Goal: Task Accomplishment & Management: Use online tool/utility

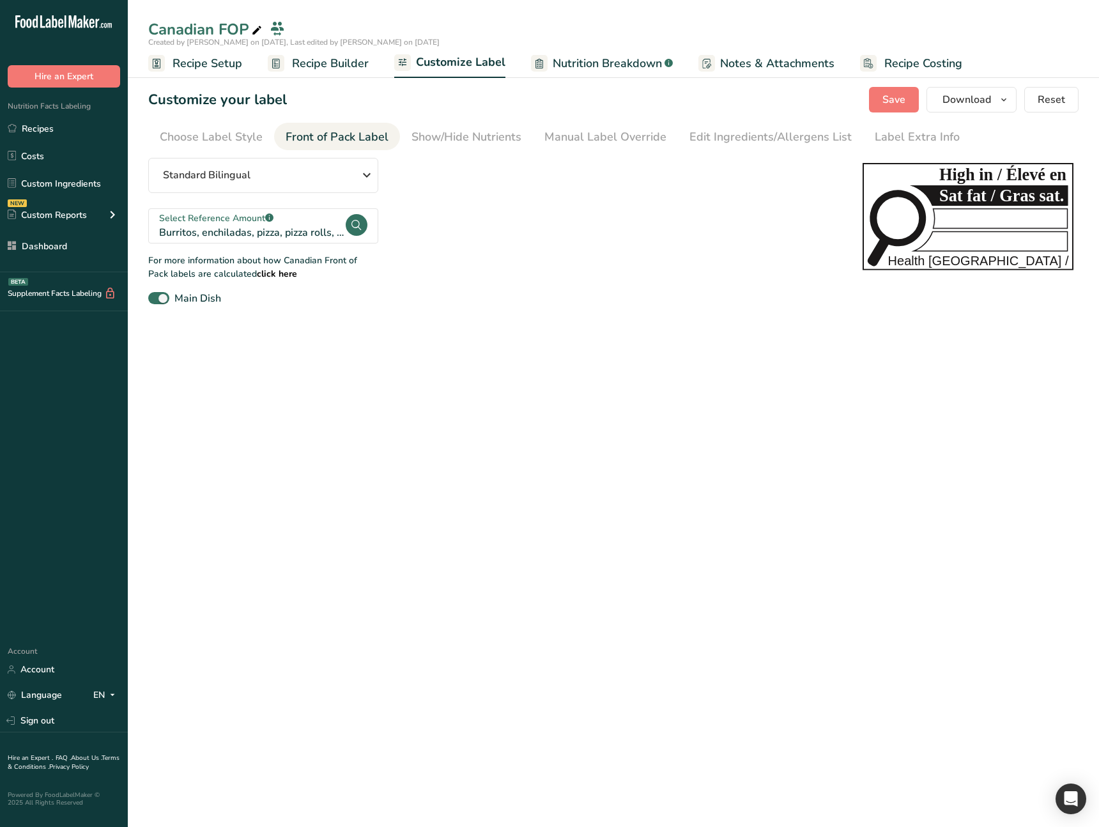
click at [294, 223] on div "Select Reference Amount .a-a{fill:#347362;}.b-a{fill:#fff;}" at bounding box center [251, 218] width 185 height 13
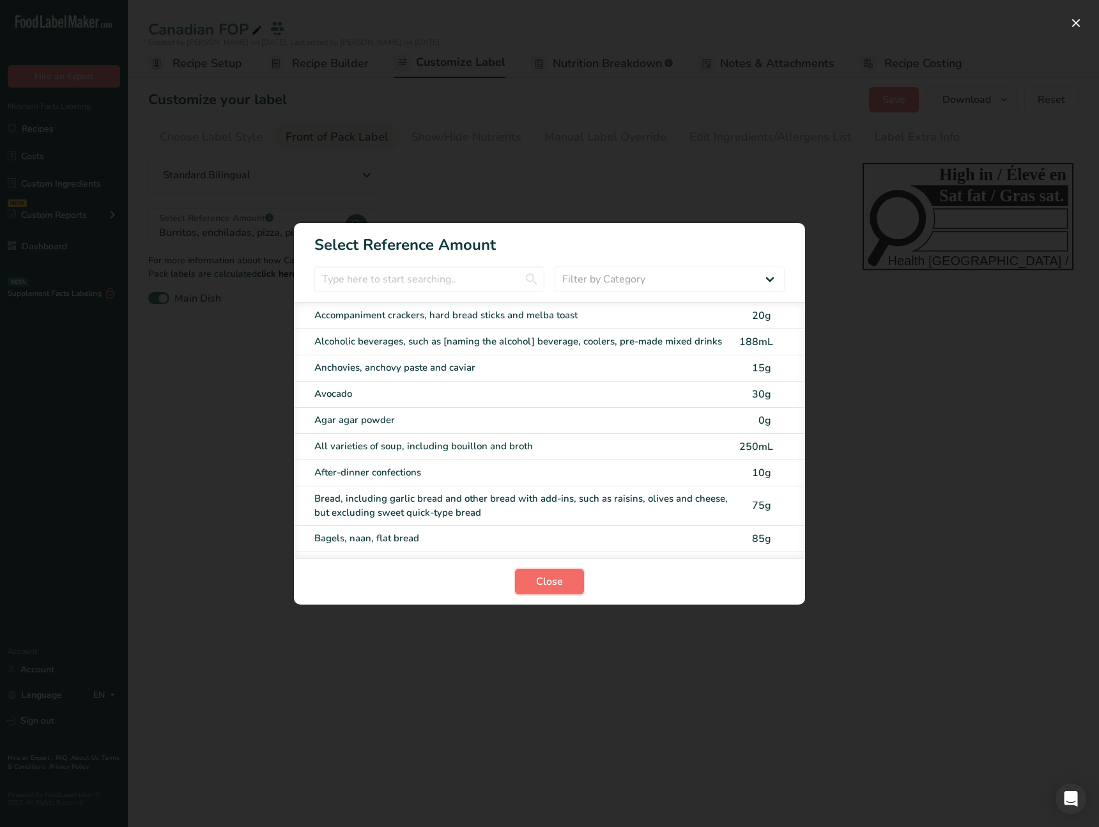
click at [561, 588] on span "Close" at bounding box center [549, 581] width 27 height 15
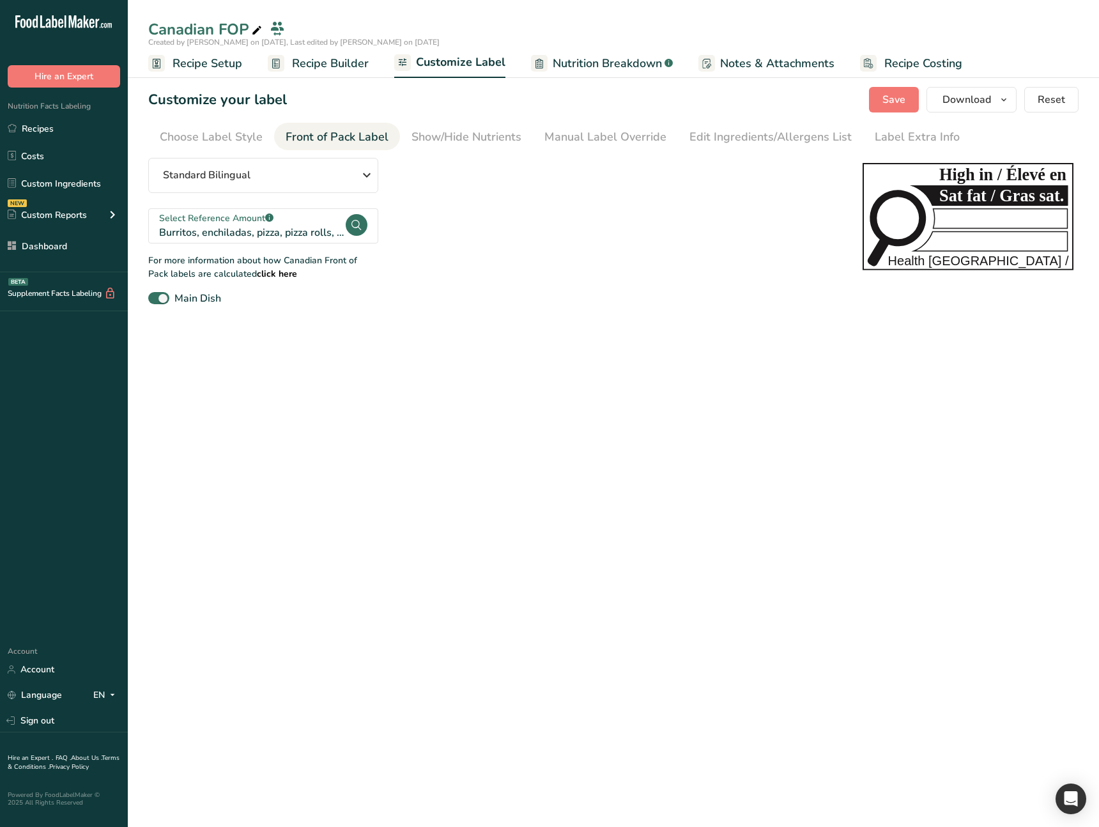
click at [584, 566] on main "Canadian FOP Created by [PERSON_NAME] on [DATE], Last edited by [PERSON_NAME] o…" at bounding box center [549, 413] width 1099 height 827
click at [405, 385] on main "Canadian FOP Created by [PERSON_NAME] on [DATE], Last edited by [PERSON_NAME] o…" at bounding box center [549, 413] width 1099 height 827
click at [451, 388] on main "Canadian FOP Created by [PERSON_NAME] on [DATE], Last edited by [PERSON_NAME] o…" at bounding box center [549, 413] width 1099 height 827
drag, startPoint x: 627, startPoint y: 440, endPoint x: 559, endPoint y: 338, distance: 122.5
click at [626, 439] on main "Canadian FOP Created by [PERSON_NAME] on [DATE], Last edited by [PERSON_NAME] o…" at bounding box center [549, 413] width 1099 height 827
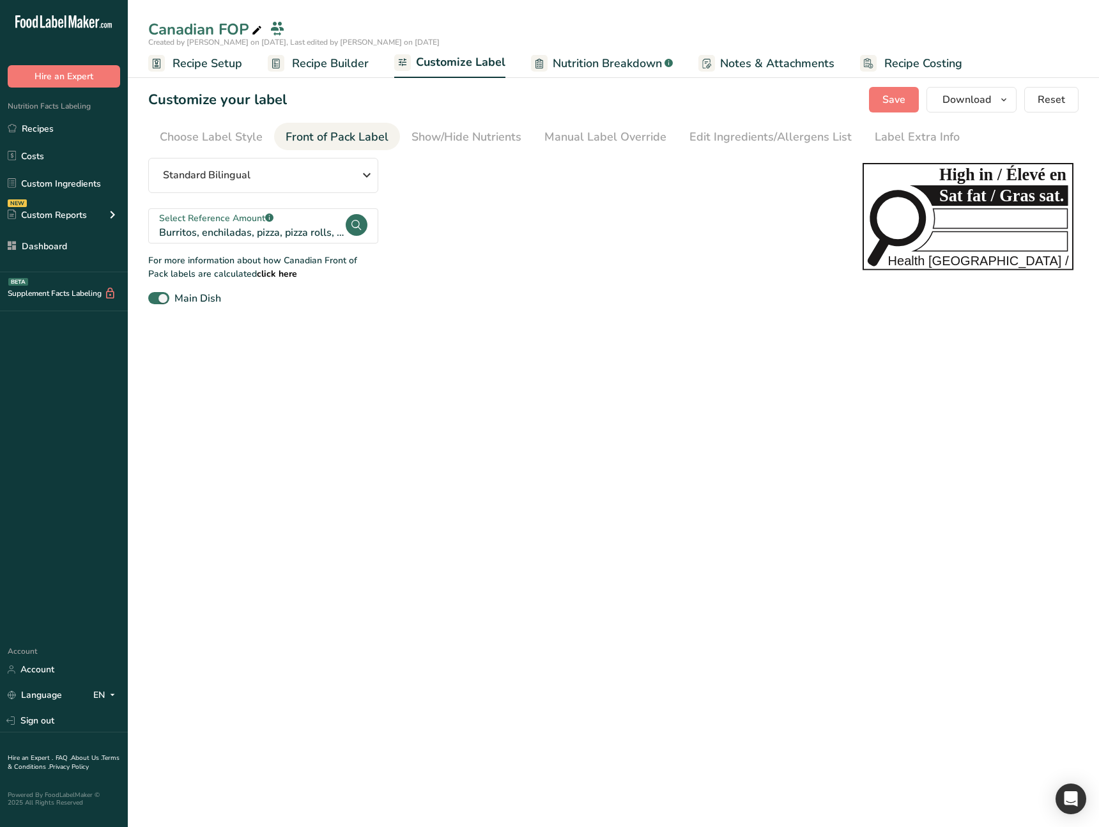
click at [545, 274] on div "Standard Bilingual Standard Bilingual Standard English Only Linear Bilingual St…" at bounding box center [492, 232] width 689 height 148
click at [697, 518] on main "Canadian FOP Created by [PERSON_NAME] on [DATE], Last edited by [PERSON_NAME] o…" at bounding box center [549, 413] width 1099 height 827
click at [581, 466] on main "Canadian FOP Created by [PERSON_NAME] on [DATE], Last edited by [PERSON_NAME] o…" at bounding box center [549, 413] width 1099 height 827
click at [392, 472] on main "Canadian FOP Created by [PERSON_NAME] on [DATE], Last edited by [PERSON_NAME] o…" at bounding box center [549, 413] width 1099 height 827
click at [391, 472] on main "Canadian FOP Created by [PERSON_NAME] on [DATE], Last edited by [PERSON_NAME] o…" at bounding box center [549, 413] width 1099 height 827
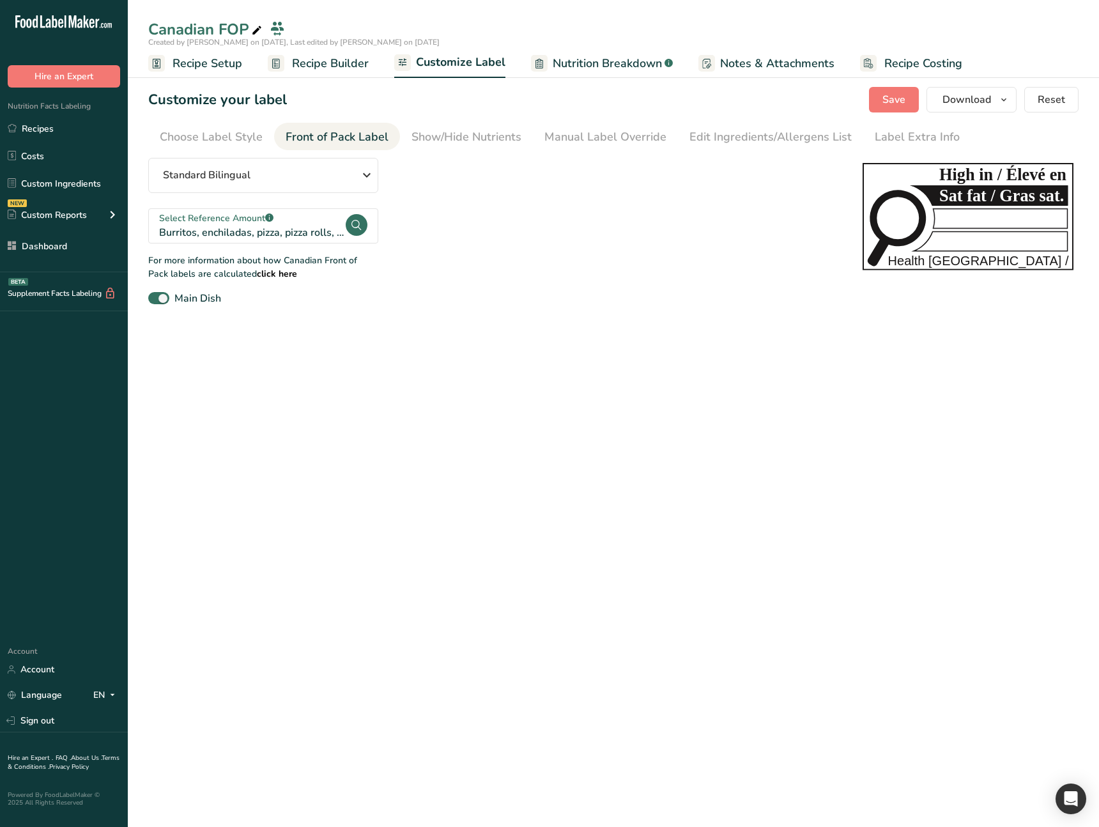
click at [391, 576] on main "Canadian FOP Created by [PERSON_NAME] on [DATE], Last edited by [PERSON_NAME] o…" at bounding box center [549, 413] width 1099 height 827
click at [343, 610] on main "Canadian FOP Created by [PERSON_NAME] on [DATE], Last edited by [PERSON_NAME] o…" at bounding box center [549, 413] width 1099 height 827
click at [368, 480] on main "Canadian FOP Created by [PERSON_NAME] on [DATE], Last edited by [PERSON_NAME] o…" at bounding box center [549, 413] width 1099 height 827
click at [343, 438] on main "Canadian FOP Created by [PERSON_NAME] on [DATE], Last edited by [PERSON_NAME] o…" at bounding box center [549, 413] width 1099 height 827
click at [115, 213] on icon at bounding box center [112, 214] width 15 height 23
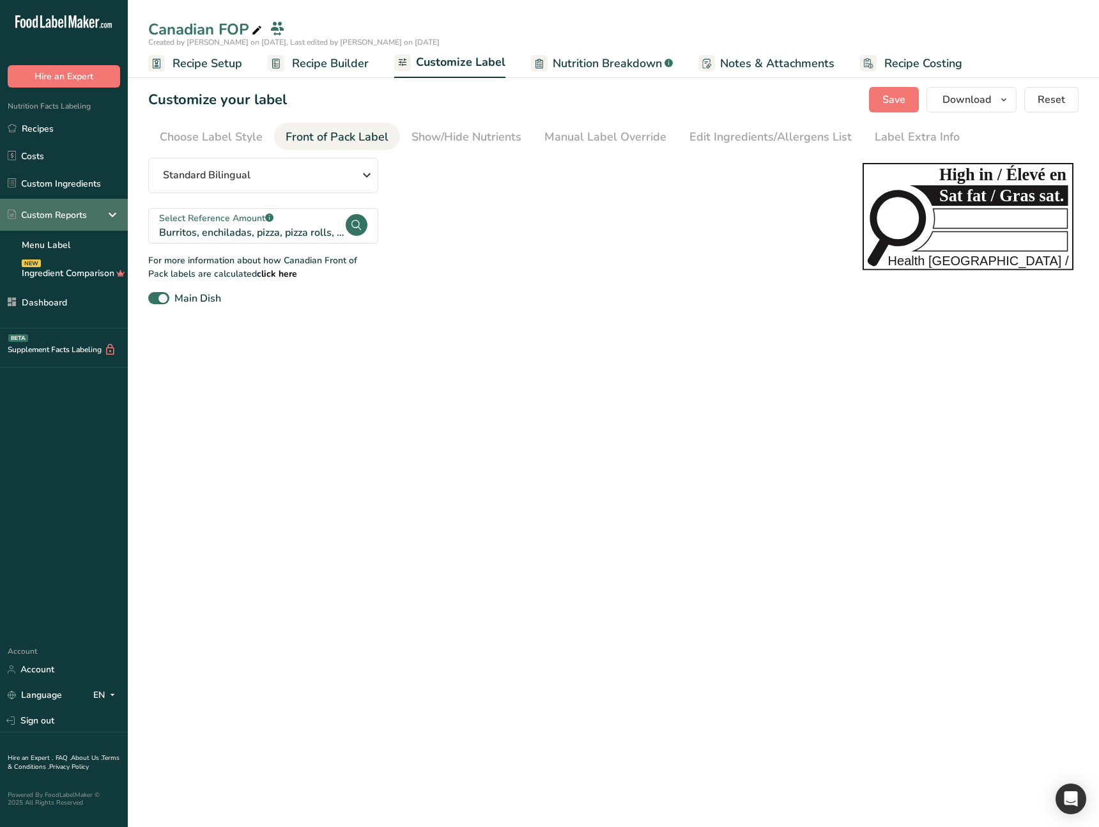
click at [115, 213] on icon at bounding box center [112, 214] width 15 height 23
click at [345, 473] on main "Canadian FOP Created by [PERSON_NAME] on [DATE], Last edited by [PERSON_NAME] o…" at bounding box center [549, 413] width 1099 height 827
click at [107, 215] on icon at bounding box center [112, 214] width 15 height 23
click at [116, 217] on icon at bounding box center [112, 214] width 15 height 23
click at [380, 474] on main "Canadian FOP Created by [PERSON_NAME] on [DATE], Last edited by [PERSON_NAME] o…" at bounding box center [549, 413] width 1099 height 827
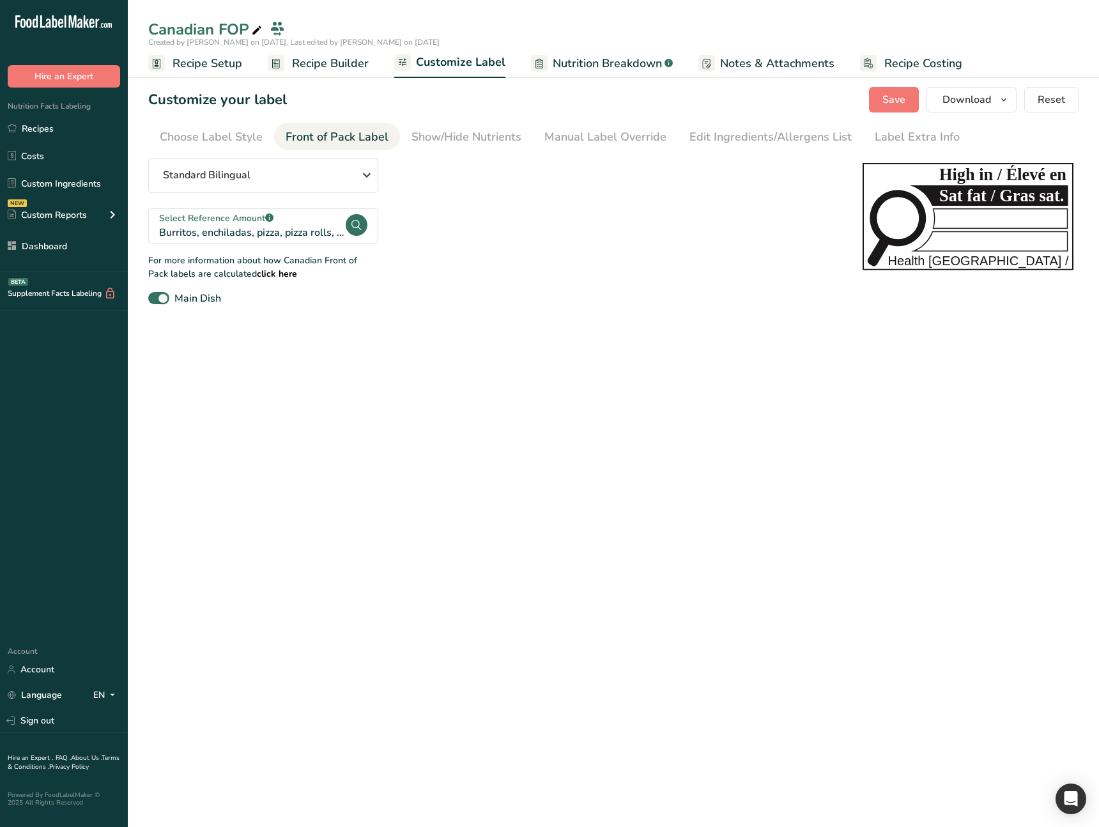
click at [254, 397] on main "Canadian FOP Created by [PERSON_NAME] on [DATE], Last edited by [PERSON_NAME] o…" at bounding box center [549, 413] width 1099 height 827
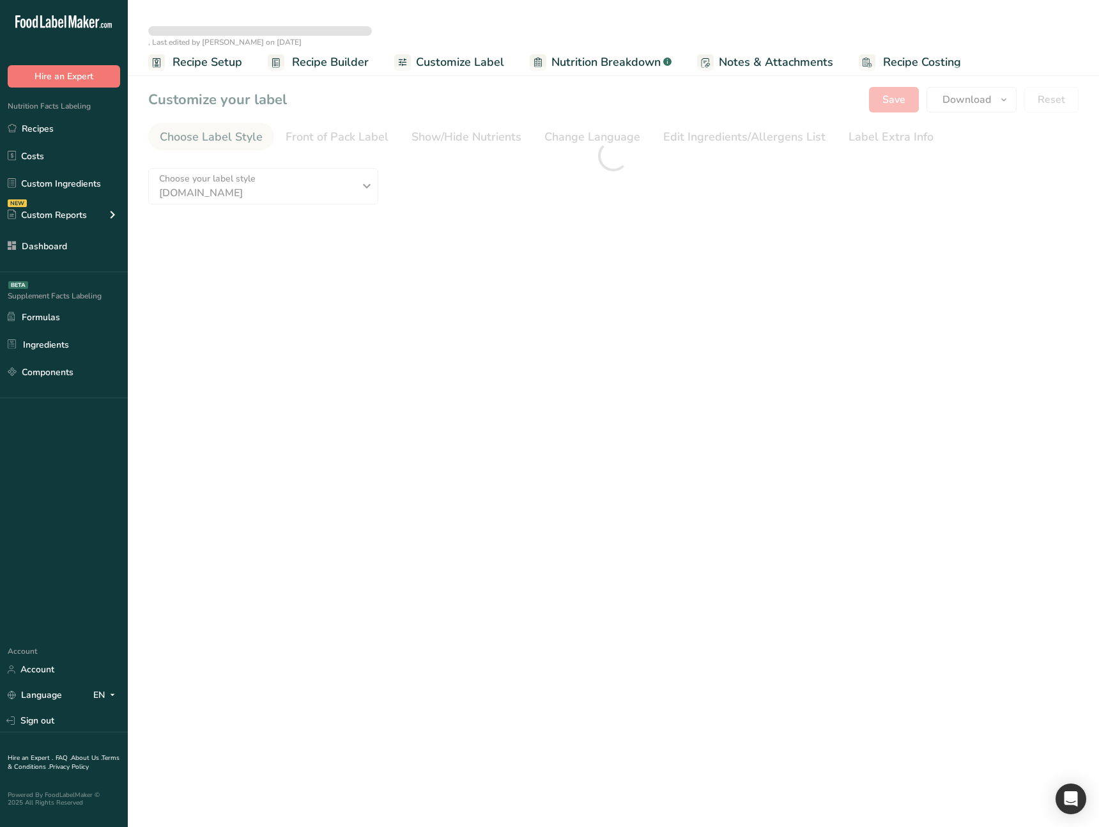
click at [318, 245] on div at bounding box center [614, 155] width 972 height 179
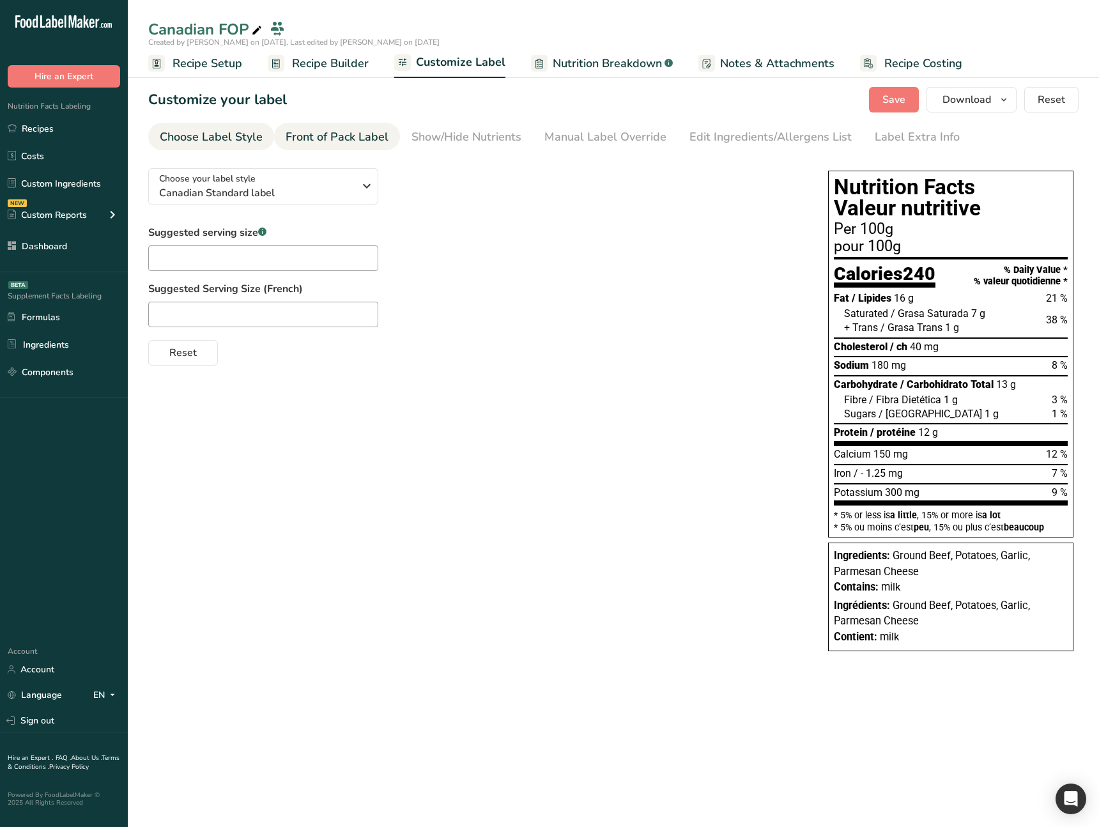
click at [313, 139] on div "Front of Pack Label" at bounding box center [337, 136] width 103 height 17
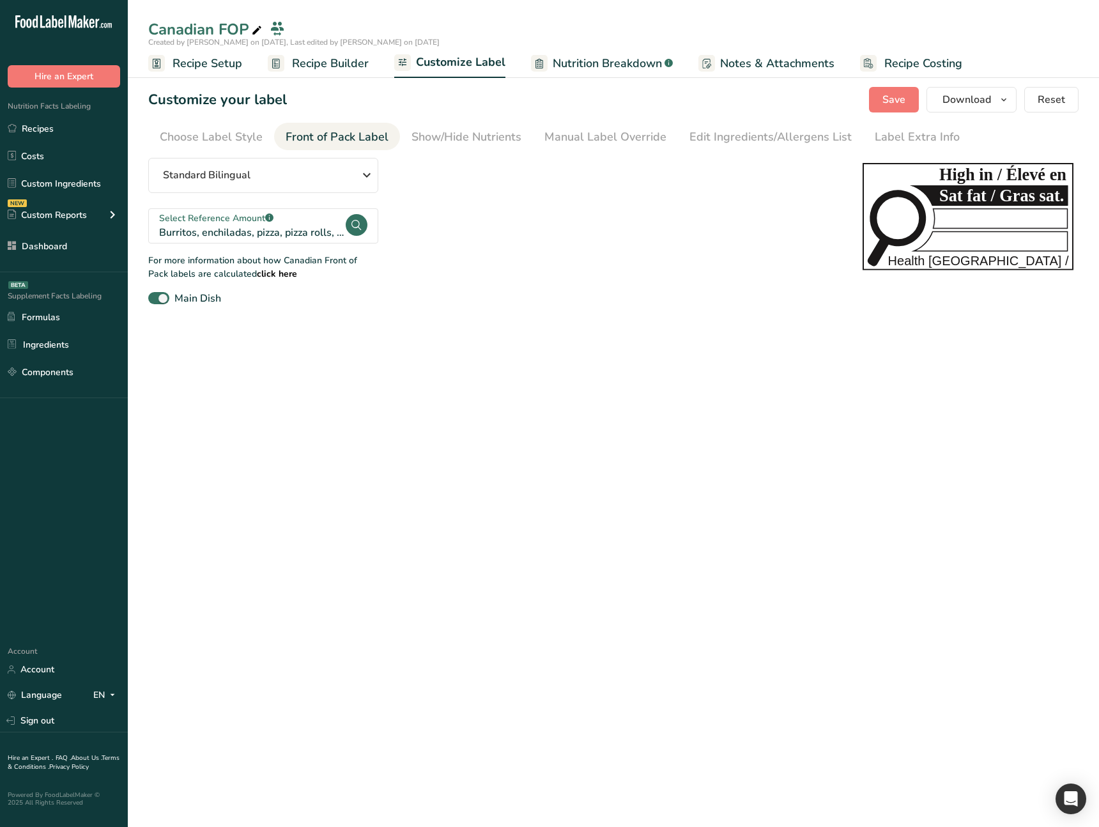
click at [412, 466] on main "Canadian FOP Created by Ahmad Ibrahim on 2025-08-18, Last edited by Ahmad Ibrah…" at bounding box center [549, 413] width 1099 height 827
click at [380, 478] on main "Canadian FOP Created by Ahmad Ibrahim on 2025-08-18, Last edited by Ahmad Ibrah…" at bounding box center [549, 413] width 1099 height 827
click at [382, 479] on main "Canadian FOP Created by [PERSON_NAME] on [DATE], Last edited by [PERSON_NAME] o…" at bounding box center [549, 413] width 1099 height 827
click at [382, 480] on main "Canadian FOP Created by [PERSON_NAME] on [DATE], Last edited by [PERSON_NAME] o…" at bounding box center [549, 413] width 1099 height 827
click at [380, 483] on main "Canadian FOP Created by [PERSON_NAME] on [DATE], Last edited by [PERSON_NAME] o…" at bounding box center [549, 413] width 1099 height 827
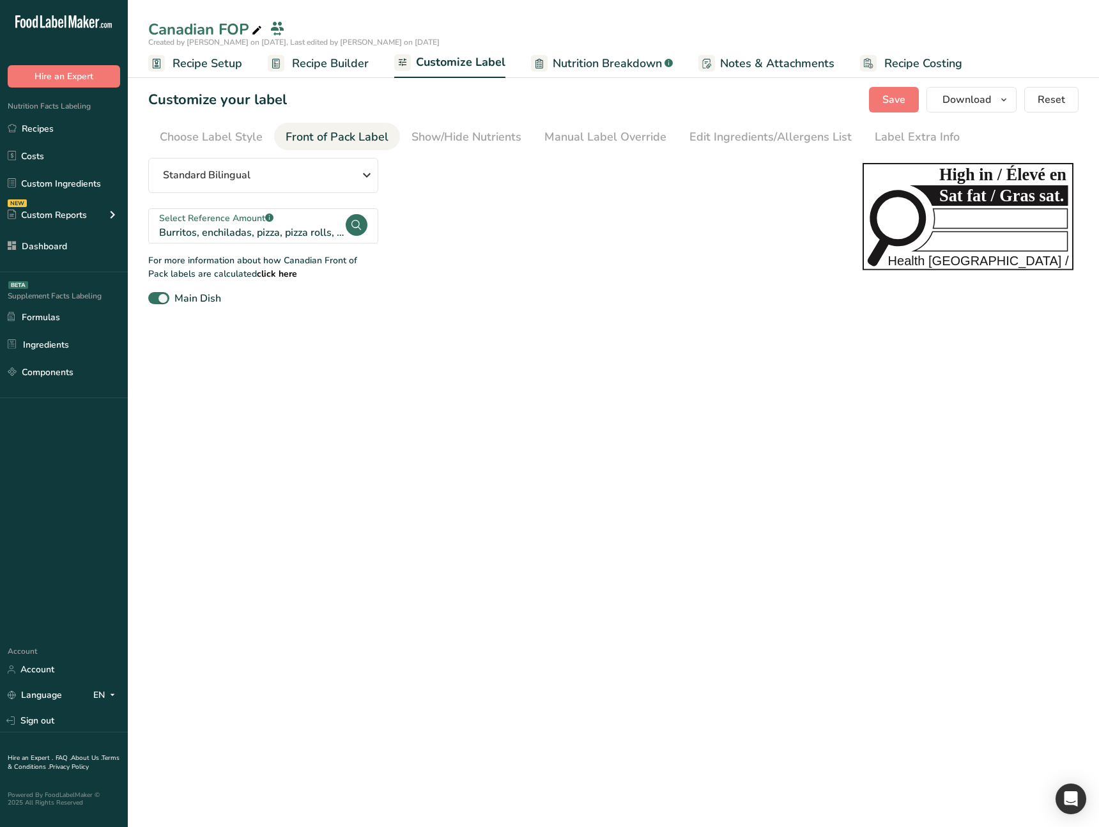
click at [401, 525] on main "Canadian FOP Created by [PERSON_NAME] on [DATE], Last edited by [PERSON_NAME] o…" at bounding box center [549, 413] width 1099 height 827
click at [490, 139] on div "Show/Hide Nutrients" at bounding box center [467, 136] width 110 height 17
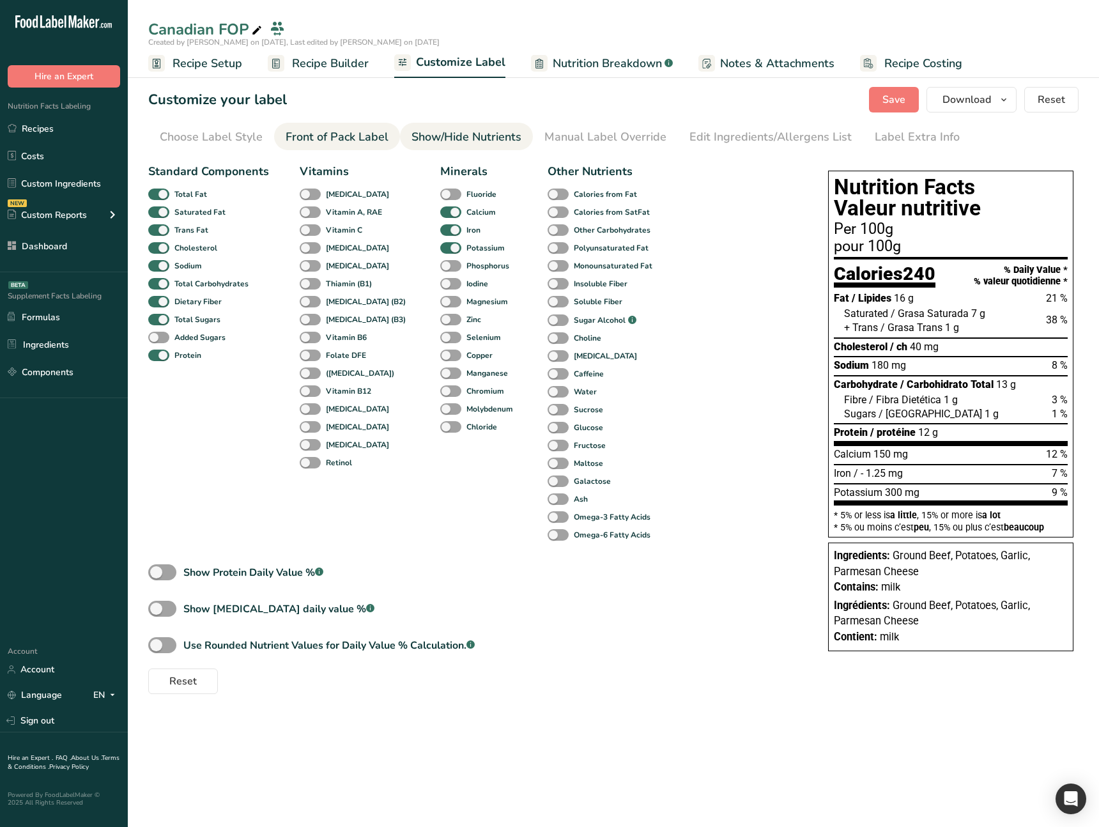
click at [365, 139] on div "Front of Pack Label" at bounding box center [337, 136] width 103 height 17
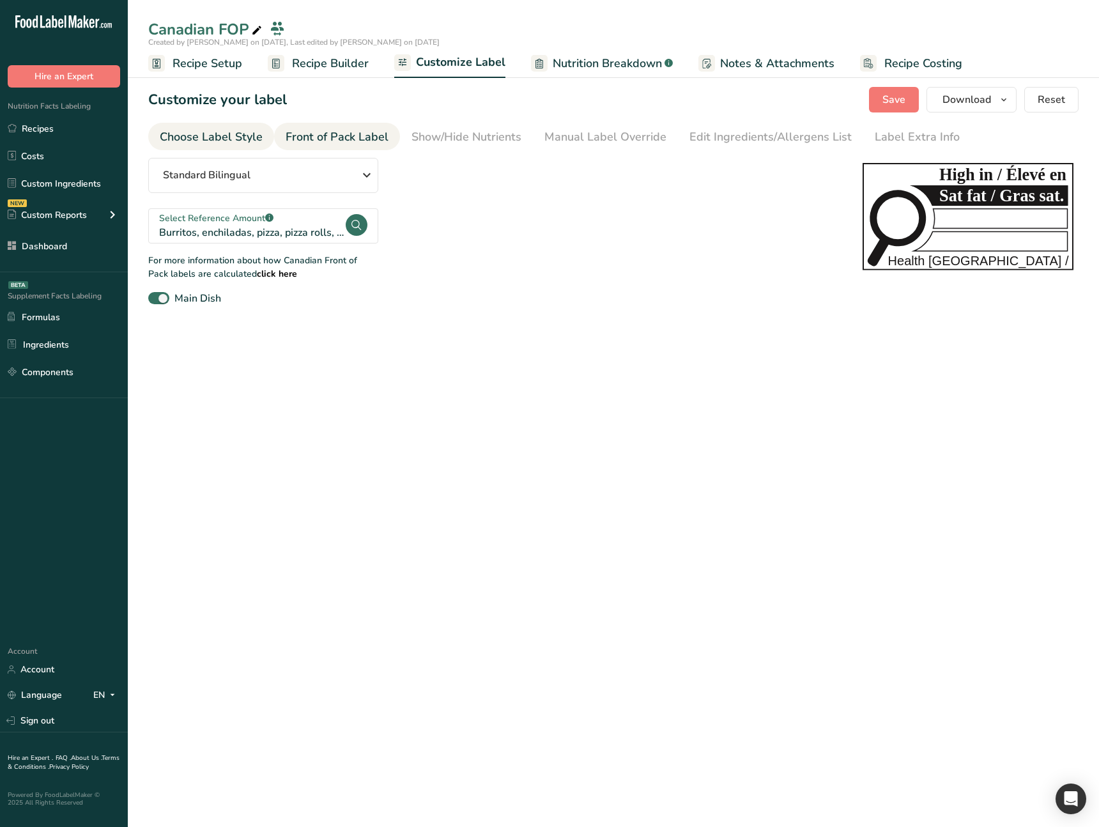
click at [263, 141] on li "Choose Label Style" at bounding box center [211, 136] width 126 height 27
click at [444, 137] on div "Show/Hide Nutrients" at bounding box center [467, 136] width 110 height 17
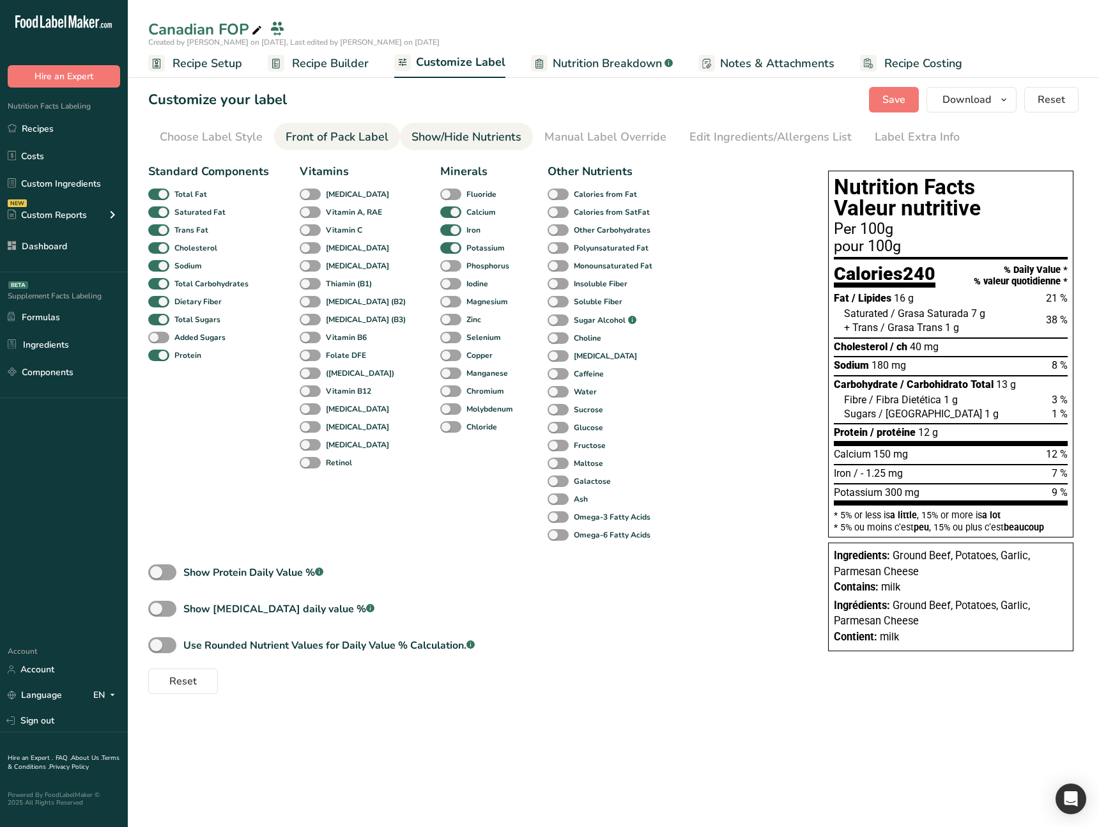
click at [348, 137] on div "Front of Pack Label" at bounding box center [337, 136] width 103 height 17
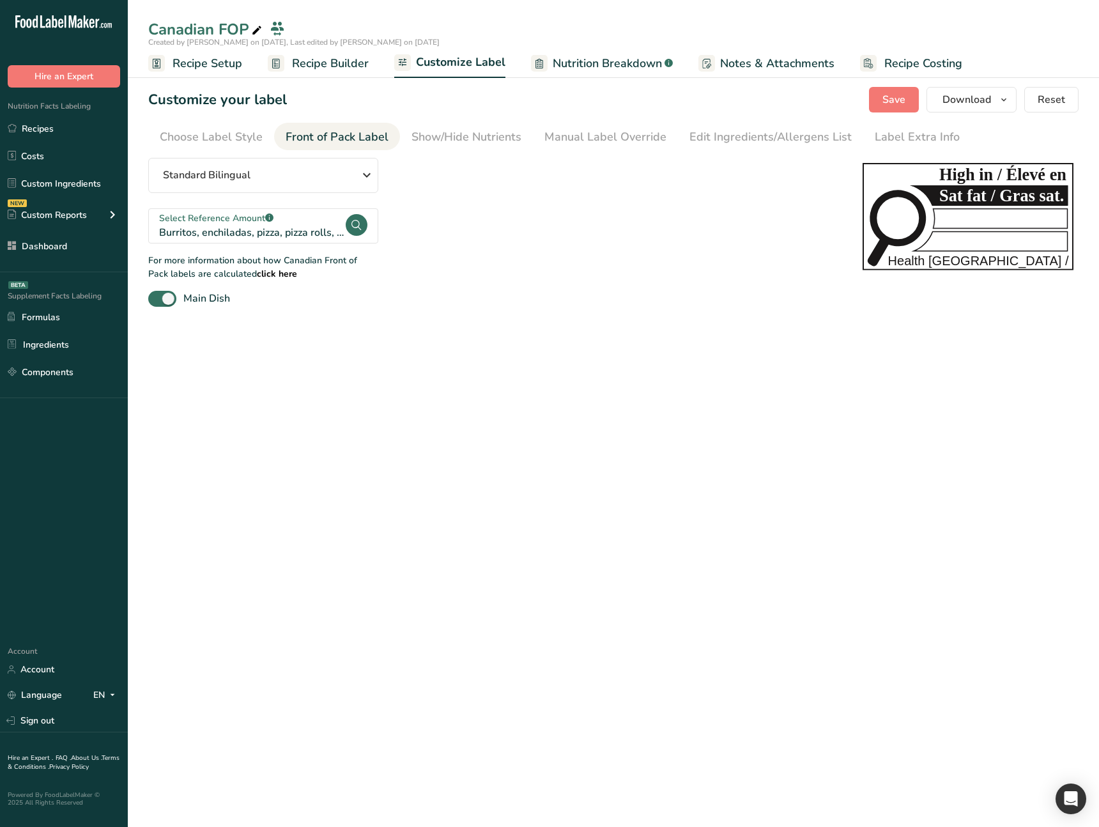
click at [366, 392] on main "Canadian FOP Created by [PERSON_NAME] on [DATE], Last edited by [PERSON_NAME] o…" at bounding box center [549, 413] width 1099 height 827
drag, startPoint x: 363, startPoint y: 464, endPoint x: 152, endPoint y: 614, distance: 258.9
click at [360, 465] on main "Canadian FOP Created by [PERSON_NAME] on [DATE], Last edited by [PERSON_NAME] o…" at bounding box center [549, 413] width 1099 height 827
click at [320, 409] on main "Canadian FOP Created by [PERSON_NAME] on [DATE], Last edited by [PERSON_NAME] o…" at bounding box center [549, 413] width 1099 height 827
click at [322, 388] on main "Canadian FOP Created by [PERSON_NAME] on [DATE], Last edited by [PERSON_NAME] o…" at bounding box center [549, 413] width 1099 height 827
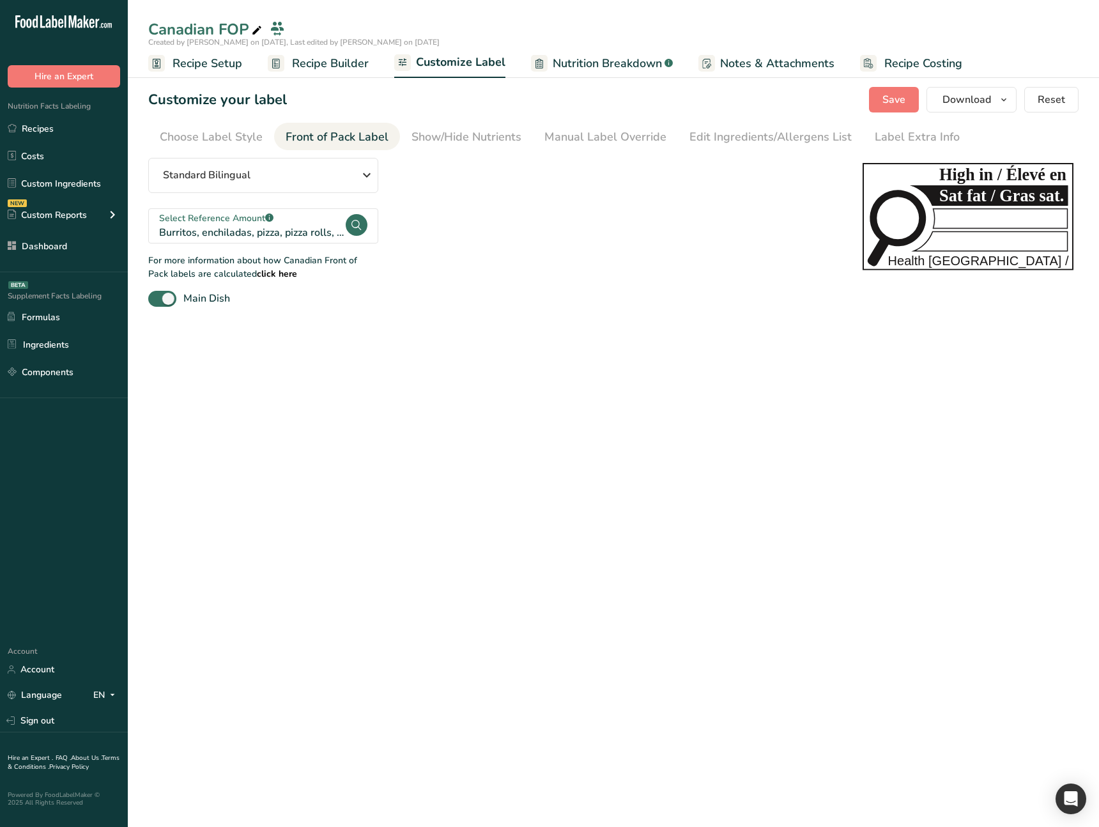
drag, startPoint x: 412, startPoint y: 396, endPoint x: 303, endPoint y: 315, distance: 135.3
click at [412, 396] on main "Canadian FOP Created by [PERSON_NAME] on [DATE], Last edited by [PERSON_NAME] o…" at bounding box center [549, 413] width 1099 height 827
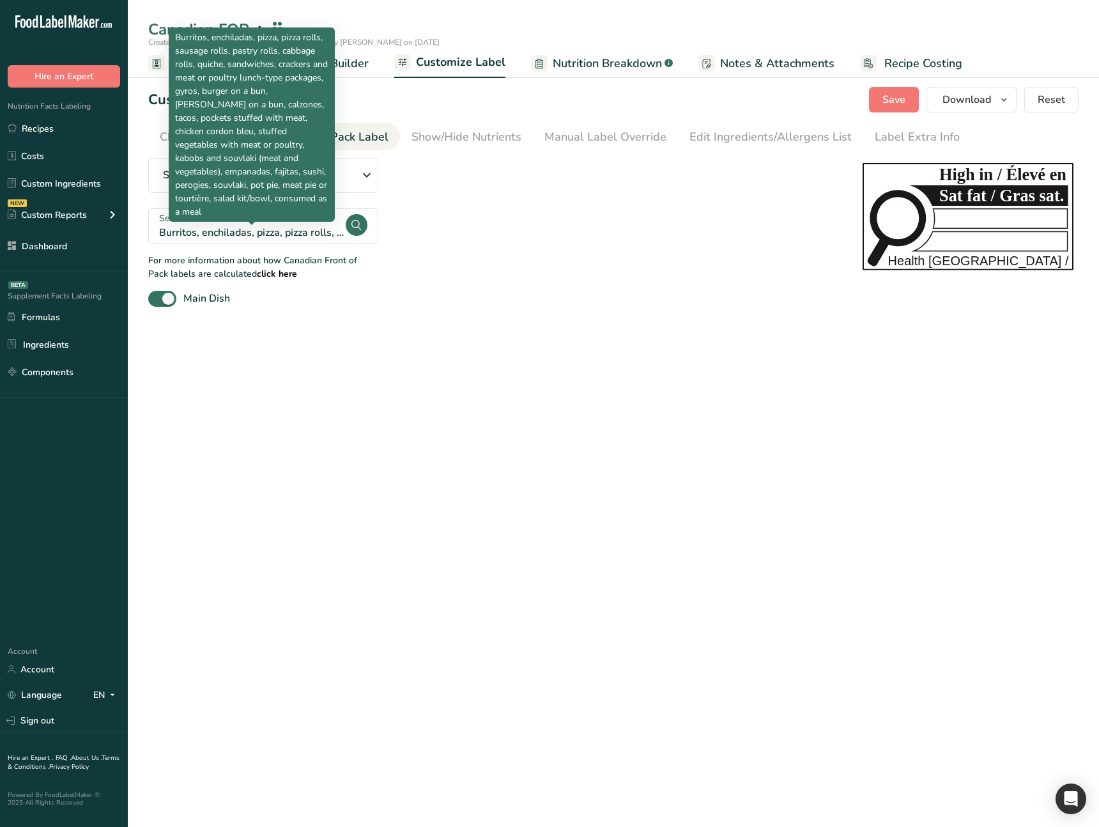
click at [216, 229] on div "Burritos, enchiladas, pizza, pizza rolls, sausage rolls, pastry rolls, cabbage …" at bounding box center [251, 232] width 185 height 15
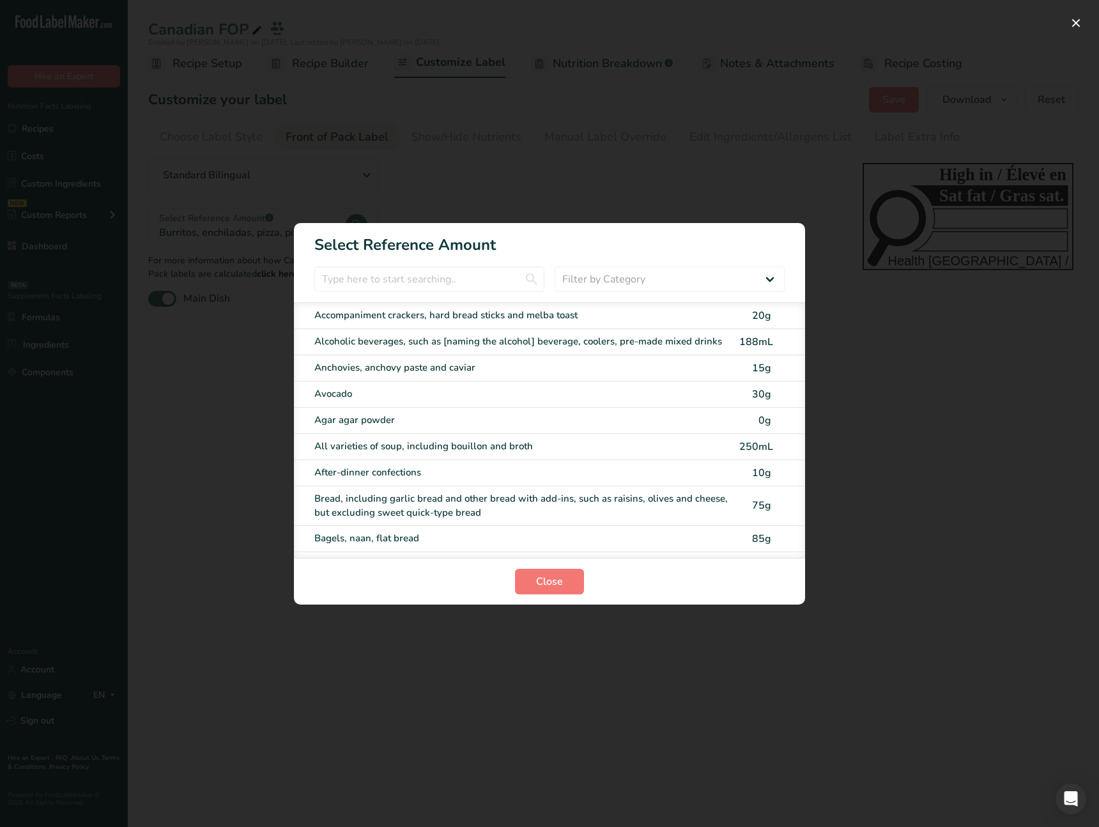
click at [263, 396] on div "FOP Category Selection Modal" at bounding box center [549, 413] width 1099 height 827
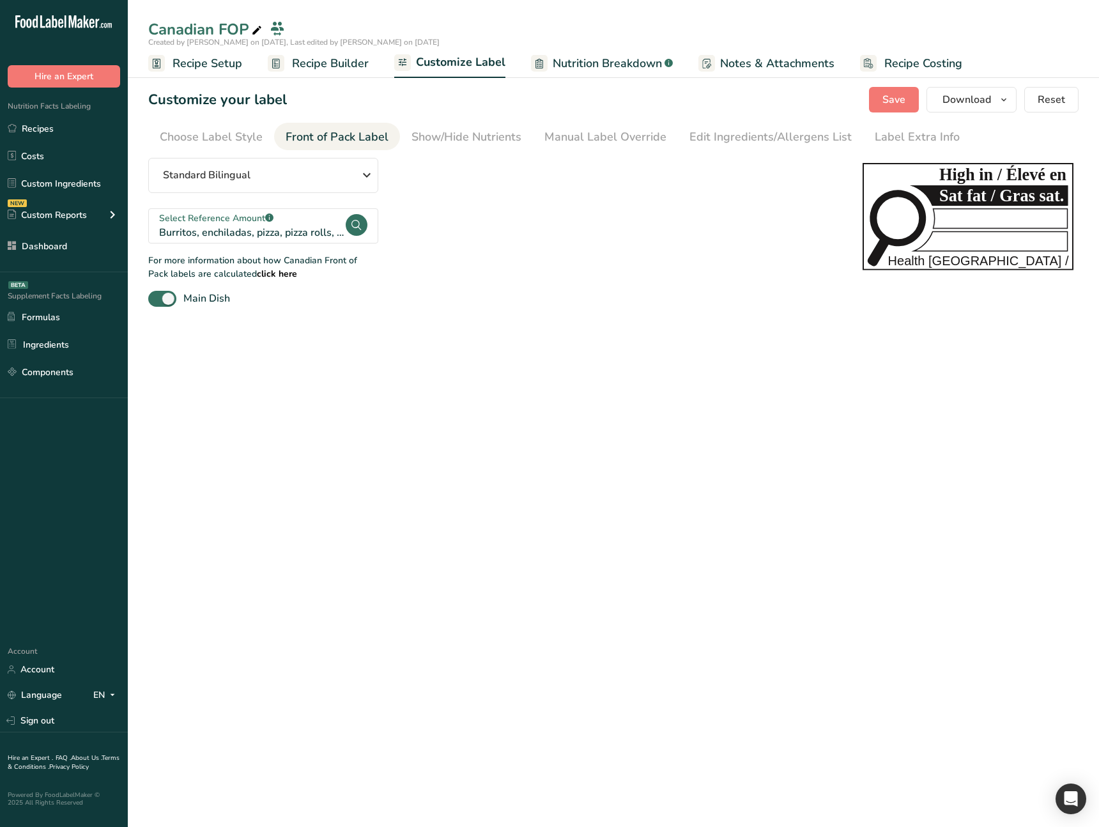
click at [235, 224] on div "Select Reference Amount .a-a{fill:#347362;}.b-a{fill:#fff;}" at bounding box center [251, 218] width 185 height 13
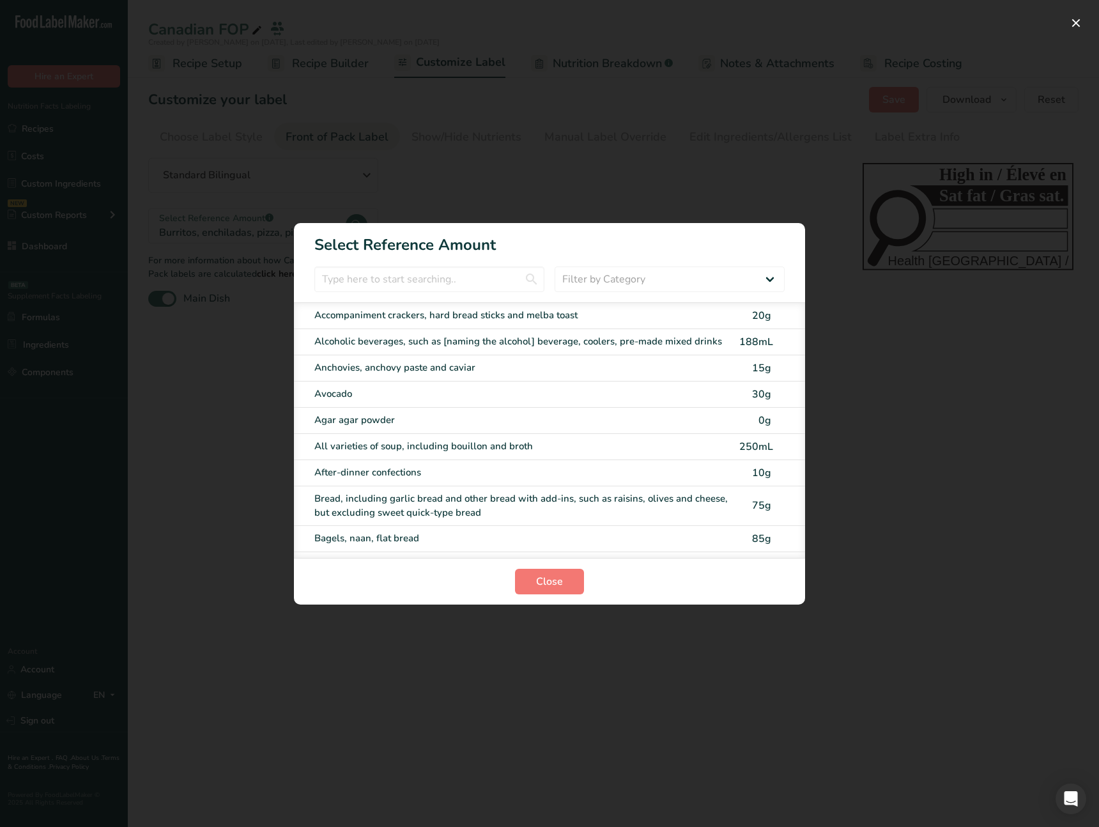
click at [435, 362] on div "Anchovies, anchovy paste and caviar" at bounding box center [522, 367] width 417 height 15
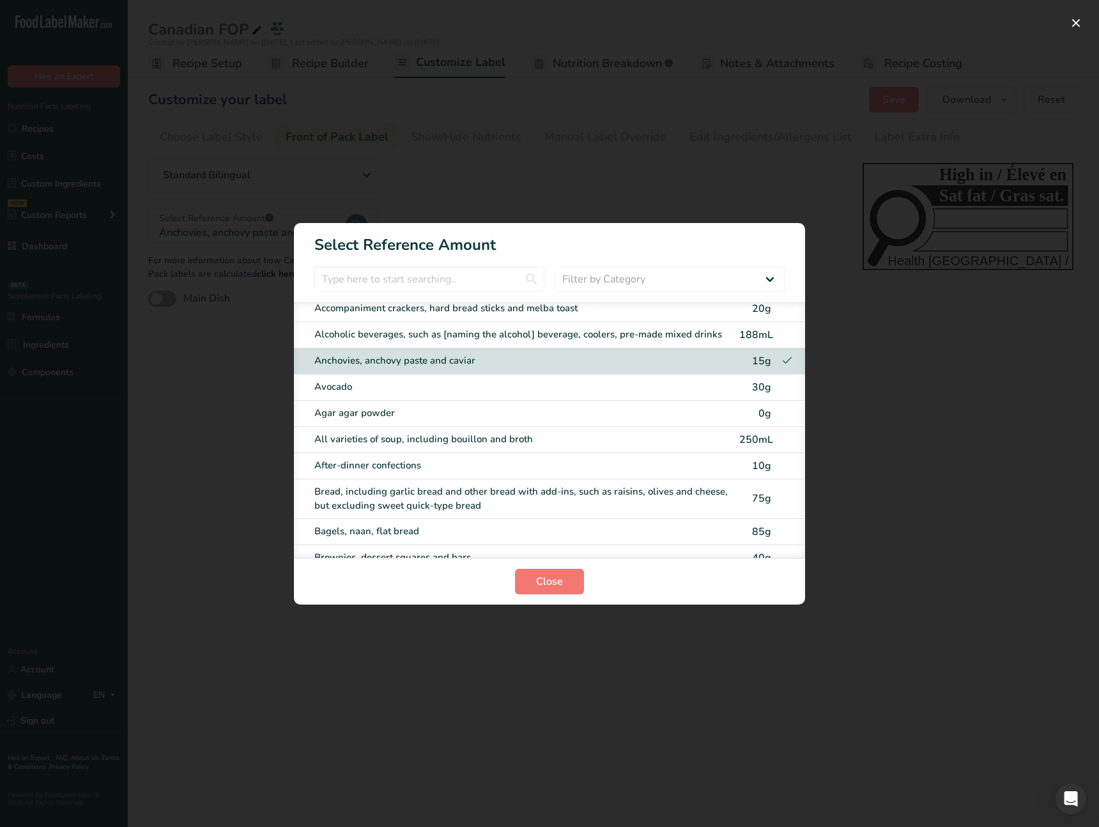
drag, startPoint x: 423, startPoint y: 387, endPoint x: 426, endPoint y: 402, distance: 15.7
click at [423, 387] on div "Avocado" at bounding box center [522, 387] width 417 height 15
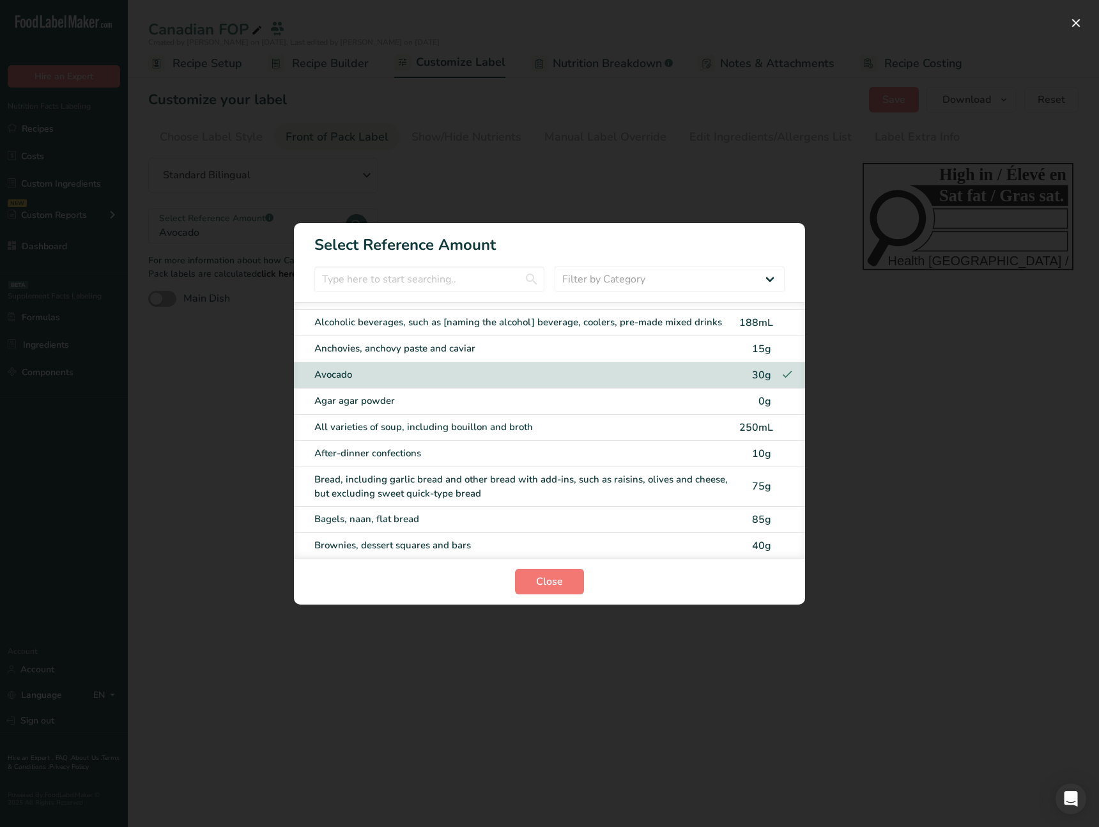
click at [428, 407] on div "Agar agar powder" at bounding box center [522, 401] width 417 height 15
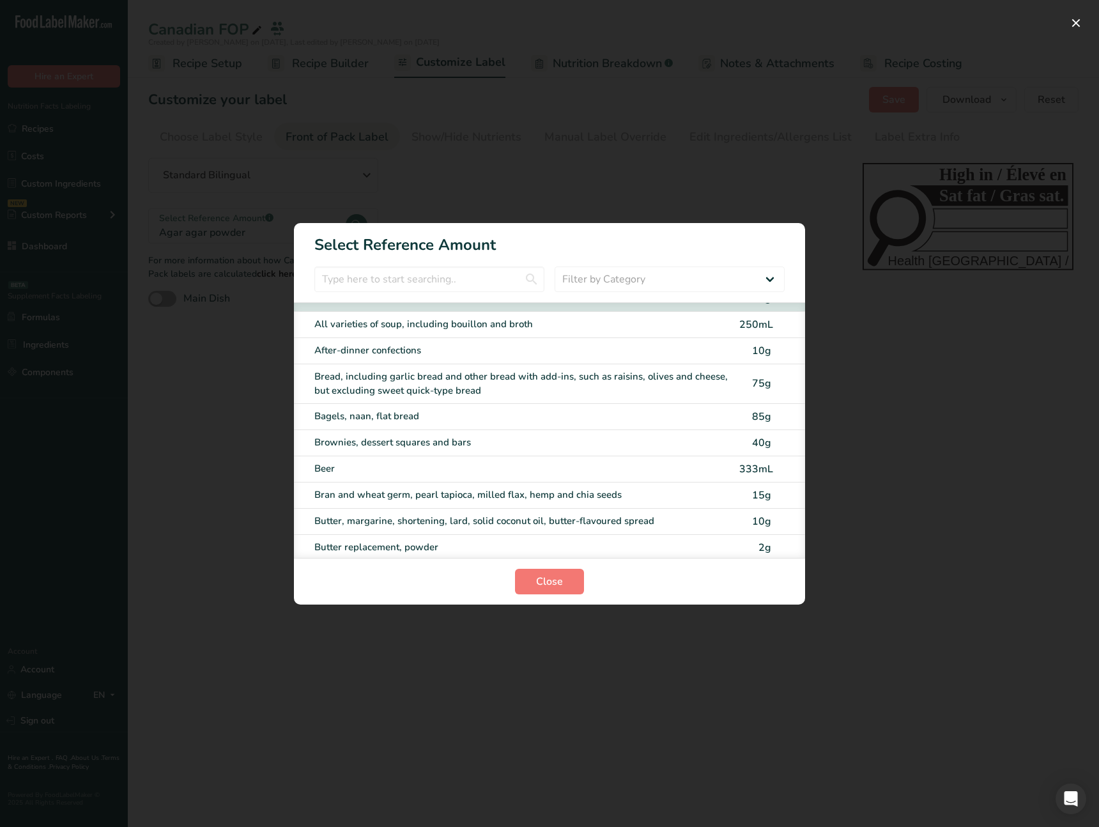
scroll to position [158, 0]
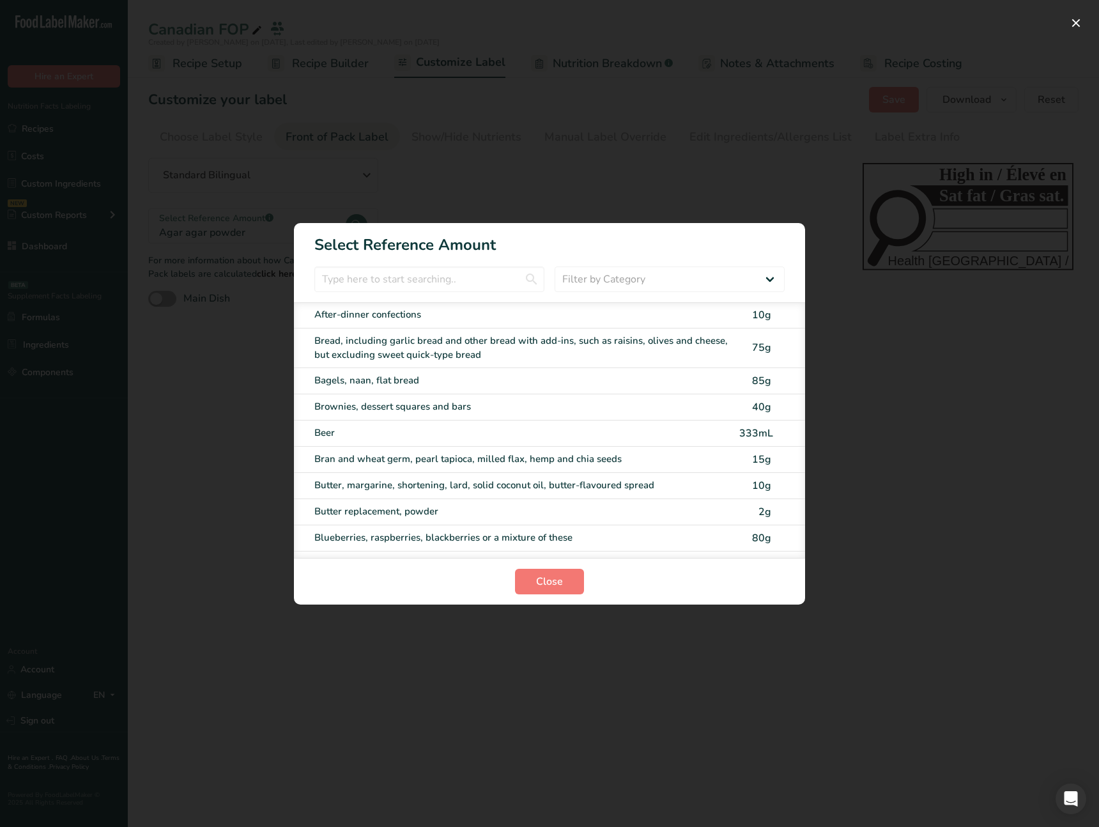
click at [458, 417] on div "Brownies, dessert squares and bars 40g" at bounding box center [549, 407] width 511 height 26
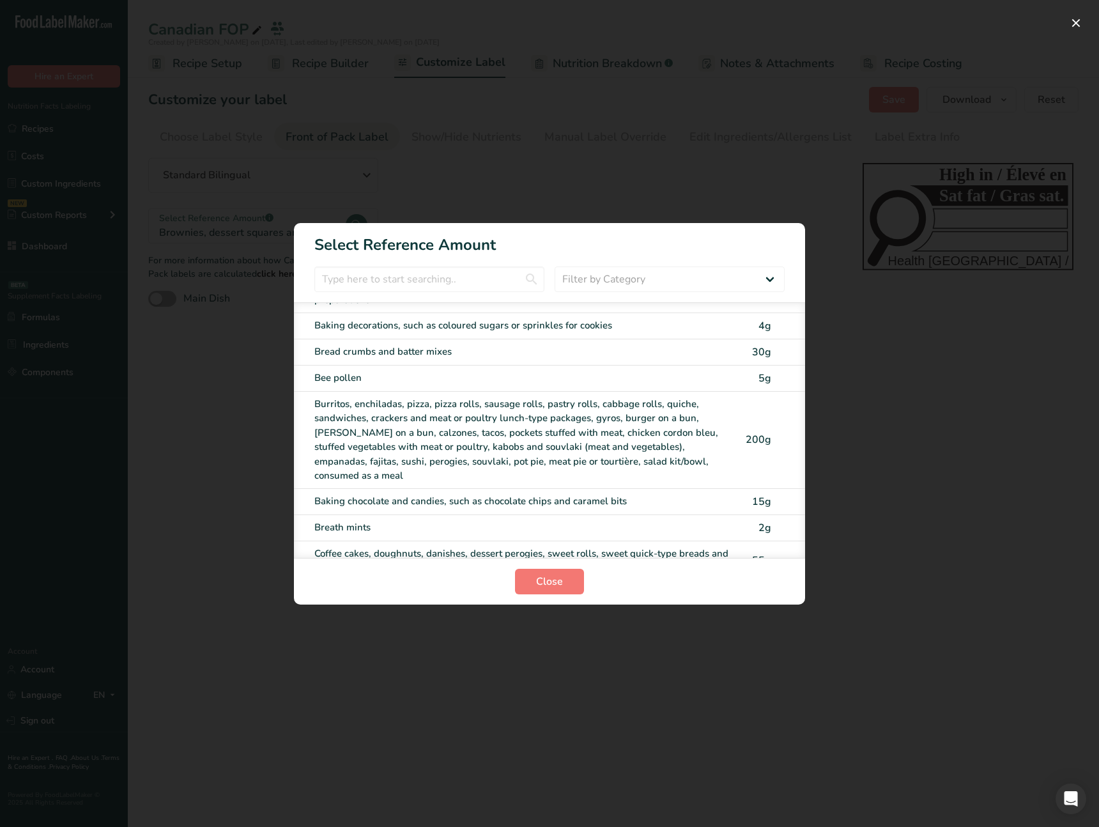
scroll to position [550, 0]
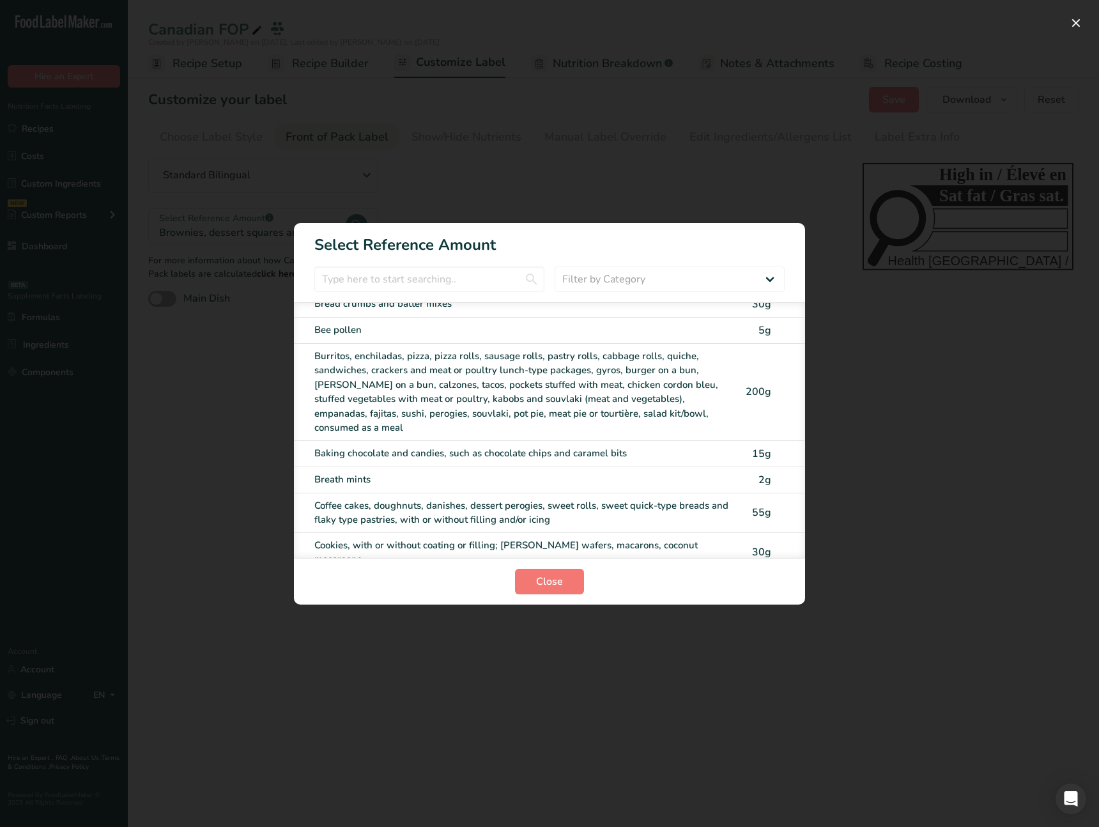
click at [449, 376] on div "Burritos, enchiladas, pizza, pizza rolls, sausage rolls, pastry rolls, cabbage …" at bounding box center [522, 392] width 417 height 86
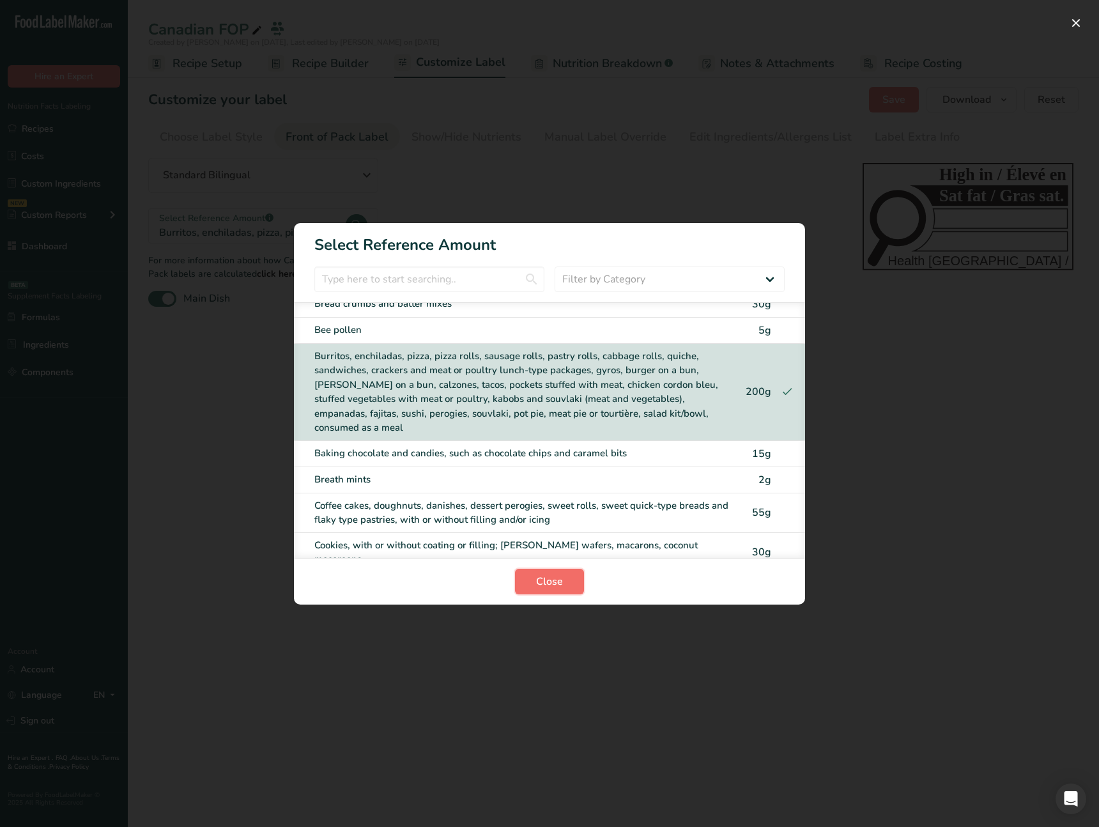
click at [533, 589] on button "Close" at bounding box center [549, 582] width 69 height 26
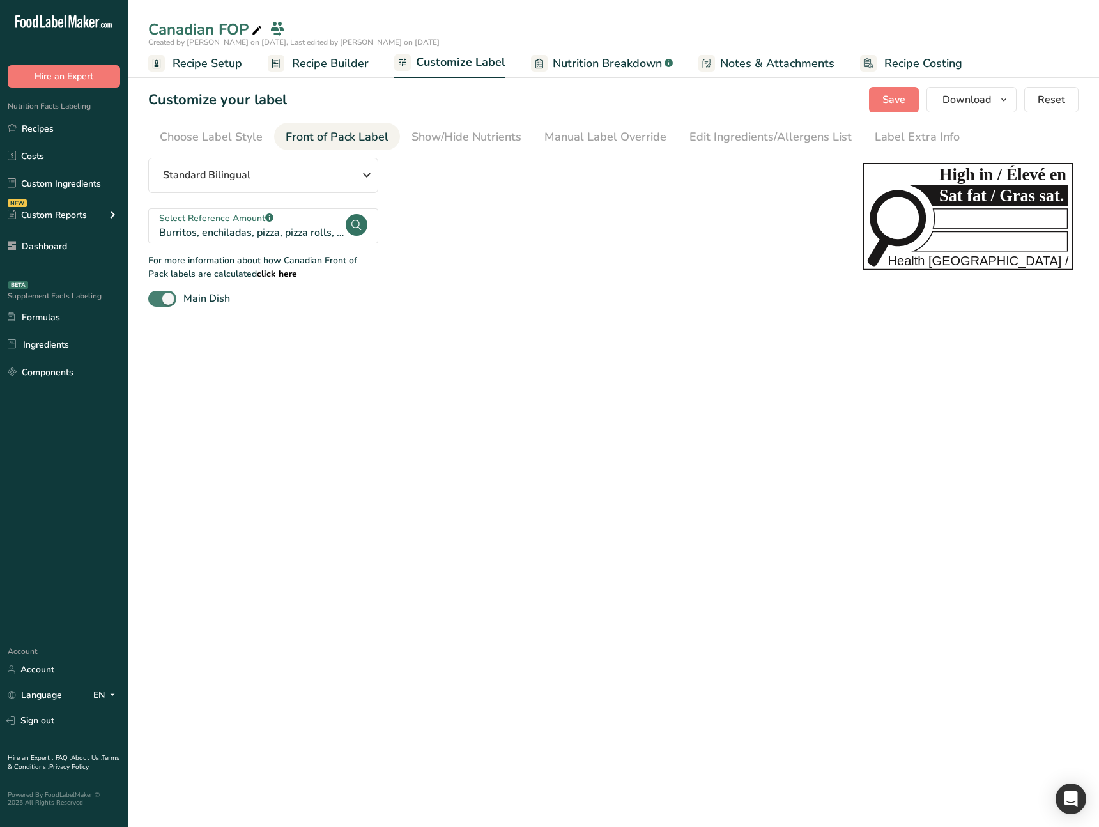
click at [165, 293] on span at bounding box center [162, 299] width 28 height 16
click at [157, 295] on input "Main Dish" at bounding box center [152, 299] width 8 height 8
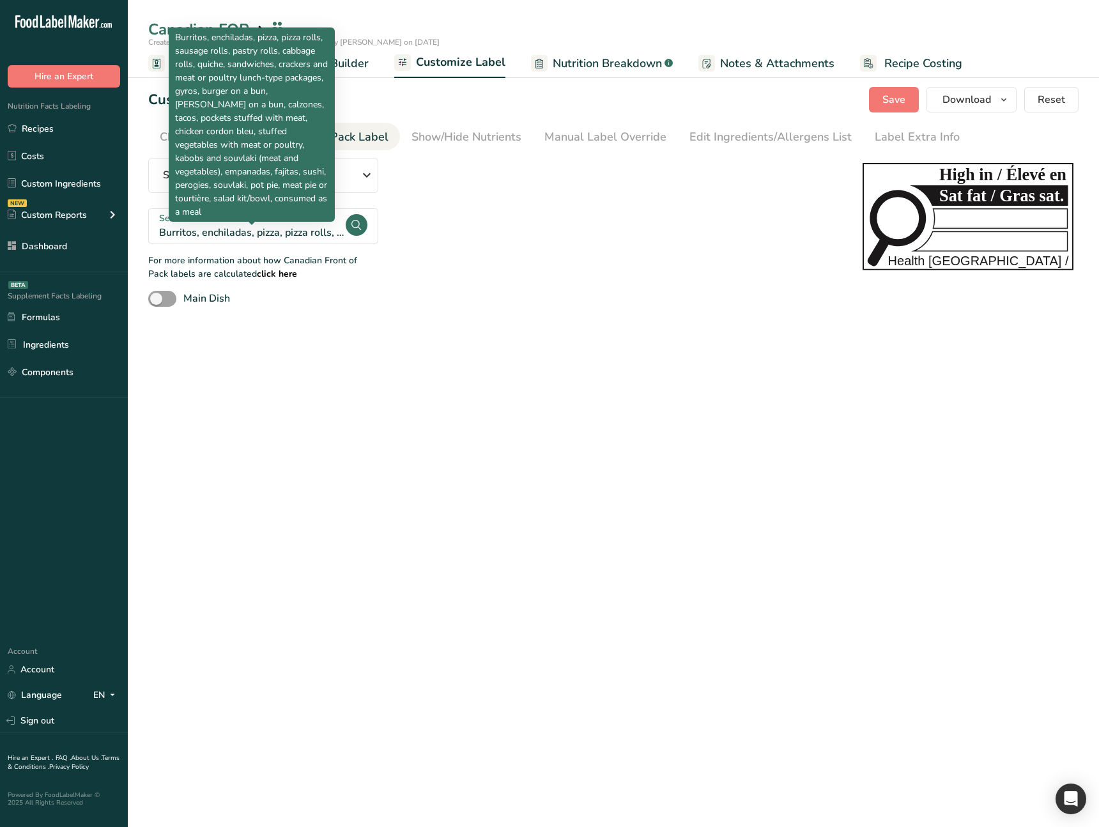
click at [206, 235] on div "Burritos, enchiladas, pizza, pizza rolls, sausage rolls, pastry rolls, cabbage …" at bounding box center [251, 232] width 185 height 15
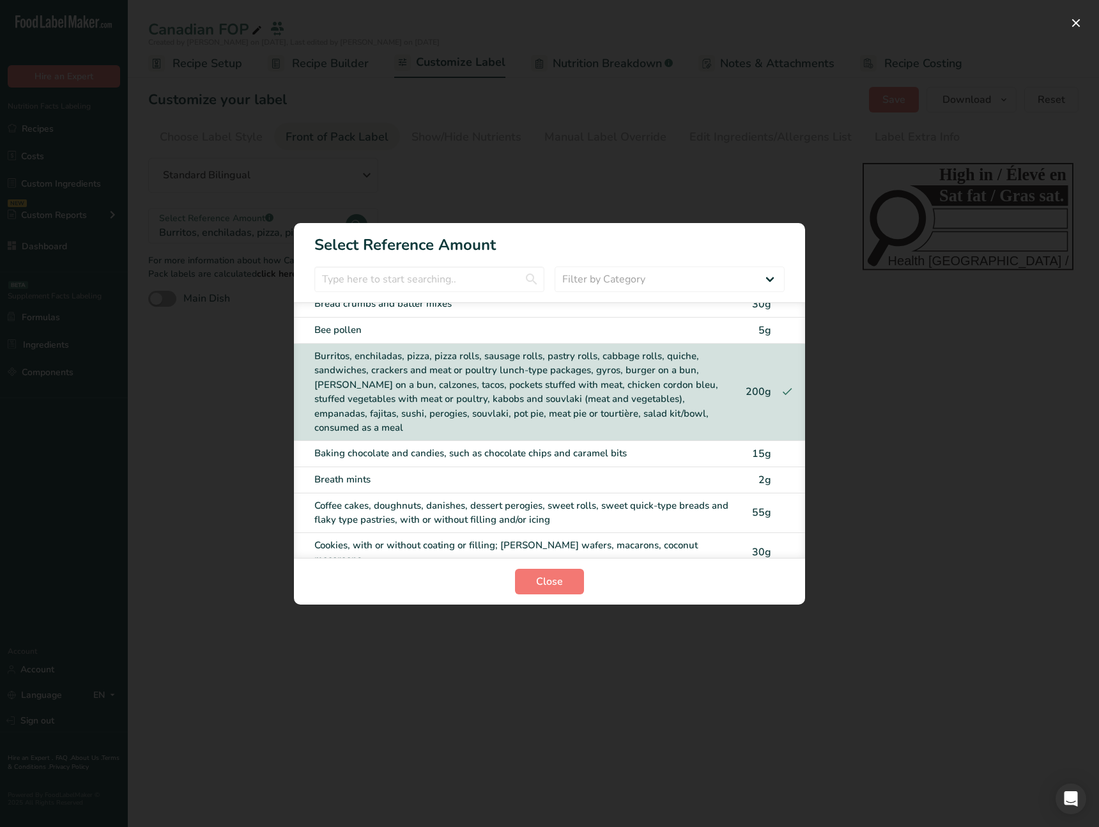
click at [391, 323] on div "Bee pollen" at bounding box center [522, 330] width 417 height 15
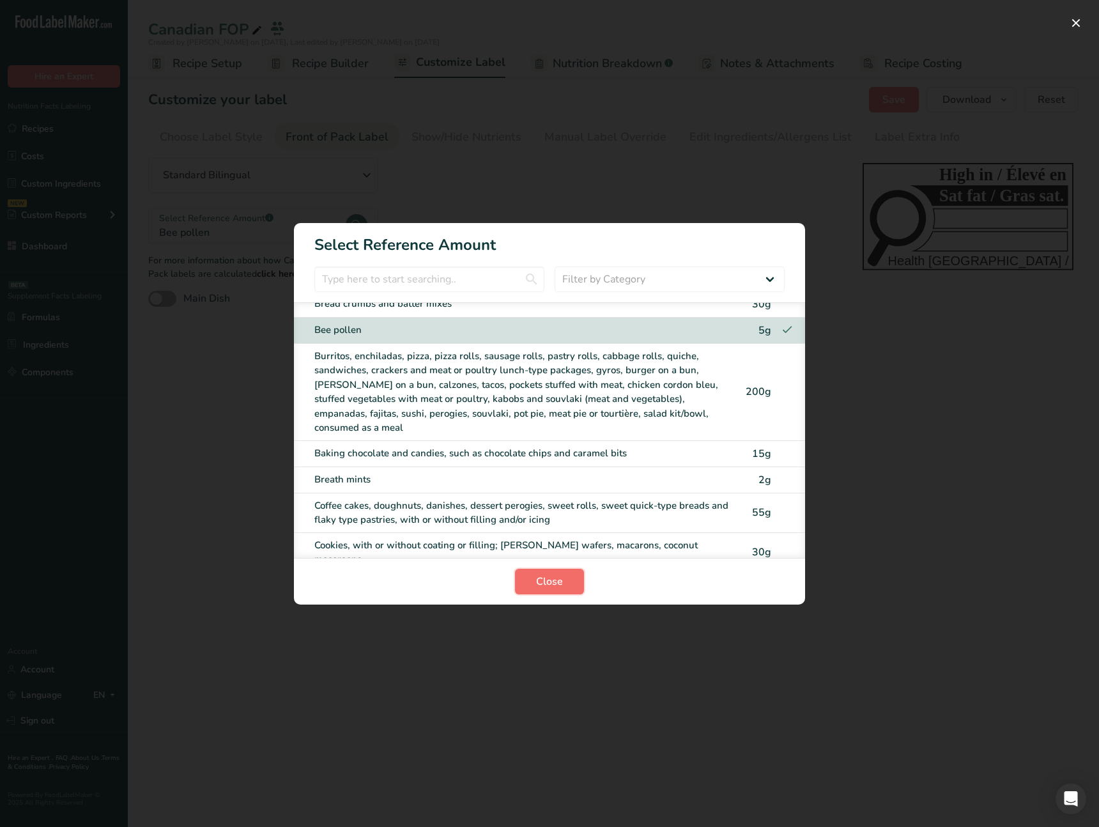
click at [539, 581] on span "Close" at bounding box center [549, 581] width 27 height 15
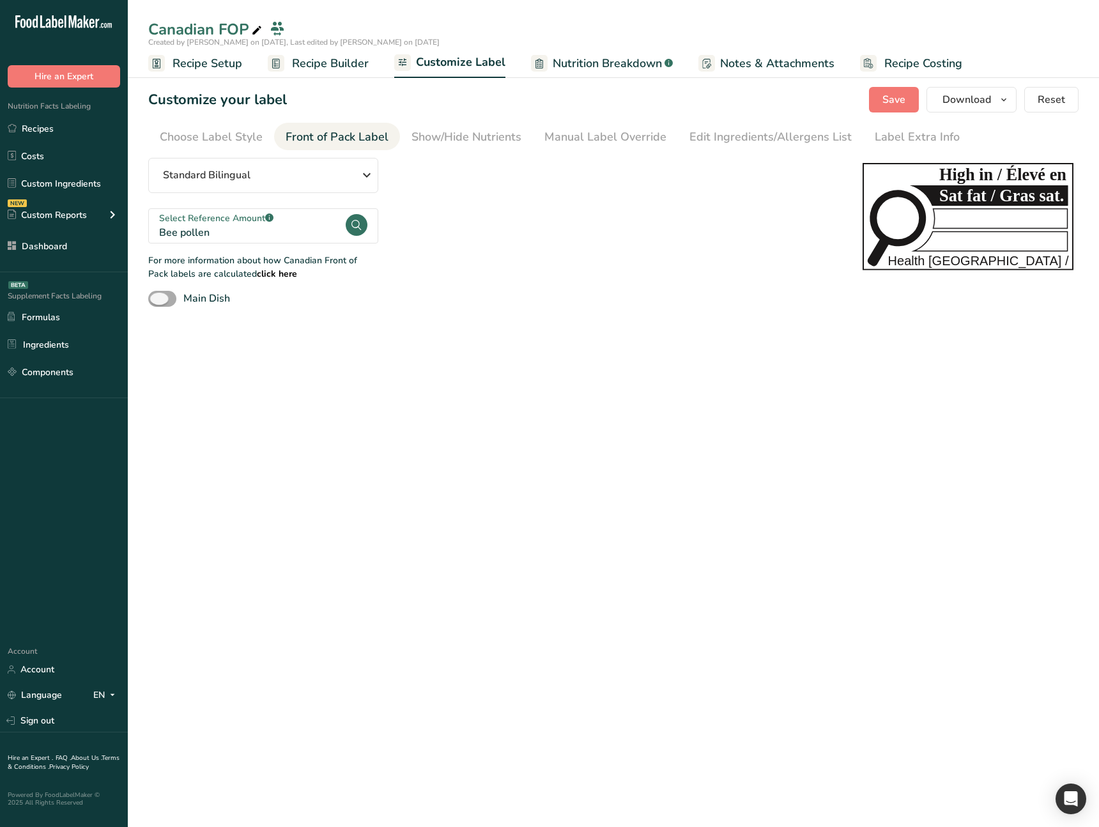
click at [167, 301] on span at bounding box center [162, 299] width 28 height 16
click at [157, 301] on input "Main Dish" at bounding box center [152, 299] width 8 height 8
checkbox input "true"
click at [248, 302] on div "Main Dish" at bounding box center [492, 299] width 689 height 16
click at [236, 293] on div "Main Dish" at bounding box center [492, 299] width 689 height 16
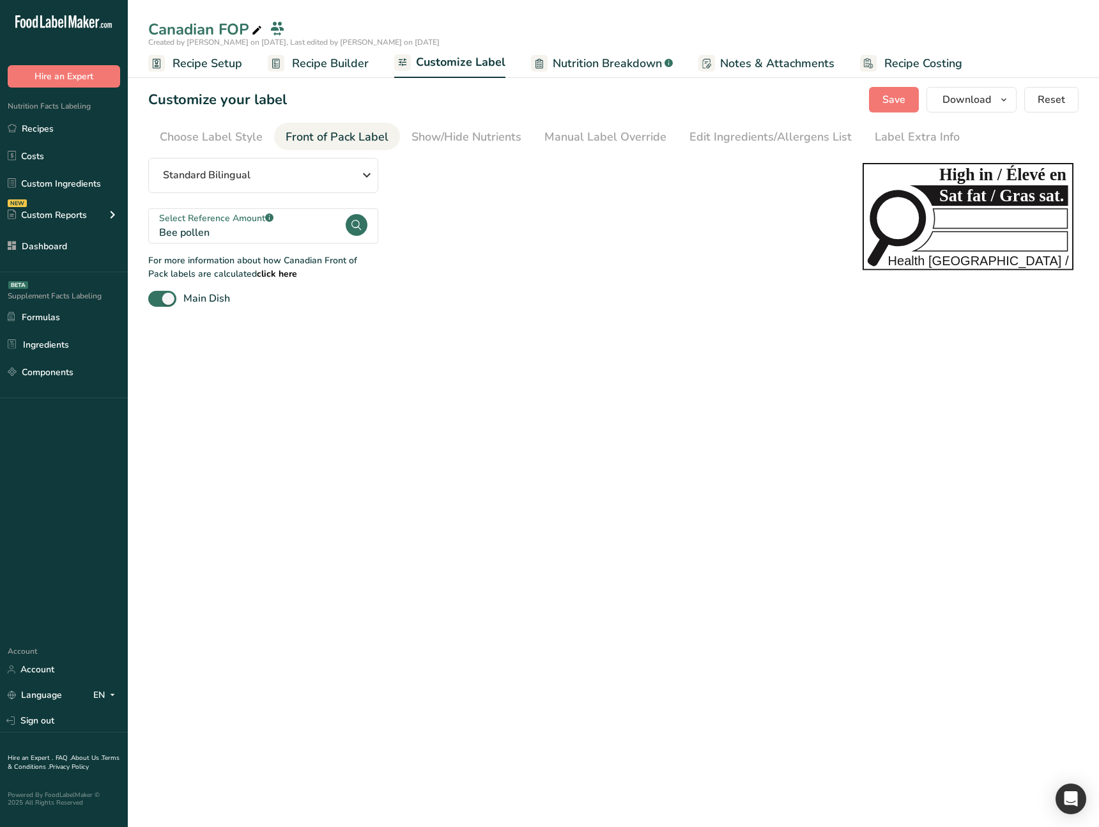
click at [247, 304] on div "Main Dish" at bounding box center [492, 299] width 689 height 16
click at [272, 347] on main "Canadian FOP Created by Ahmad Ibrahim on 2025-08-18, Last edited by Ahmad Ibrah…" at bounding box center [549, 413] width 1099 height 827
click at [305, 74] on link "Recipe Builder" at bounding box center [318, 63] width 101 height 29
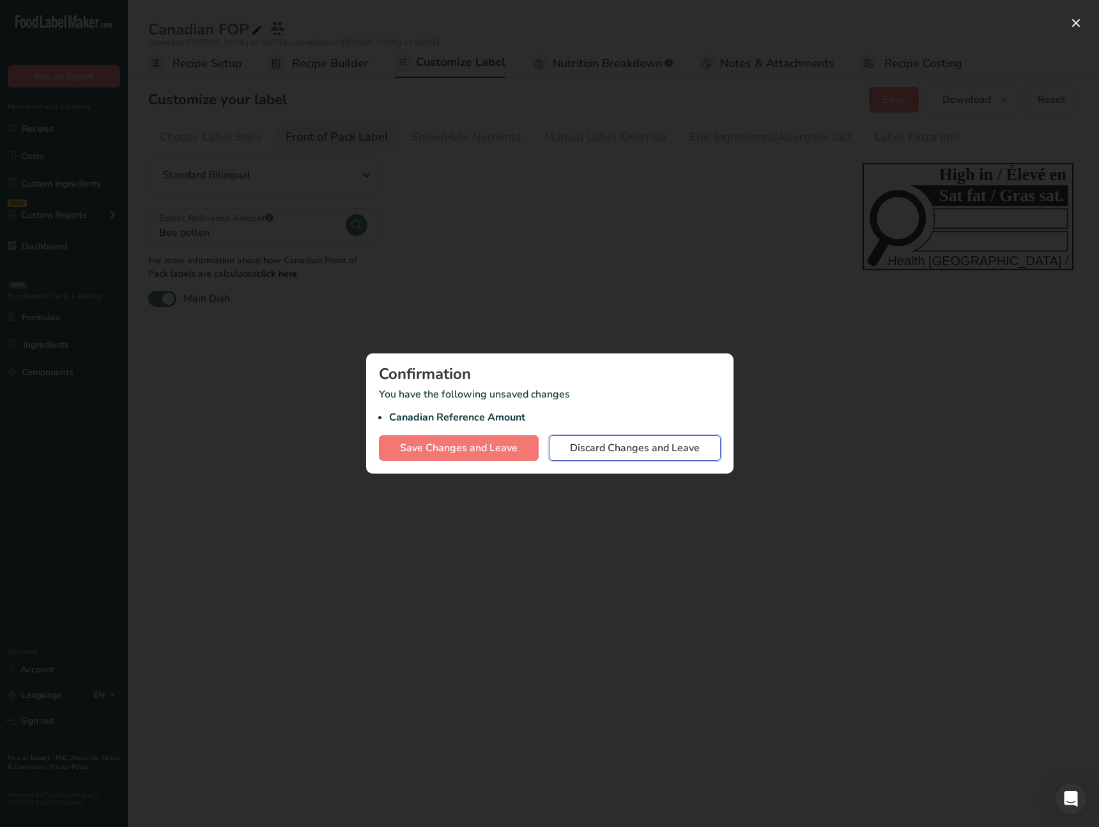
click at [580, 452] on span "Discard Changes and Leave" at bounding box center [635, 447] width 130 height 15
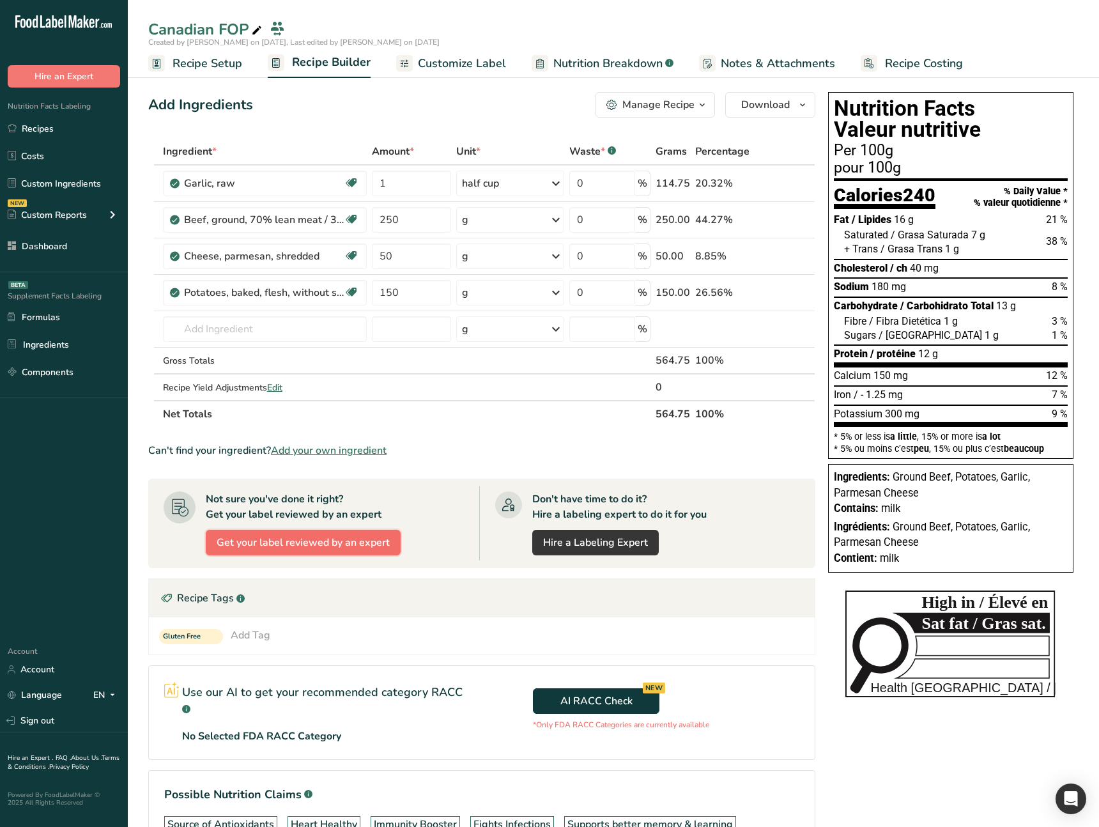
click at [319, 549] on span "Get your label reviewed by an expert" at bounding box center [303, 542] width 173 height 15
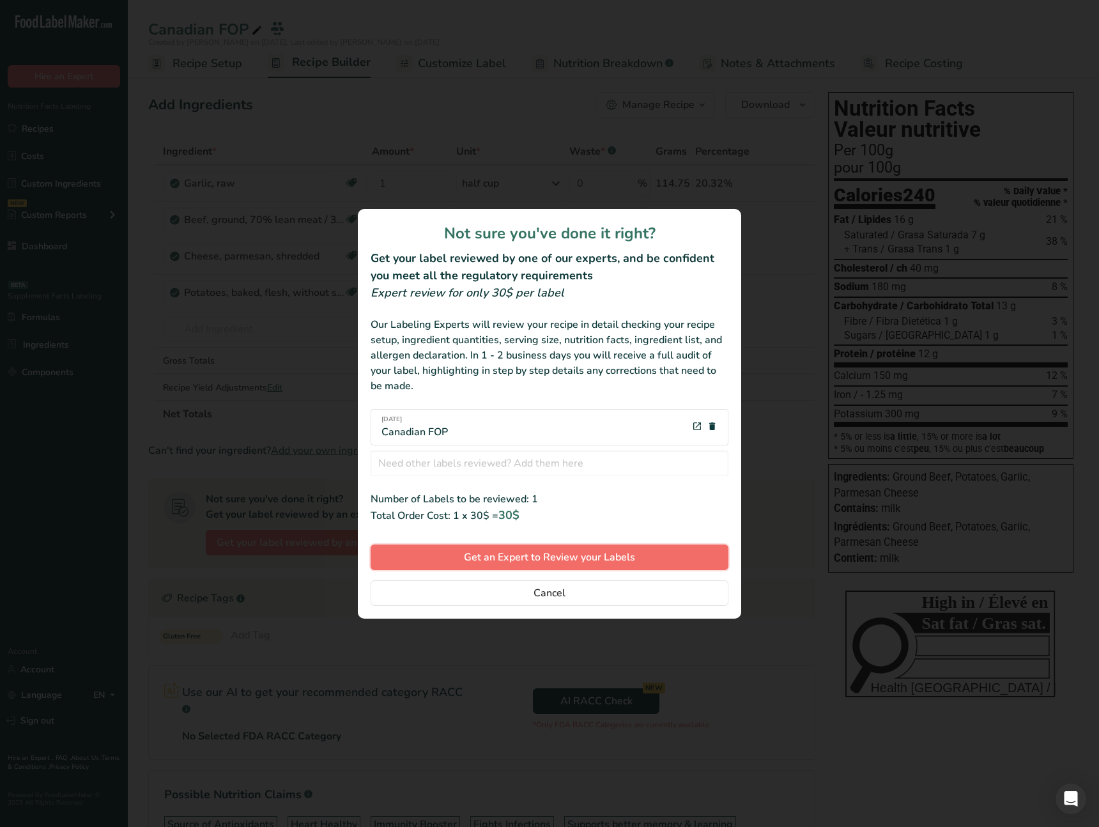
click at [520, 559] on span "Get an Expert to Review your Labels" at bounding box center [549, 557] width 171 height 15
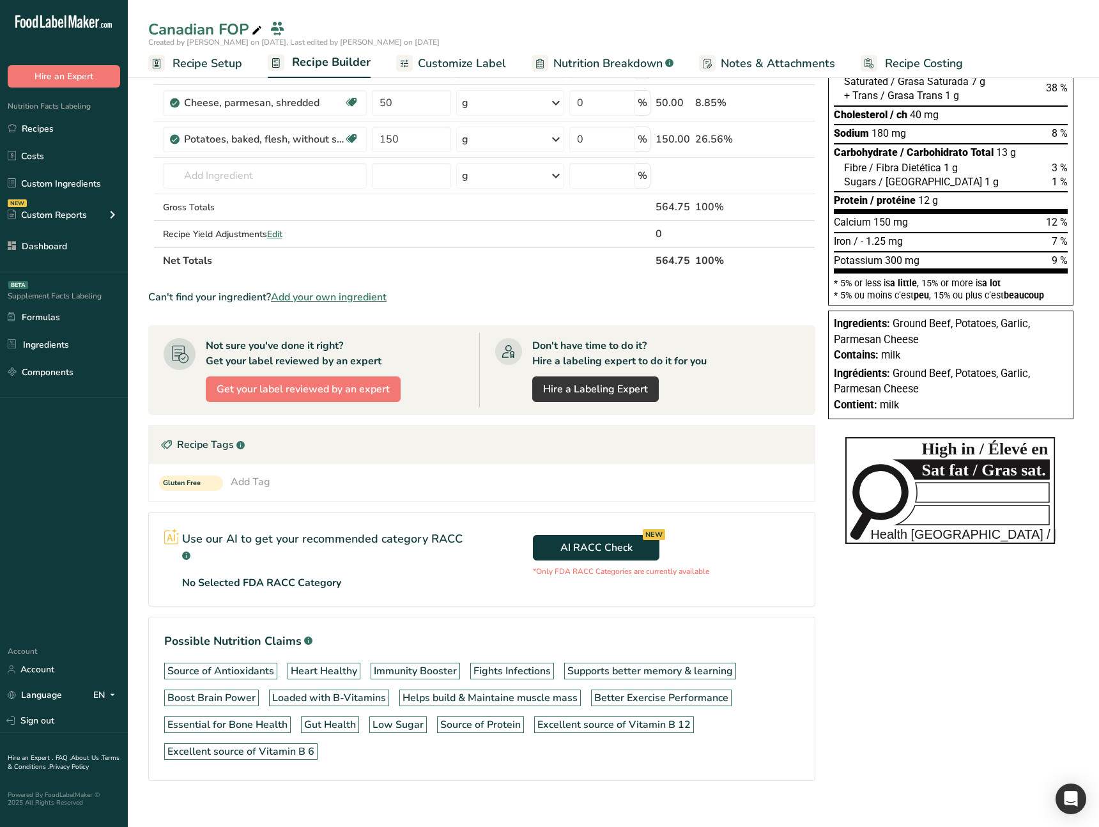
scroll to position [155, 0]
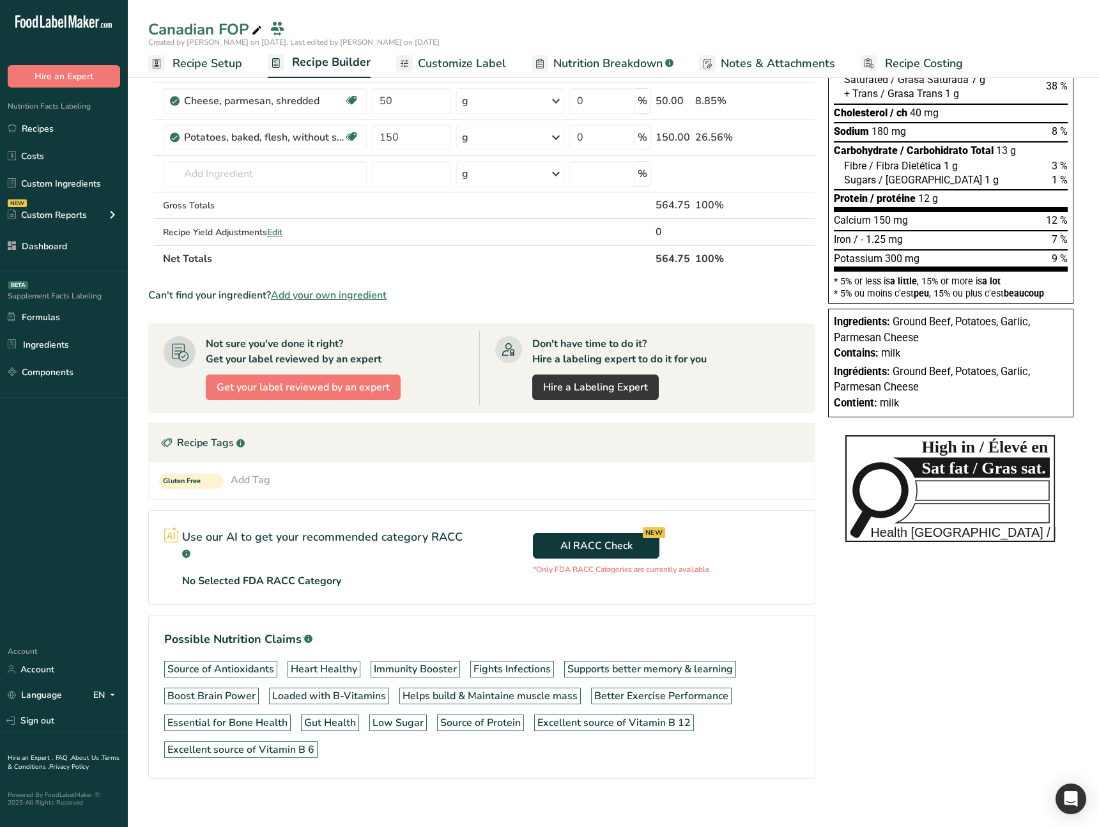
click at [342, 583] on div "No Selected FDA RACC Category" at bounding box center [324, 580] width 284 height 15
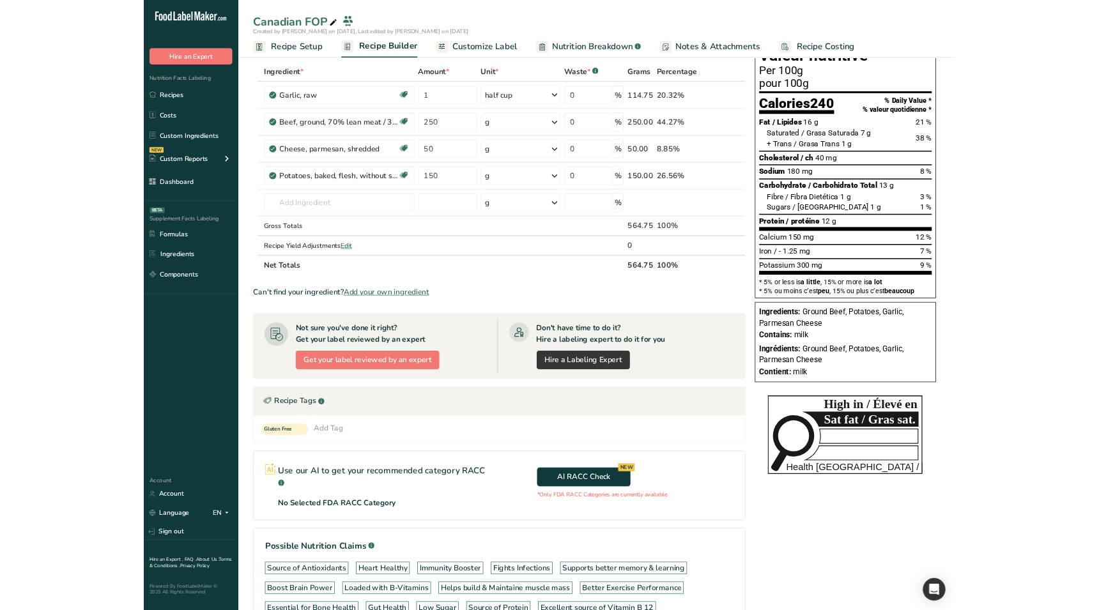
scroll to position [0, 0]
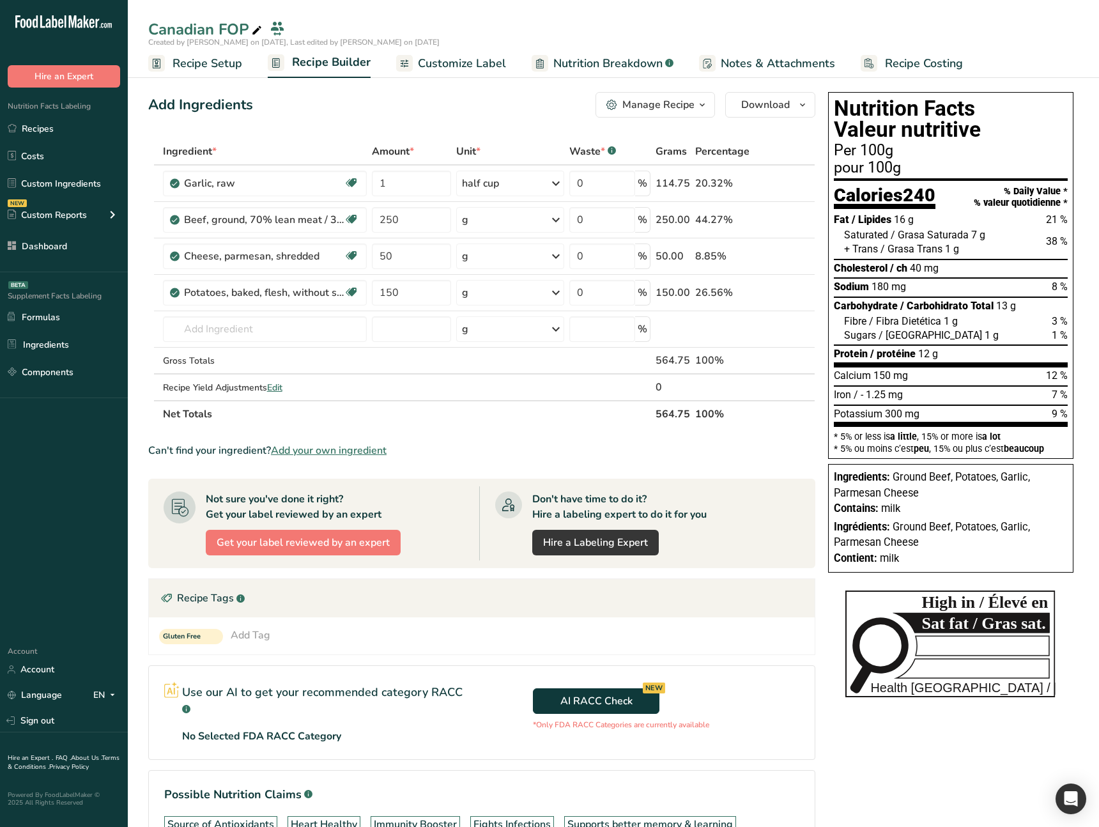
drag, startPoint x: 190, startPoint y: 711, endPoint x: 235, endPoint y: 699, distance: 46.4
click at [226, 695] on p "Use our AI to get your recommended category RACC .a-a{fill:#347362;}.b-a{fill:#…" at bounding box center [324, 701] width 284 height 35
click at [283, 713] on p "Use our AI to get your recommended category RACC .a-a{fill:#347362;}.b-a{fill:#…" at bounding box center [324, 701] width 284 height 35
click at [111, 218] on icon at bounding box center [112, 214] width 15 height 23
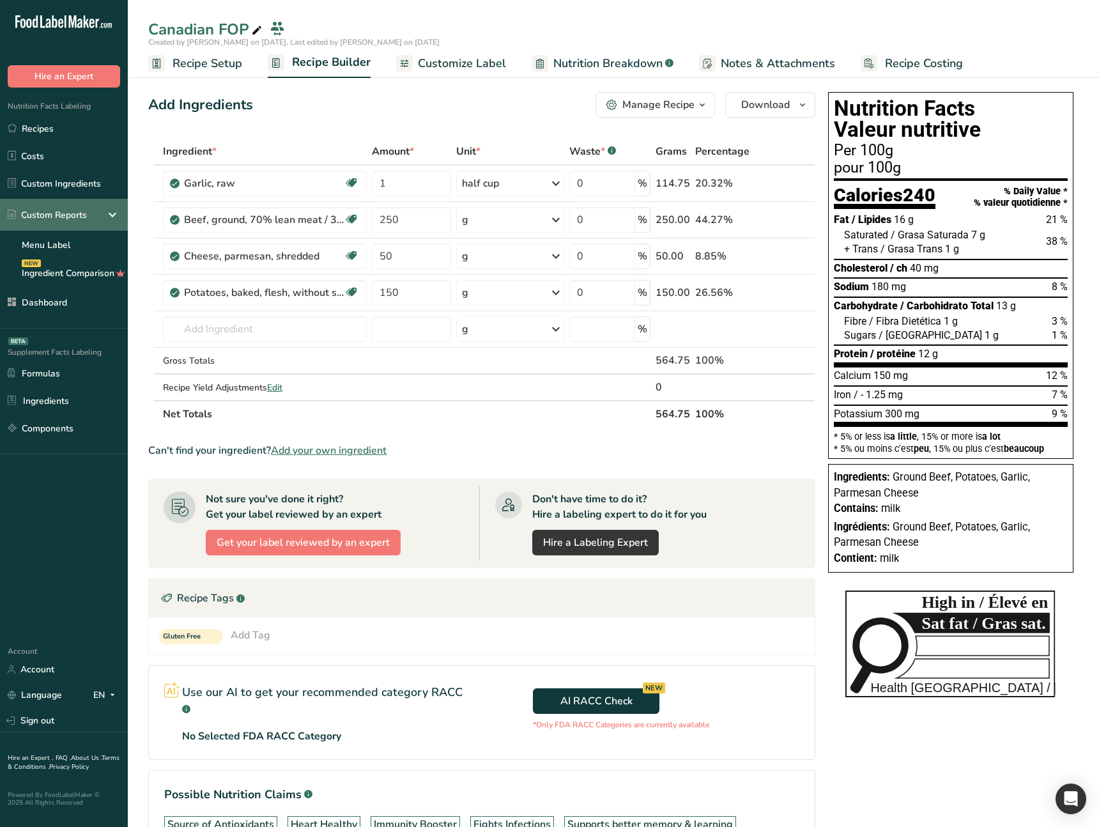
click at [111, 218] on icon at bounding box center [112, 214] width 15 height 23
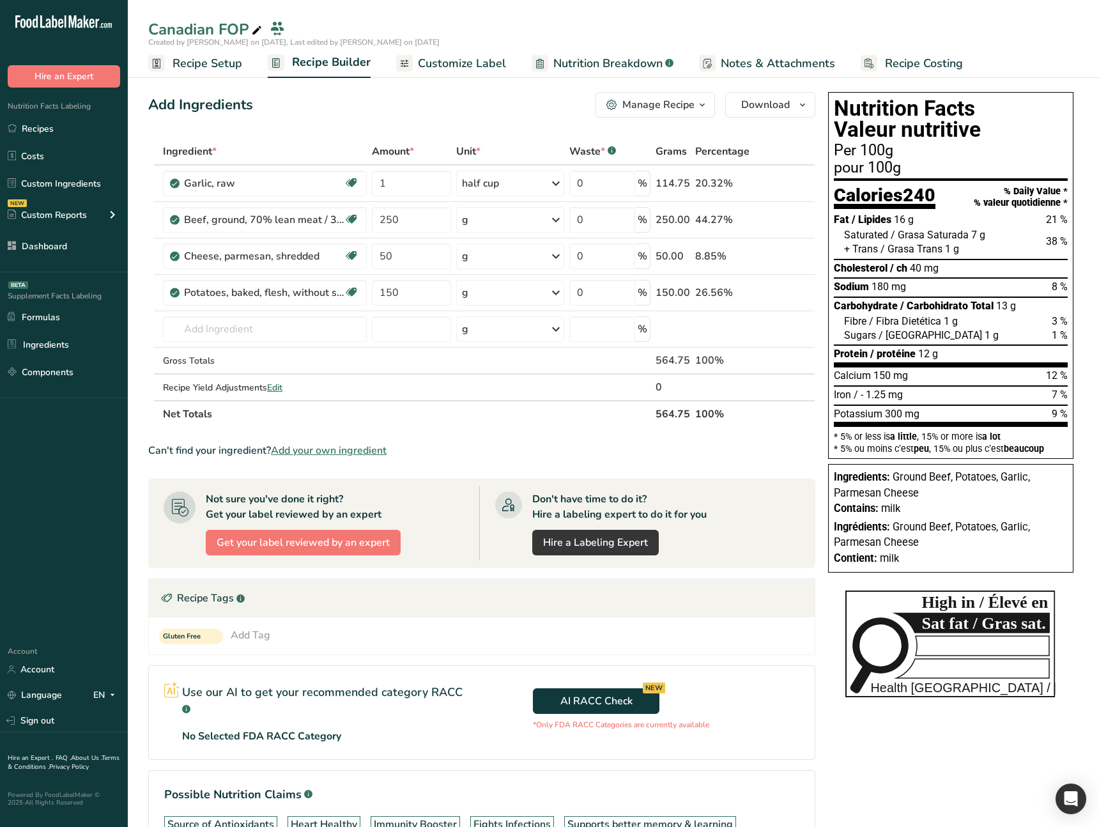
click at [452, 62] on span "Customize Label" at bounding box center [462, 63] width 88 height 17
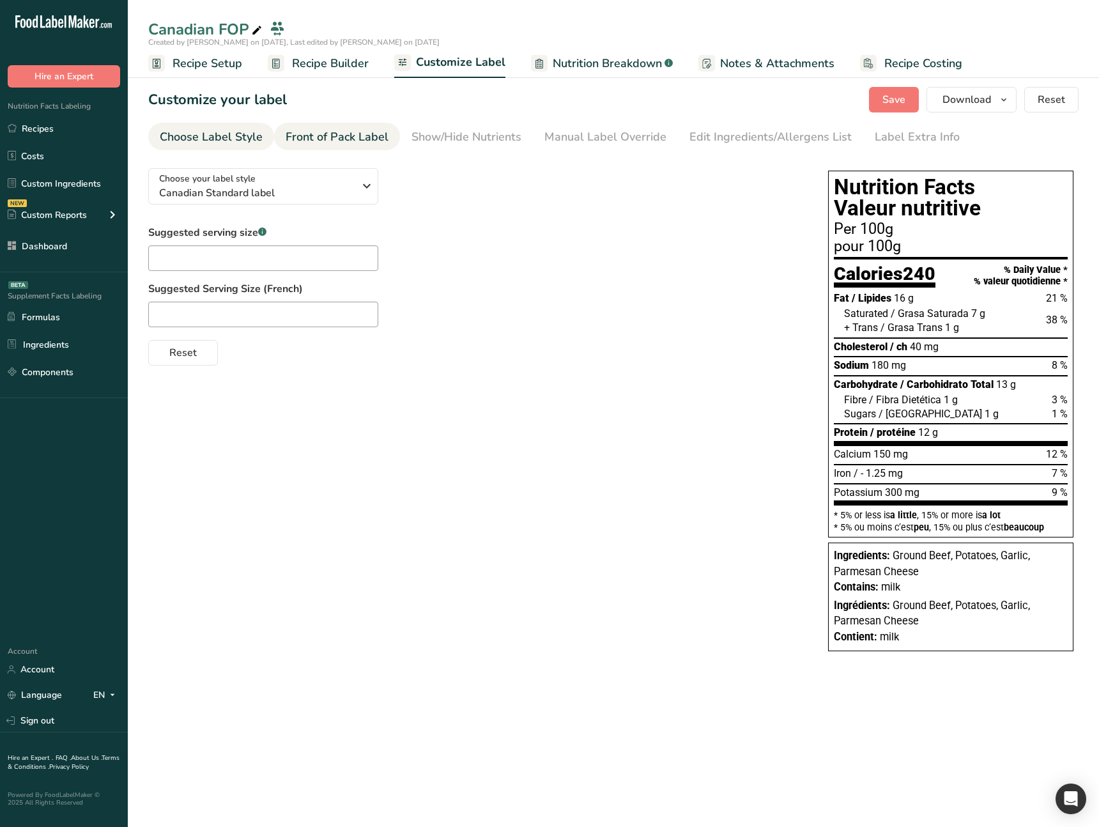
click at [359, 148] on link "Front of Pack Label" at bounding box center [337, 137] width 103 height 29
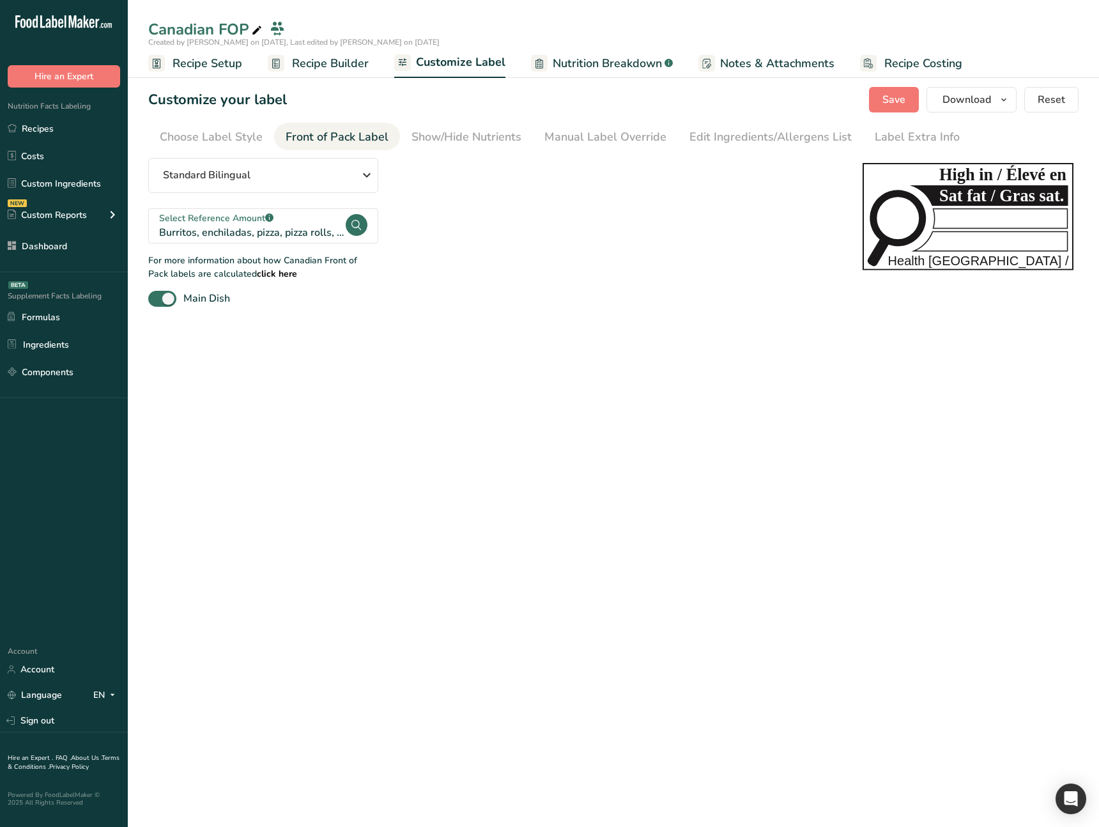
click at [307, 412] on main "Canadian FOP Created by [PERSON_NAME] on [DATE], Last edited by [PERSON_NAME] o…" at bounding box center [549, 413] width 1099 height 827
click at [435, 129] on div "Show/Hide Nutrients" at bounding box center [467, 136] width 110 height 17
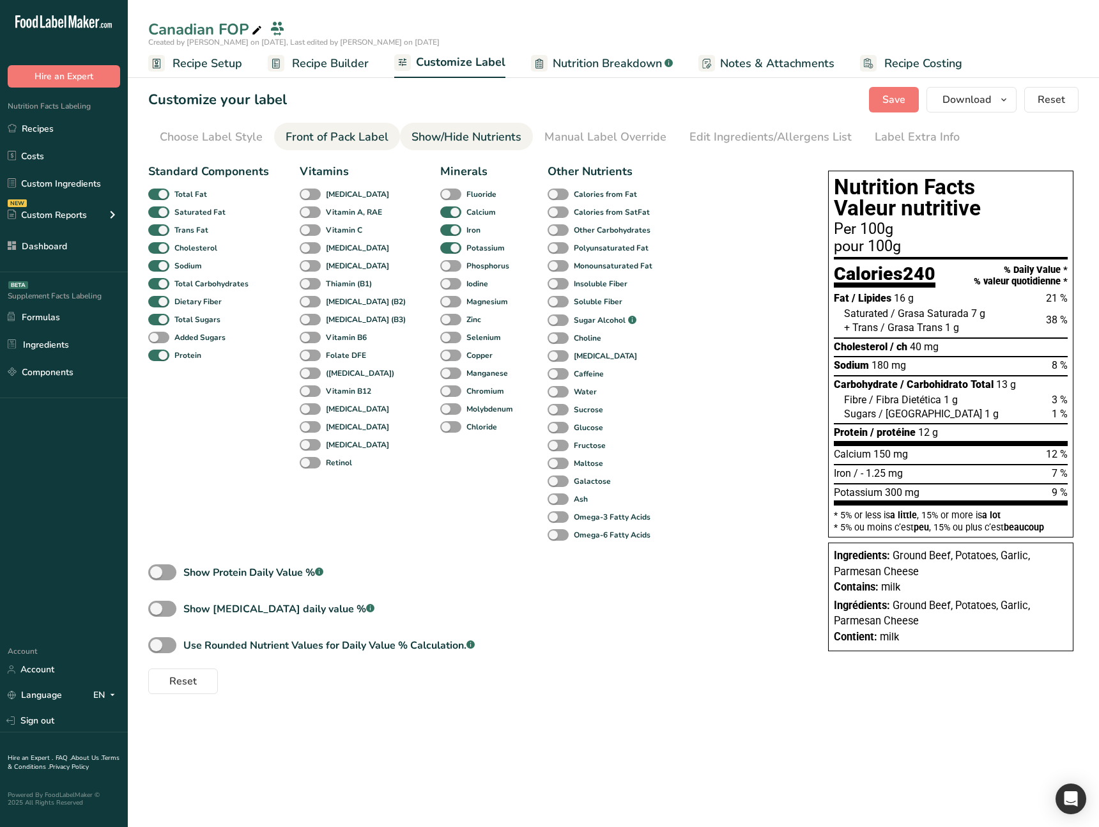
click at [348, 132] on div "Front of Pack Label" at bounding box center [337, 136] width 103 height 17
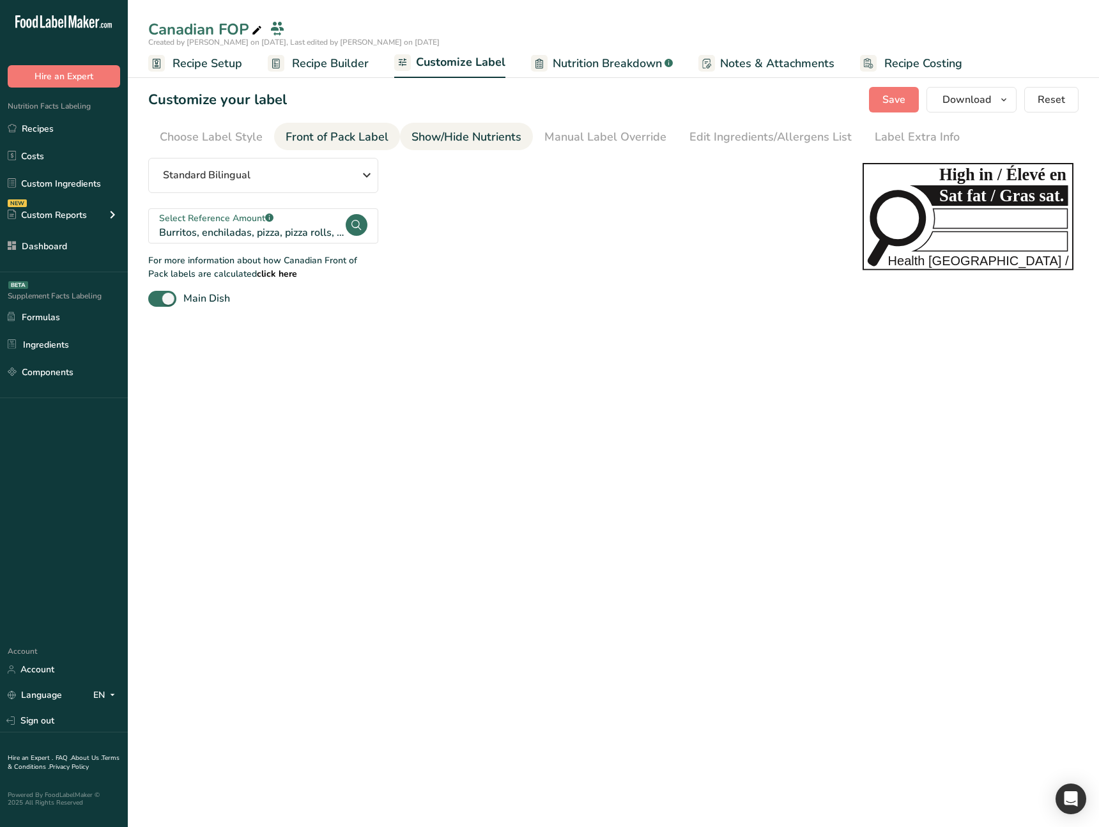
click at [490, 137] on div "Show/Hide Nutrients" at bounding box center [467, 136] width 110 height 17
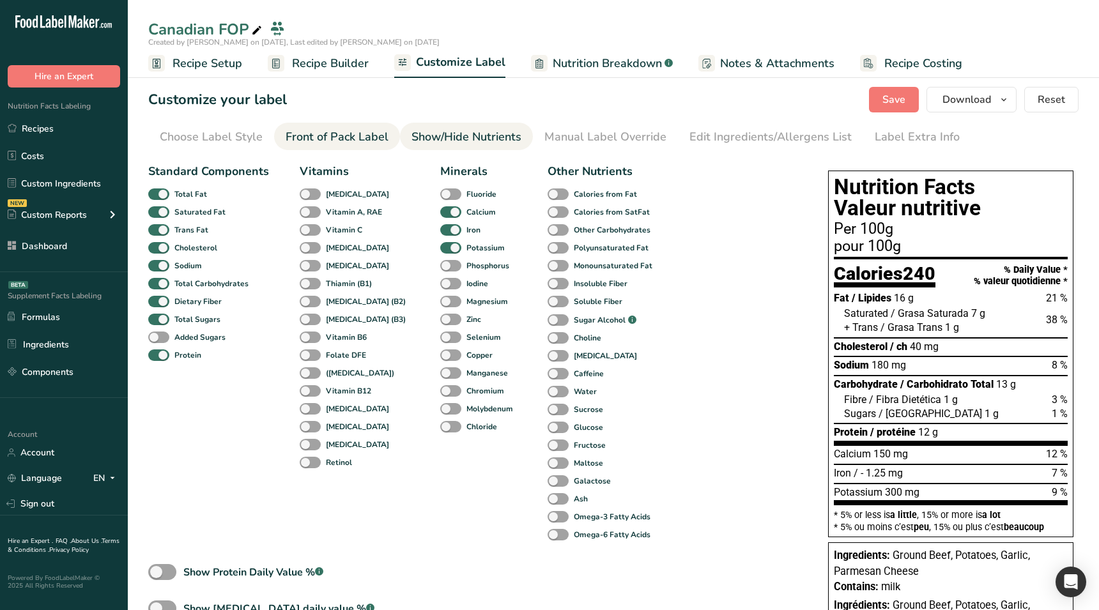
click at [354, 130] on div "Front of Pack Label" at bounding box center [337, 136] width 103 height 17
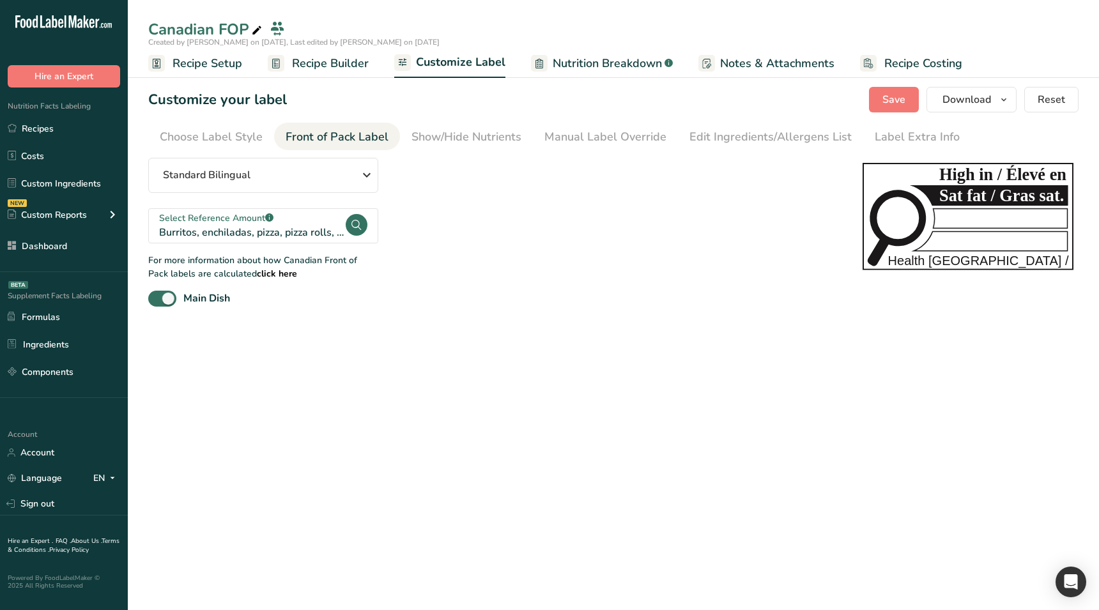
drag, startPoint x: 348, startPoint y: 401, endPoint x: 360, endPoint y: 391, distance: 15.5
click at [348, 401] on main "Canadian FOP Created by [PERSON_NAME] on [DATE], Last edited by [PERSON_NAME] o…" at bounding box center [549, 305] width 1099 height 610
click at [167, 297] on span at bounding box center [162, 299] width 28 height 16
click at [157, 297] on input "Main Dish" at bounding box center [152, 299] width 8 height 8
checkbox input "false"
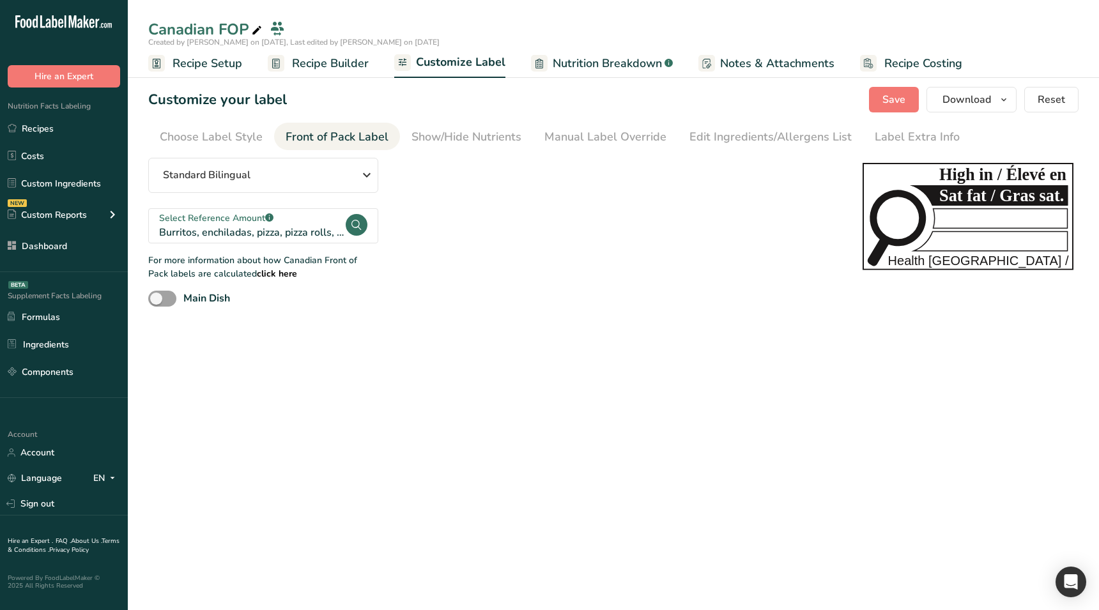
click at [177, 334] on main "Canadian FOP Created by [PERSON_NAME] on [DATE], Last edited by [PERSON_NAME] o…" at bounding box center [549, 305] width 1099 height 610
click at [422, 137] on div "Show/Hide Nutrients" at bounding box center [467, 136] width 110 height 17
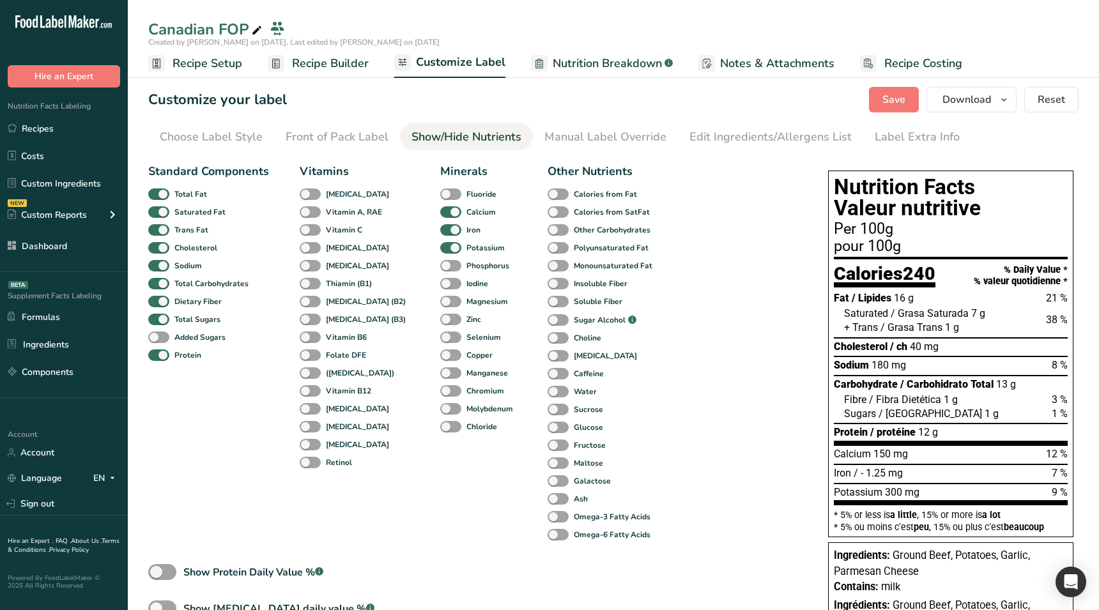
scroll to position [104, 0]
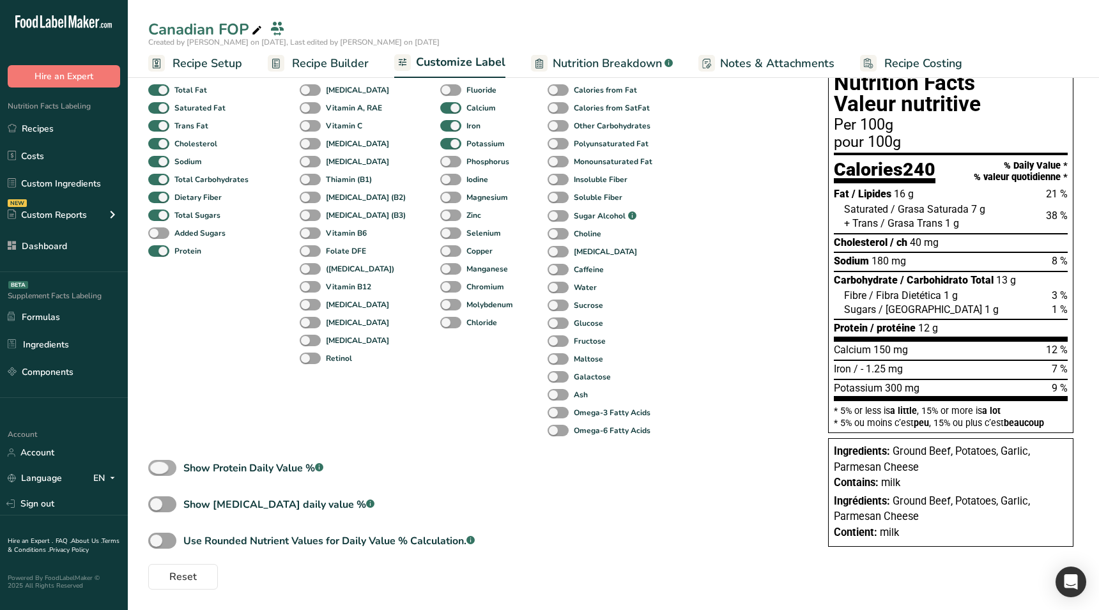
click at [167, 472] on span at bounding box center [162, 468] width 28 height 16
click at [157, 472] on input "Show Protein Daily Value % .a-a{fill:#347362;}.b-a{fill:#fff;}" at bounding box center [152, 468] width 8 height 8
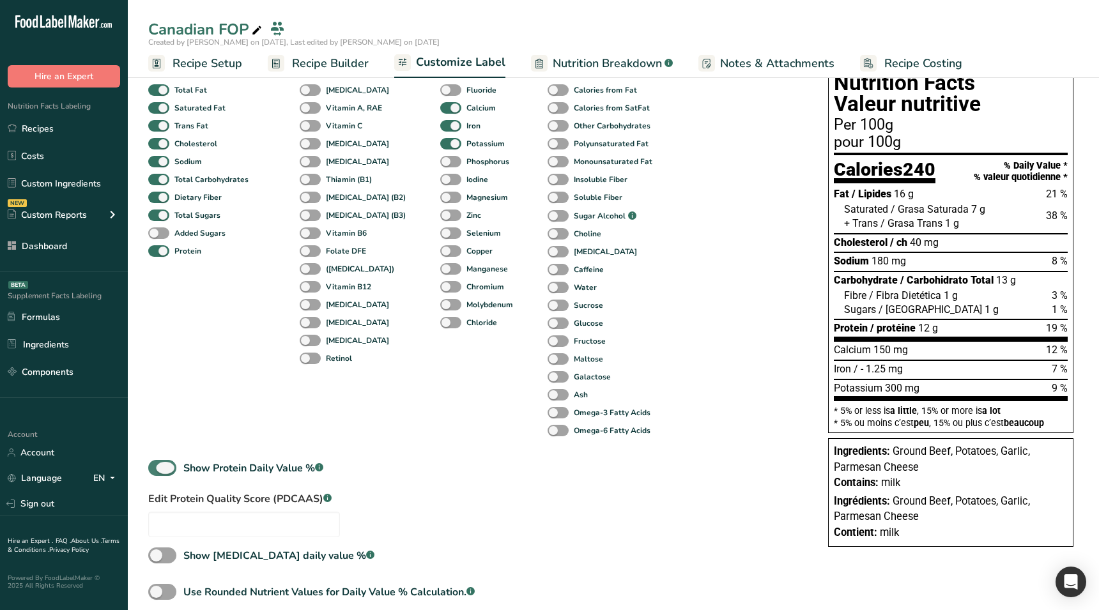
click at [167, 472] on span at bounding box center [162, 468] width 28 height 16
click at [157, 472] on input "Show Protein Daily Value % .a-a{fill:#347362;}.b-a{fill:#fff;}" at bounding box center [152, 468] width 8 height 8
checkbox input "false"
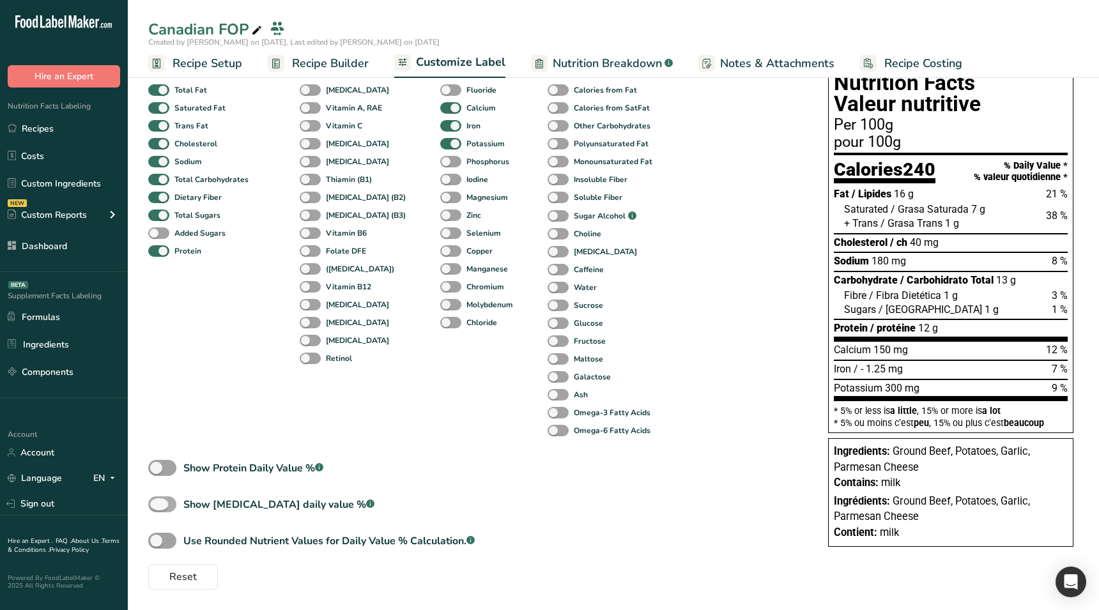
click at [162, 504] on span at bounding box center [162, 505] width 28 height 16
click at [157, 504] on input "Show Cholesterol daily value % .a-a{fill:#347362;}.b-a{fill:#fff;}" at bounding box center [152, 504] width 8 height 8
drag, startPoint x: 162, startPoint y: 504, endPoint x: 166, endPoint y: 515, distance: 11.5
click at [162, 504] on span at bounding box center [162, 505] width 28 height 16
click at [157, 504] on input "Show Cholesterol daily value % .a-a{fill:#347362;}.b-a{fill:#fff;}" at bounding box center [152, 504] width 8 height 8
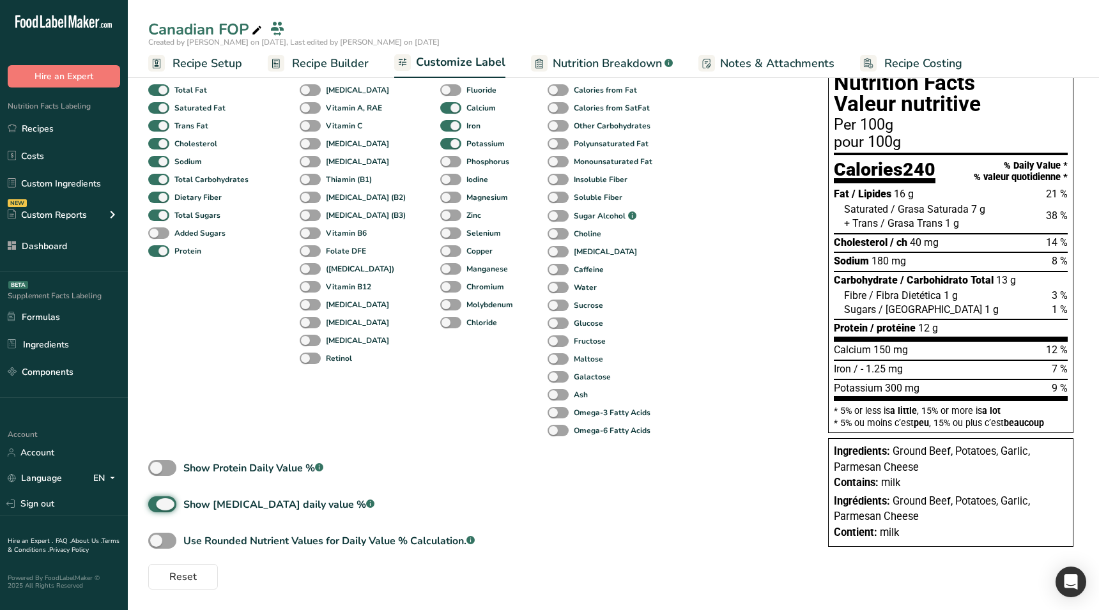
checkbox input "false"
click at [164, 540] on span at bounding box center [162, 541] width 28 height 16
click at [157, 540] on input "Use Rounded Nutrient Values for Daily Value % Calculation. .a-a{fill:#347362;}.…" at bounding box center [152, 541] width 8 height 8
click at [164, 540] on span at bounding box center [162, 541] width 28 height 16
click at [157, 540] on input "Use Rounded Nutrient Values for Daily Value % Calculation. .a-a{fill:#347362;}.…" at bounding box center [152, 541] width 8 height 8
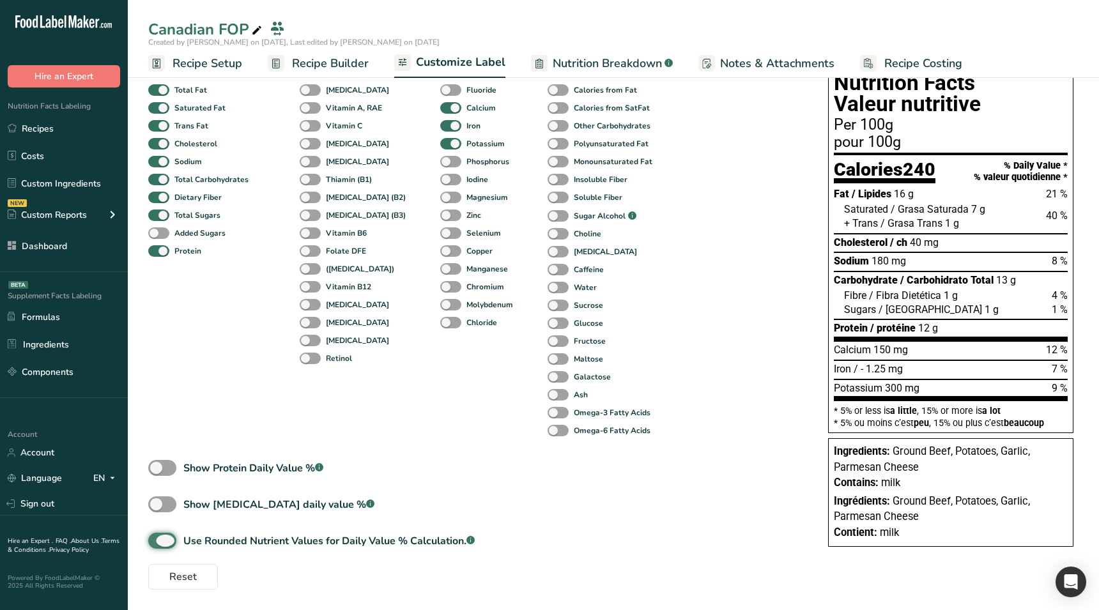
checkbox input "false"
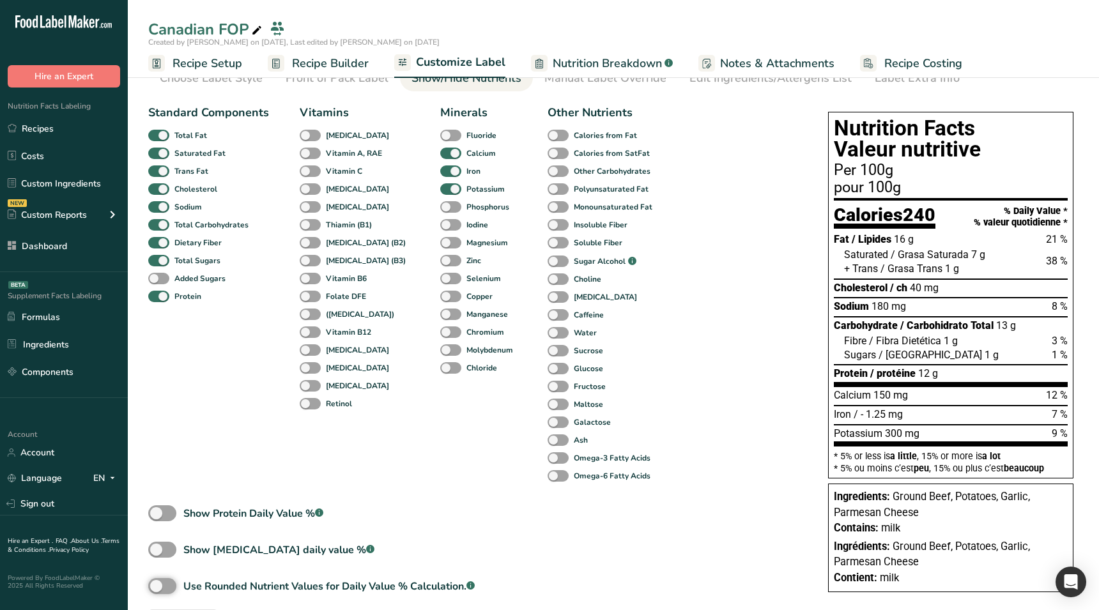
scroll to position [57, 0]
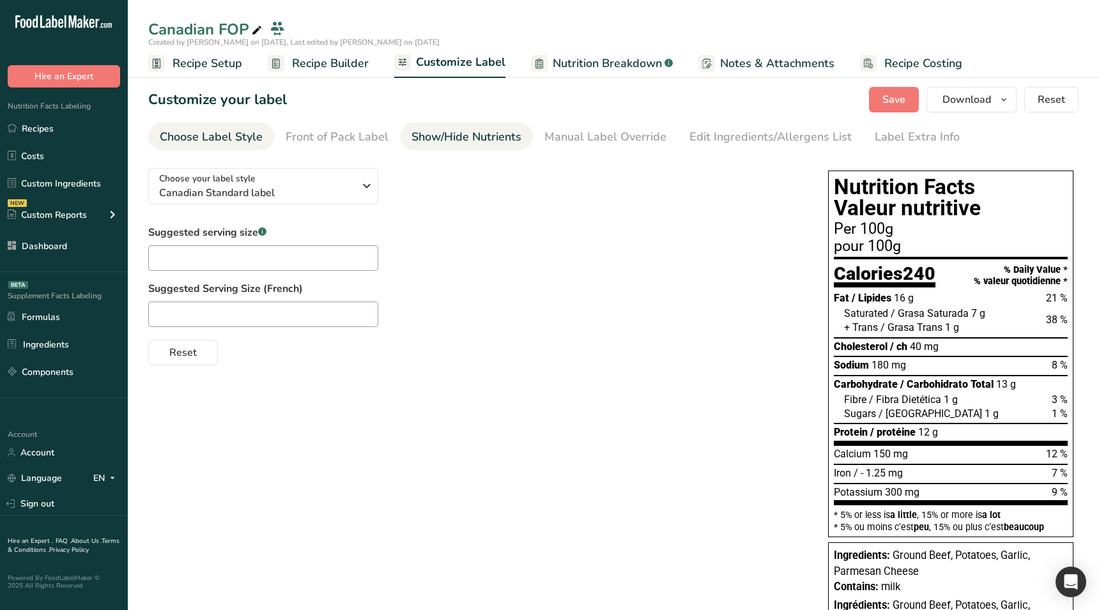
click at [450, 141] on div "Show/Hide Nutrients" at bounding box center [467, 136] width 110 height 17
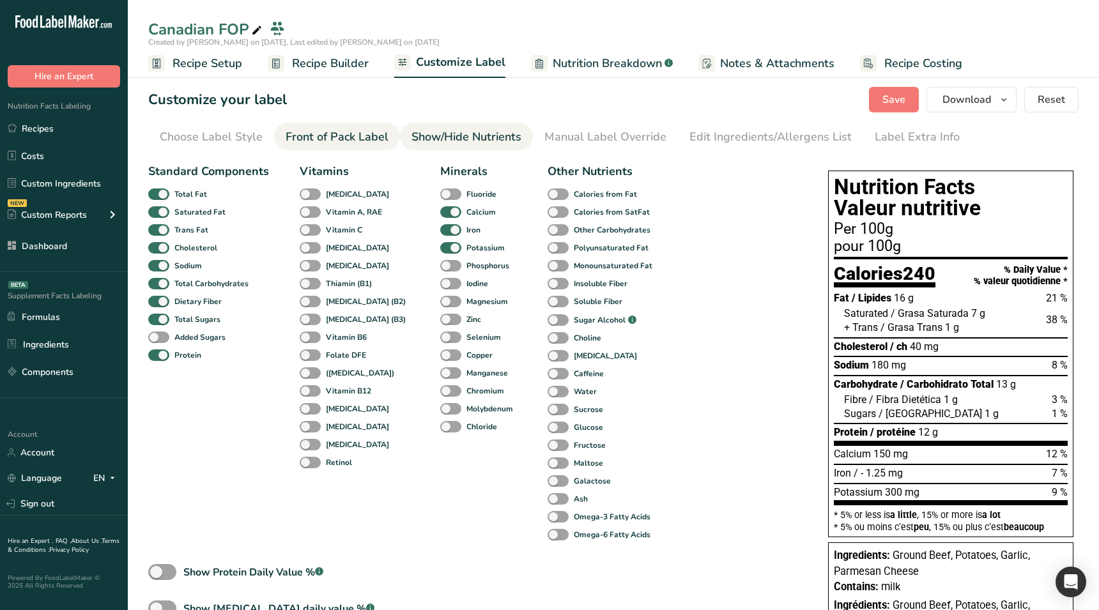
click at [364, 136] on div "Front of Pack Label" at bounding box center [337, 136] width 103 height 17
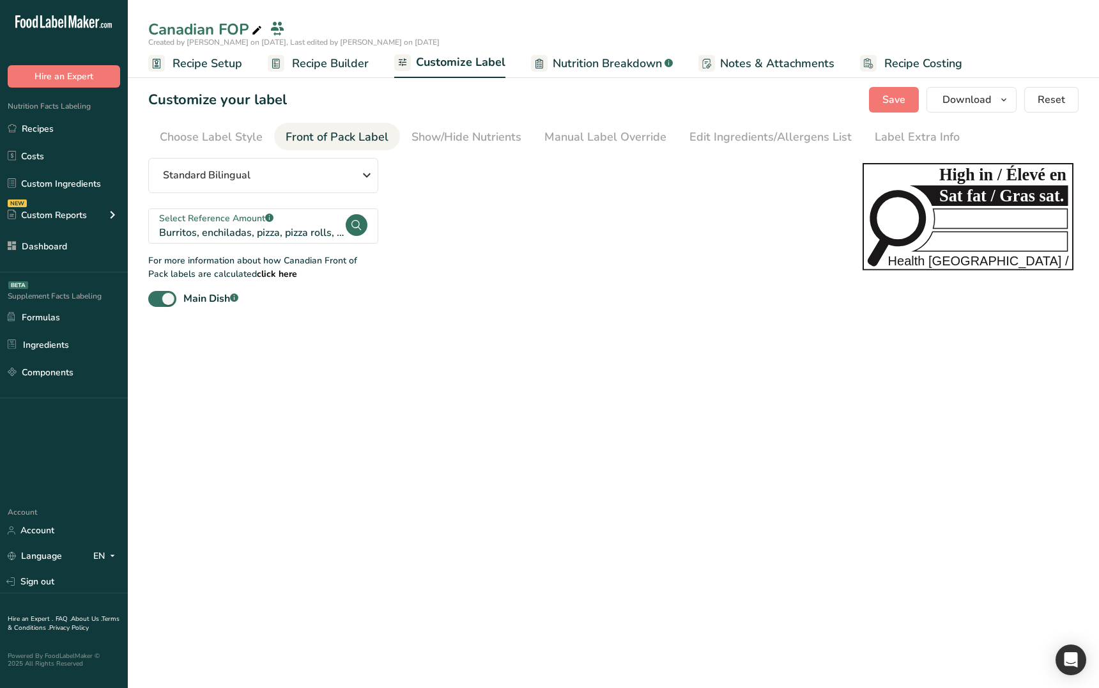
click at [252, 346] on main "Canadian FOP Created by [PERSON_NAME] on [DATE], Last edited by [PERSON_NAME] o…" at bounding box center [549, 344] width 1099 height 688
click at [298, 387] on main "Canadian FOP Created by [PERSON_NAME] on [DATE], Last edited by [PERSON_NAME] o…" at bounding box center [549, 344] width 1099 height 688
click at [210, 304] on div "Main Dish .a-a{fill:#347362;}.b-a{fill:#fff;}" at bounding box center [210, 298] width 55 height 15
click at [157, 303] on input "Main Dish .a-a{fill:#347362;}.b-a{fill:#fff;}" at bounding box center [152, 299] width 8 height 8
click at [210, 304] on div "Main Dish .a-a{fill:#347362;}.b-a{fill:#fff;}" at bounding box center [210, 298] width 55 height 15
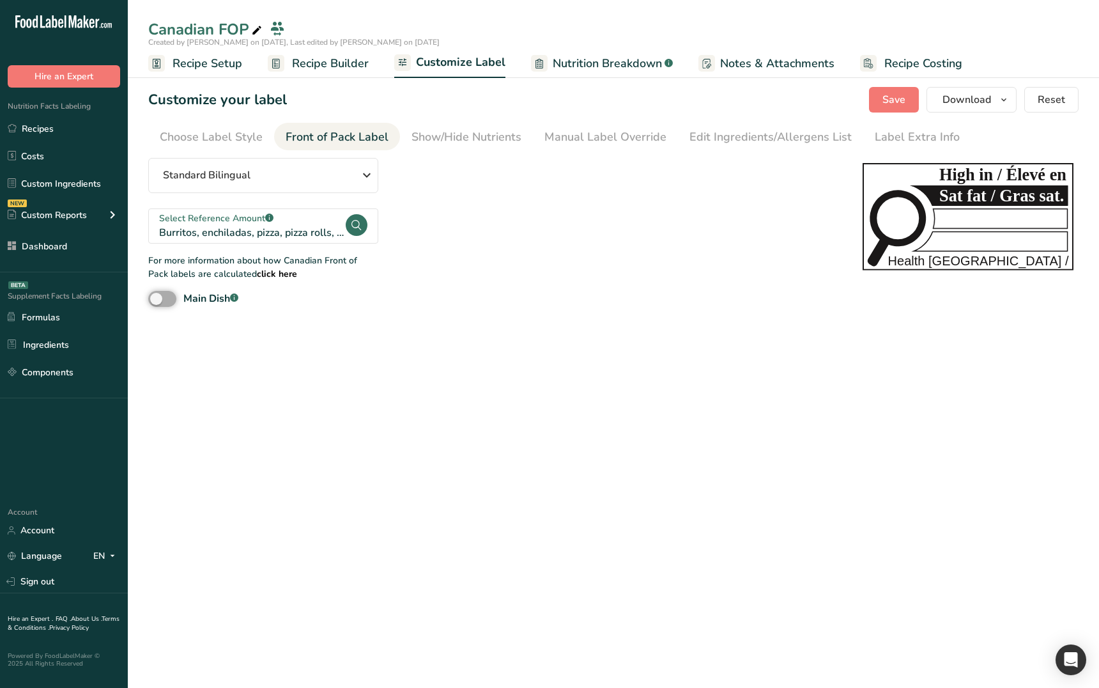
click at [157, 303] on input "Main Dish .a-a{fill:#347362;}.b-a{fill:#fff;}" at bounding box center [152, 299] width 8 height 8
checkbox input "true"
click at [554, 250] on div "Standard Bilingual Standard Bilingual Standard English Only Linear Bilingual St…" at bounding box center [492, 232] width 689 height 149
click at [429, 123] on link "Show/Hide Nutrients" at bounding box center [467, 137] width 110 height 29
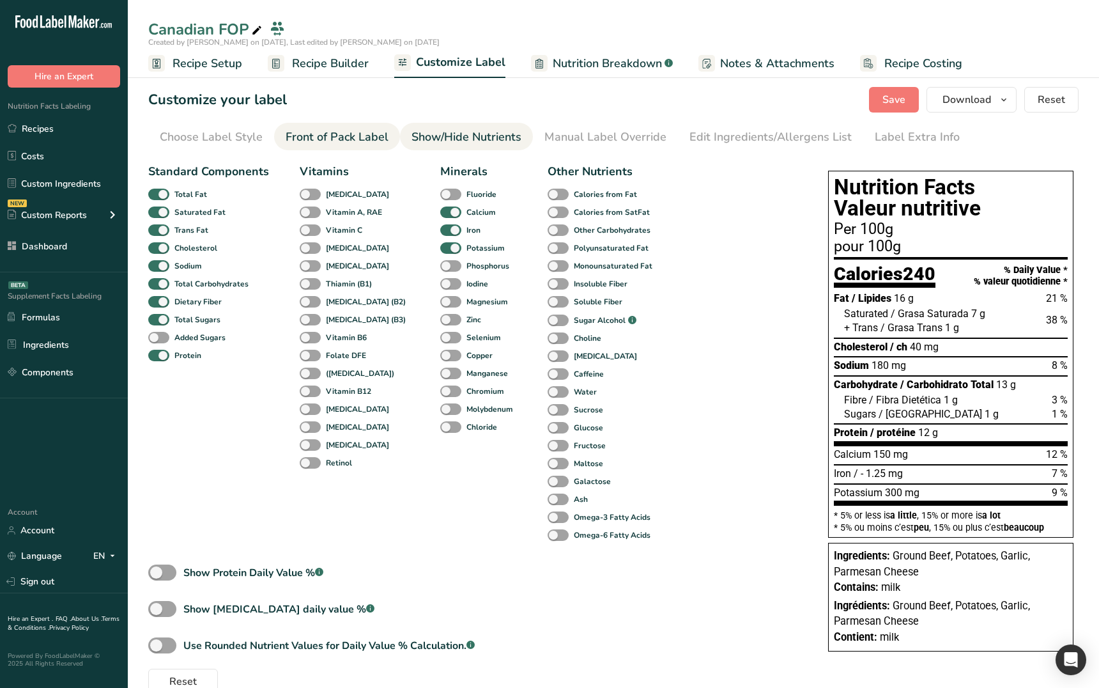
click at [320, 130] on div "Front of Pack Label" at bounding box center [337, 136] width 103 height 17
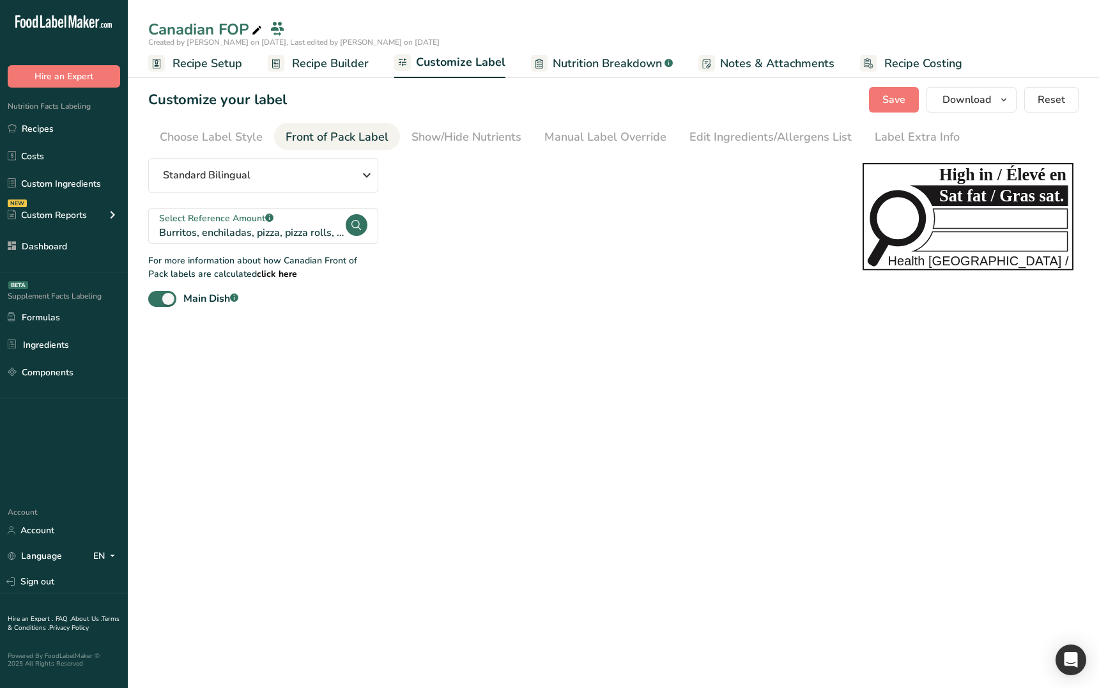
click at [332, 72] on link "Recipe Builder" at bounding box center [318, 63] width 101 height 29
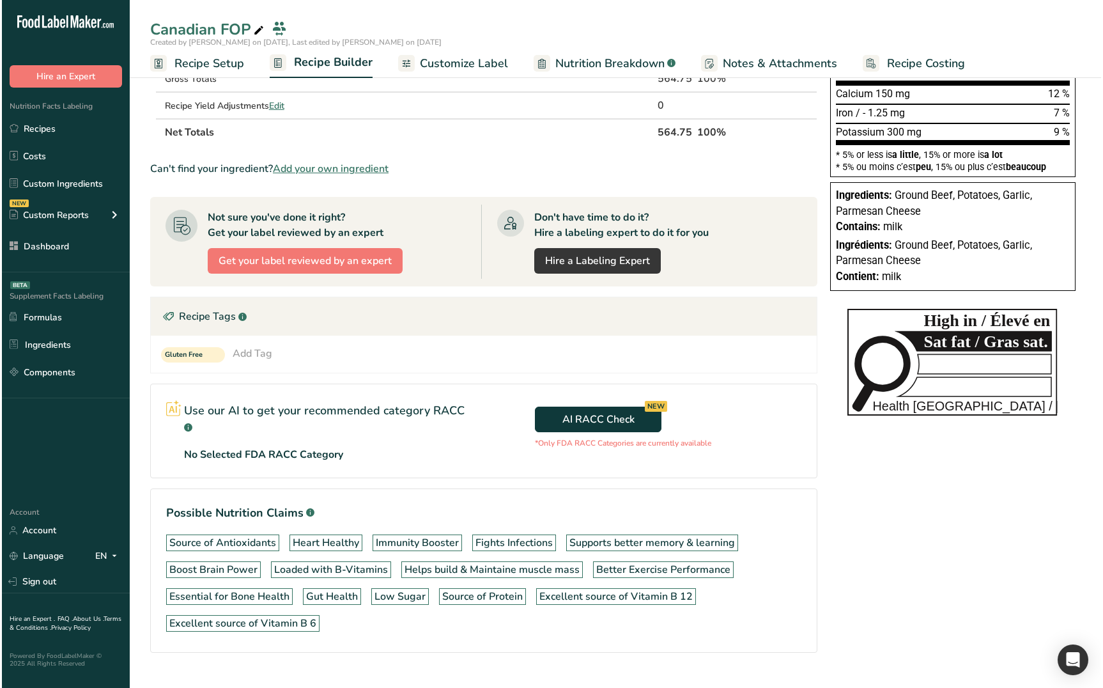
scroll to position [306, 0]
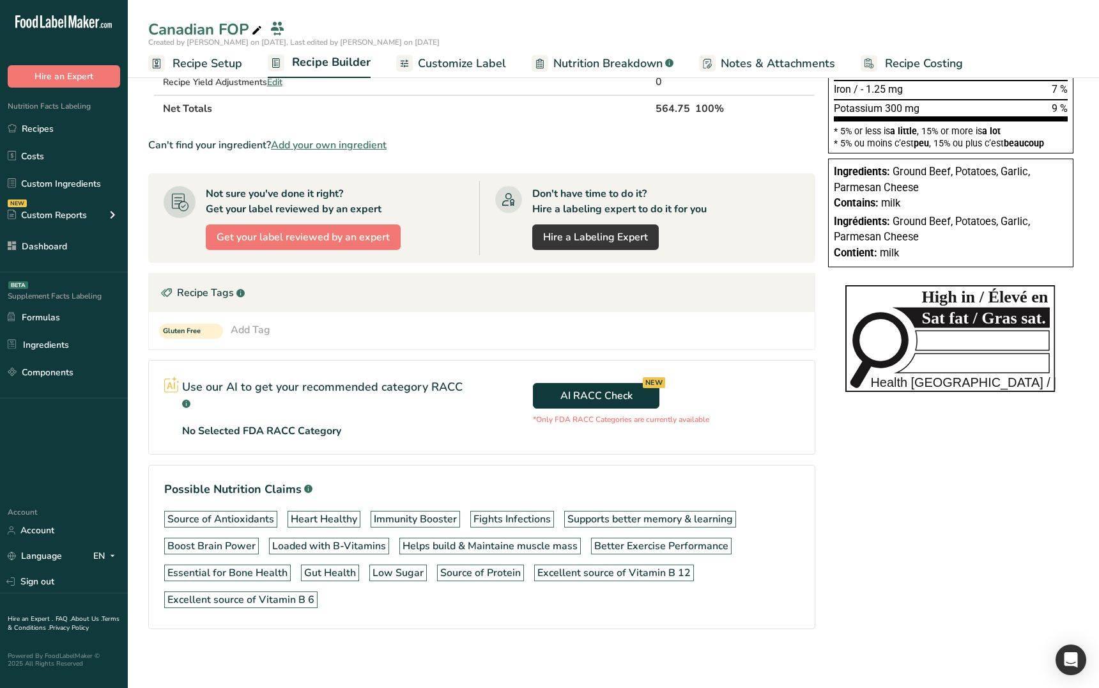
click at [828, 522] on div "Nutrition Facts Valeur nutritive Per 100g pour 100g Calories 240 % Daily Value …" at bounding box center [951, 225] width 256 height 888
click at [449, 429] on div "No Selected FDA RACC Category" at bounding box center [324, 430] width 284 height 15
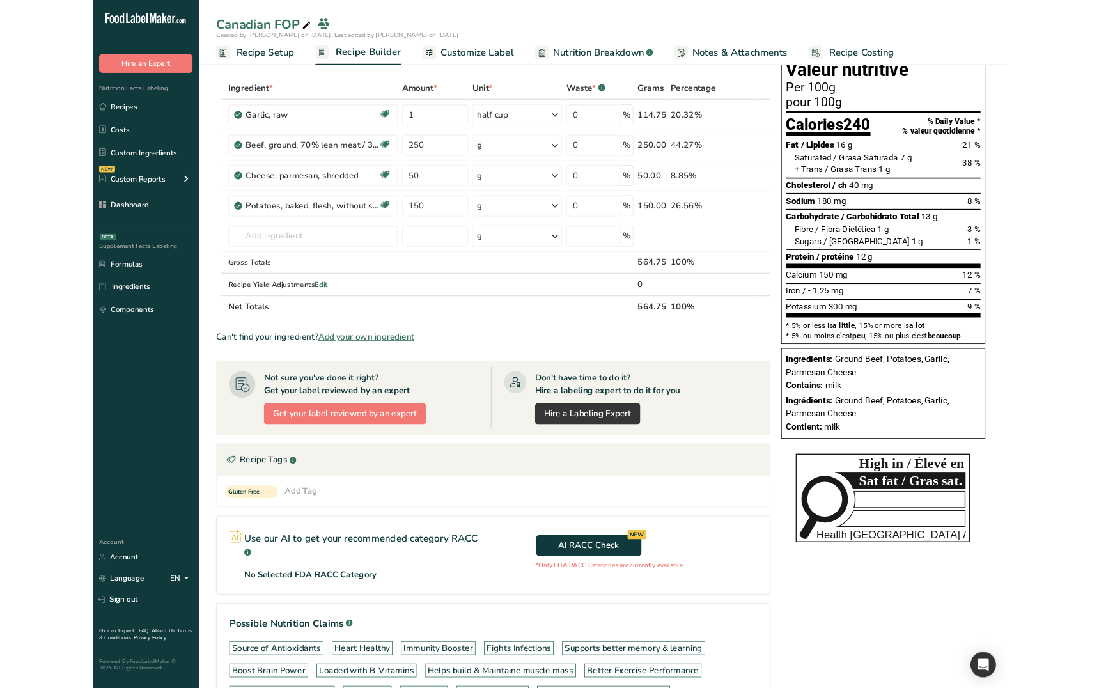
scroll to position [47, 0]
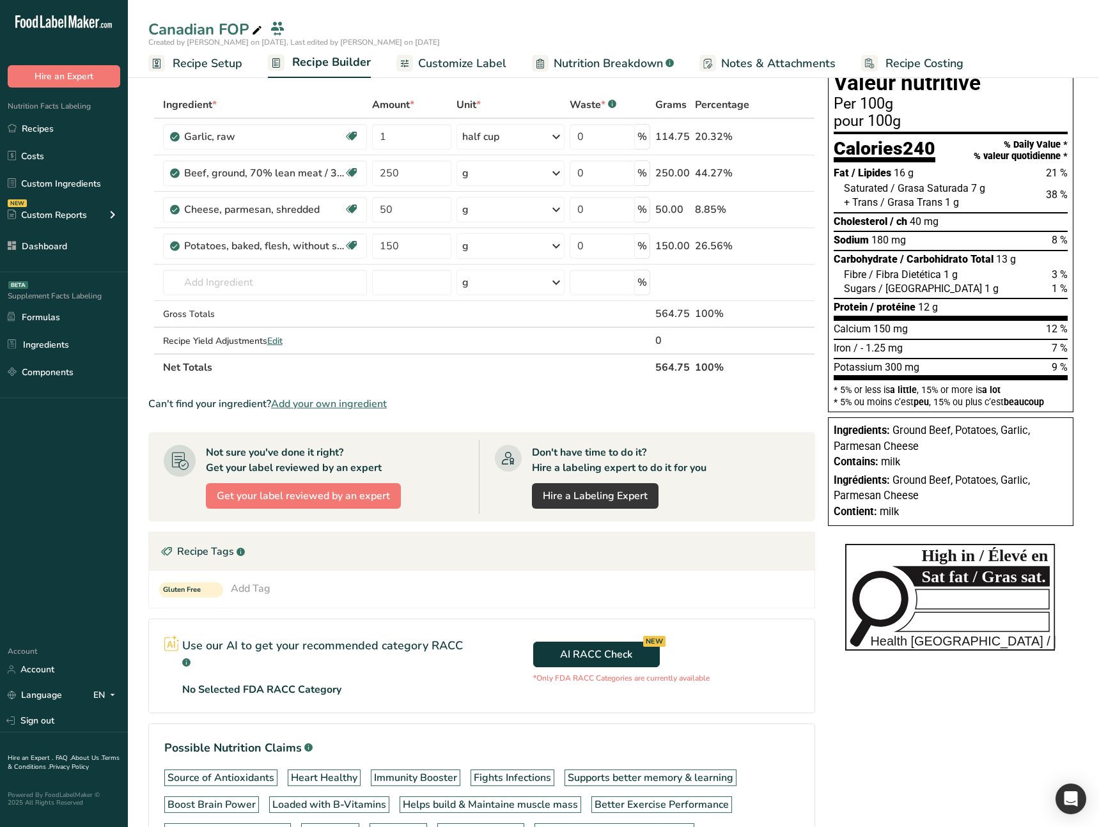
click at [417, 610] on div "No Selected FDA RACC Category" at bounding box center [324, 689] width 284 height 15
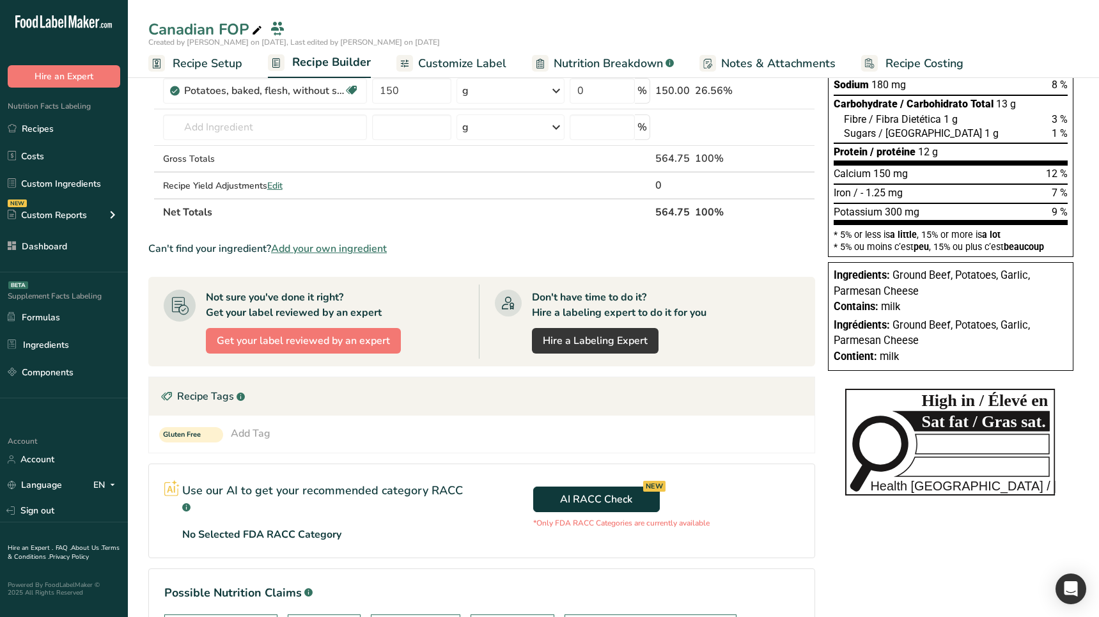
scroll to position [203, 0]
click at [668, 539] on div "AI RACC Check NEW *Only FDA RACC Categories are currently available" at bounding box center [648, 503] width 333 height 80
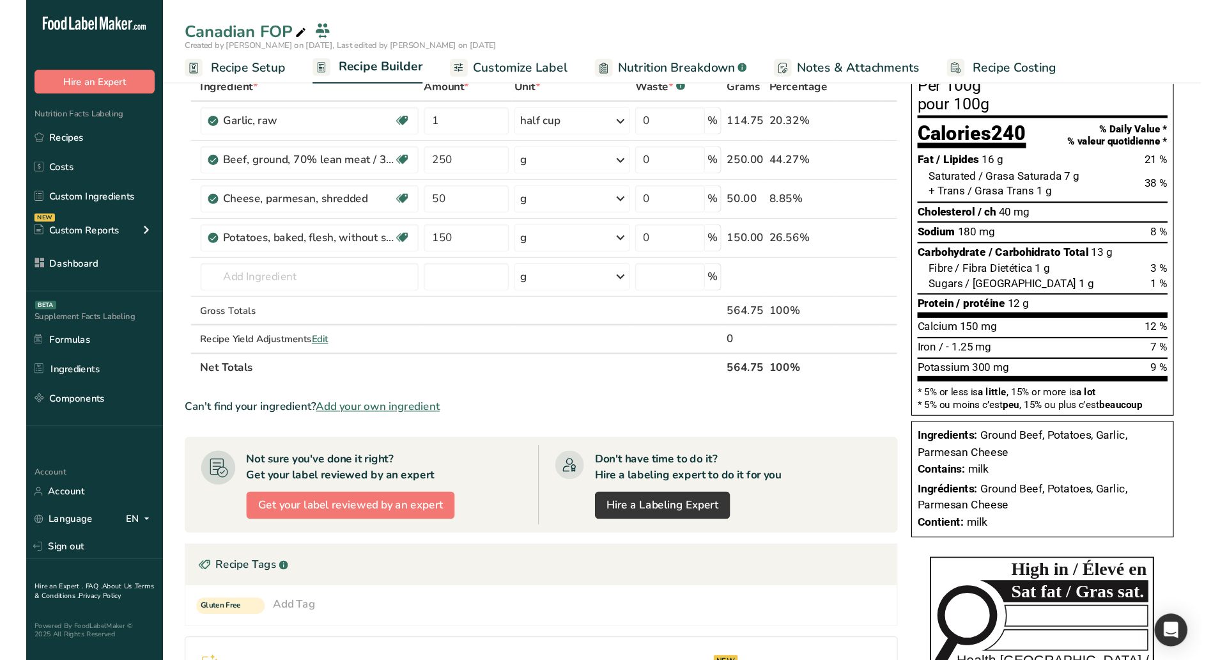
scroll to position [212, 0]
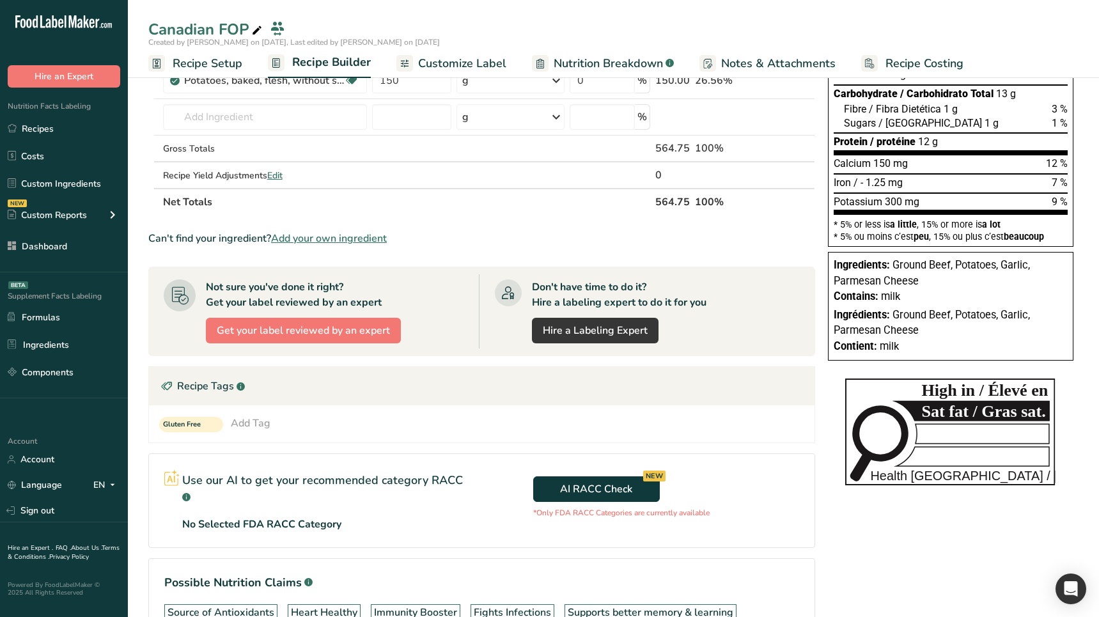
click at [466, 537] on div "Use our AI to get your recommended category RACC .a-a{fill:#347362;}.b-a{fill:#…" at bounding box center [315, 500] width 333 height 93
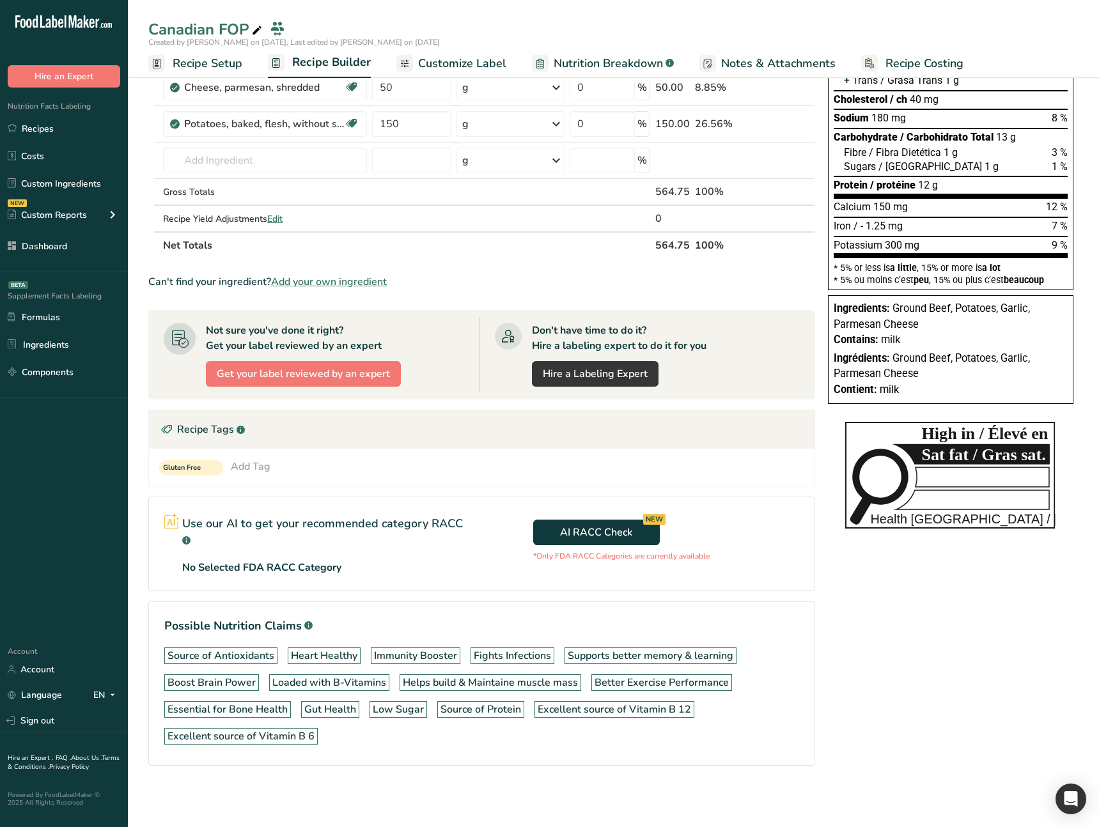
scroll to position [0, 0]
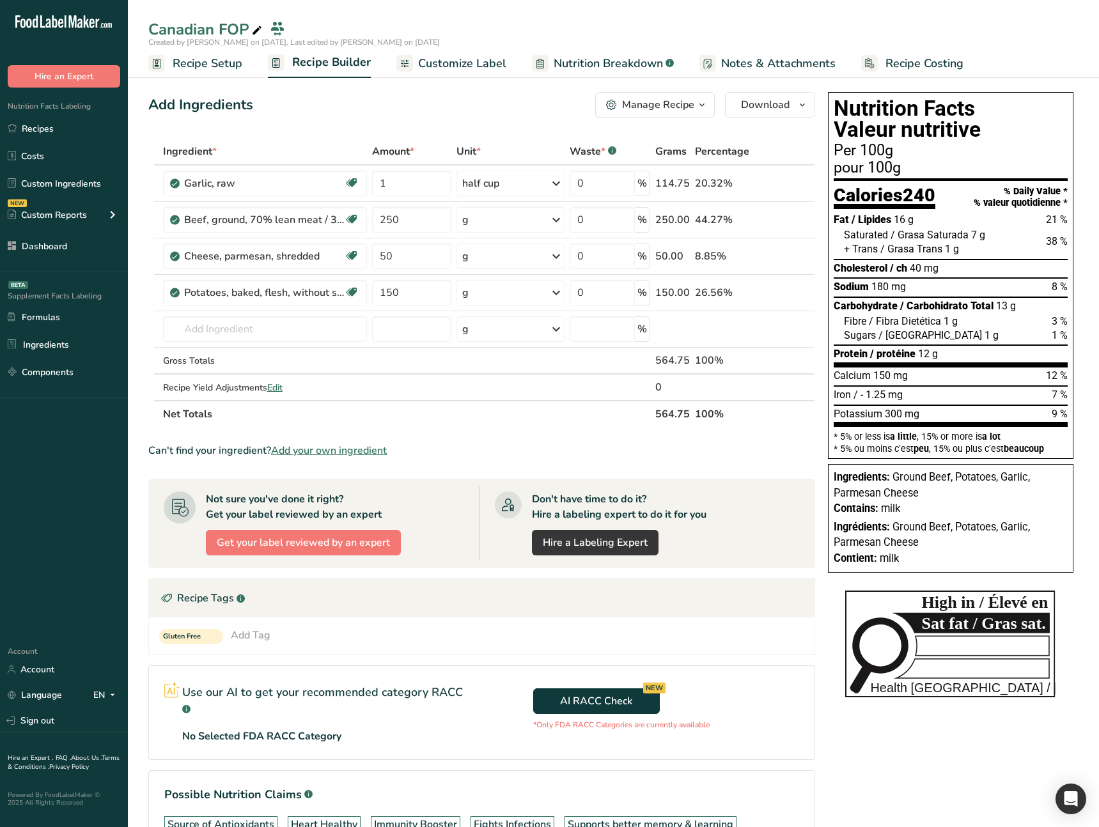
click at [431, 75] on link "Customize Label" at bounding box center [451, 63] width 110 height 29
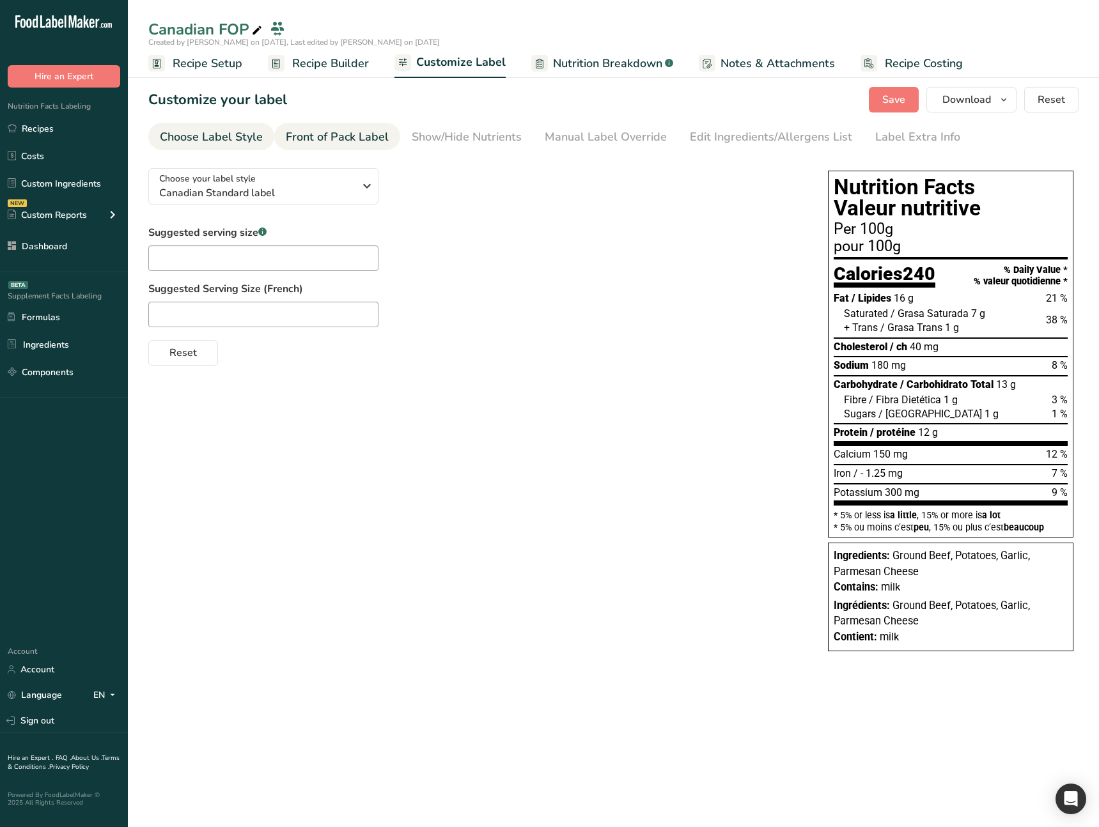
click at [318, 131] on div "Front of Pack Label" at bounding box center [337, 136] width 103 height 17
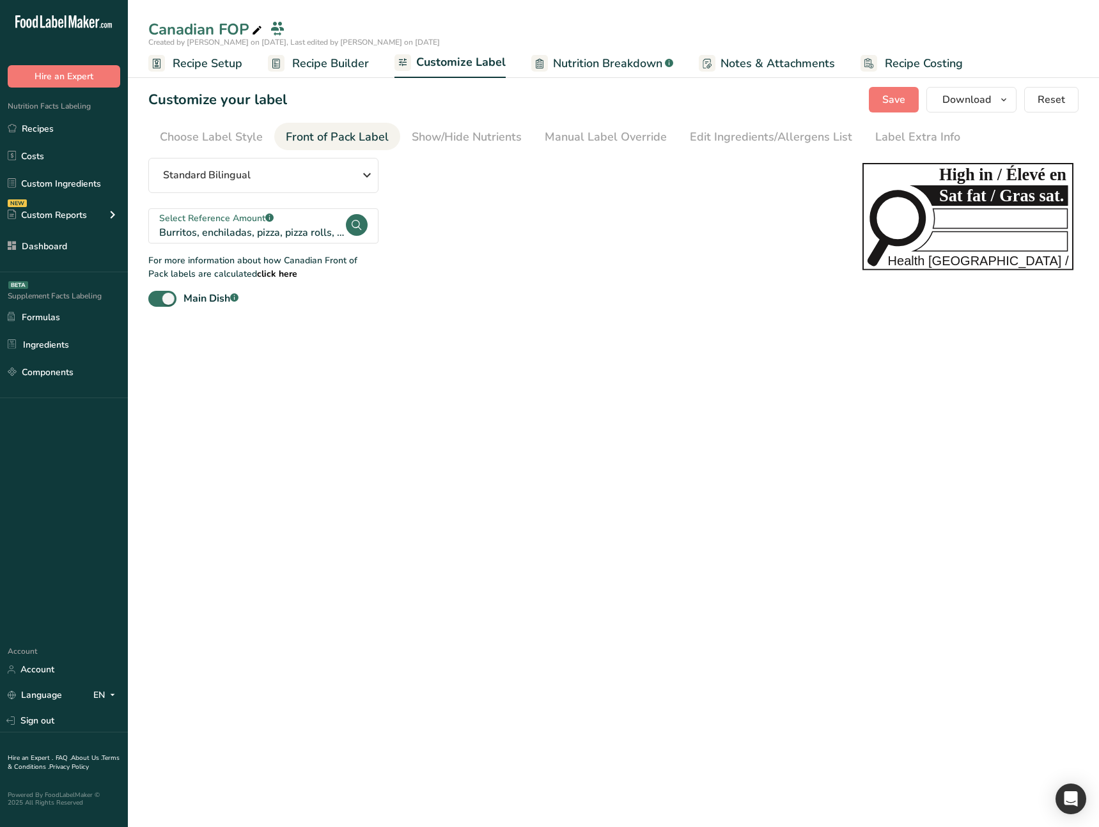
click at [252, 363] on main "Canadian FOP Created by [PERSON_NAME] on [DATE], Last edited by [PERSON_NAME] o…" at bounding box center [549, 413] width 1099 height 827
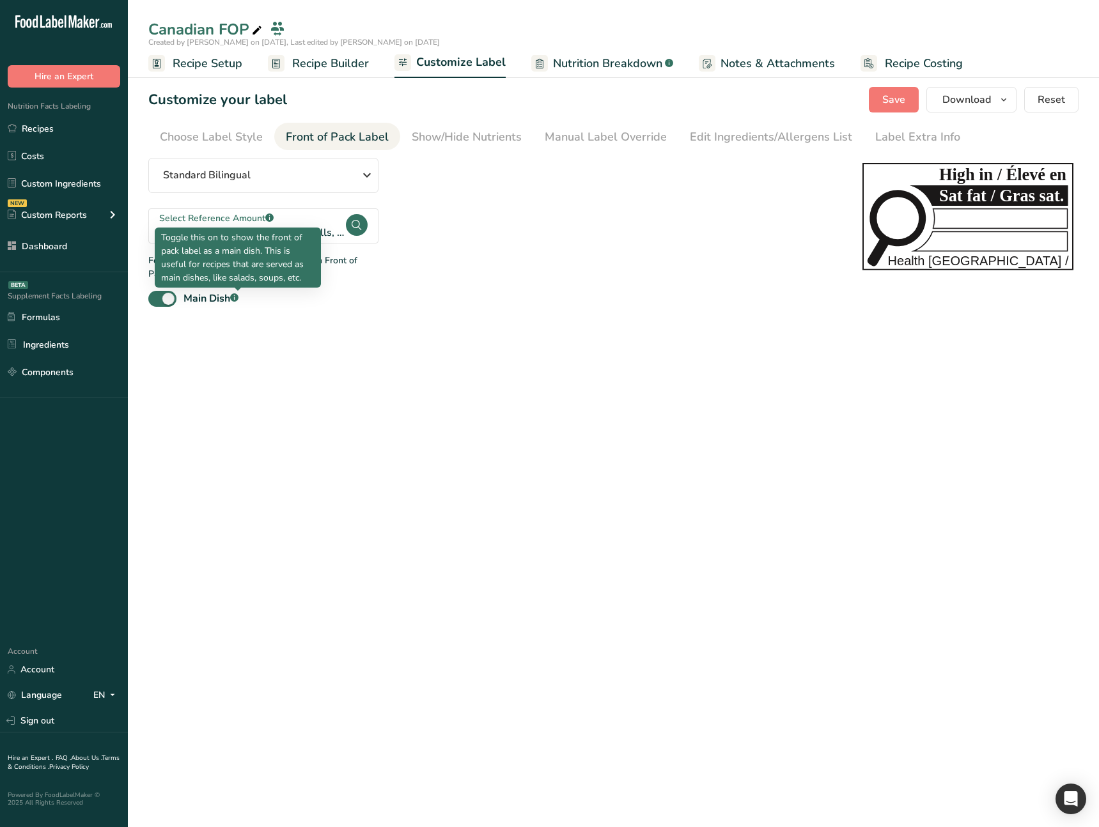
copy p "Toggle this on to show the front of pack label as a main dish. This is useful f…"
drag, startPoint x: 161, startPoint y: 239, endPoint x: 316, endPoint y: 283, distance: 160.8
click at [316, 283] on div "Toggle this on to show the front of pack label as a main dish. This is useful f…" at bounding box center [238, 258] width 166 height 60
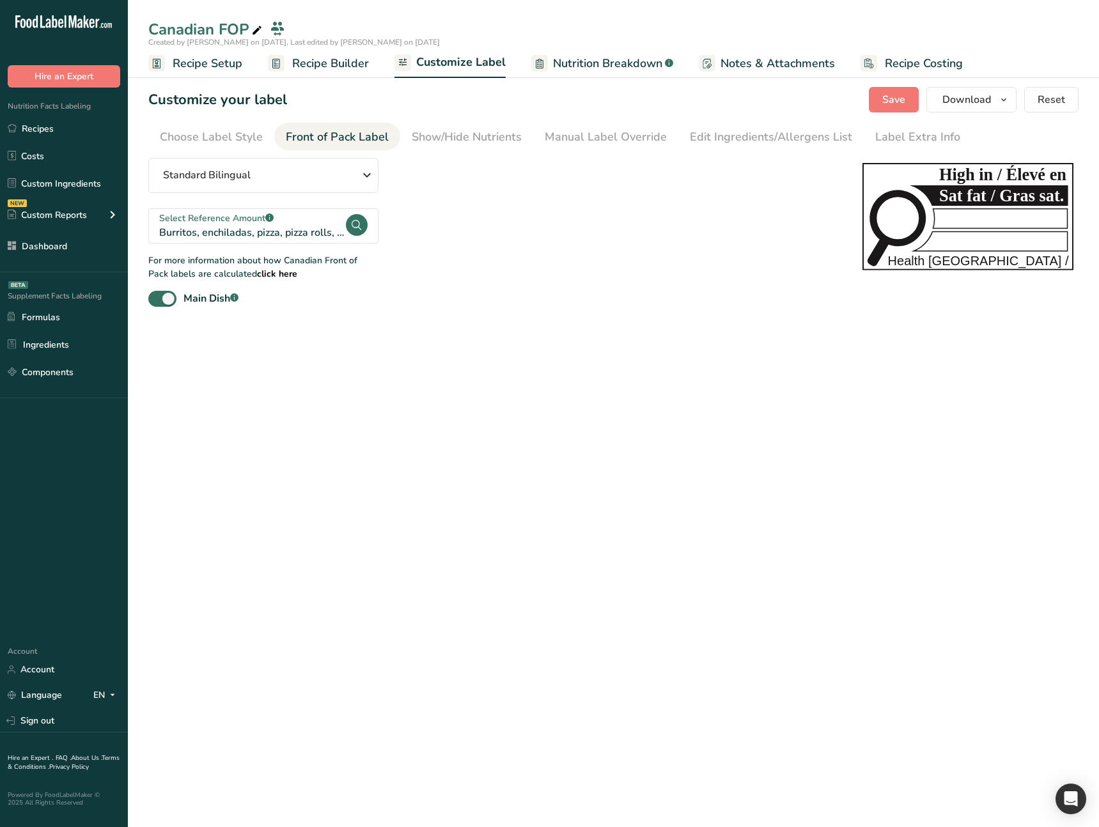
click at [428, 375] on main "Canadian FOP Created by [PERSON_NAME] on [DATE], Last edited by [PERSON_NAME] o…" at bounding box center [549, 413] width 1099 height 827
click at [346, 341] on main "Canadian FOP Created by [PERSON_NAME] on [DATE], Last edited by [PERSON_NAME] o…" at bounding box center [549, 413] width 1099 height 827
click at [235, 133] on div "Choose Label Style" at bounding box center [211, 136] width 103 height 17
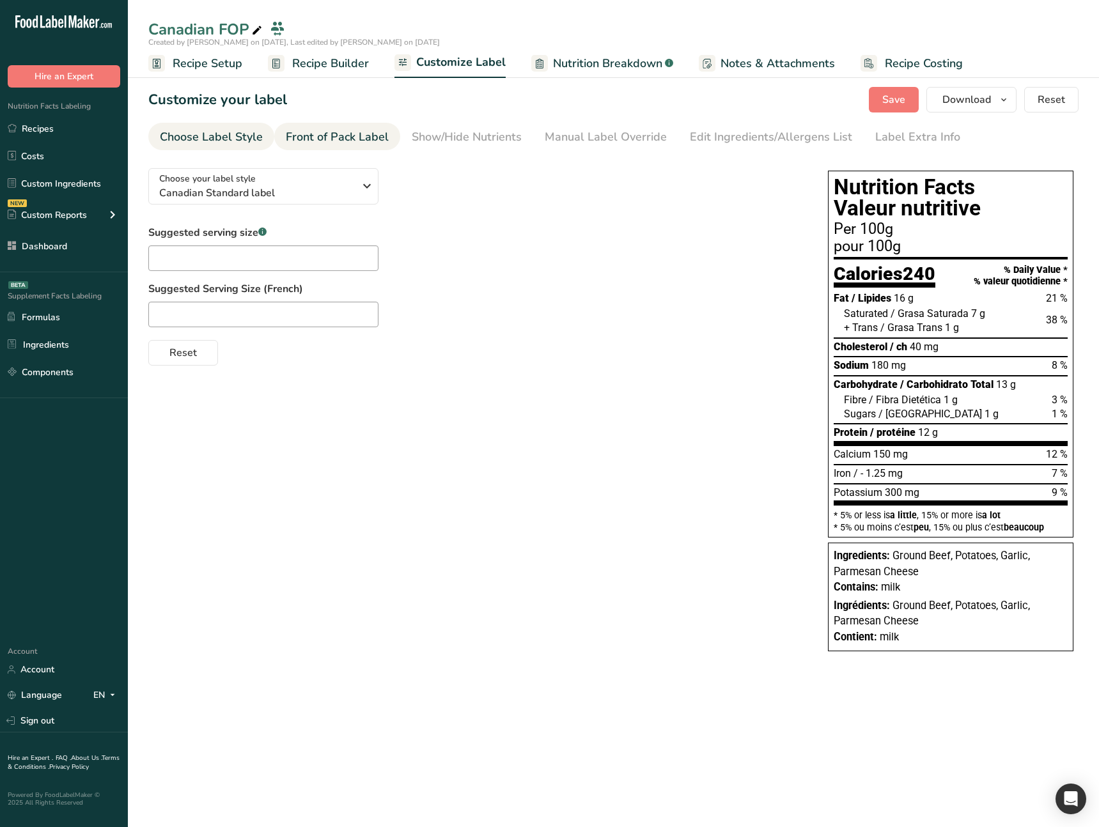
click at [330, 135] on div "Front of Pack Label" at bounding box center [337, 136] width 103 height 17
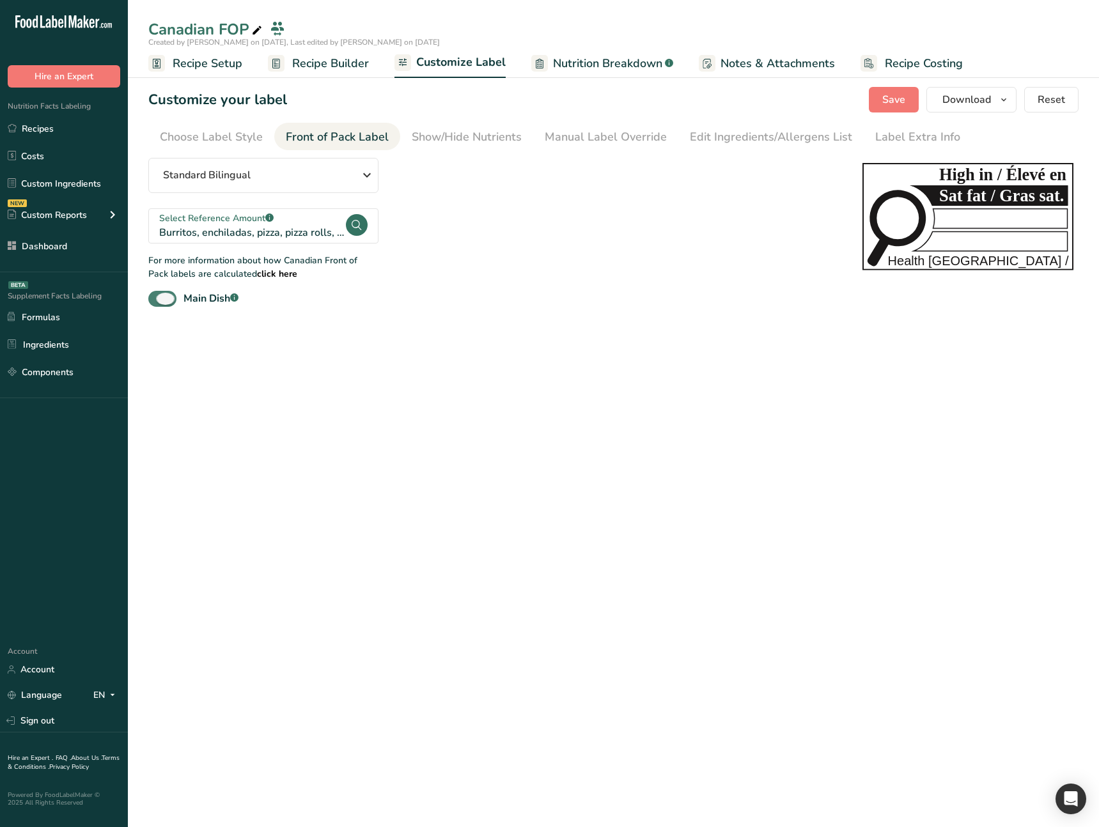
click at [166, 297] on span at bounding box center [162, 299] width 28 height 16
click at [157, 297] on input "Main Dish .a-a{fill:#347362;}.b-a{fill:#fff;}" at bounding box center [152, 299] width 8 height 8
checkbox input "false"
click at [217, 137] on div "Choose Label Style" at bounding box center [211, 136] width 103 height 17
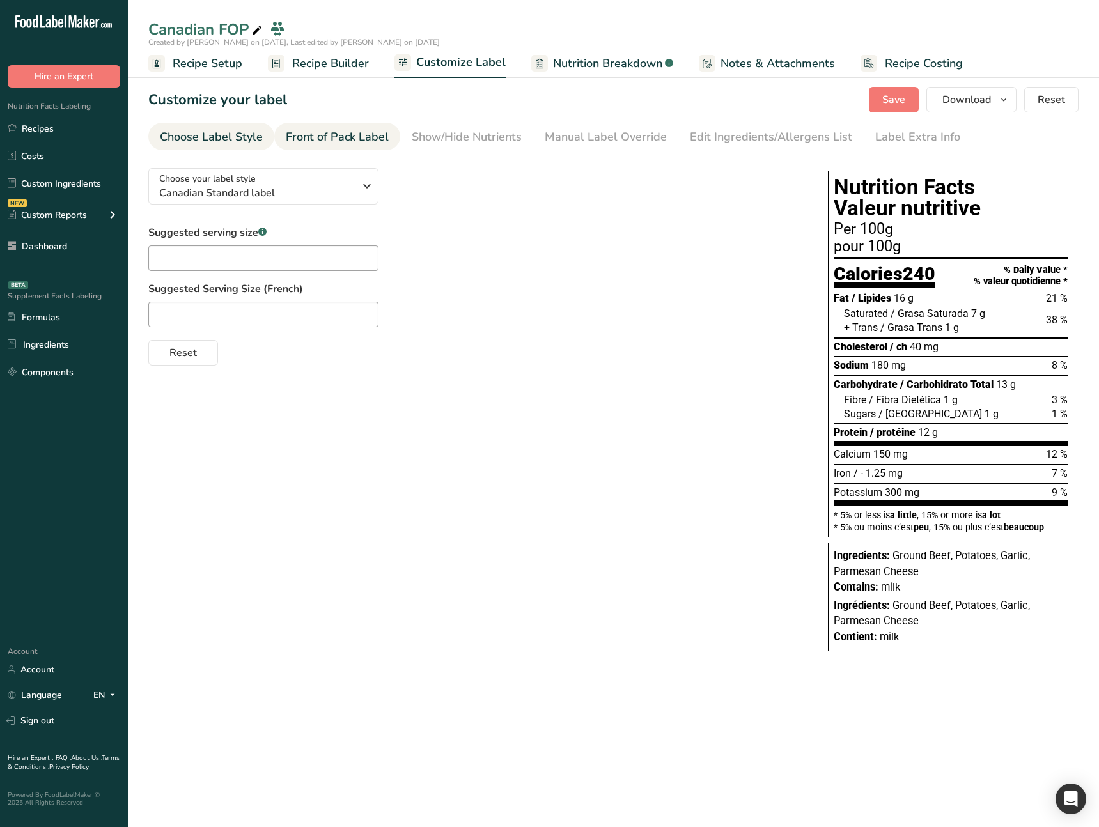
click at [314, 139] on div "Front of Pack Label" at bounding box center [337, 136] width 103 height 17
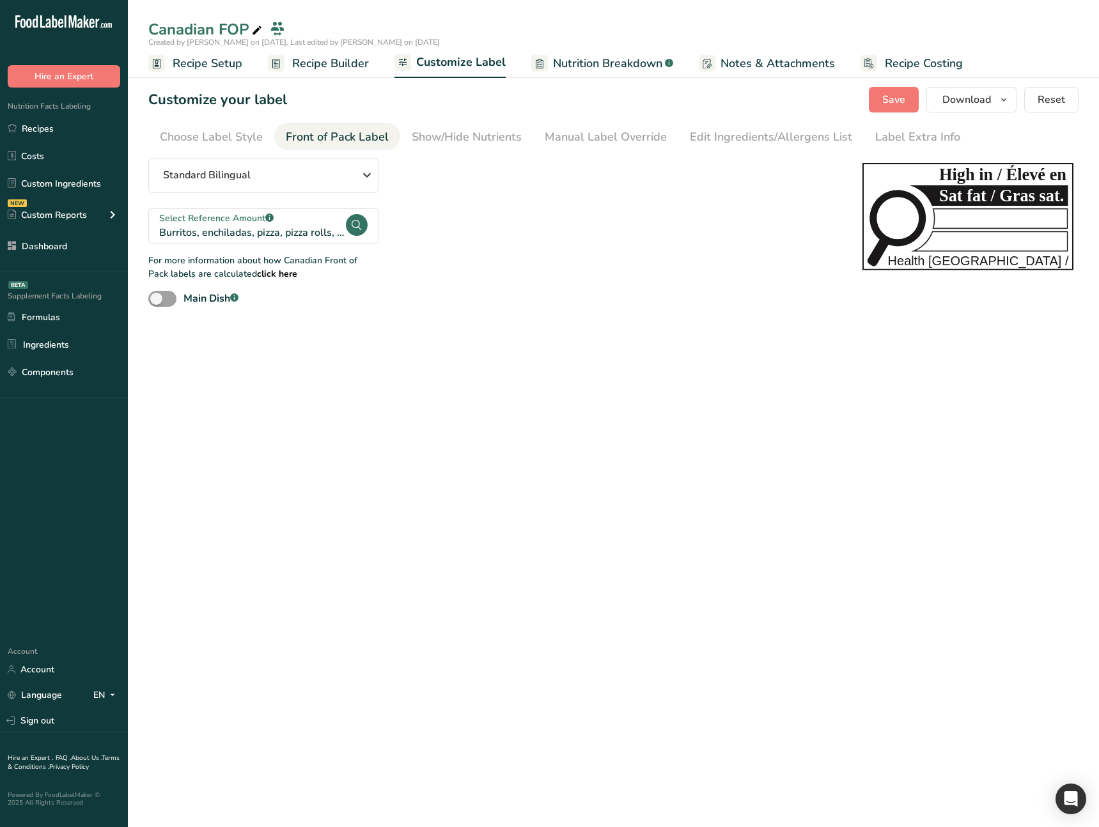
click at [322, 68] on span "Recipe Builder" at bounding box center [330, 63] width 77 height 17
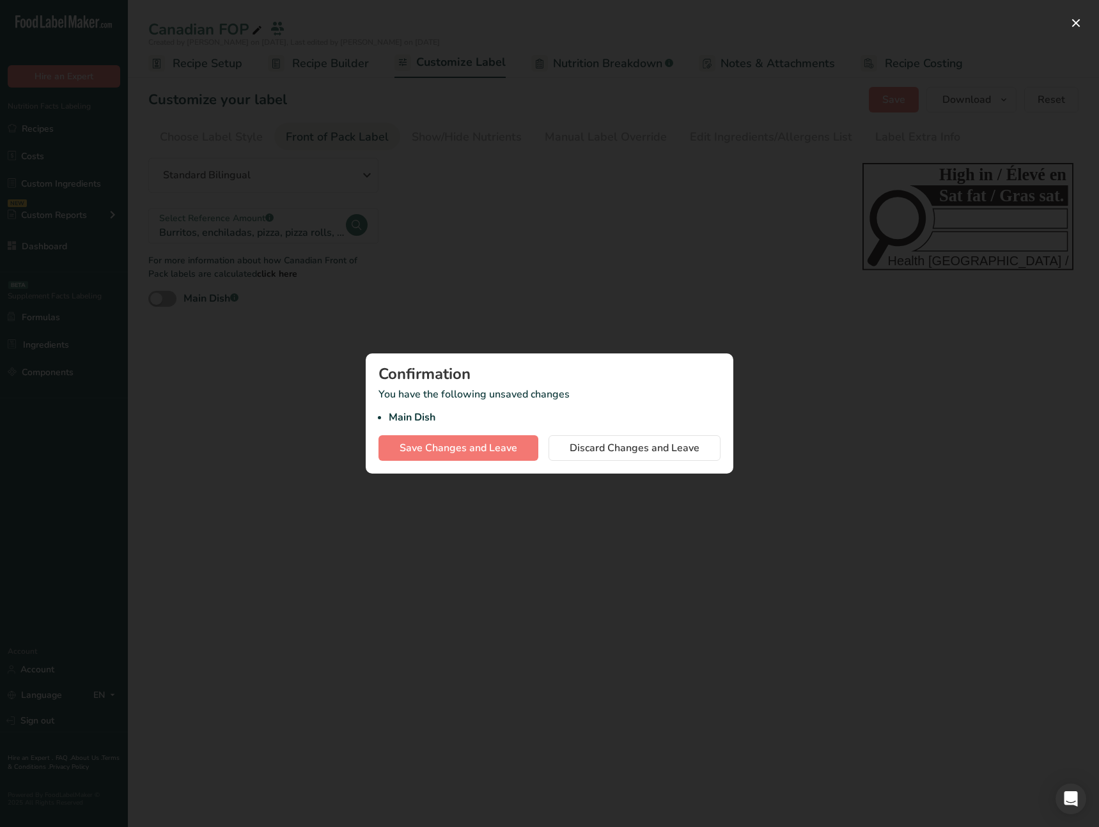
drag, startPoint x: 559, startPoint y: 402, endPoint x: 532, endPoint y: 424, distance: 34.5
click at [559, 402] on p "You have the following unsaved changes Main Dish" at bounding box center [549, 406] width 342 height 38
click at [495, 448] on span "Save Changes and Leave" at bounding box center [458, 447] width 118 height 15
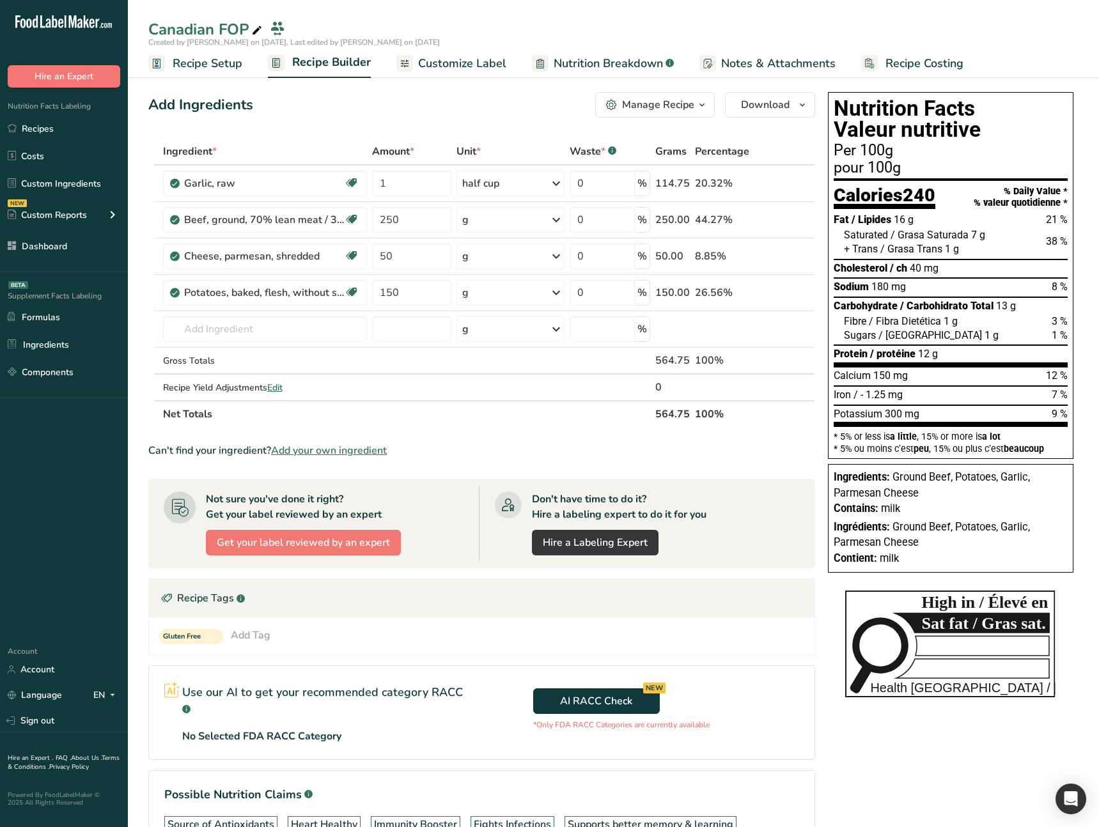
click at [432, 64] on span "Customize Label" at bounding box center [462, 63] width 88 height 17
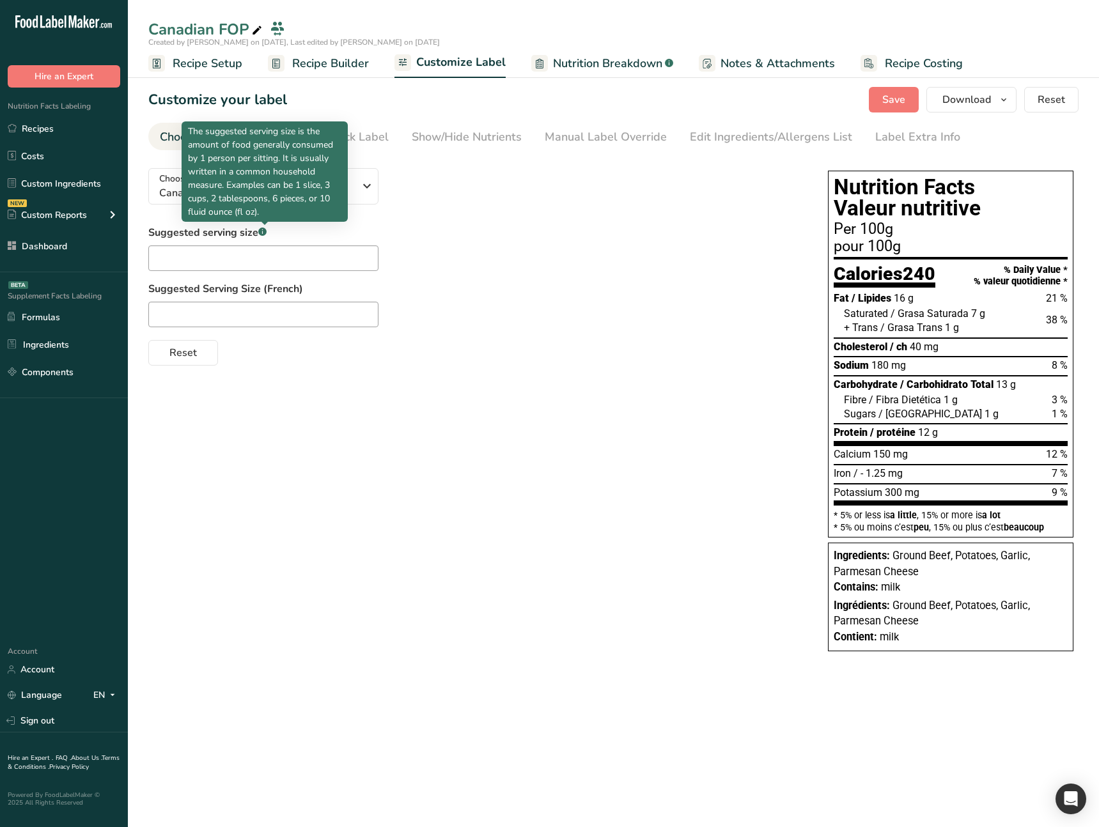
click at [323, 134] on p "The suggested serving size is the amount of food generally consumed by 1 person…" at bounding box center [264, 172] width 153 height 94
click at [360, 134] on div "Front of Pack Label" at bounding box center [337, 136] width 103 height 17
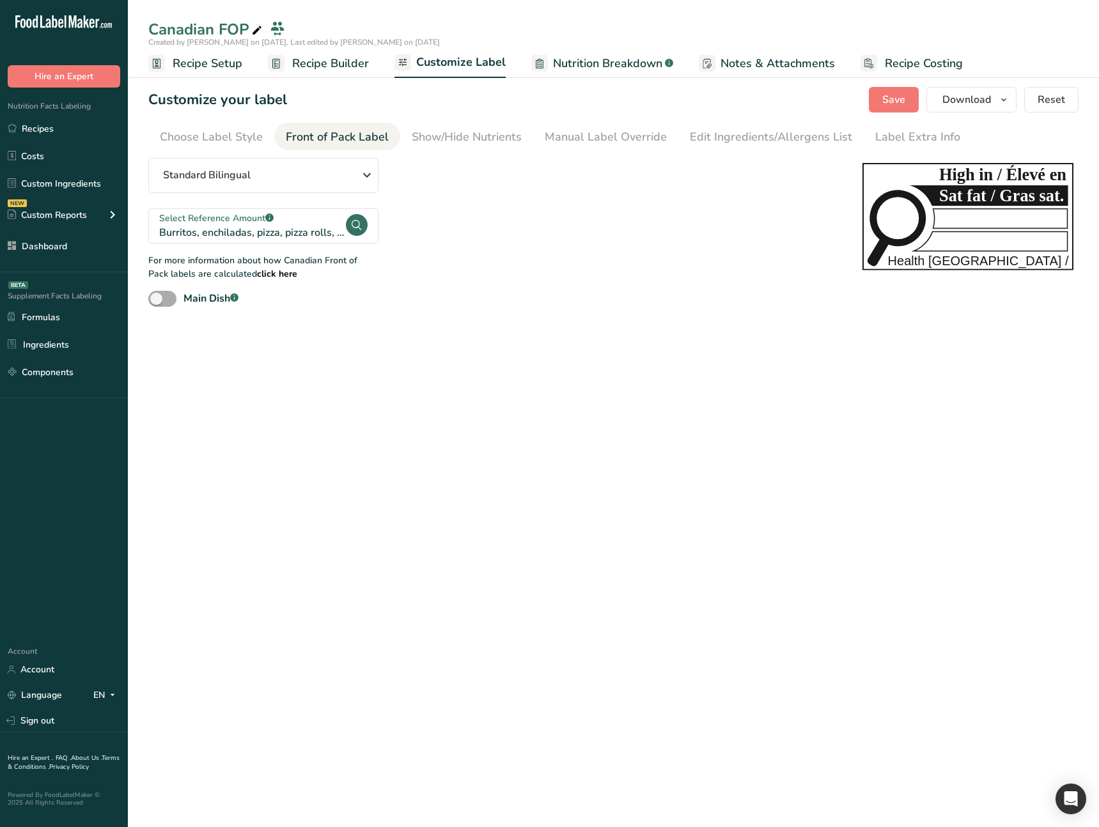
click at [171, 300] on span at bounding box center [162, 299] width 28 height 16
click at [157, 300] on input "Main Dish .a-a{fill:#347362;}.b-a{fill:#fff;}" at bounding box center [152, 299] width 8 height 8
checkbox input "true"
click at [897, 95] on span "Save" at bounding box center [893, 99] width 23 height 15
click at [238, 64] on span "Recipe Setup" at bounding box center [208, 63] width 70 height 17
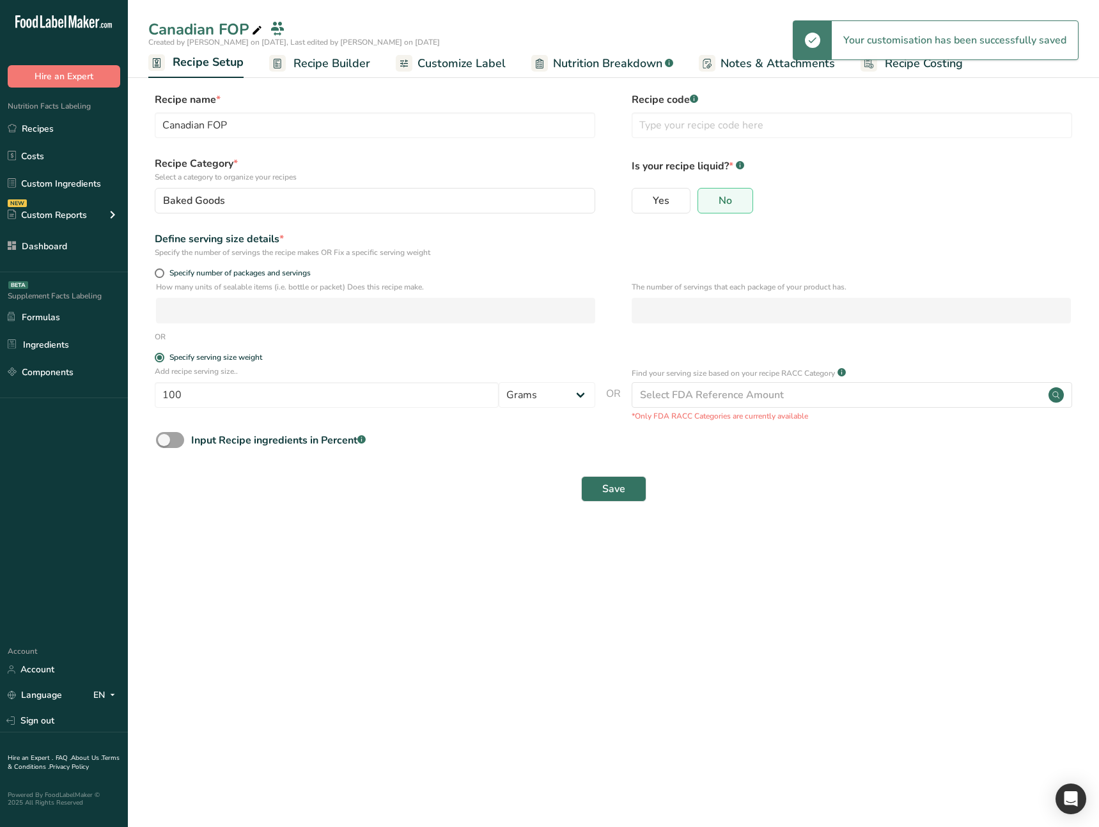
click at [422, 67] on span "Customize Label" at bounding box center [461, 63] width 88 height 17
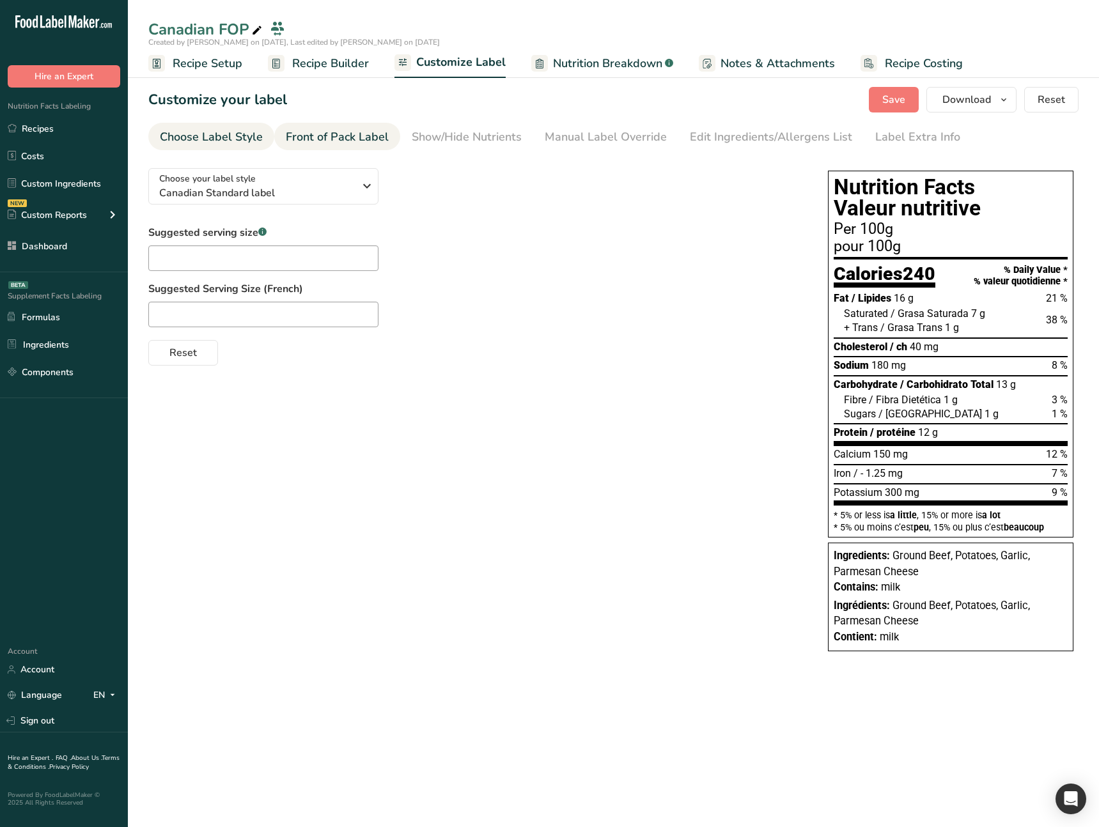
click at [343, 137] on div "Front of Pack Label" at bounding box center [337, 136] width 103 height 17
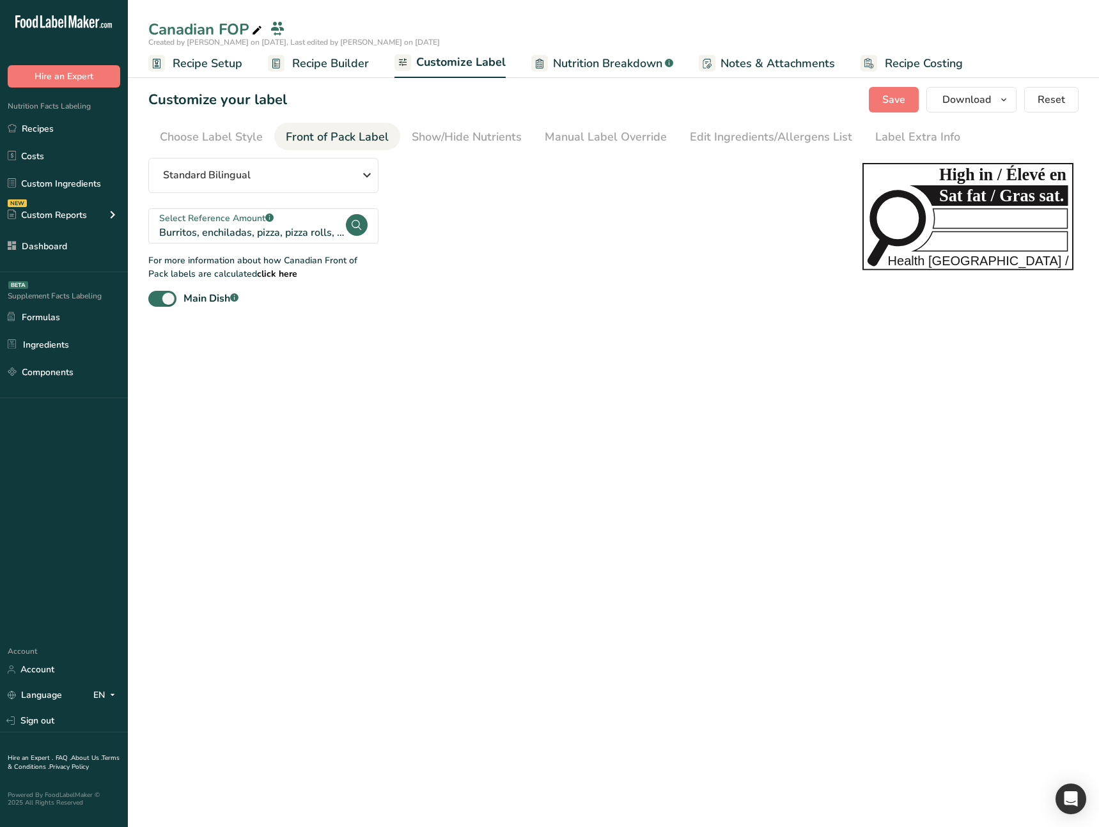
click at [515, 389] on main "Canadian FOP Created by Ahmad Ibrahim on 2025-08-18, Last edited by Ahmad Ibrah…" at bounding box center [549, 413] width 1099 height 827
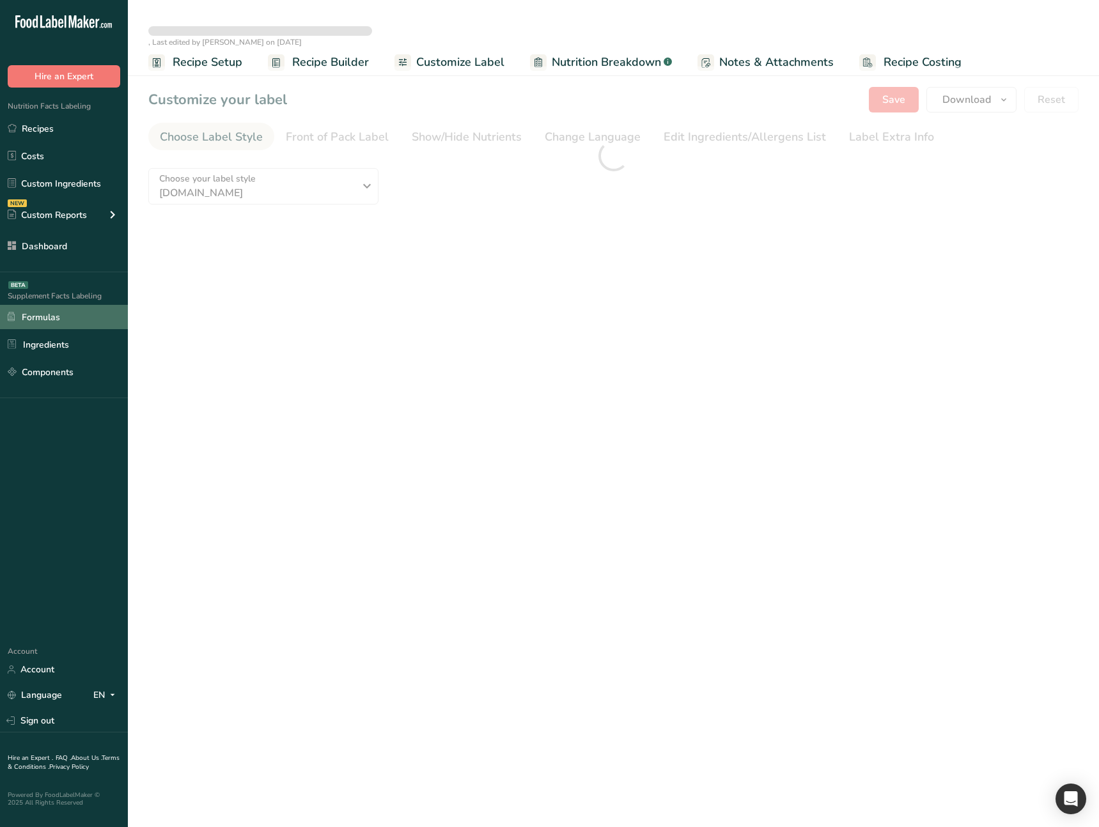
click at [77, 313] on link "Formulas" at bounding box center [64, 317] width 128 height 24
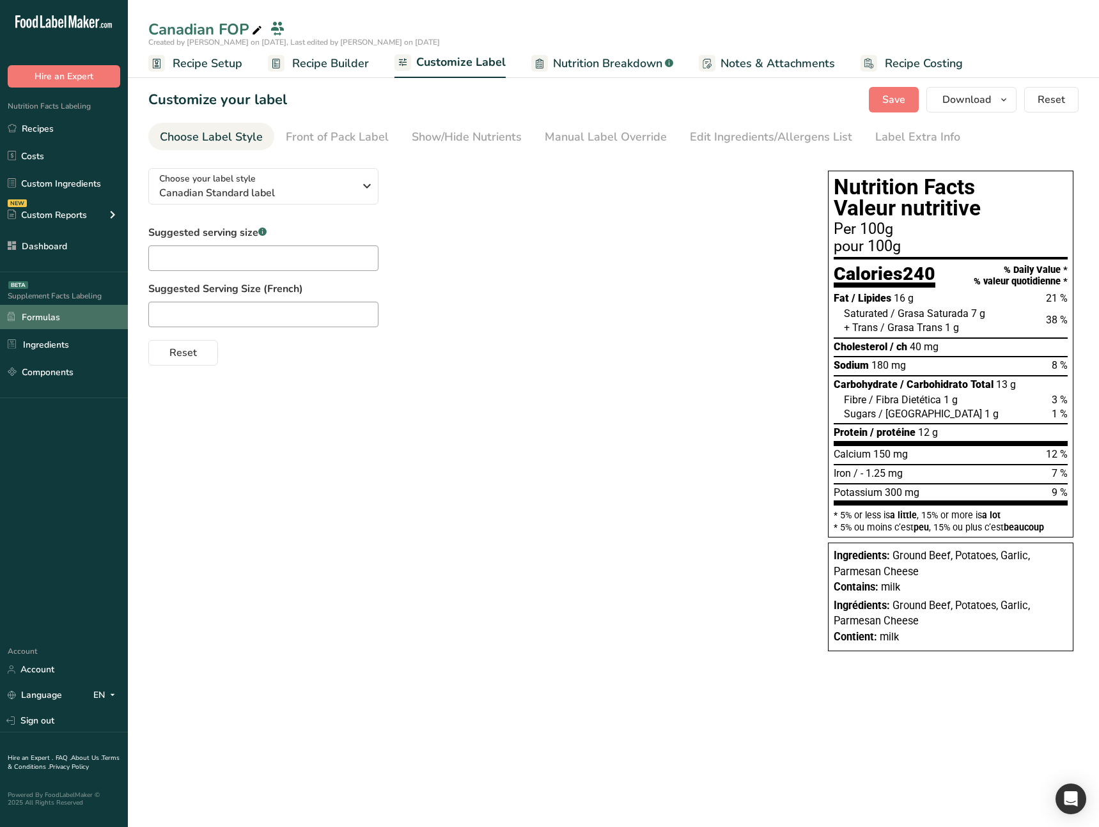
click at [30, 323] on link "Formulas" at bounding box center [64, 317] width 128 height 24
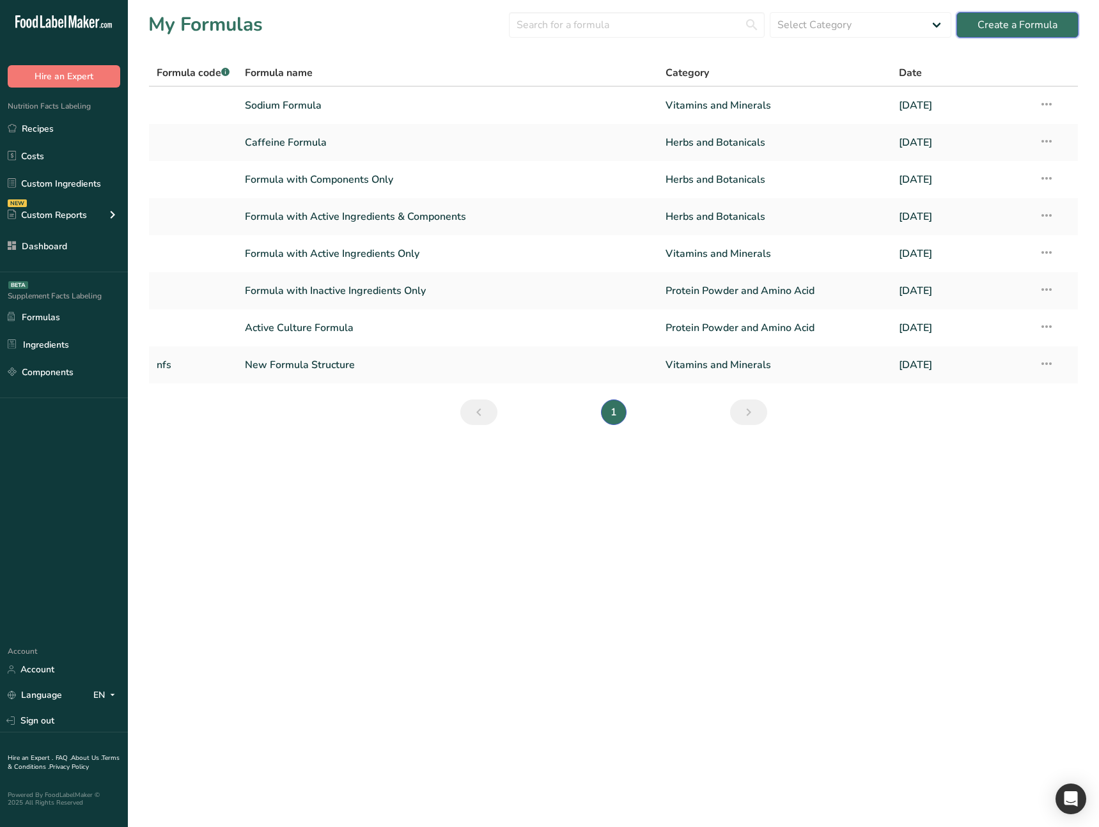
click at [1003, 31] on div "Create a Formula" at bounding box center [1017, 24] width 80 height 15
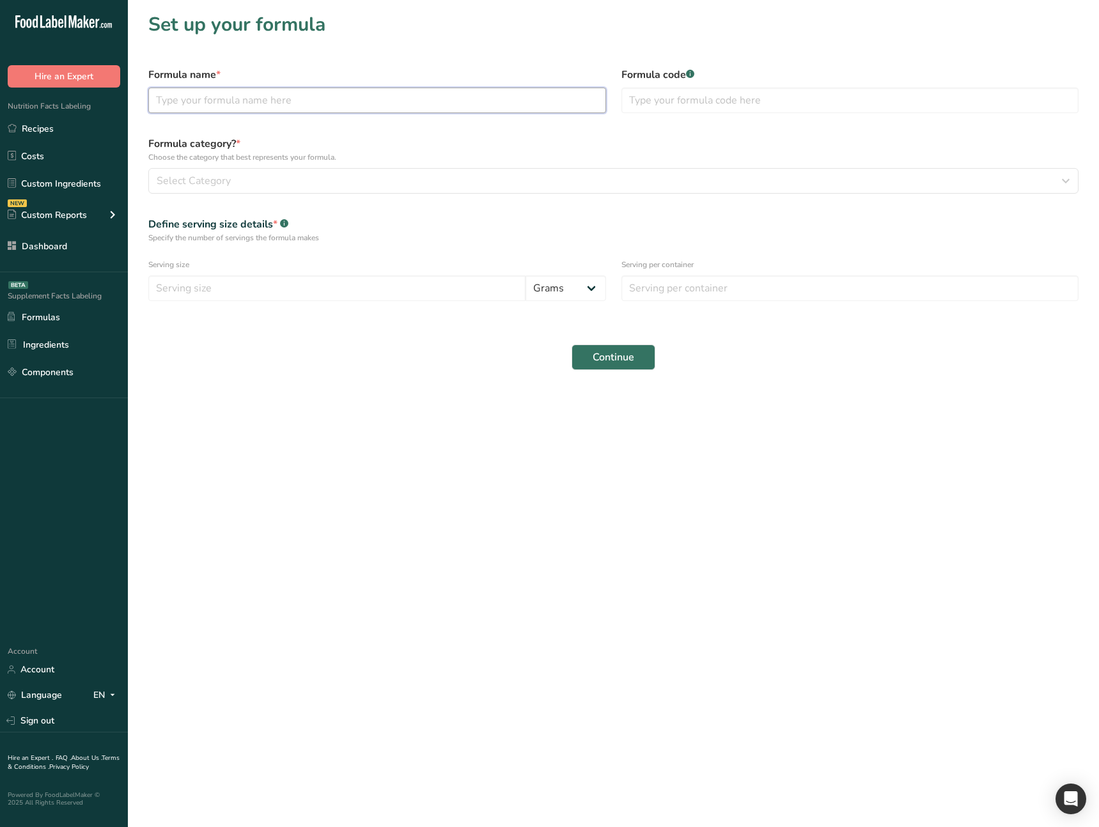
click at [290, 109] on input "text" at bounding box center [377, 101] width 458 height 26
type input "Test AC"
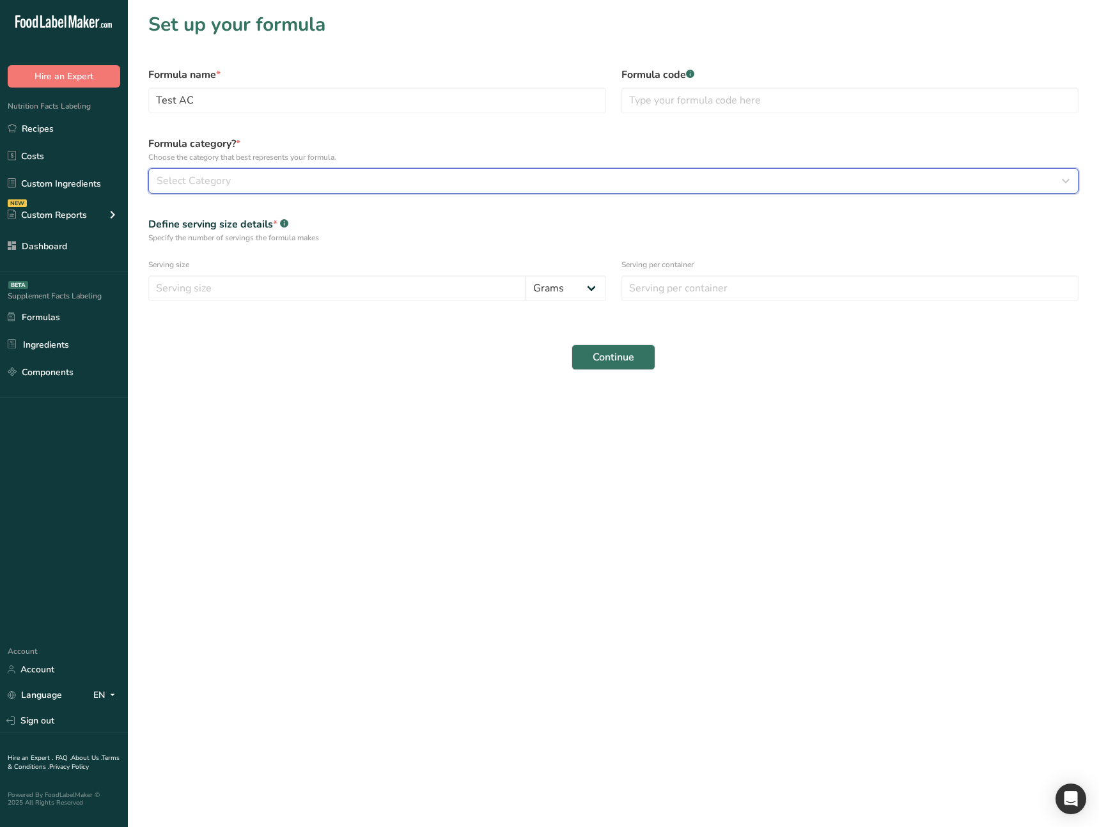
drag, startPoint x: 421, startPoint y: 176, endPoint x: 325, endPoint y: 256, distance: 125.3
click at [411, 178] on div "Select Category" at bounding box center [610, 180] width 906 height 15
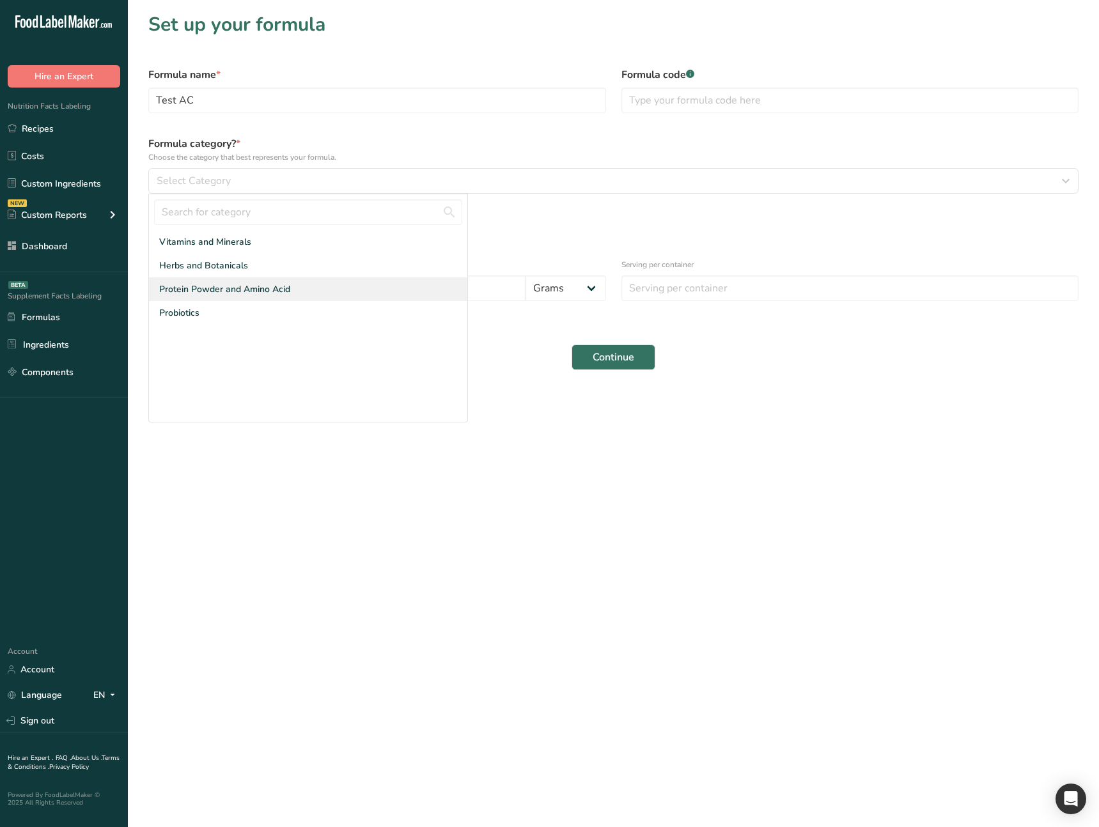
click at [271, 290] on span "Protein Powder and Amino Acid" at bounding box center [224, 289] width 131 height 13
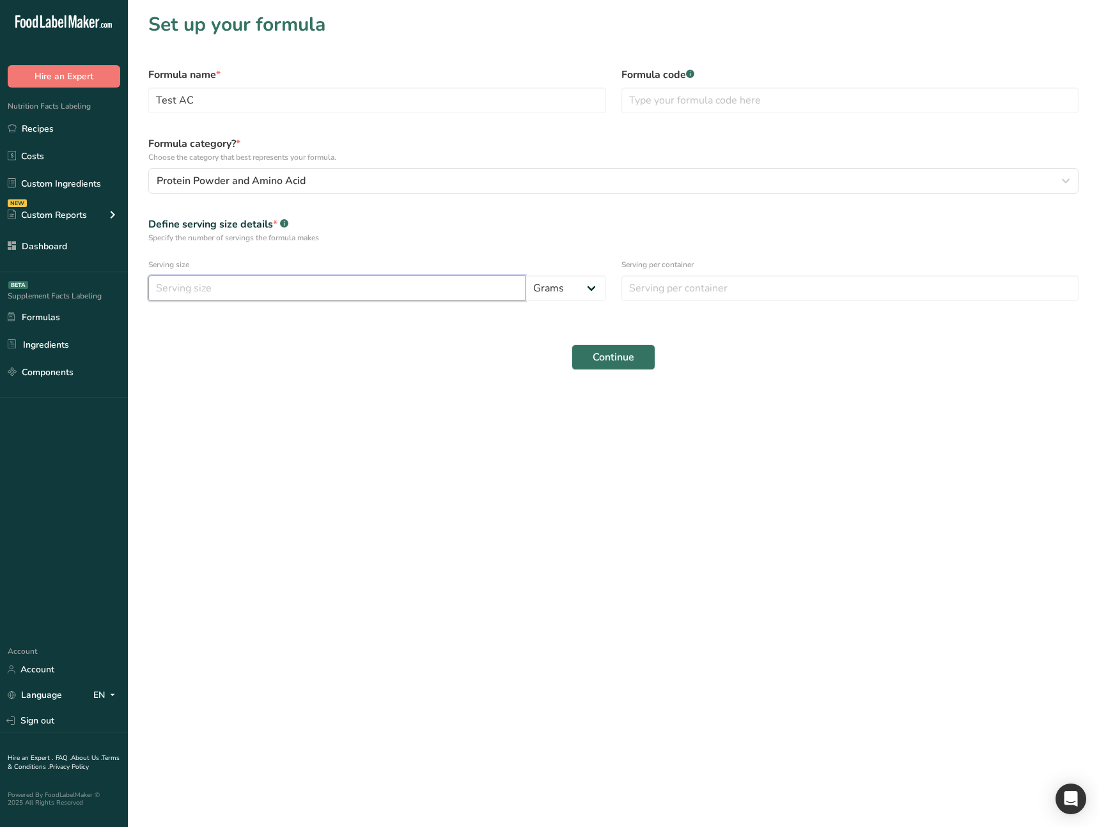
click at [255, 289] on input "number" at bounding box center [336, 288] width 377 height 26
type input "100"
click at [686, 332] on form "Formula name * Test AC Formula code .a-a{fill:#347362;}.b-a{fill:#fff;} Formula…" at bounding box center [613, 218] width 945 height 318
click at [665, 293] on input "number" at bounding box center [850, 288] width 458 height 26
type input "10"
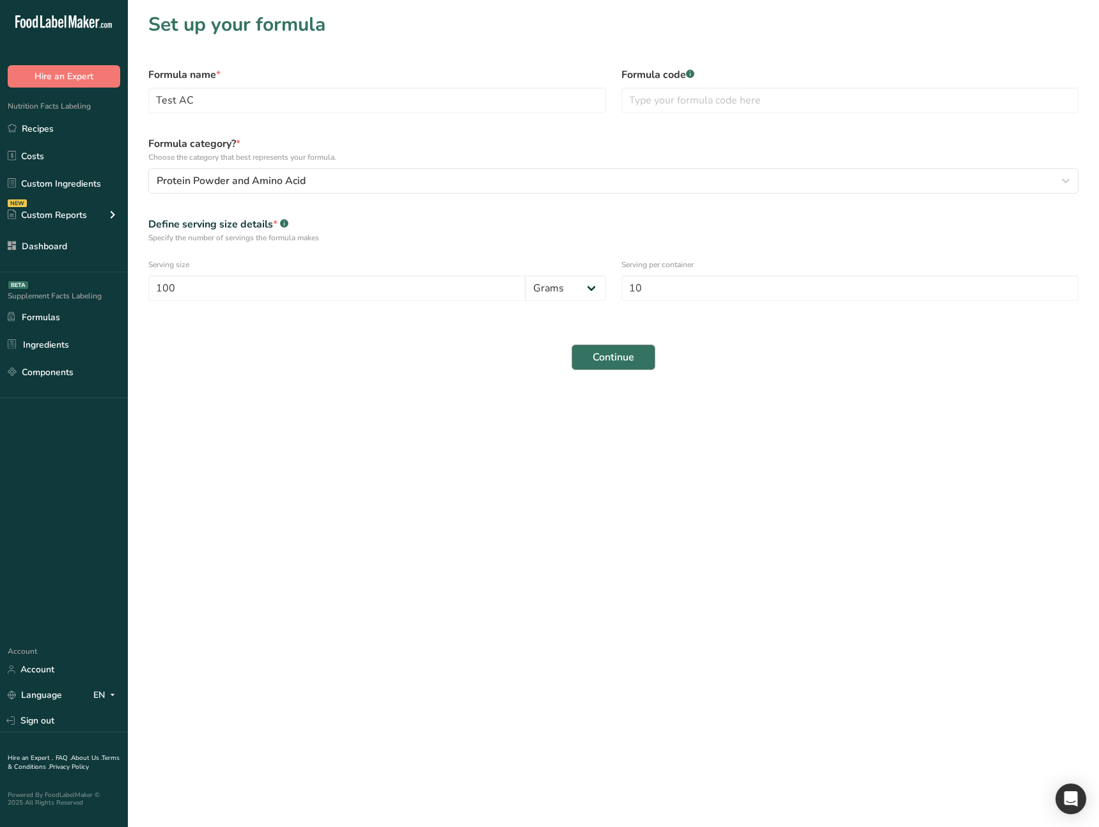
drag, startPoint x: 646, startPoint y: 343, endPoint x: 635, endPoint y: 351, distance: 13.8
click at [645, 344] on div "Continue" at bounding box center [613, 357] width 945 height 41
click at [635, 351] on button "Continue" at bounding box center [613, 358] width 84 height 26
select select
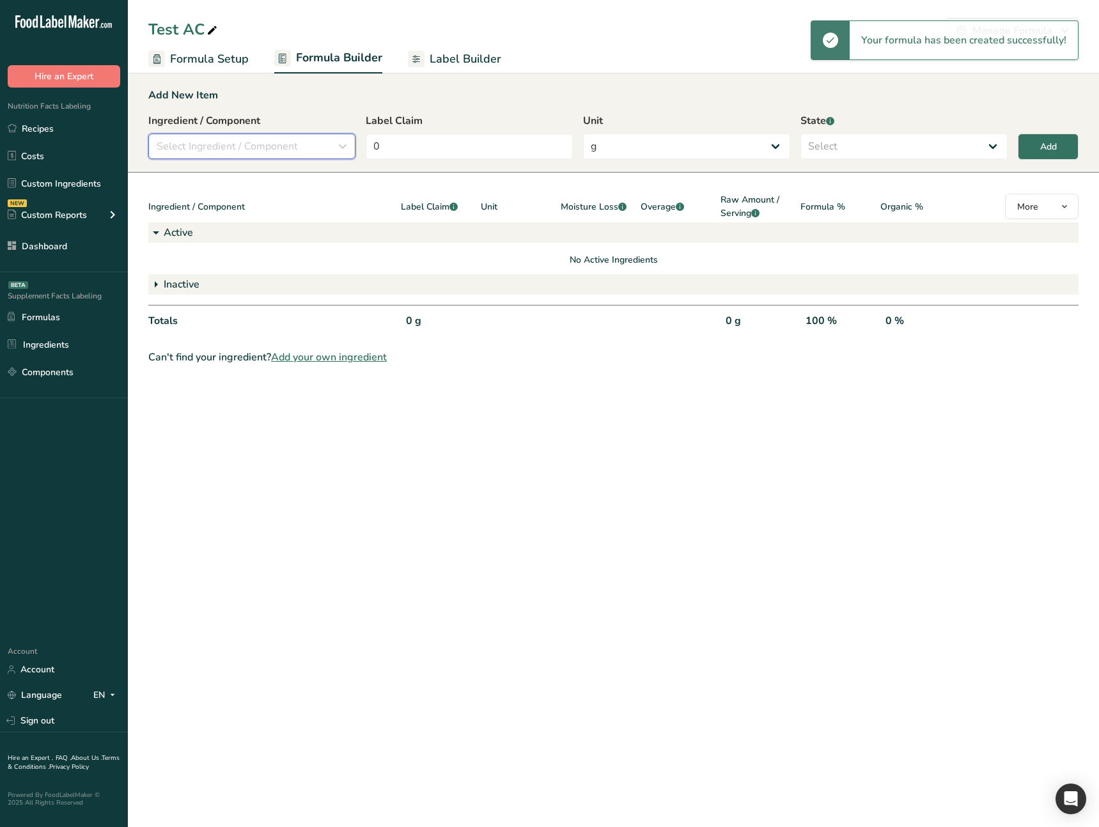
click at [221, 153] on span "Select Ingredient / Component" at bounding box center [227, 146] width 141 height 15
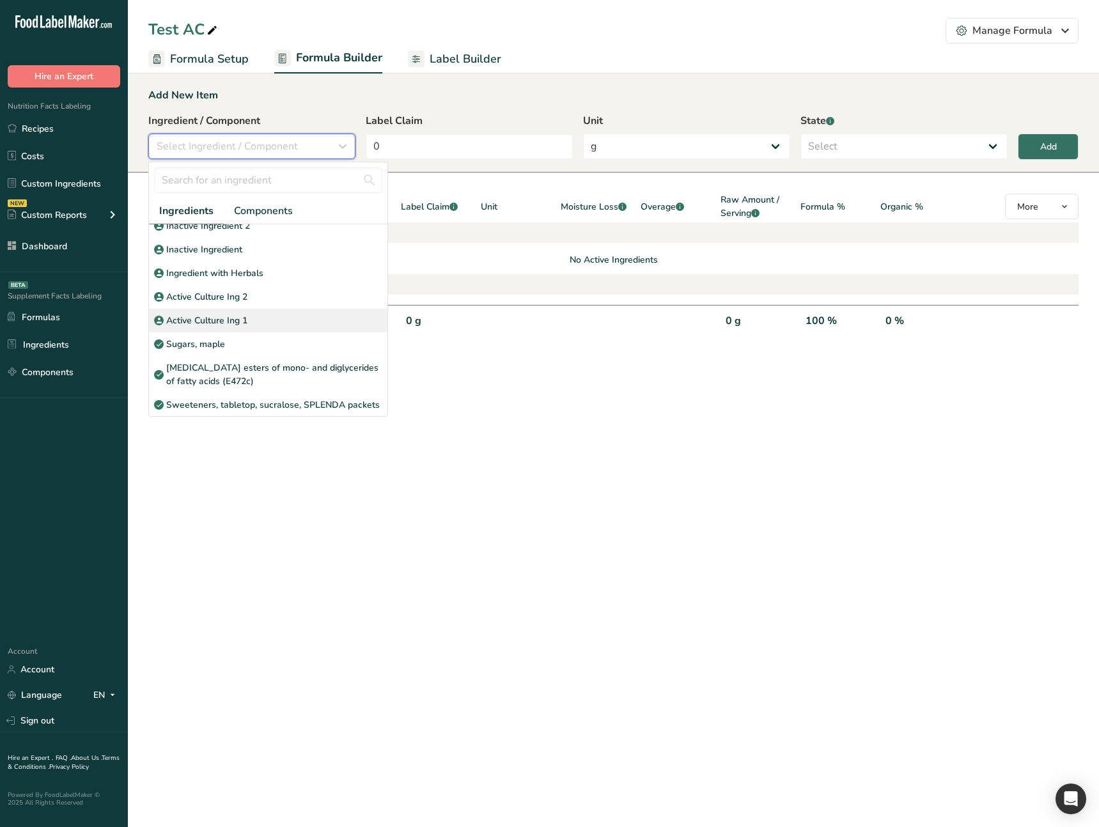
scroll to position [206, 0]
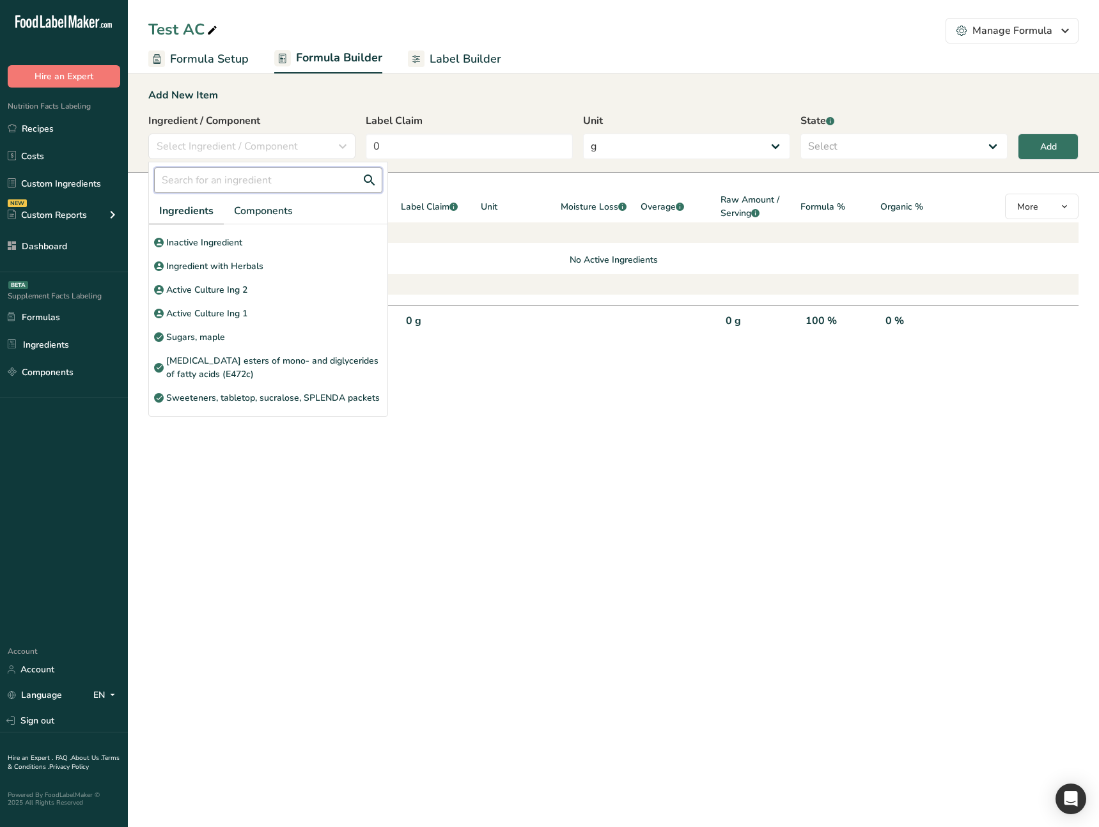
click at [208, 173] on input "text" at bounding box center [268, 180] width 228 height 26
click at [215, 139] on span "Select Ingredient / Component" at bounding box center [227, 146] width 141 height 15
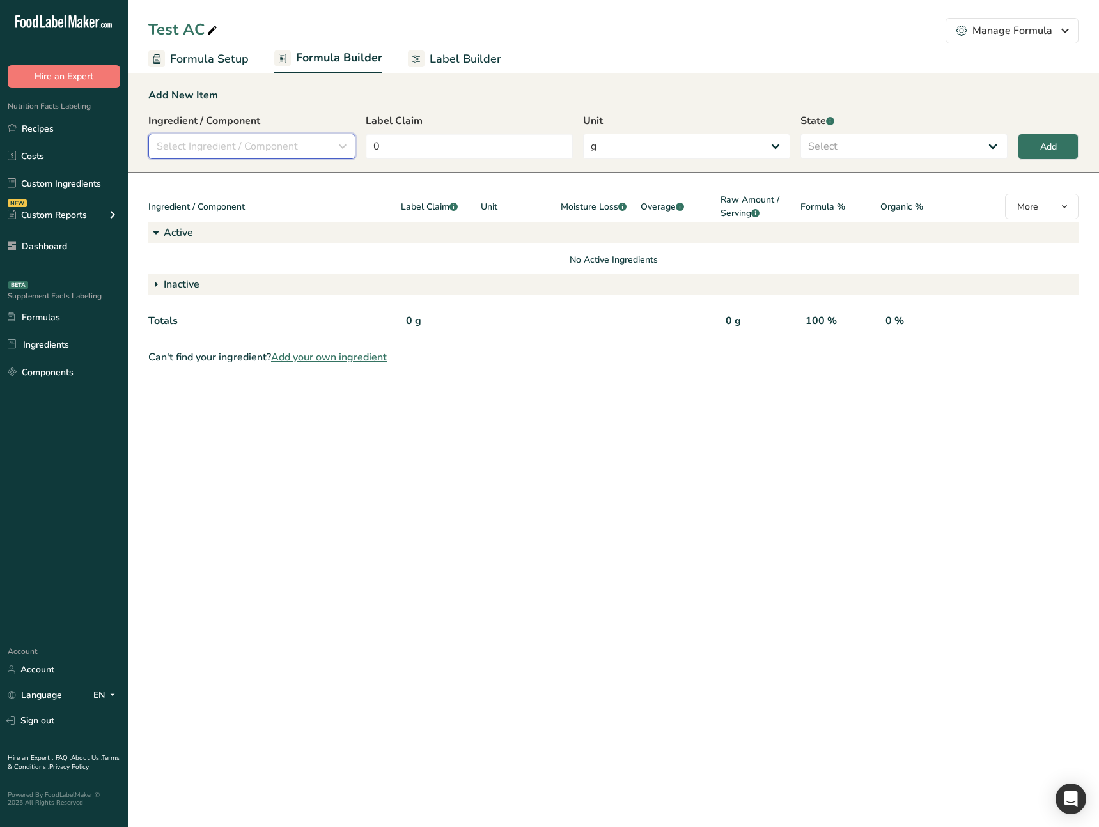
click at [231, 141] on span "Select Ingredient / Component" at bounding box center [227, 146] width 141 height 15
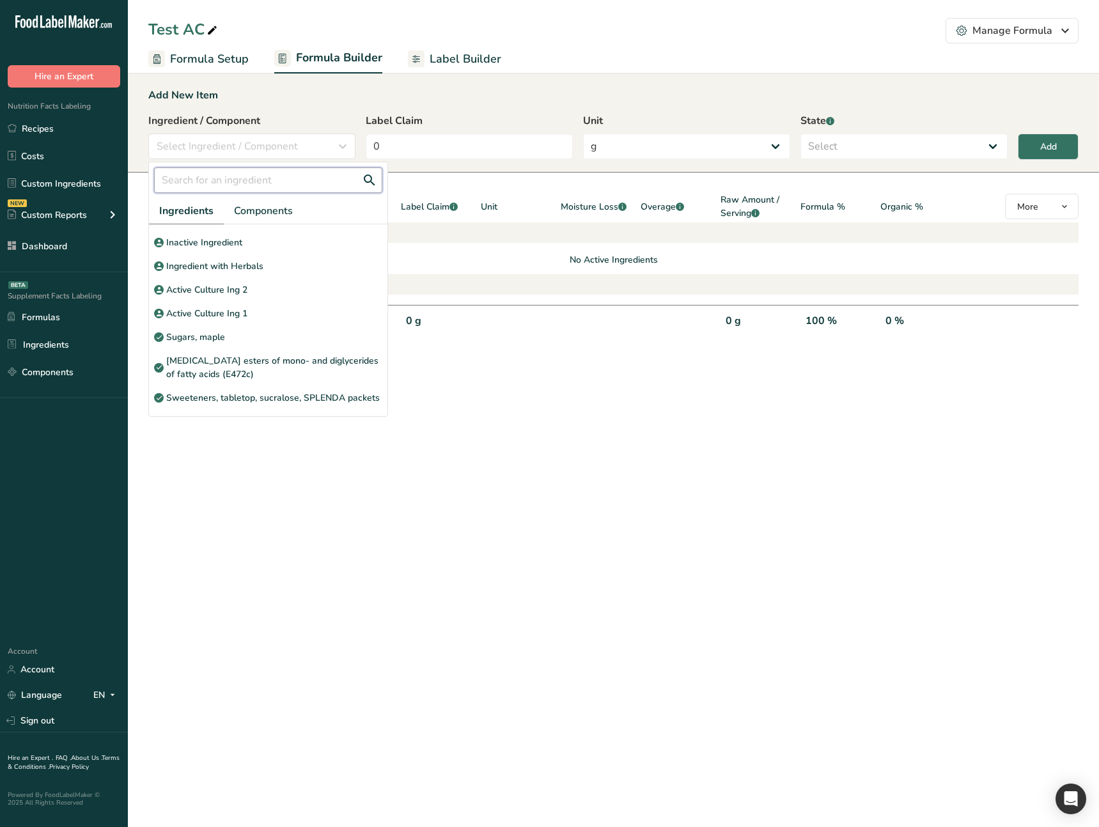
click at [220, 182] on input "text" at bounding box center [268, 180] width 228 height 26
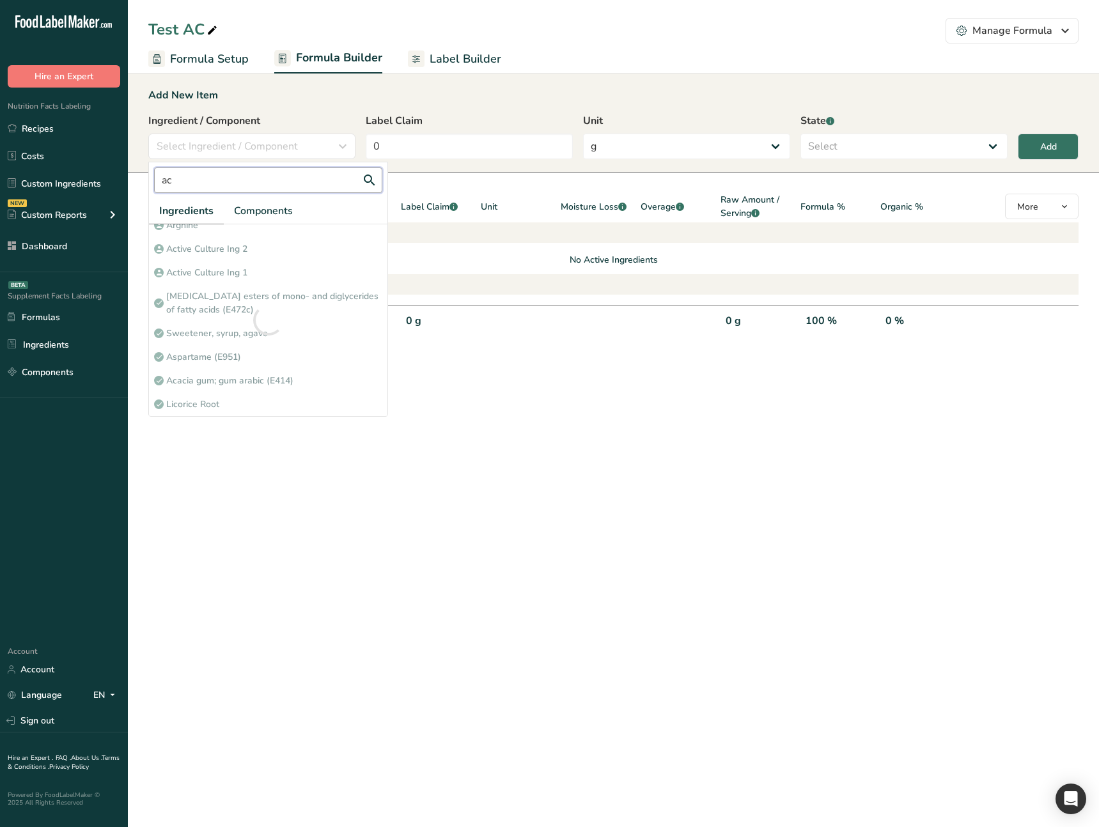
type input "act"
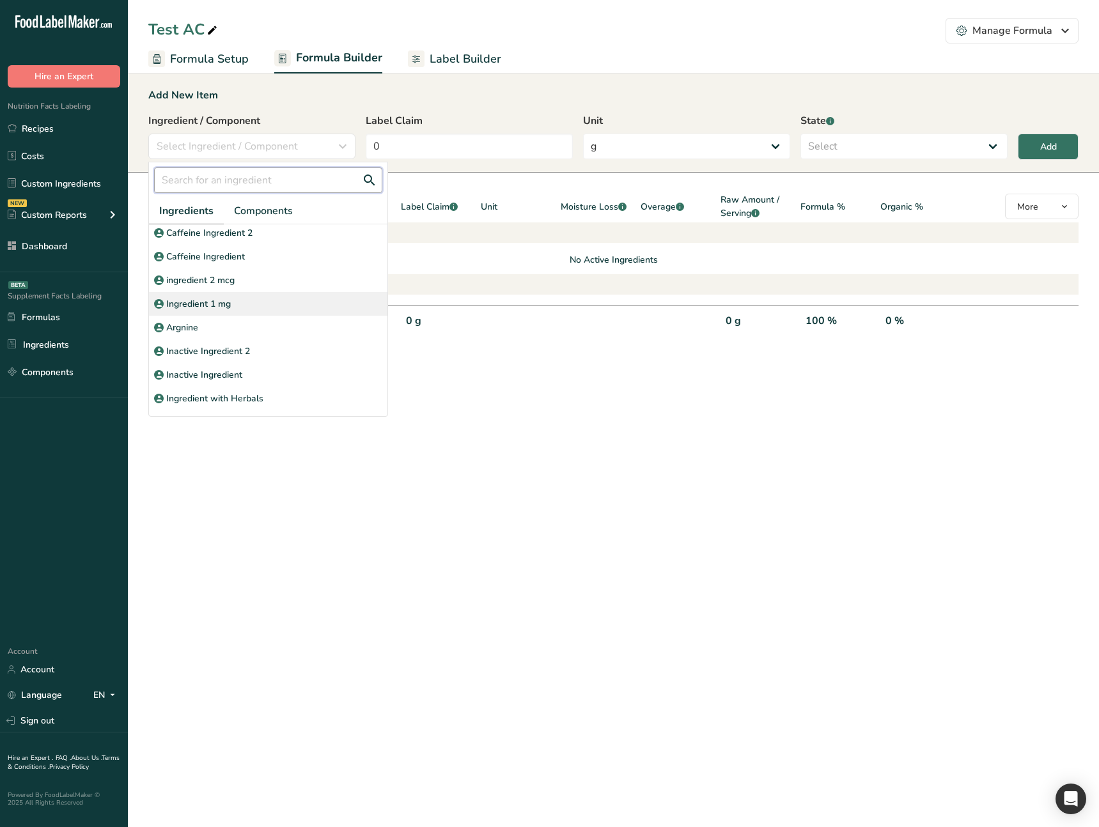
scroll to position [76, 0]
click at [241, 303] on div "Ingredient 1 mg" at bounding box center [268, 302] width 238 height 24
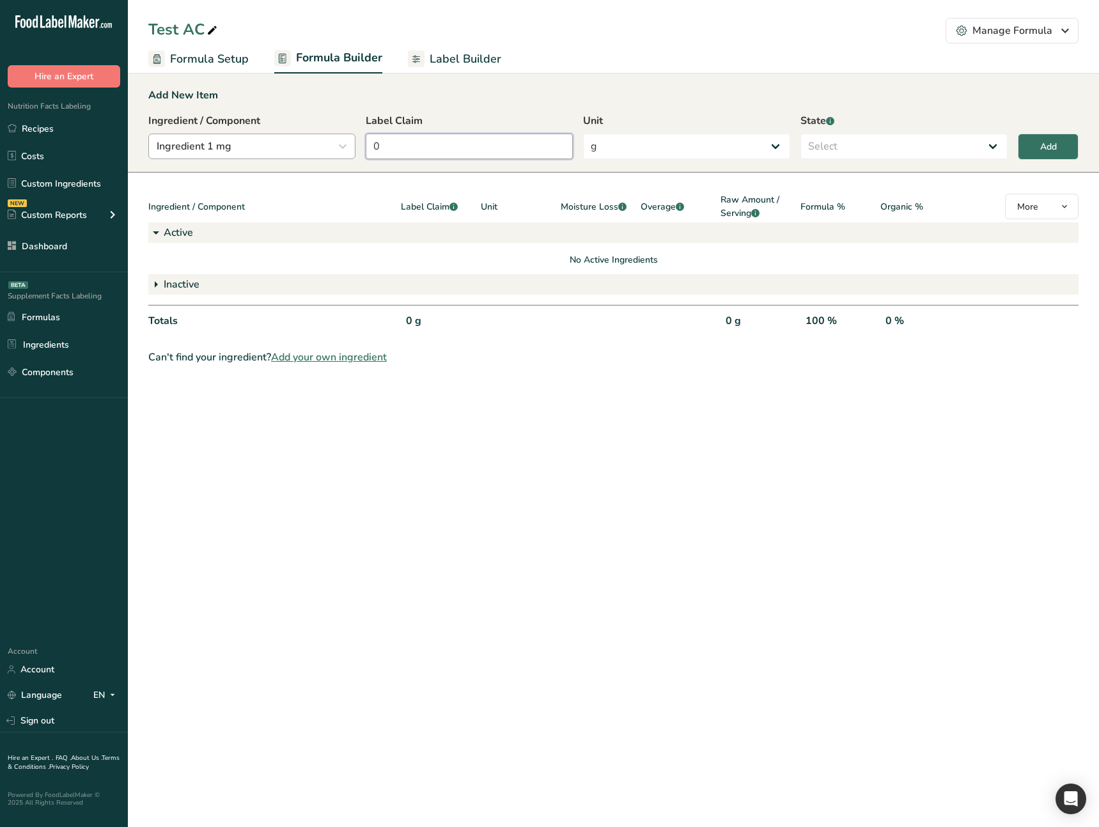
drag, startPoint x: 350, startPoint y: 142, endPoint x: 312, endPoint y: 141, distance: 38.4
click at [312, 141] on div "Ingredient / Component Ingredient 1 mg Ingredients Components Sodium Allergens …" at bounding box center [613, 140] width 930 height 54
type input "10"
click at [881, 148] on select "Select Active Inactive" at bounding box center [903, 147] width 207 height 26
select select "active"
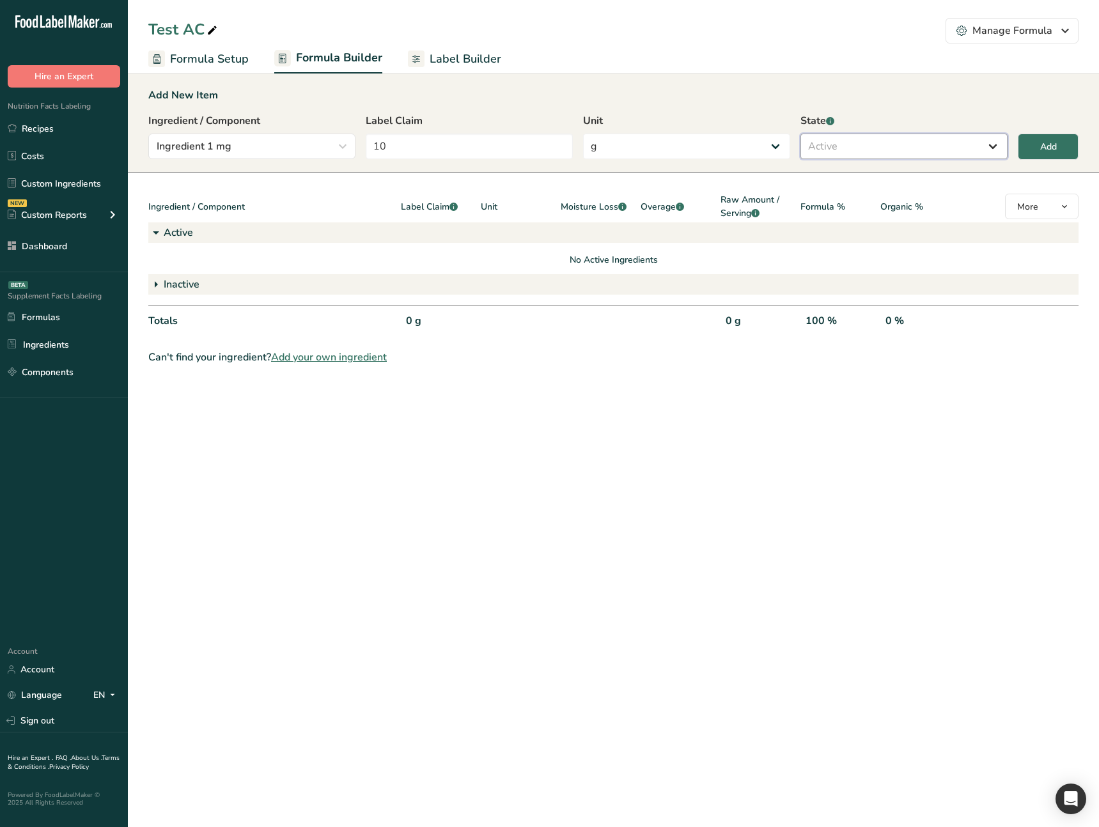
click at [800, 134] on select "Select Active Inactive" at bounding box center [903, 147] width 207 height 26
click at [1062, 148] on button "Add" at bounding box center [1048, 147] width 61 height 26
type input "0"
select select
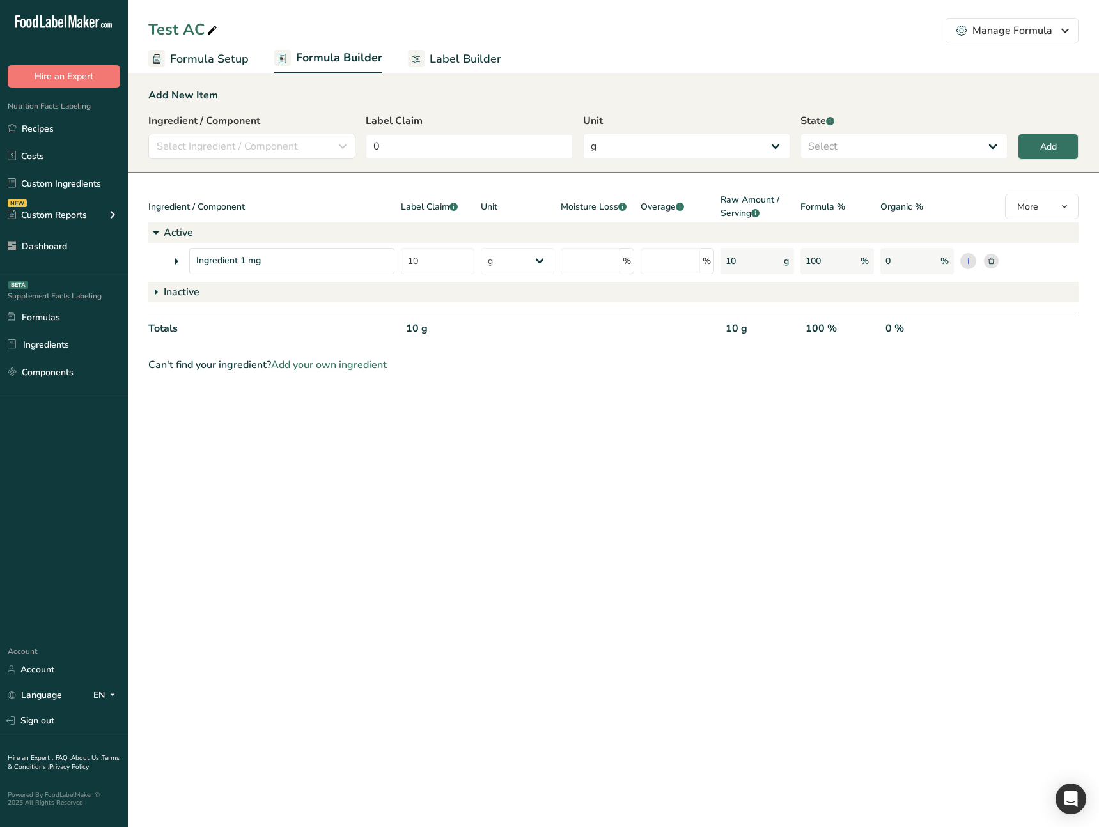
click at [169, 258] on icon at bounding box center [176, 261] width 15 height 23
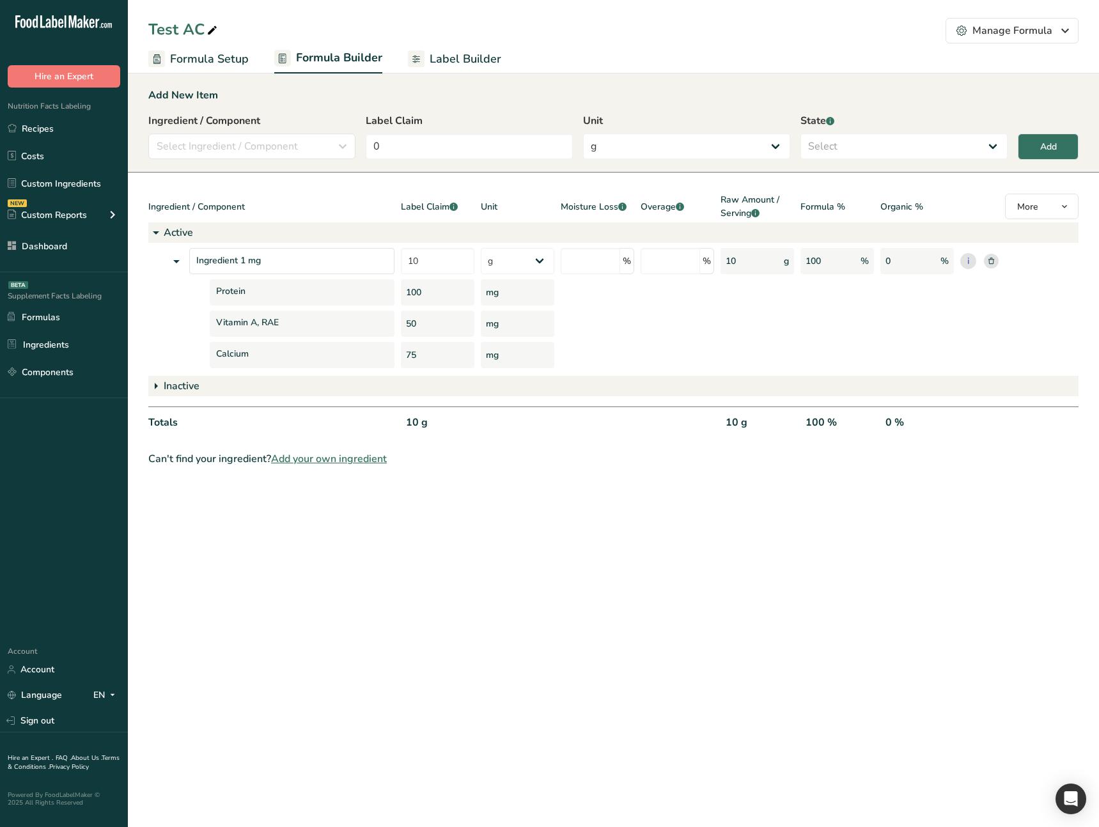
click at [172, 258] on icon at bounding box center [176, 261] width 15 height 23
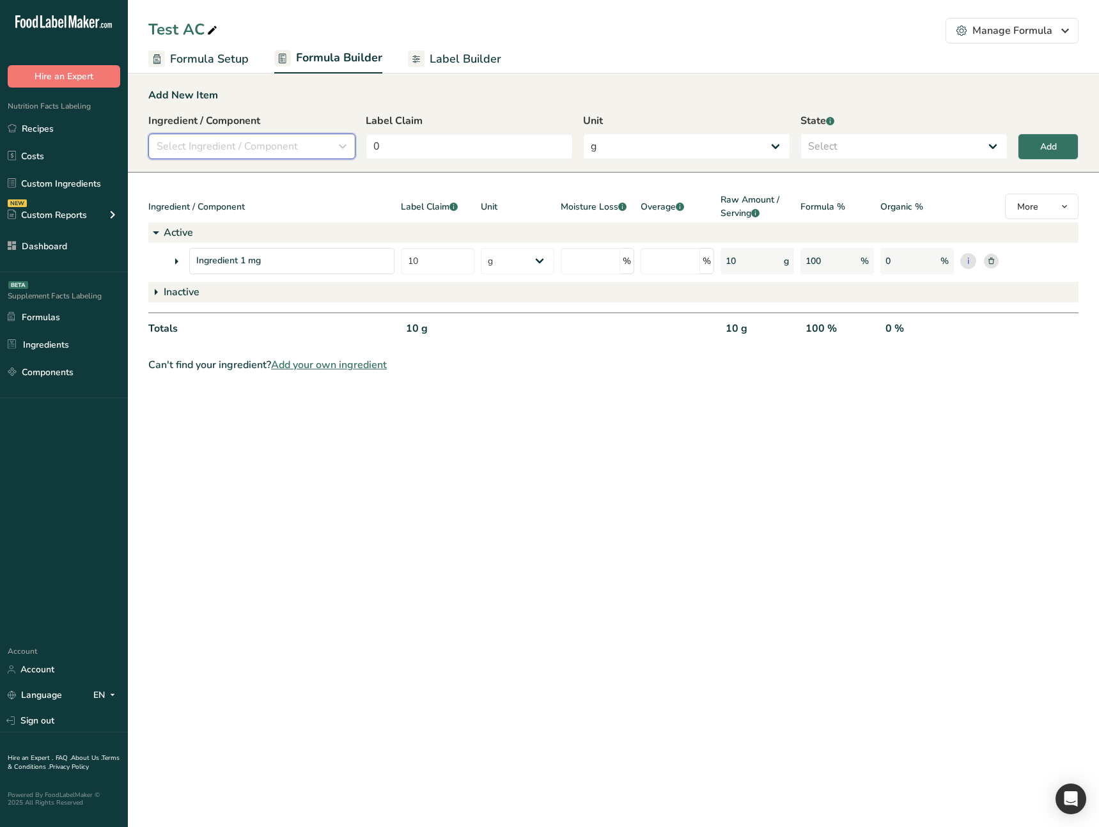
click at [239, 144] on span "Select Ingredient / Component" at bounding box center [227, 146] width 141 height 15
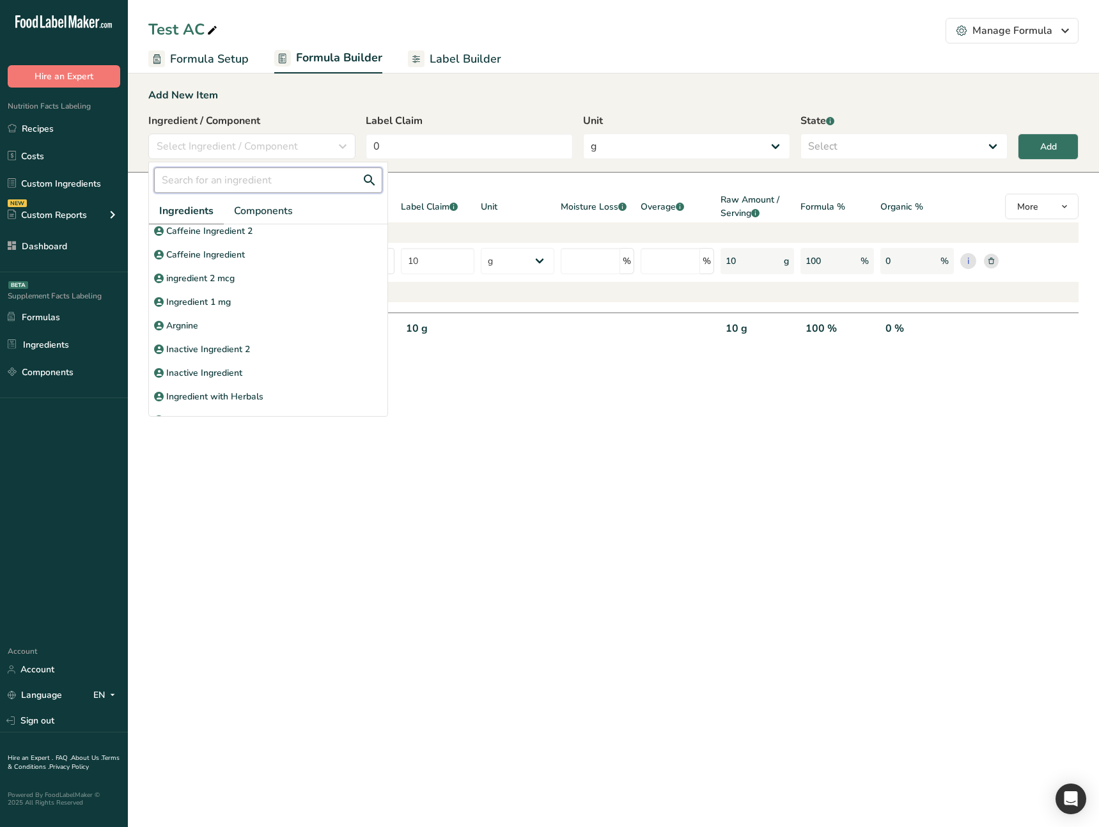
click at [238, 186] on input "text" at bounding box center [268, 180] width 228 height 26
type input "lact"
click at [281, 217] on span "Components" at bounding box center [263, 210] width 59 height 15
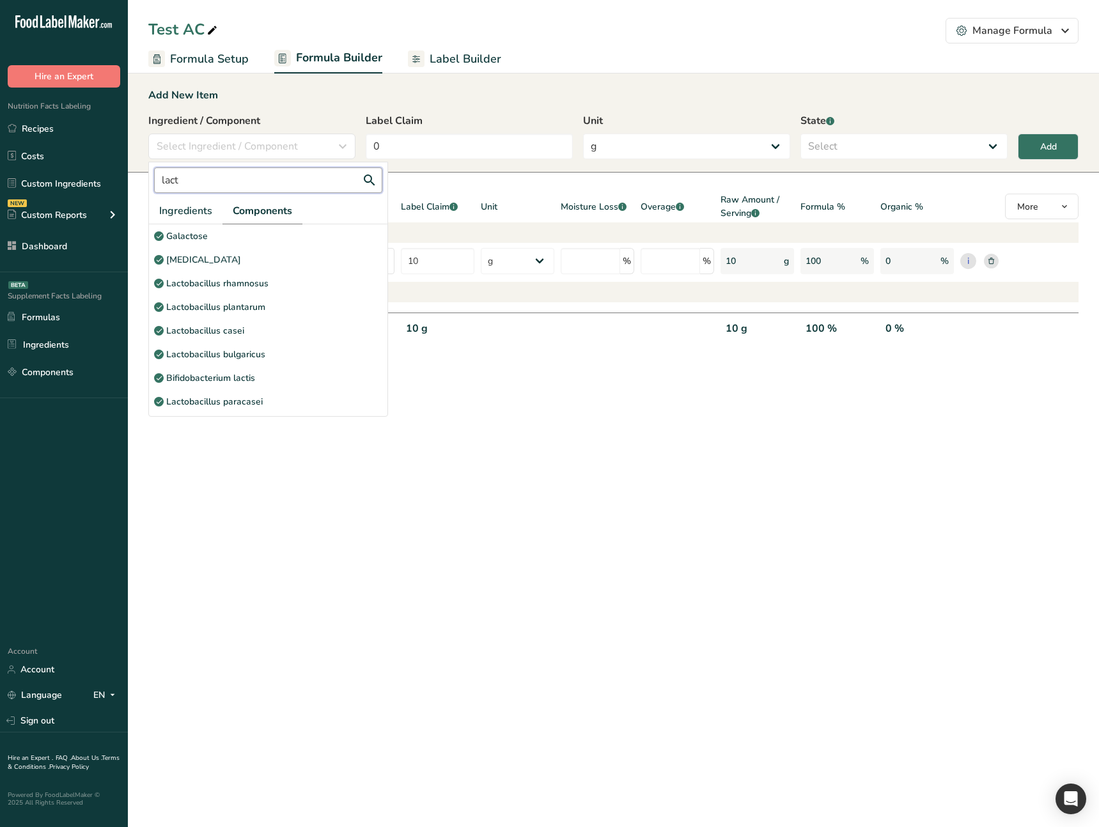
click at [231, 187] on input "lact" at bounding box center [268, 180] width 228 height 26
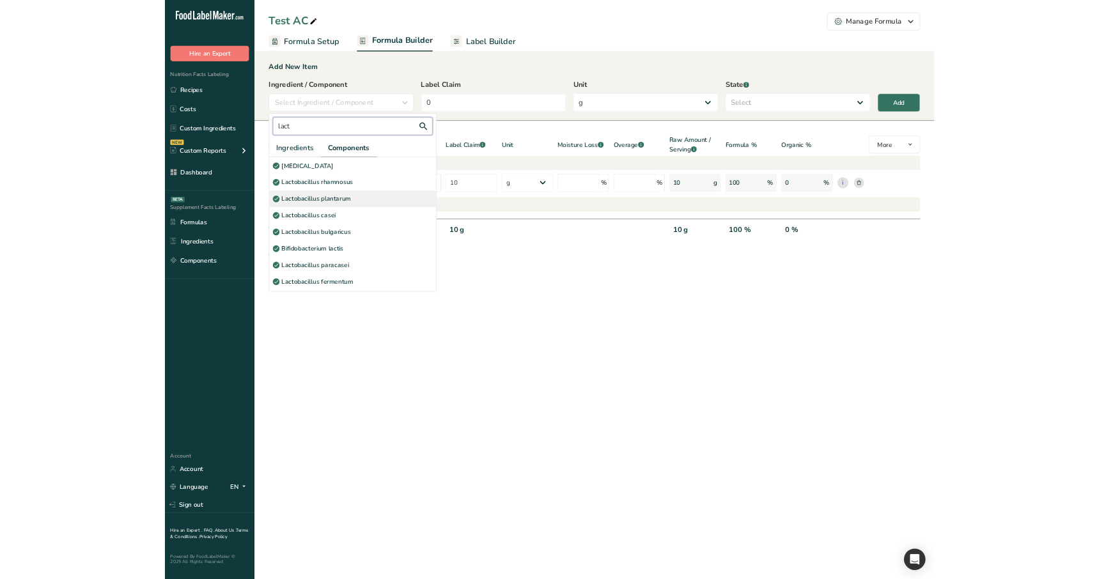
scroll to position [24, 0]
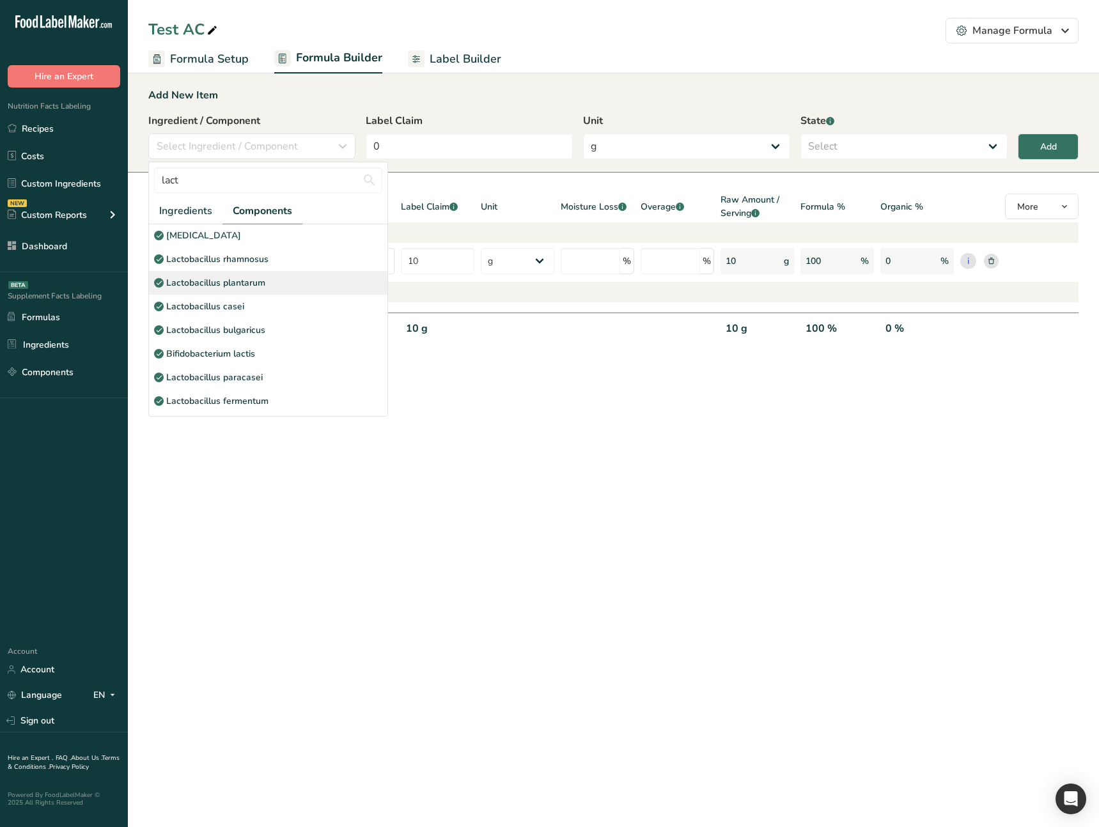
click at [266, 288] on div "Lactobacillus plantarum" at bounding box center [268, 283] width 238 height 24
select select "6"
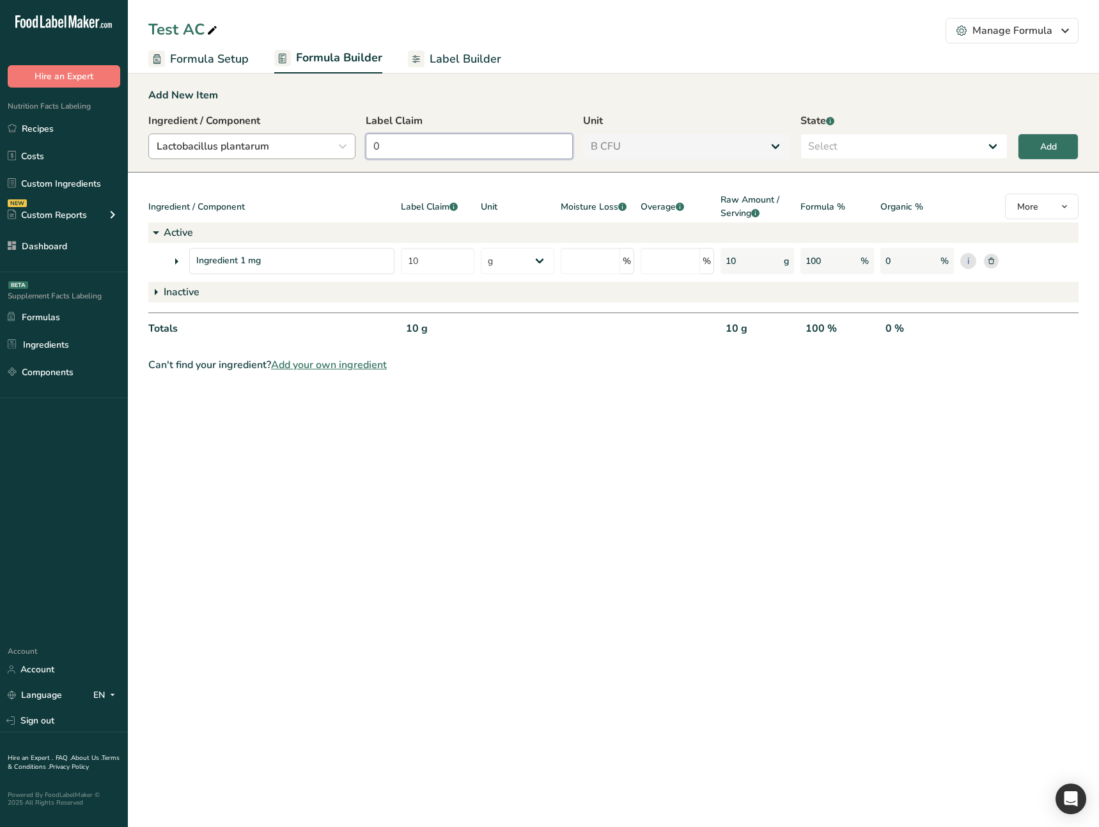
drag, startPoint x: 408, startPoint y: 152, endPoint x: 345, endPoint y: 149, distance: 62.7
click at [345, 149] on div "Ingredient / Component Lactobacillus plantarum lact Ingredients Components Gala…" at bounding box center [613, 140] width 930 height 54
type input "20"
click at [916, 151] on select "Select Active Inactive" at bounding box center [903, 147] width 207 height 26
select select "active"
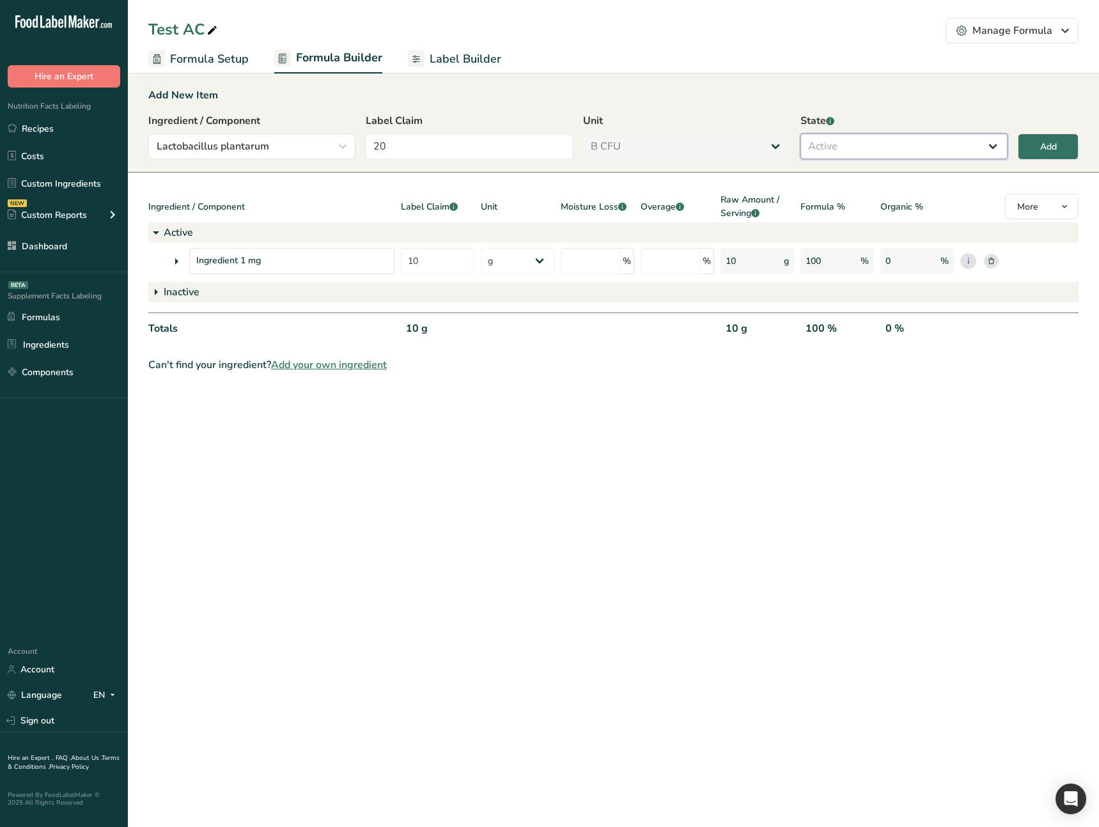
click at [800, 134] on select "Select Active Inactive" at bounding box center [903, 147] width 207 height 26
click at [1052, 144] on div "Add" at bounding box center [1048, 146] width 17 height 13
type input "0"
select select "0"
select select
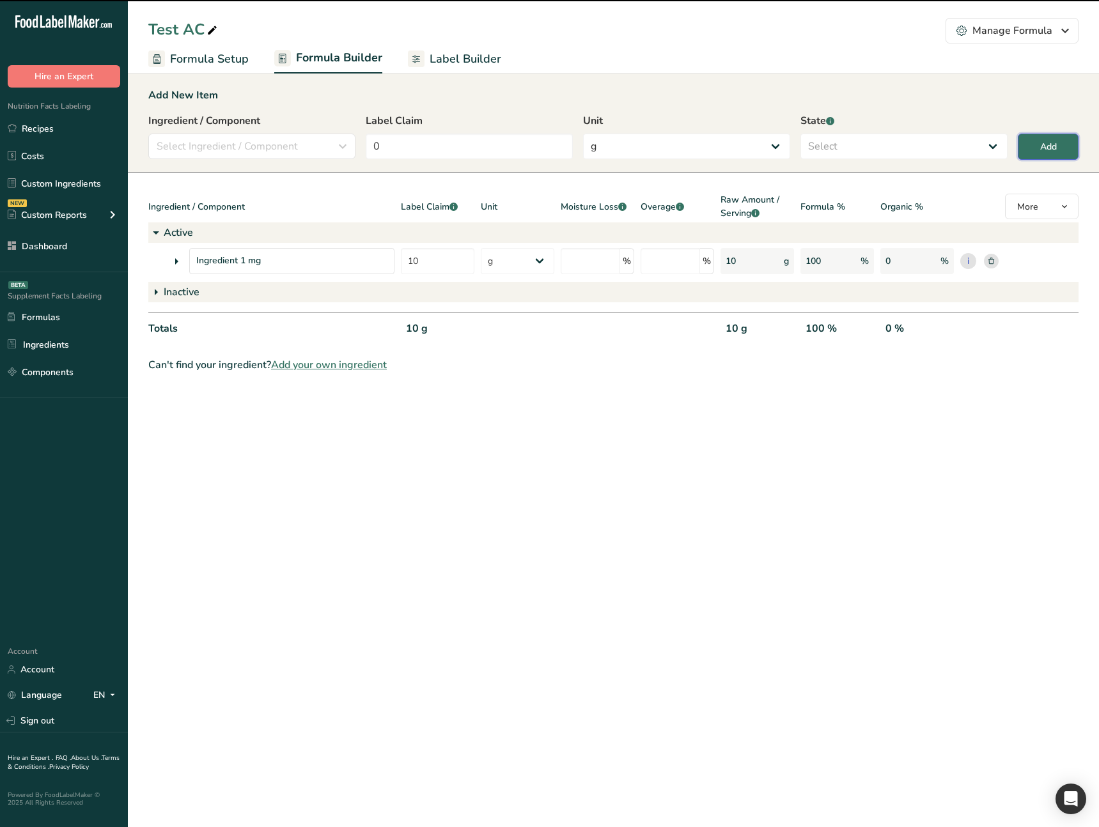
select select "6"
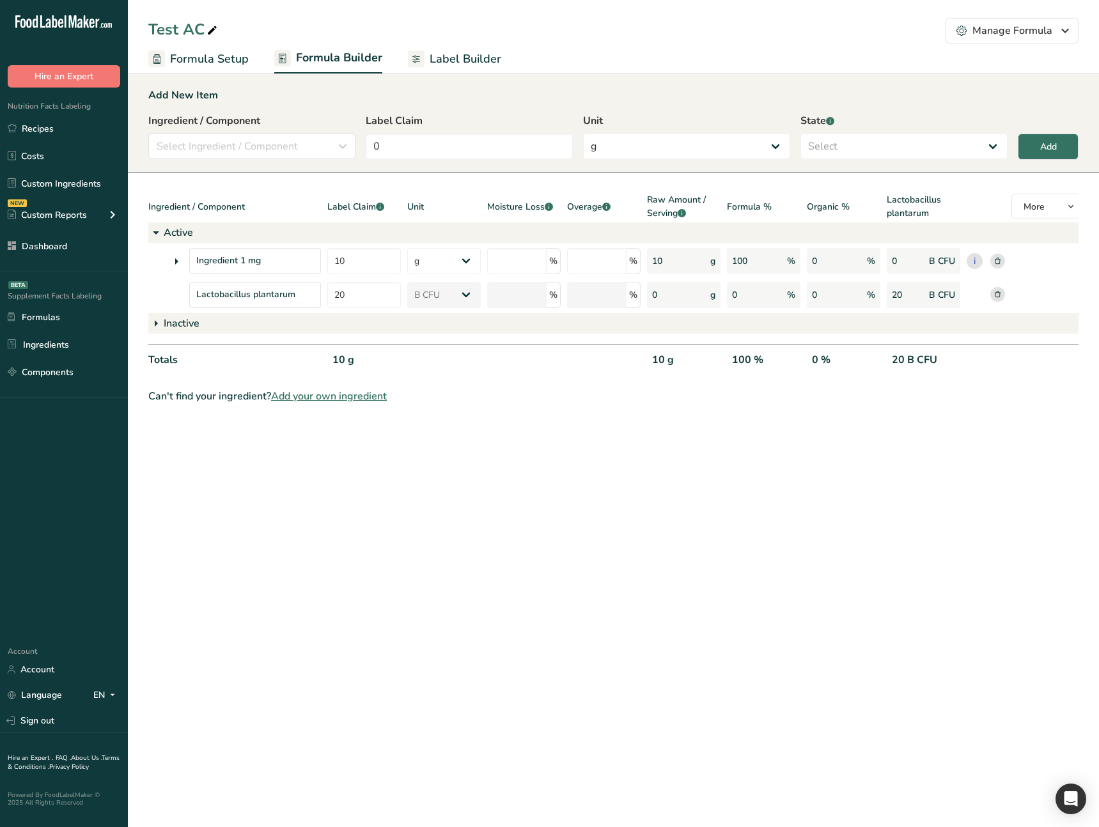
drag, startPoint x: 654, startPoint y: 523, endPoint x: 612, endPoint y: 478, distance: 61.5
click at [654, 523] on main "Test AC Manage Formula Delete Formula Formula Setup Formula Builder Label Build…" at bounding box center [549, 413] width 1099 height 827
click at [447, 65] on span "Label Builder" at bounding box center [466, 58] width 72 height 17
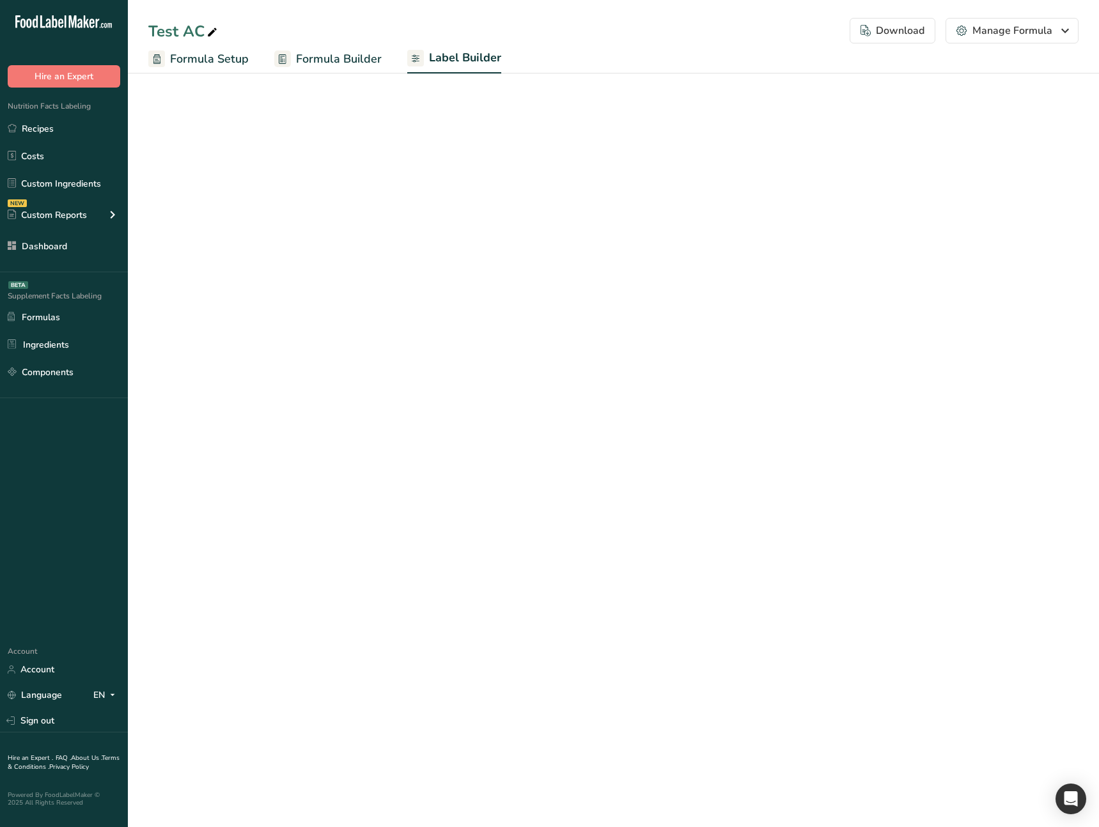
select select "Roboto"
select select "bold"
select select "center"
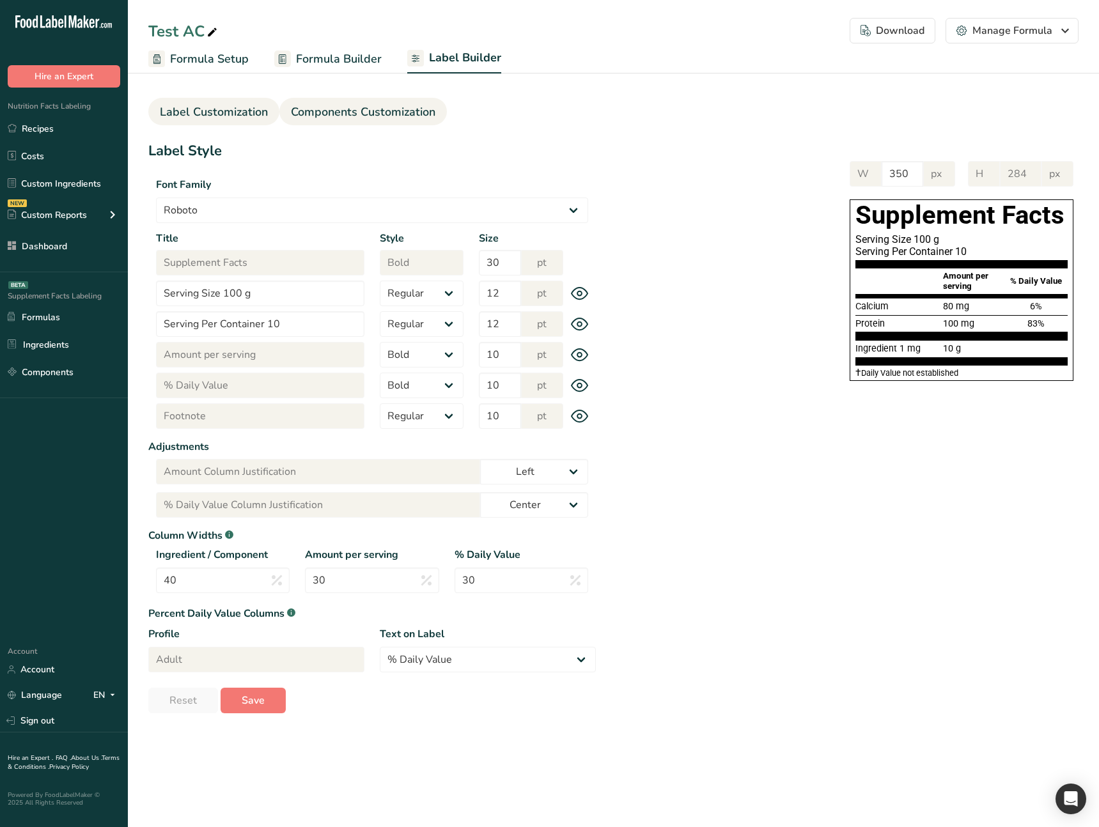
click at [322, 122] on link "Components Customization" at bounding box center [363, 112] width 144 height 29
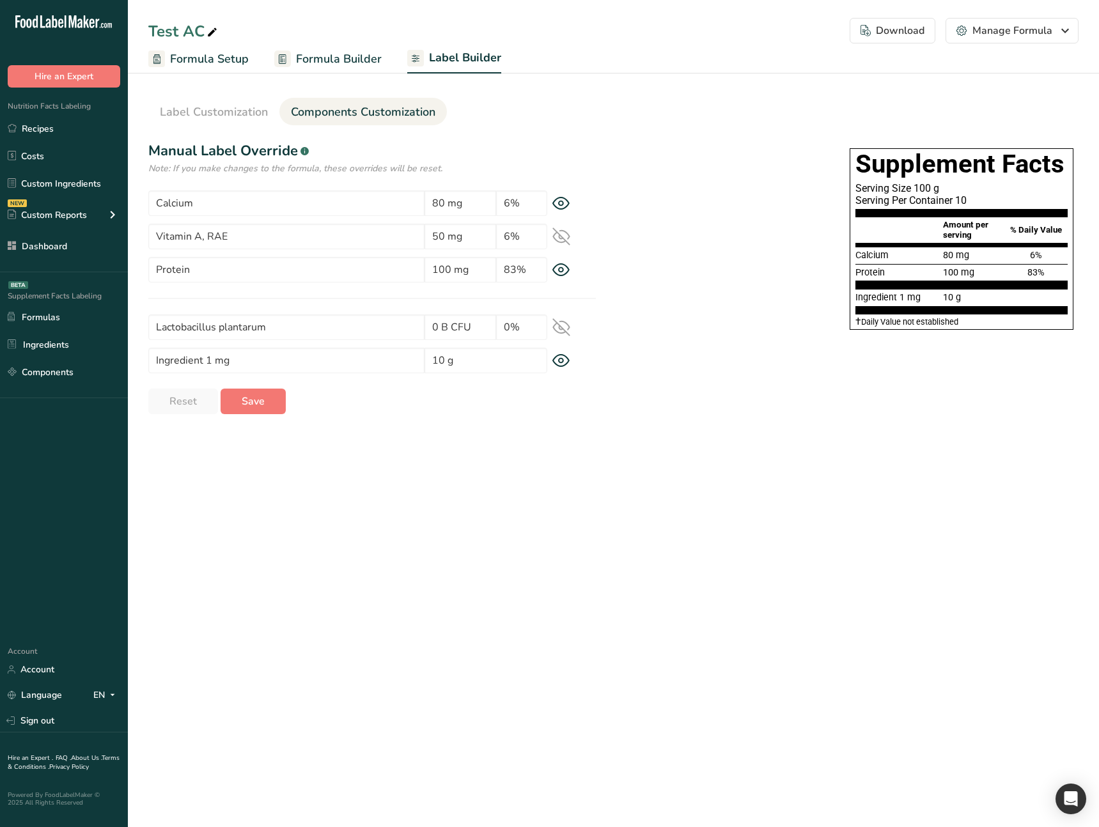
click at [558, 440] on main "Test AC Download Choose what to show on your downloaded label Formula Name to a…" at bounding box center [549, 413] width 1099 height 827
click at [589, 449] on main "Test AC Download Choose what to show on your downloaded label Formula Name to a…" at bounding box center [549, 413] width 1099 height 827
click at [348, 56] on span "Formula Builder" at bounding box center [339, 58] width 86 height 17
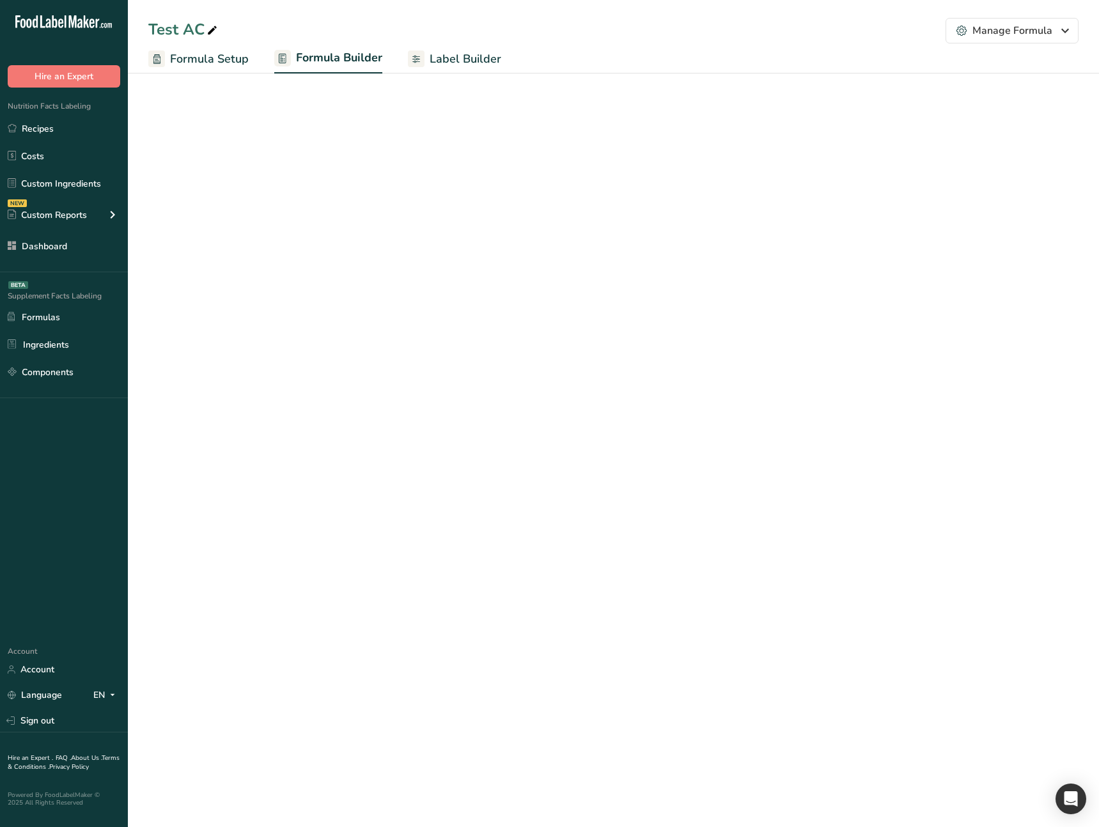
select select "6"
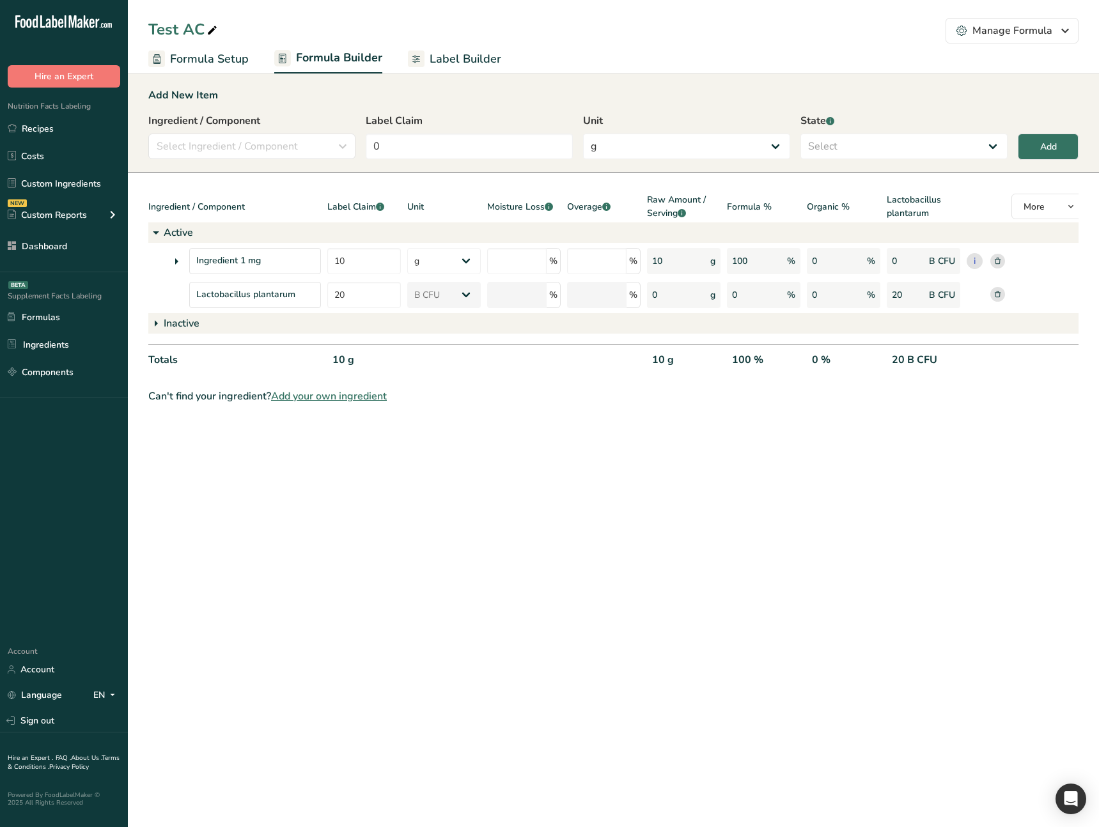
click at [167, 260] on div "Ingredient 1 mg" at bounding box center [234, 261] width 173 height 26
click at [176, 260] on icon at bounding box center [176, 261] width 15 height 23
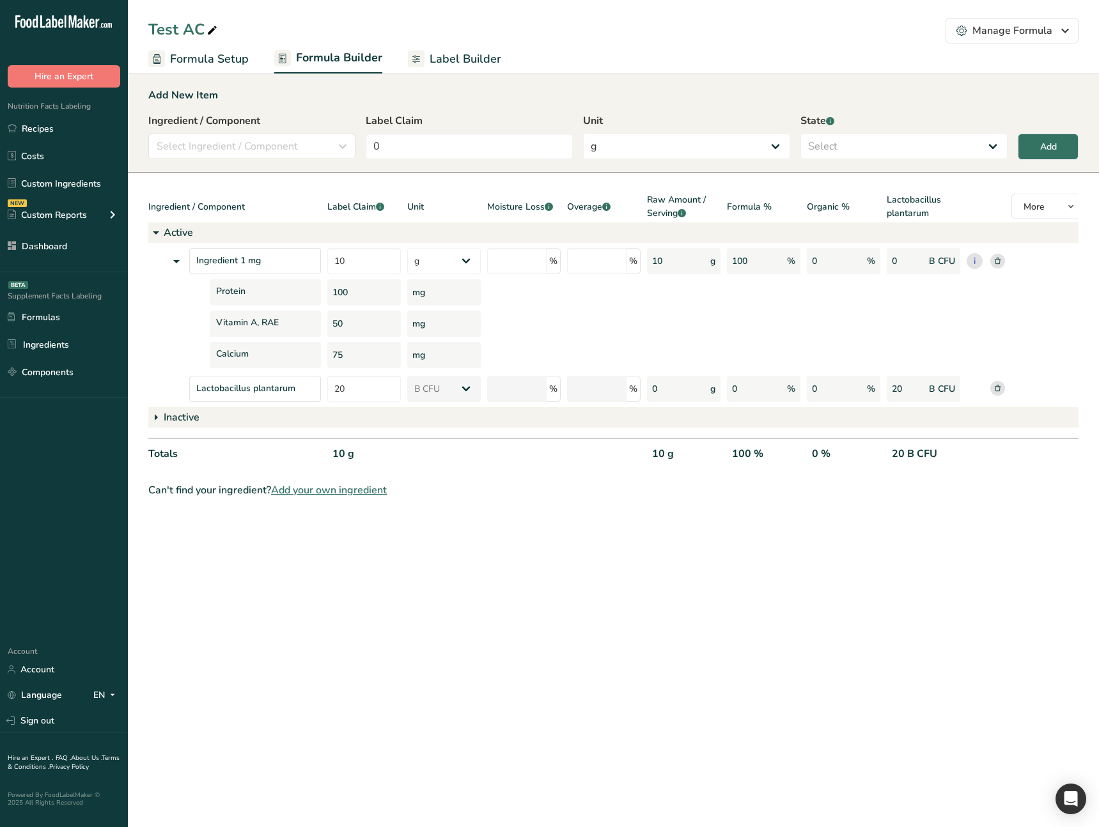
click at [176, 260] on icon at bounding box center [176, 261] width 15 height 23
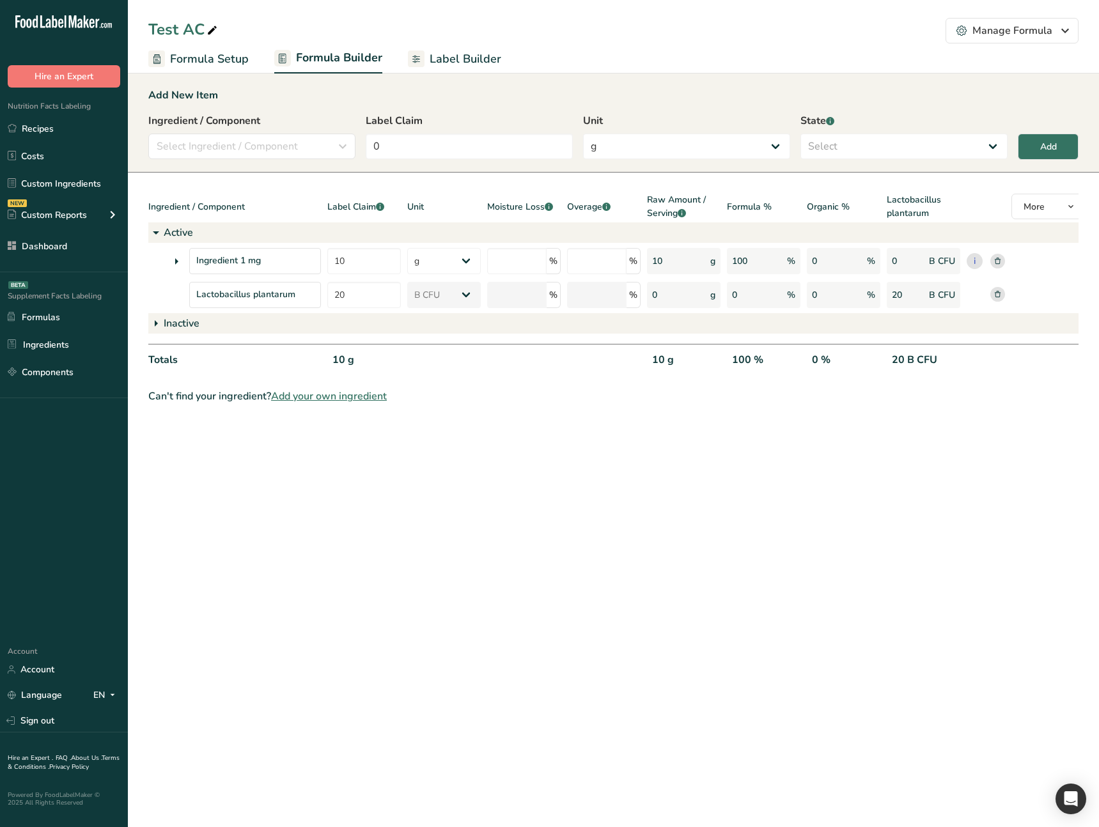
drag, startPoint x: 464, startPoint y: 59, endPoint x: 463, endPoint y: 67, distance: 7.7
click at [464, 59] on span "Label Builder" at bounding box center [466, 58] width 72 height 17
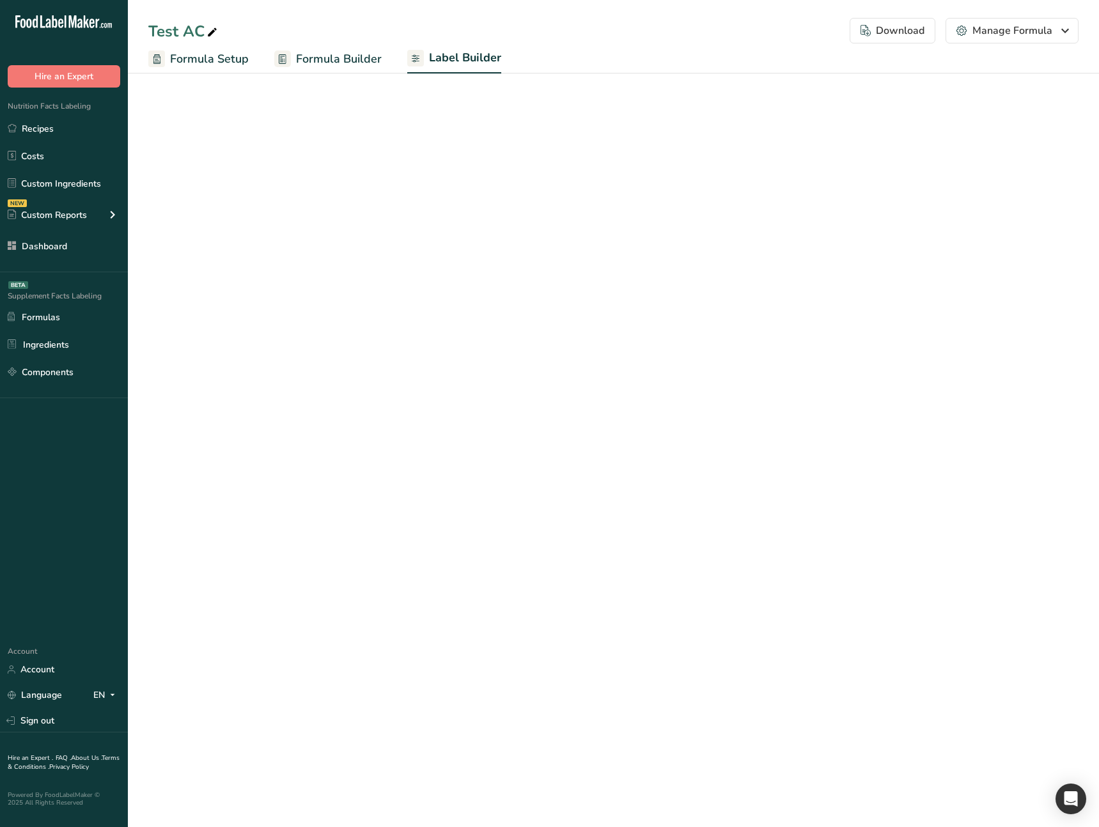
select select "Roboto"
select select "bold"
select select "center"
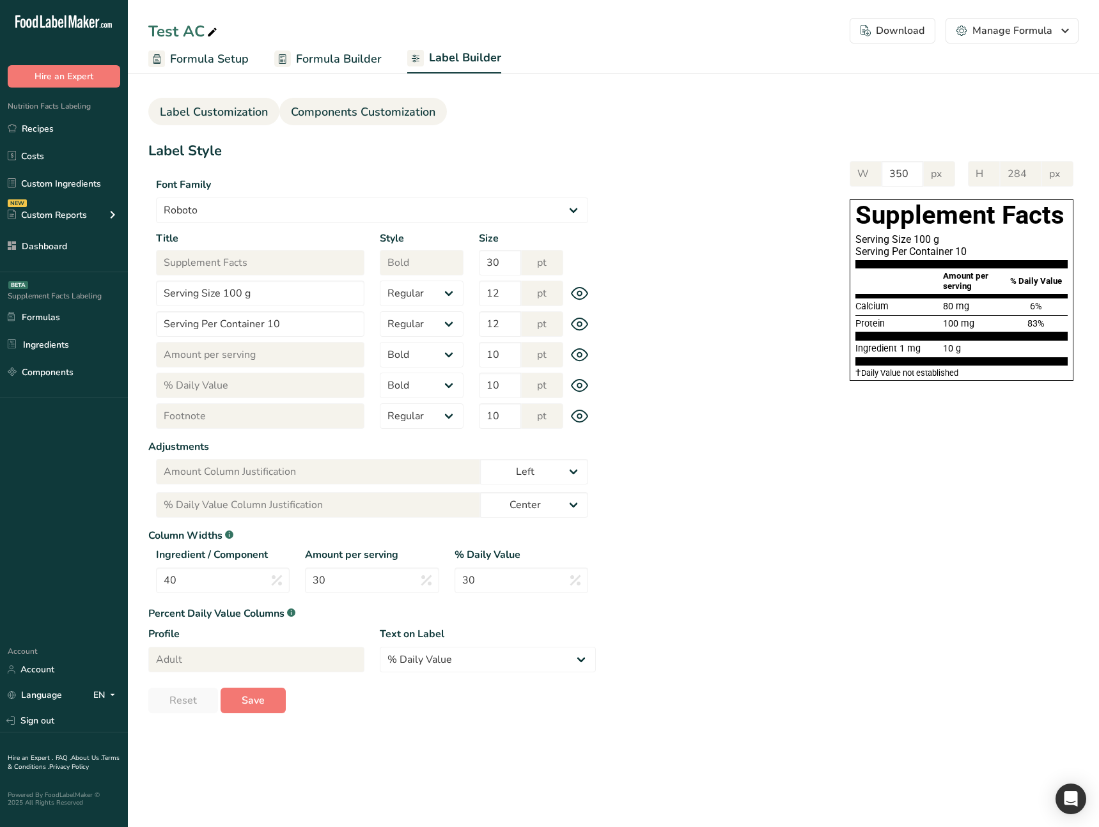
click at [336, 111] on span "Components Customization" at bounding box center [363, 112] width 144 height 17
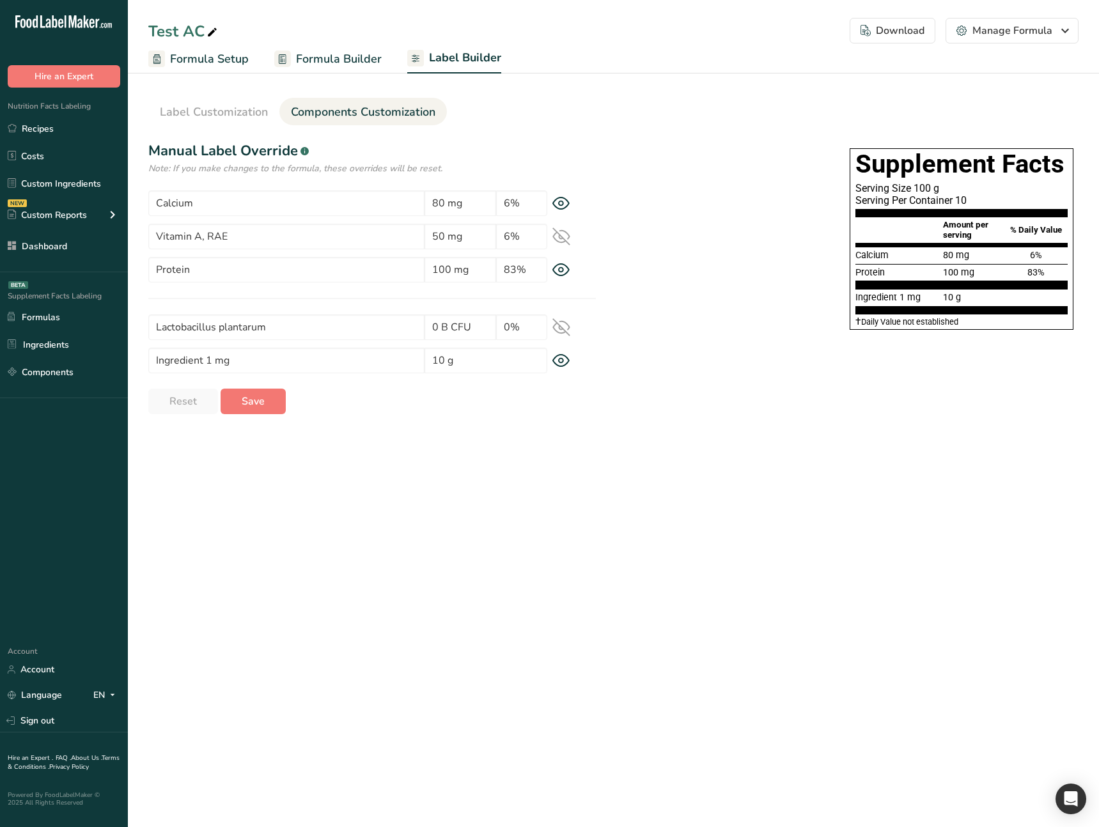
drag, startPoint x: 504, startPoint y: 504, endPoint x: 461, endPoint y: 467, distance: 56.6
click at [504, 504] on main "Test AC Download Choose what to show on your downloaded label Formula Name to a…" at bounding box center [549, 413] width 1099 height 827
drag, startPoint x: 365, startPoint y: 522, endPoint x: 298, endPoint y: 504, distance: 69.6
click at [361, 522] on main "Test AC Download Choose what to show on your downloaded label Formula Name to a…" at bounding box center [549, 413] width 1099 height 827
drag, startPoint x: 948, startPoint y: 272, endPoint x: 979, endPoint y: 272, distance: 31.3
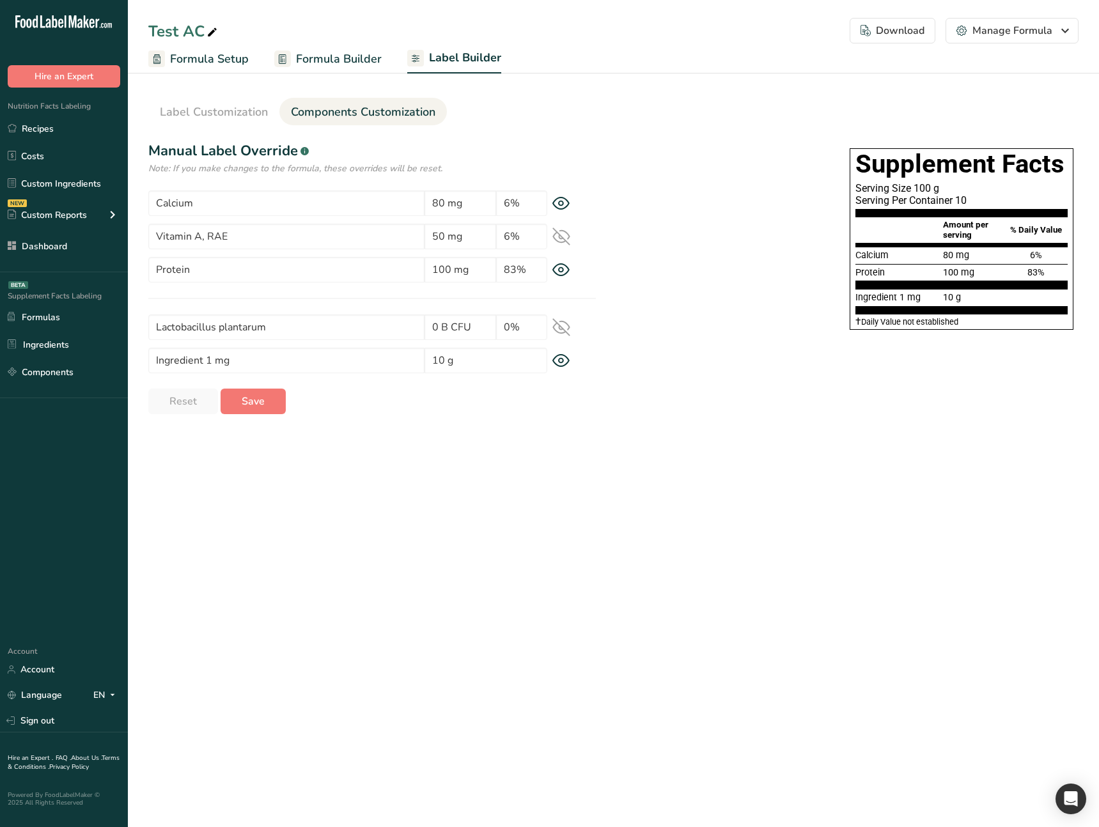
click at [979, 272] on div "100 mg" at bounding box center [972, 273] width 64 height 14
copy span "100 mg"
click at [574, 509] on main "Test AC Download Choose what to show on your downloaded label Formula Name to a…" at bounding box center [549, 413] width 1099 height 827
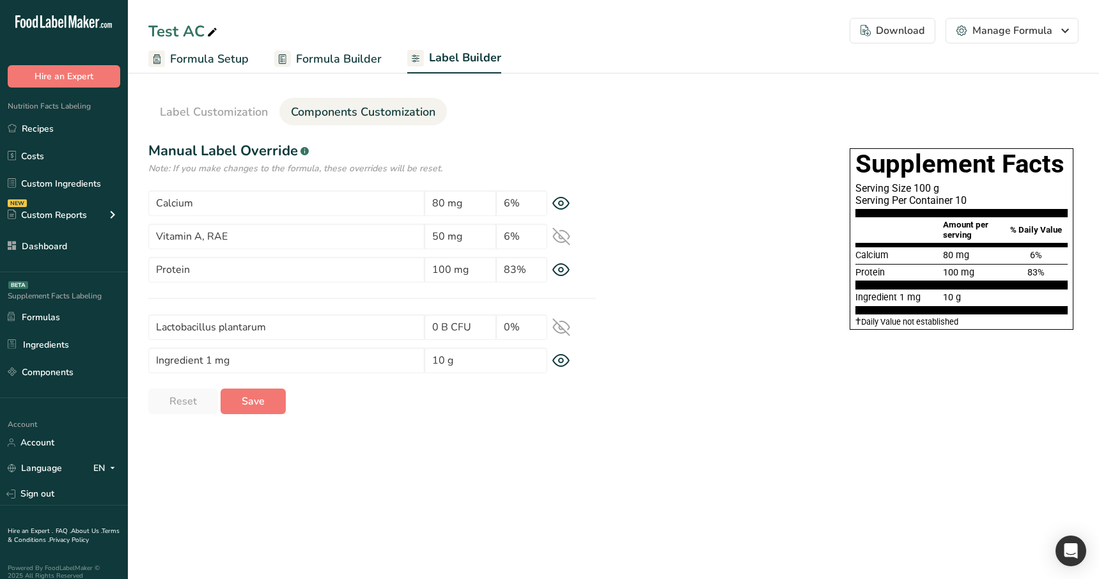
click at [375, 550] on main "Test AC Download Choose what to show on your downloaded label Formula Name to a…" at bounding box center [549, 289] width 1099 height 579
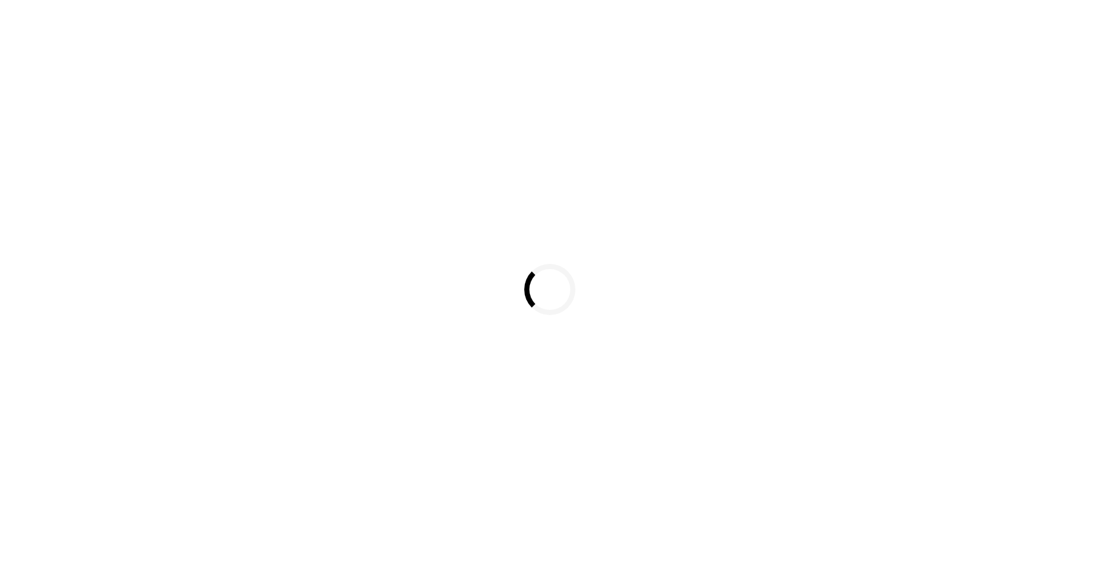
select select
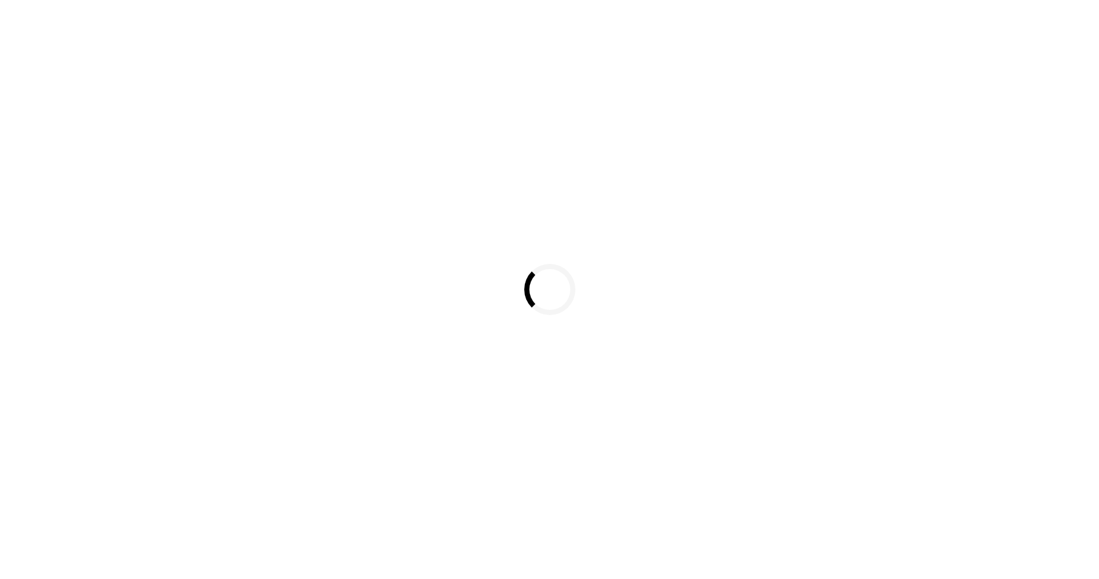
select select
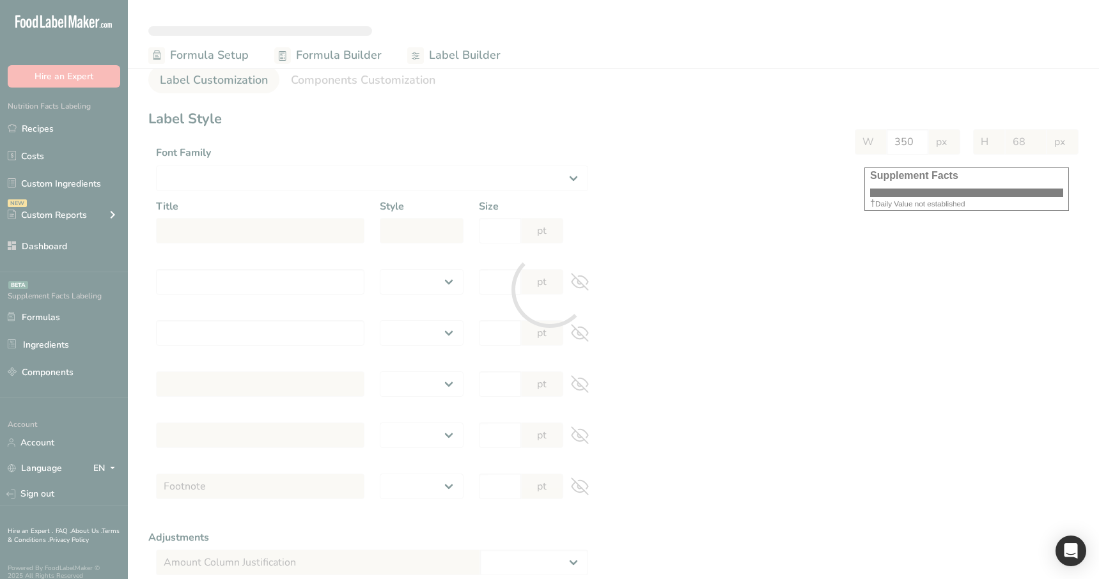
select select "Roboto"
type input "Supplement Facts"
select select "bold"
type input "30"
type input "Serving Size 100 g"
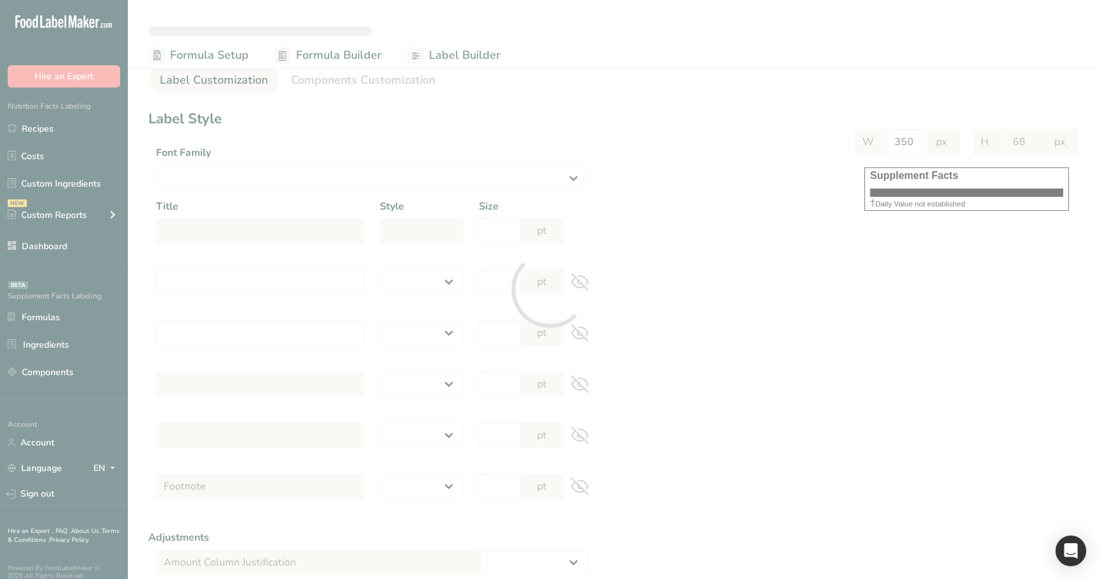
select select "regular"
type input "12"
type input "Serving Per Container 10"
select select "regular"
type input "12"
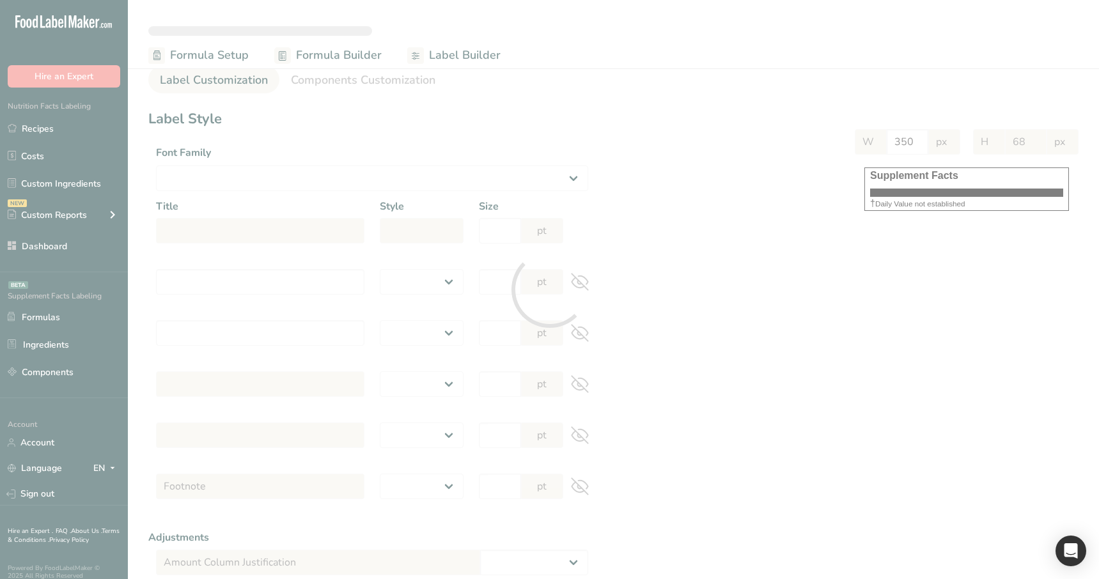
type input "Amount per serving"
select select "bold"
type input "10"
type input "% Daily Value"
select select "bold"
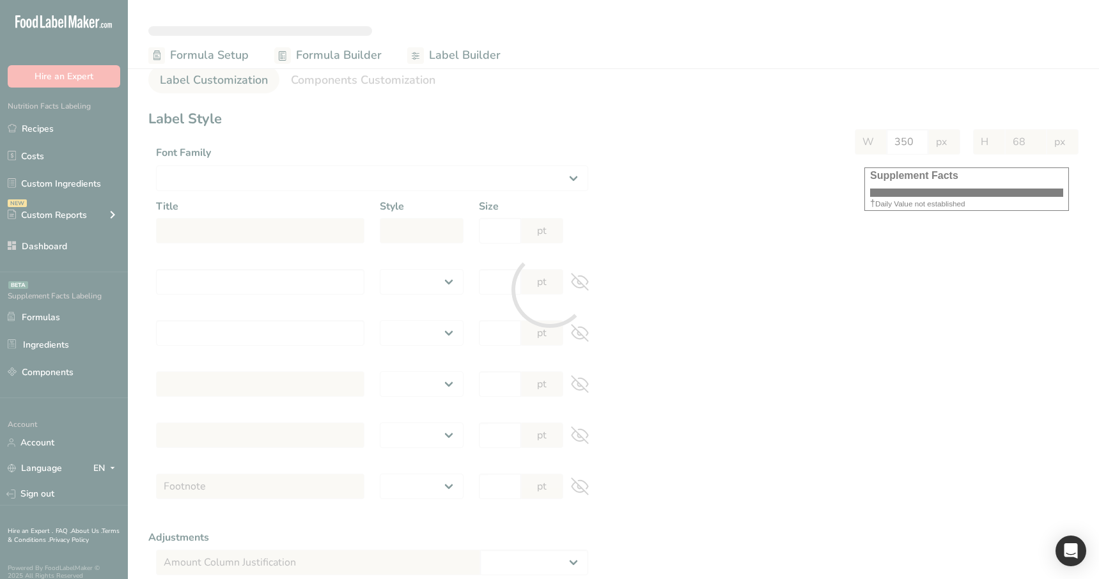
type input "10"
select select "regular"
type input "10"
select select "left"
type input "% Daily Value Column Justification"
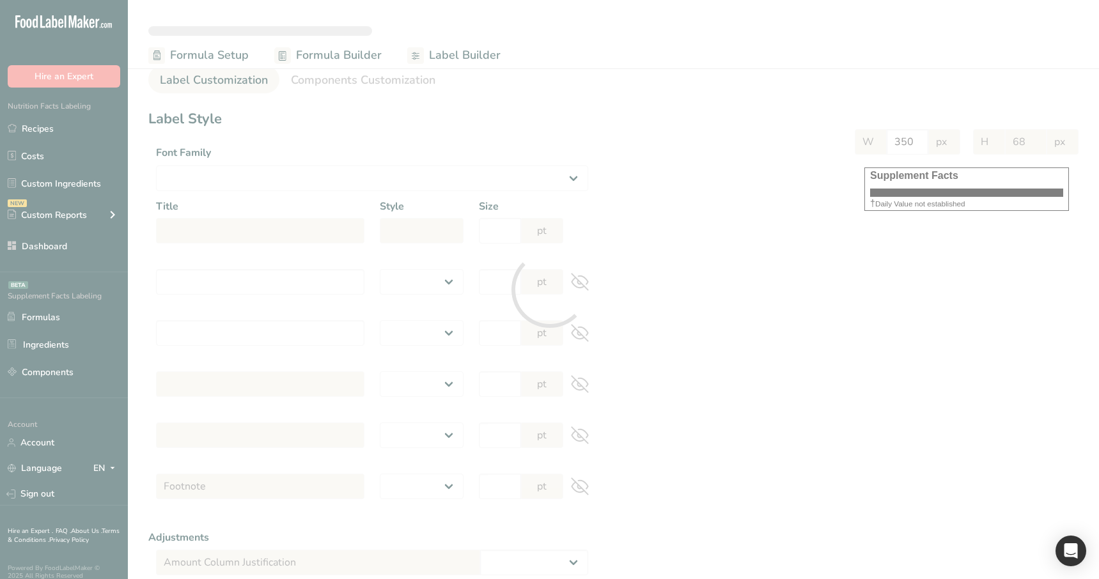
select select "center"
type input "40"
type input "30"
select select "% Daily Value"
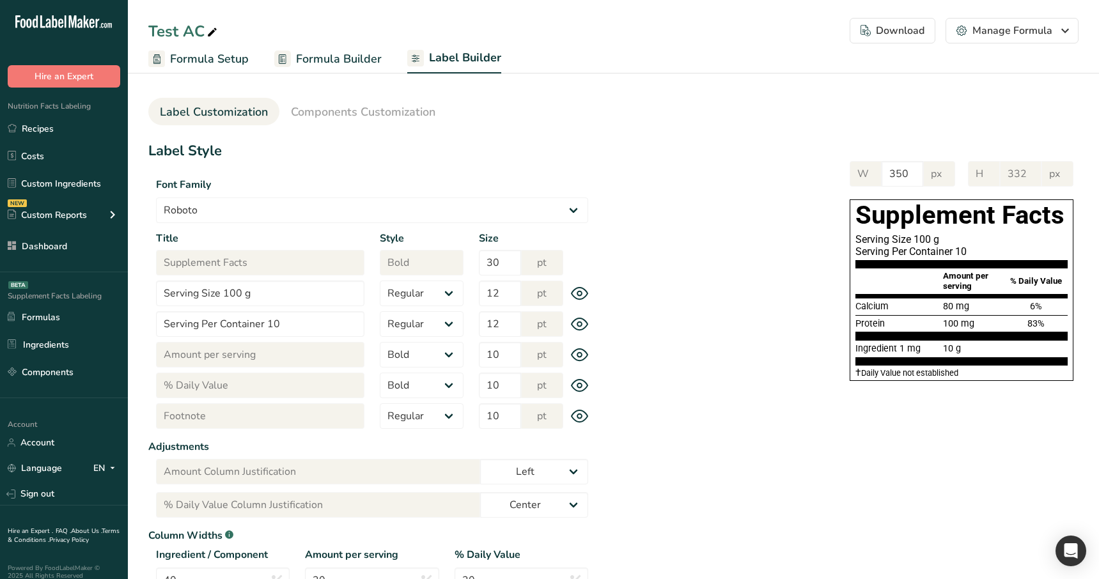
type input "284"
click at [435, 166] on section "Label Style Font Family Arial Roboto Helvetica Verdana Tahoma Georgia Courier N…" at bounding box center [371, 427] width 447 height 573
click at [574, 194] on div "Font Family Arial Roboto Helvetica Verdana Tahoma Georgia Courier New Comic San…" at bounding box center [371, 196] width 447 height 54
click at [48, 128] on link "Recipes" at bounding box center [64, 128] width 128 height 24
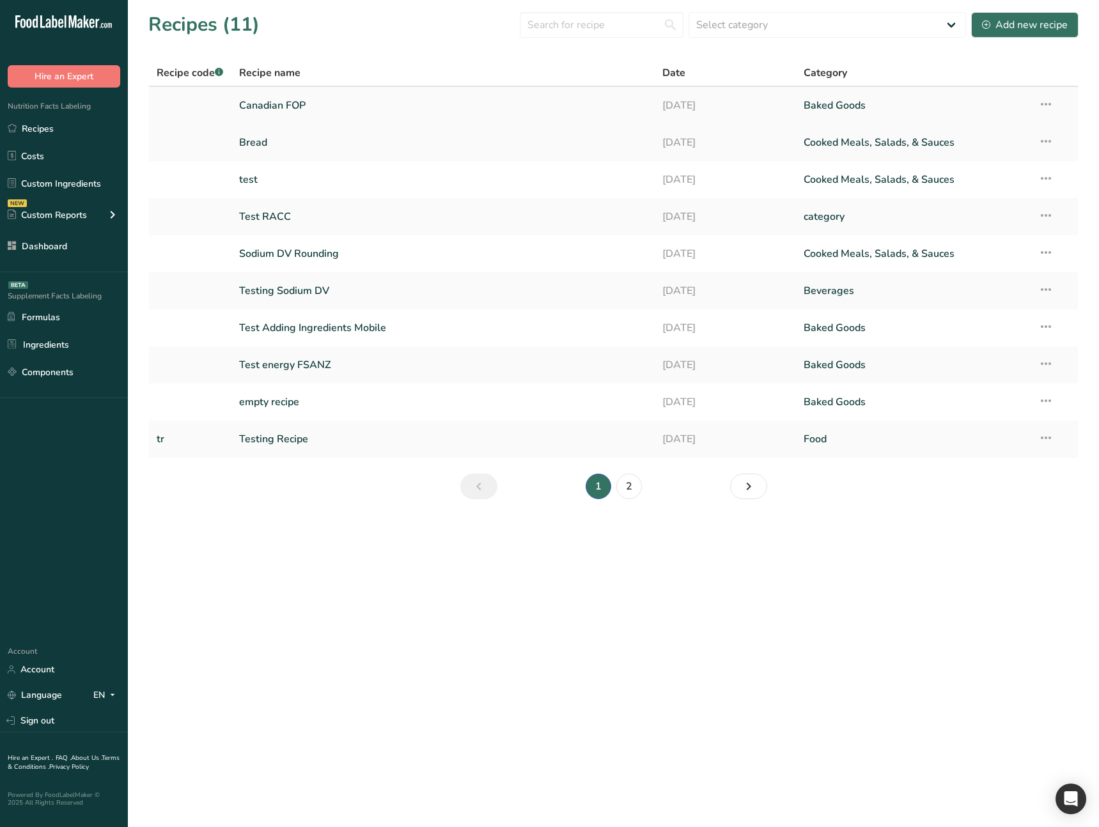
click at [371, 111] on link "Canadian FOP" at bounding box center [443, 105] width 408 height 27
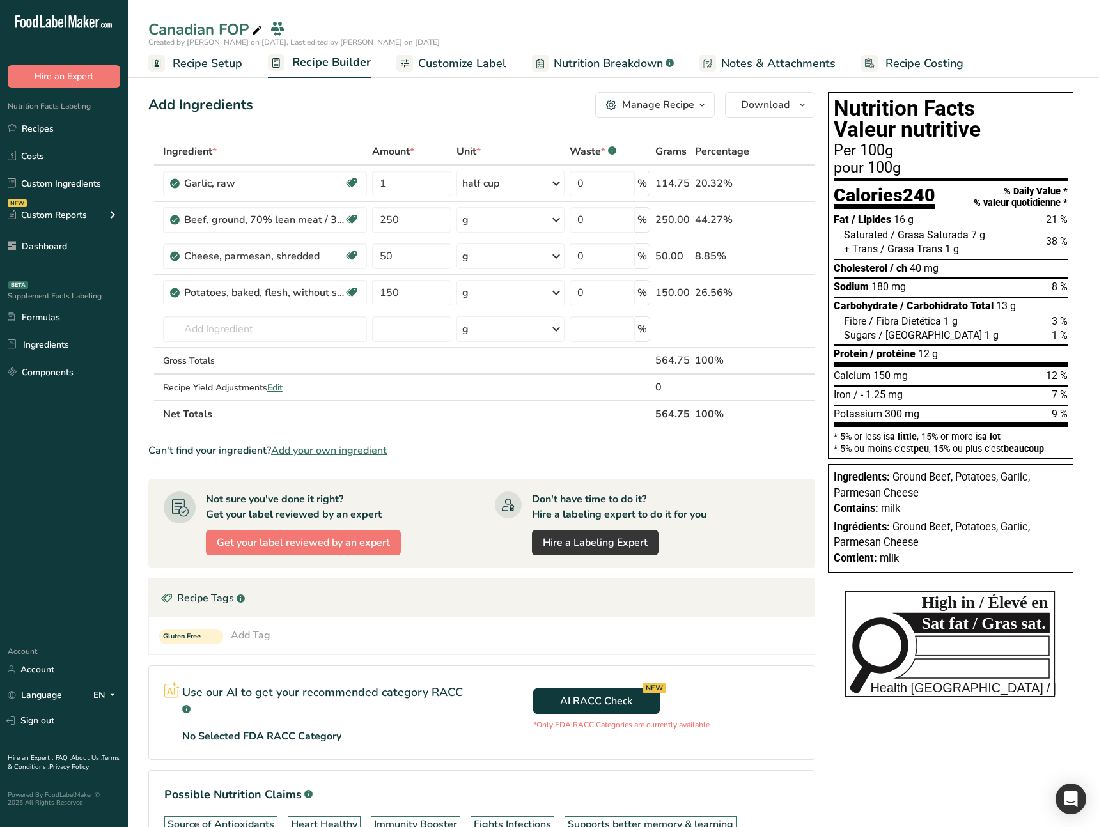
click at [447, 63] on span "Customize Label" at bounding box center [462, 63] width 88 height 17
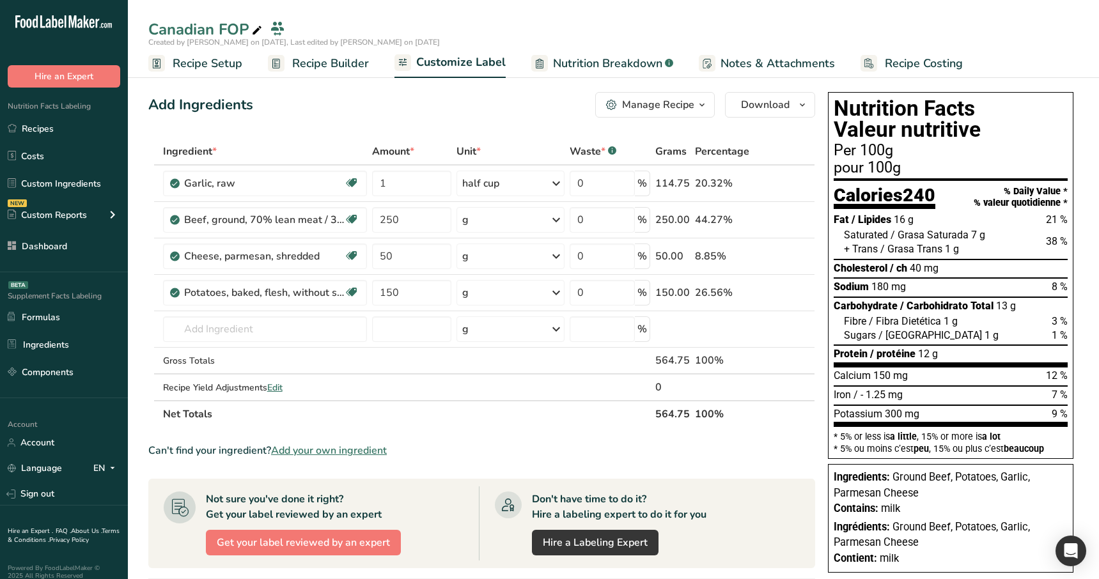
click at [433, 67] on span "Customize Label" at bounding box center [460, 62] width 89 height 17
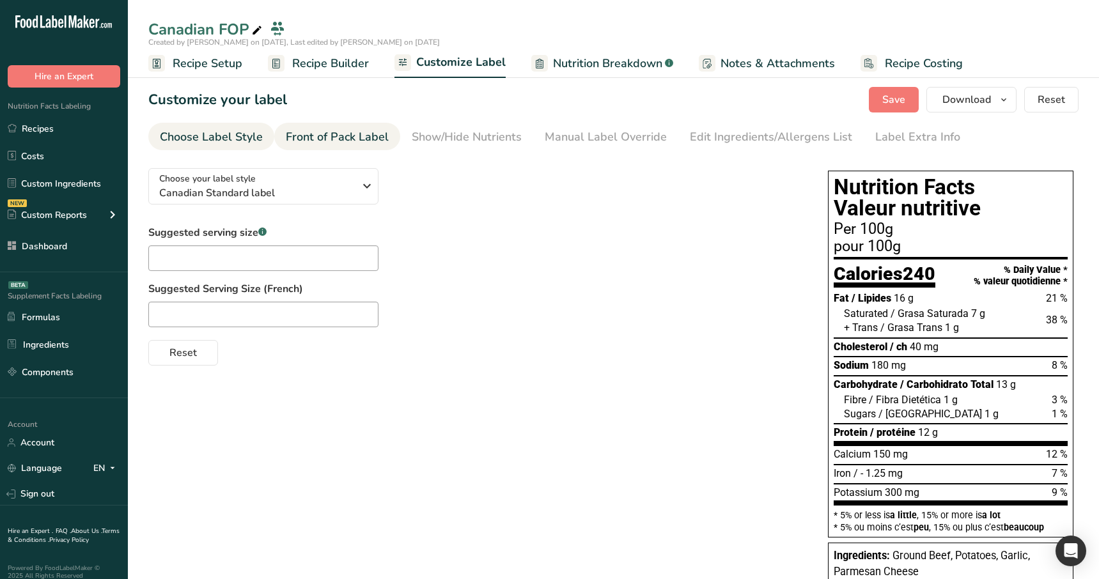
click at [360, 147] on link "Front of Pack Label" at bounding box center [337, 137] width 103 height 29
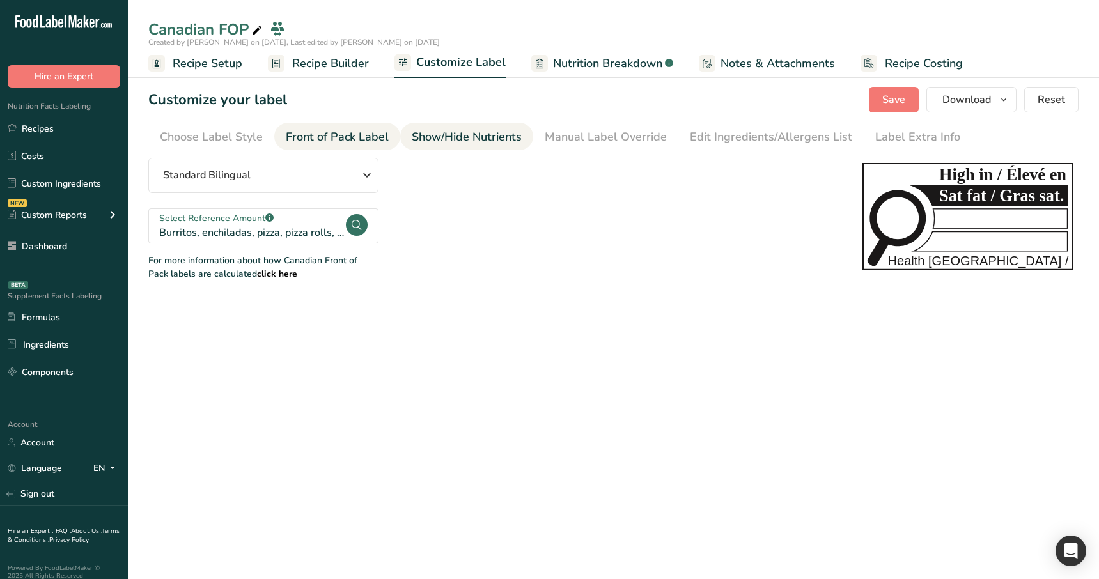
click at [429, 146] on link "Show/Hide Nutrients" at bounding box center [467, 137] width 110 height 29
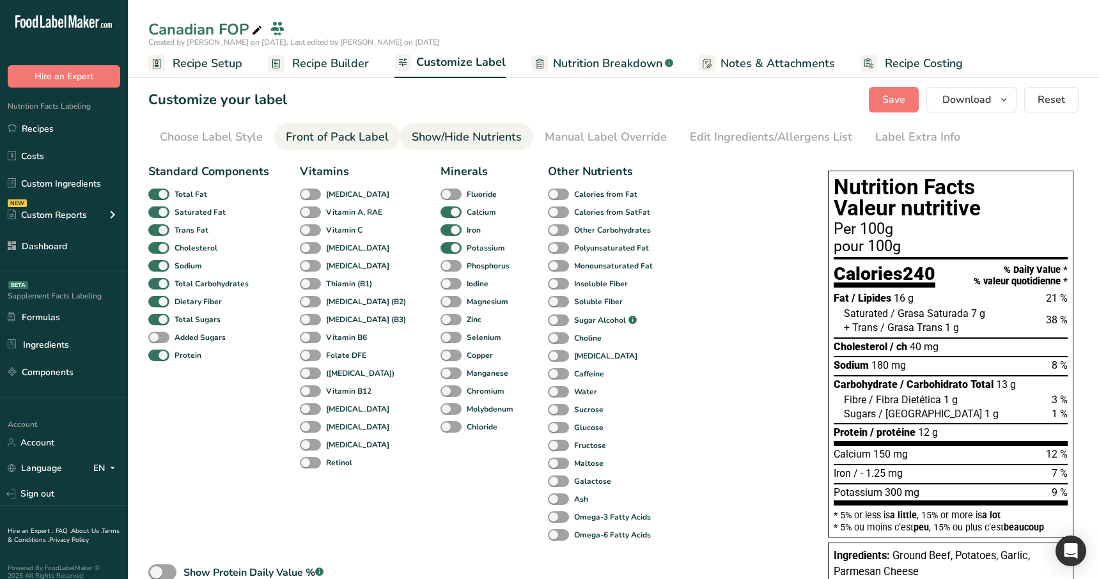
click at [361, 137] on div "Front of Pack Label" at bounding box center [337, 136] width 103 height 17
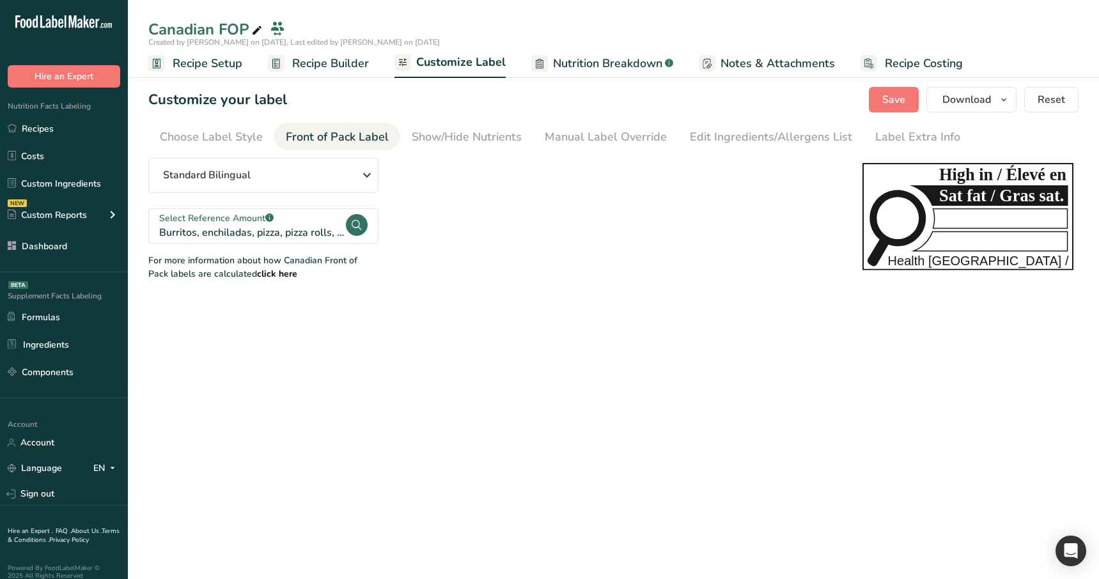
click at [329, 221] on div "Select Reference Amount .a-a{fill:#347362;}.b-a{fill:#fff;}" at bounding box center [251, 218] width 185 height 13
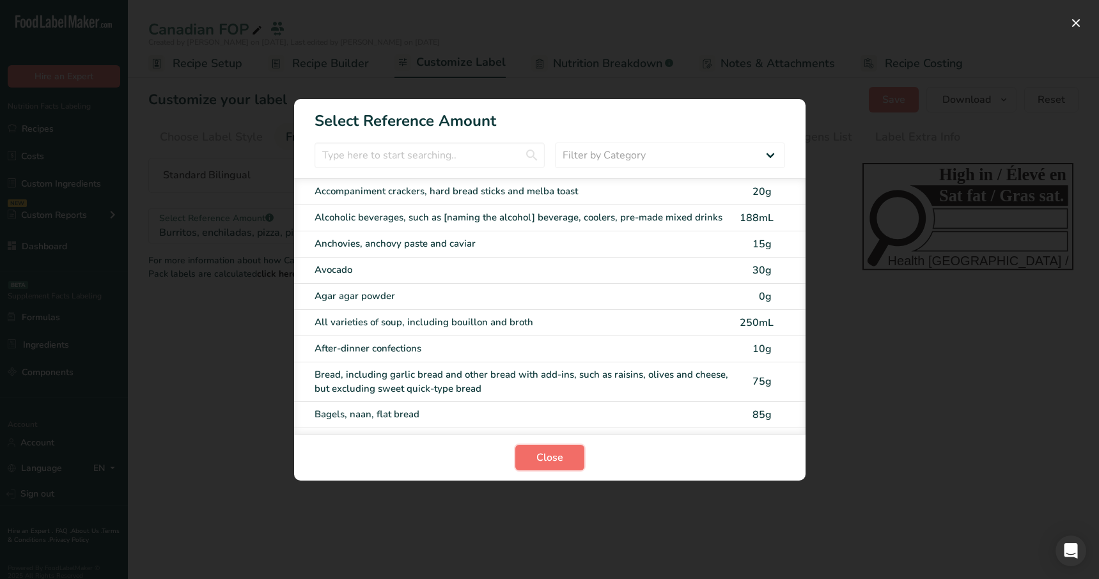
click at [545, 461] on span "Close" at bounding box center [549, 457] width 27 height 15
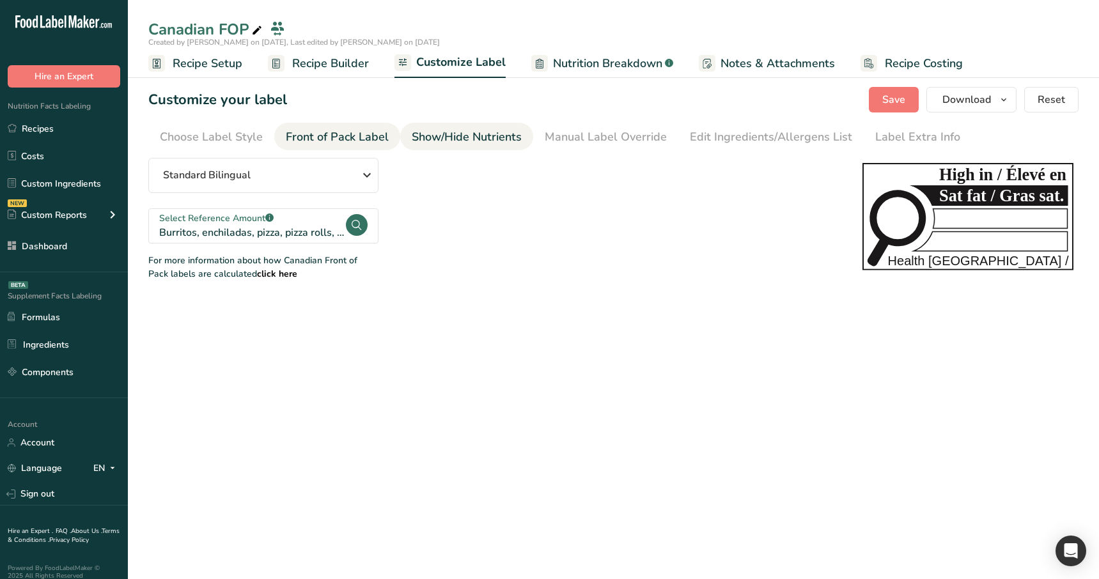
click at [495, 127] on link "Show/Hide Nutrients" at bounding box center [467, 137] width 110 height 29
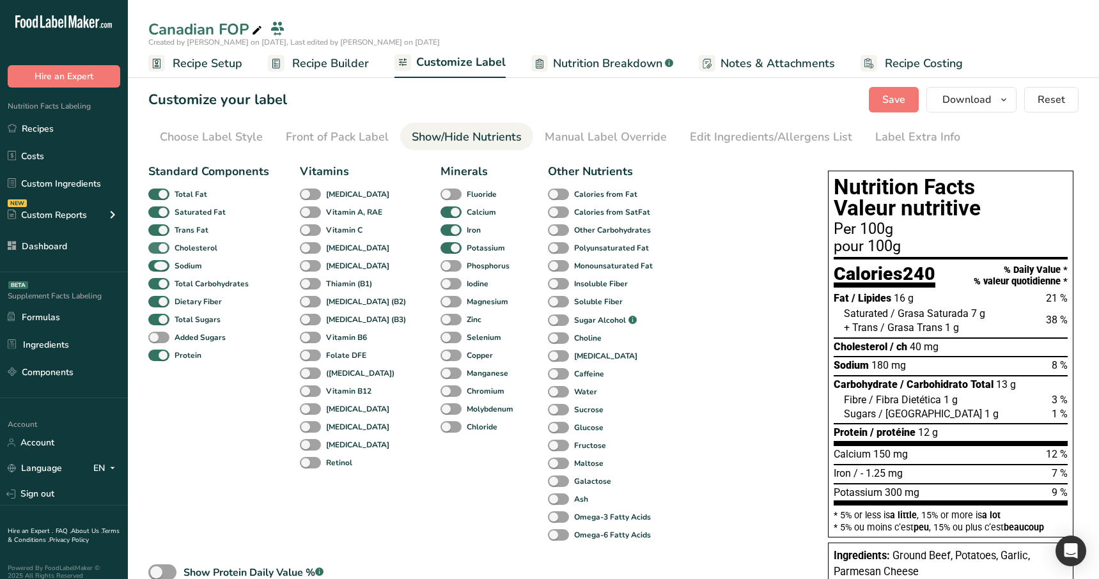
drag, startPoint x: 164, startPoint y: 267, endPoint x: 174, endPoint y: 252, distance: 17.6
click at [164, 267] on span at bounding box center [158, 266] width 21 height 12
click at [157, 267] on input "Sodium" at bounding box center [152, 265] width 8 height 8
checkbox input "false"
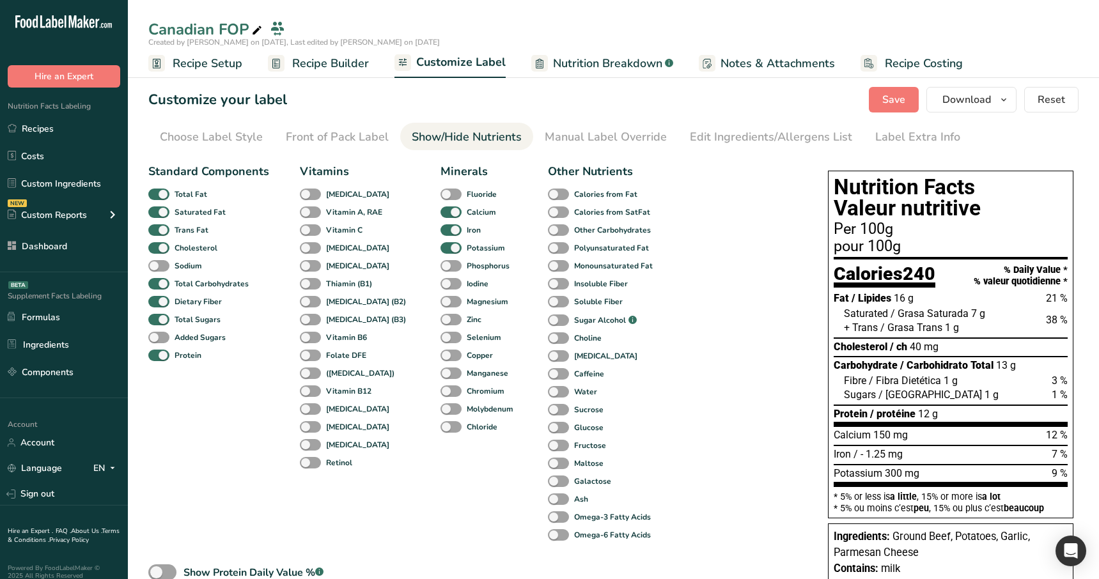
click at [349, 61] on span "Recipe Builder" at bounding box center [330, 63] width 77 height 17
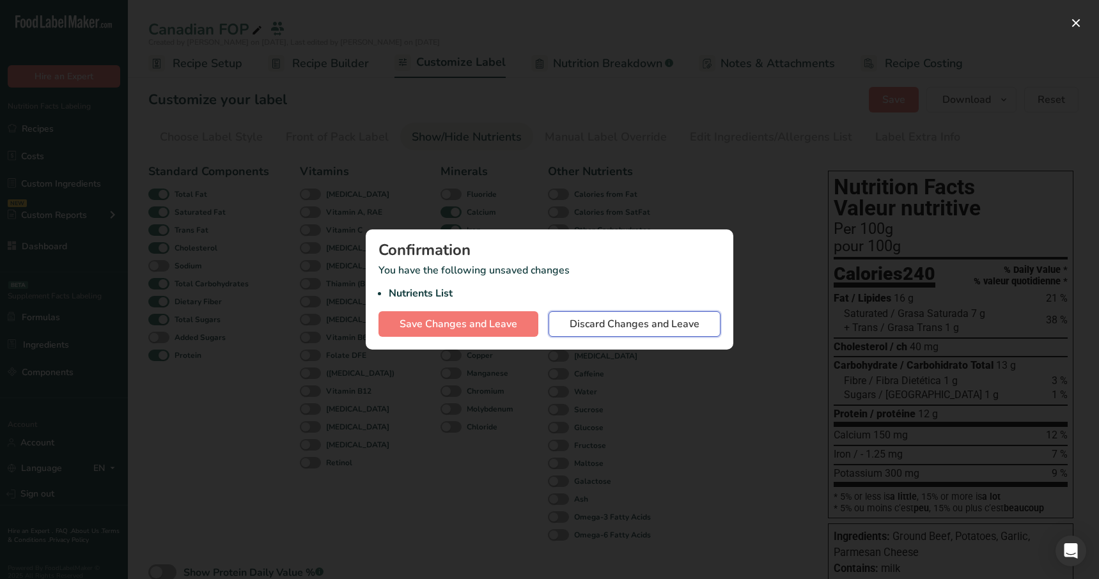
click at [605, 330] on span "Discard Changes and Leave" at bounding box center [635, 323] width 130 height 15
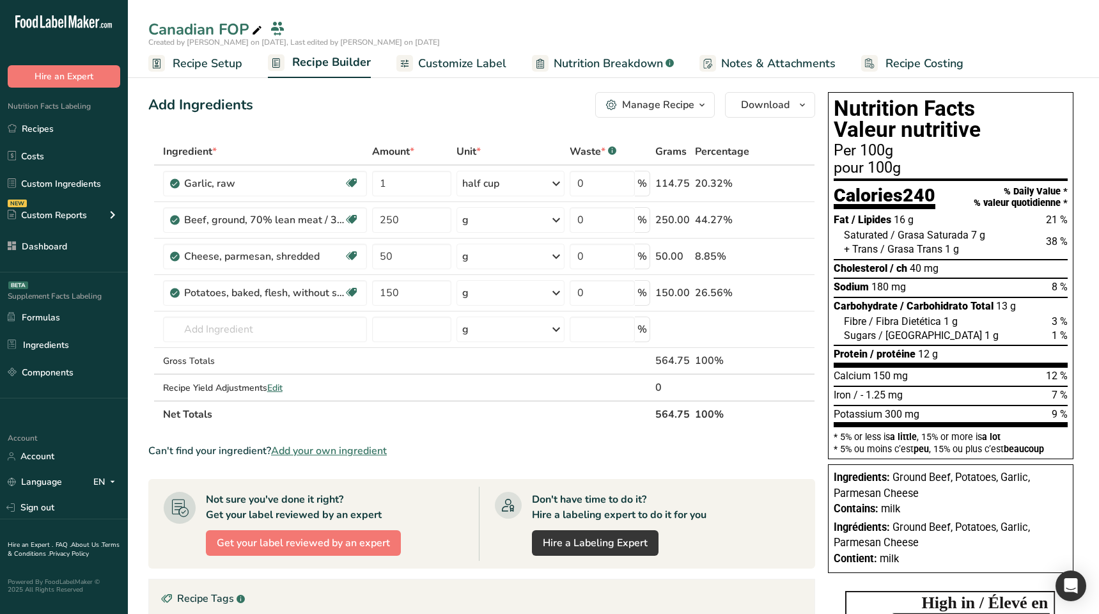
click at [453, 68] on span "Customize Label" at bounding box center [462, 63] width 88 height 17
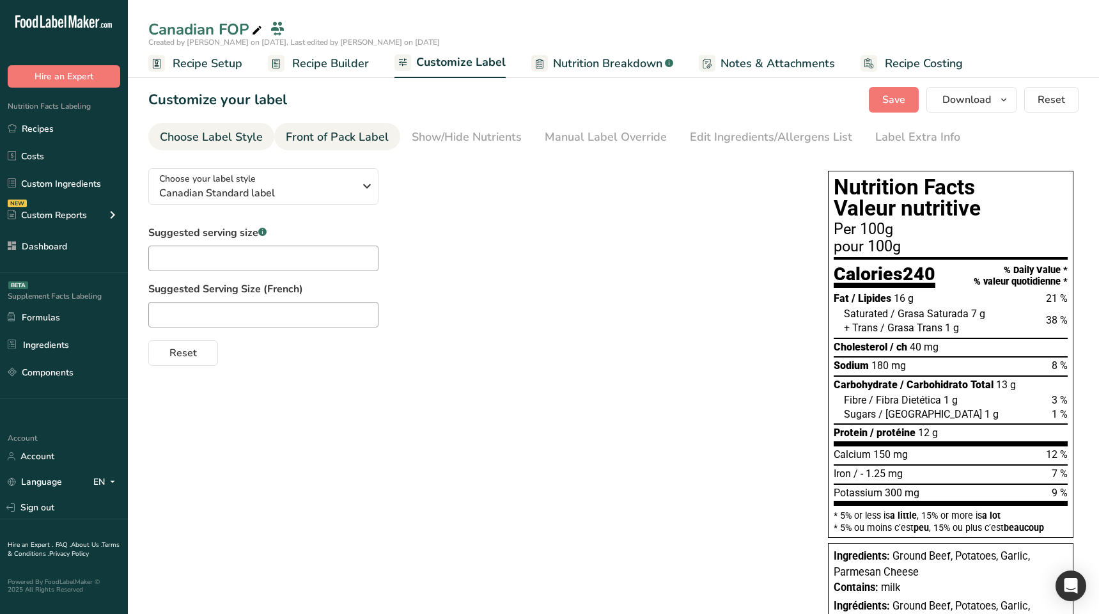
click at [355, 139] on div "Front of Pack Label" at bounding box center [337, 136] width 103 height 17
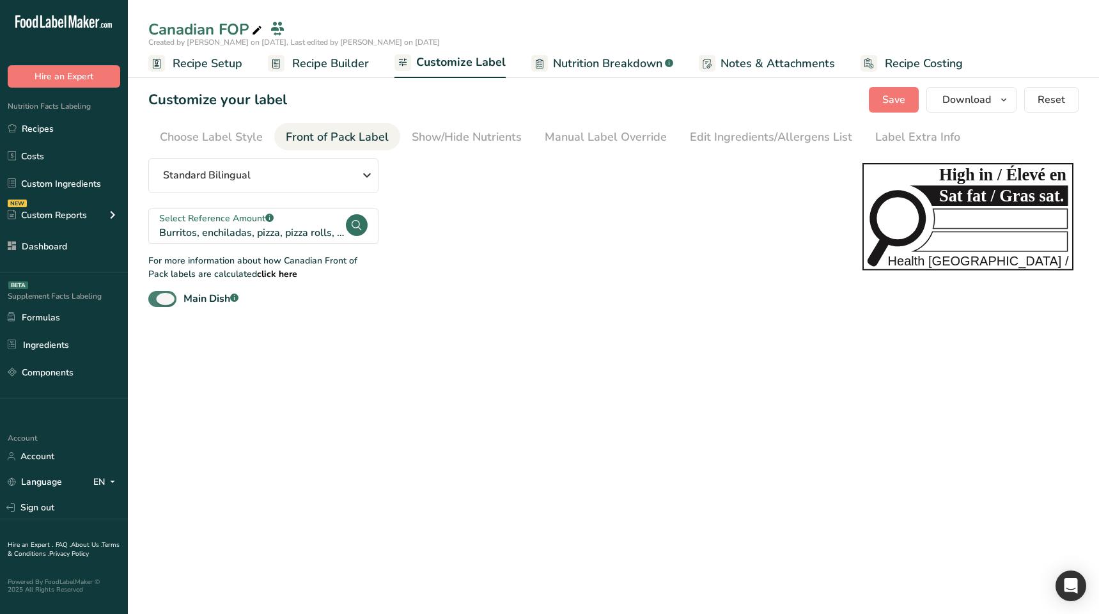
click at [162, 304] on span at bounding box center [162, 299] width 28 height 16
click at [157, 303] on input "Main Dish .a-a{fill:#347362;}.b-a{fill:#fff;}" at bounding box center [152, 299] width 8 height 8
checkbox input "false"
click at [359, 65] on span "Recipe Builder" at bounding box center [330, 63] width 77 height 17
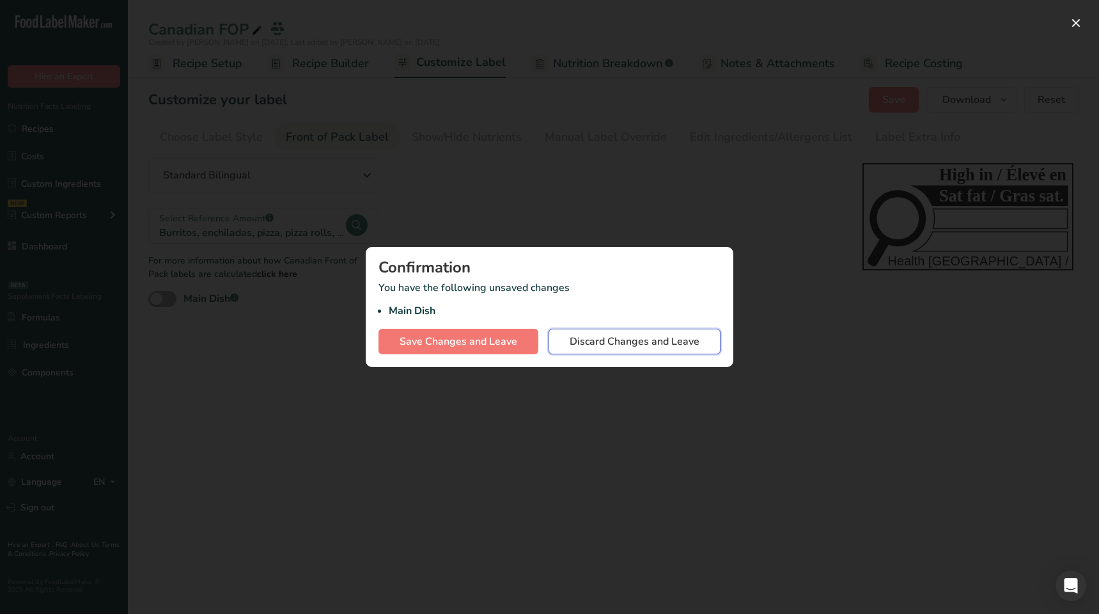
click at [601, 348] on span "Discard Changes and Leave" at bounding box center [635, 341] width 130 height 15
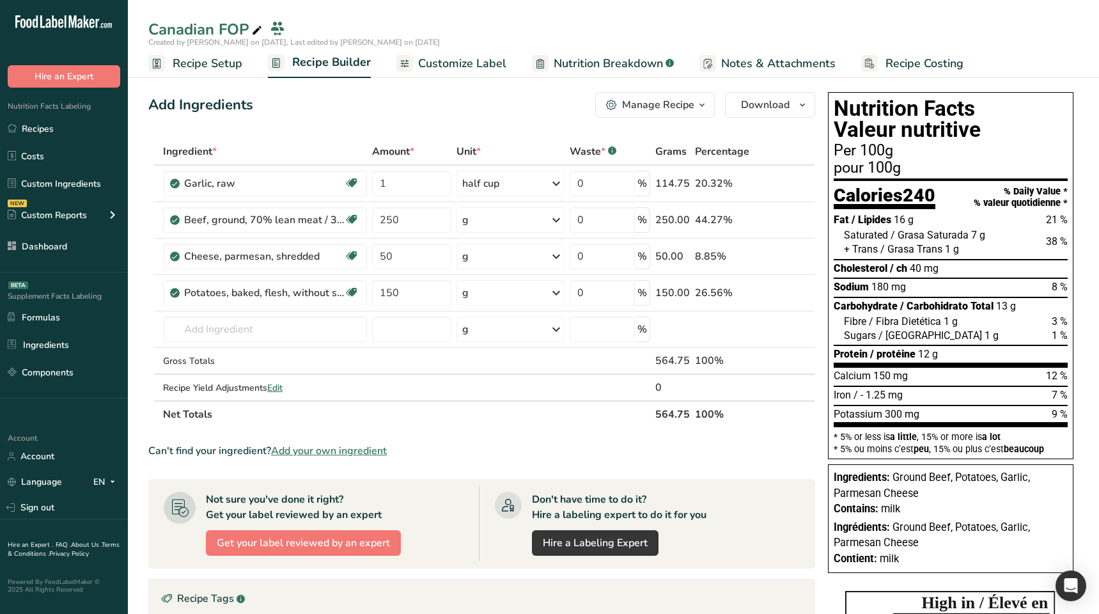
click at [461, 67] on span "Customize Label" at bounding box center [462, 63] width 88 height 17
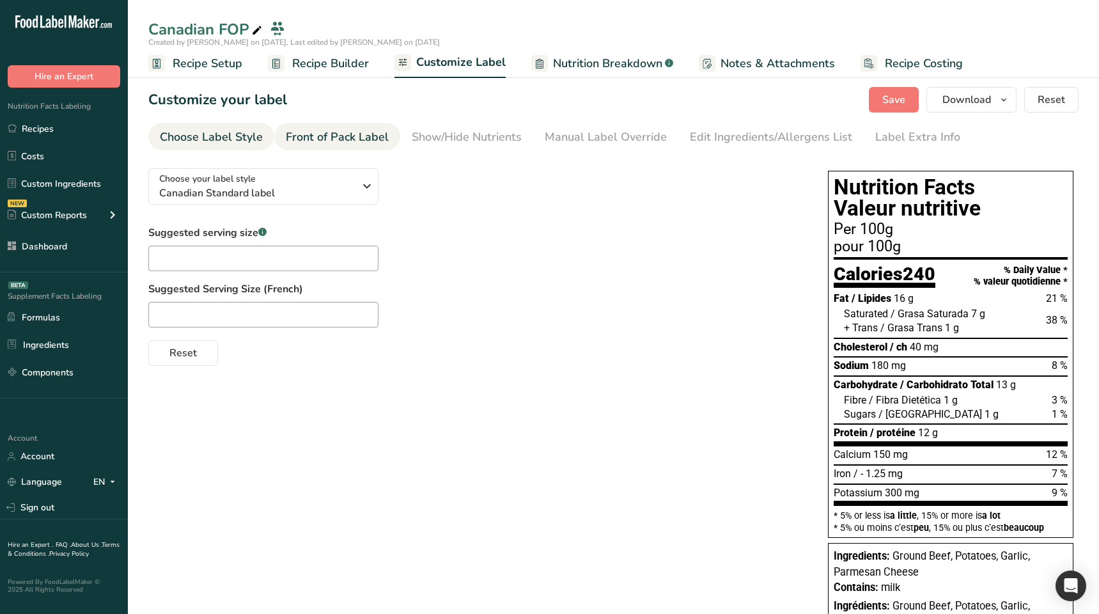
click at [344, 138] on div "Front of Pack Label" at bounding box center [337, 136] width 103 height 17
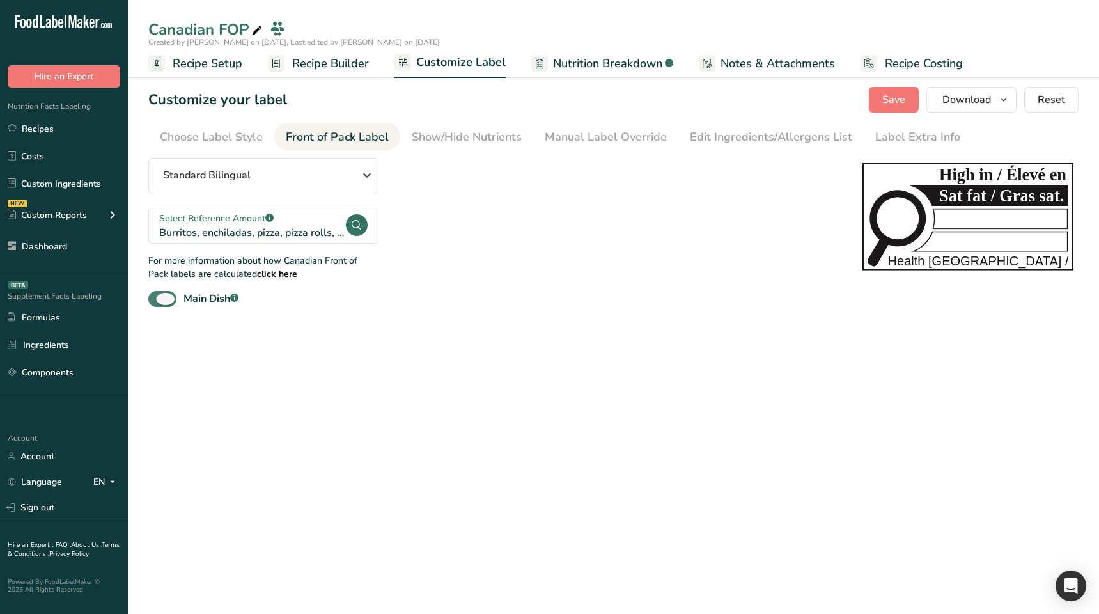
click at [160, 304] on span at bounding box center [162, 299] width 28 height 16
click at [157, 303] on input "Main Dish .a-a{fill:#347362;}.b-a{fill:#fff;}" at bounding box center [152, 299] width 8 height 8
checkbox input "false"
click at [361, 71] on span "Recipe Builder" at bounding box center [330, 63] width 77 height 17
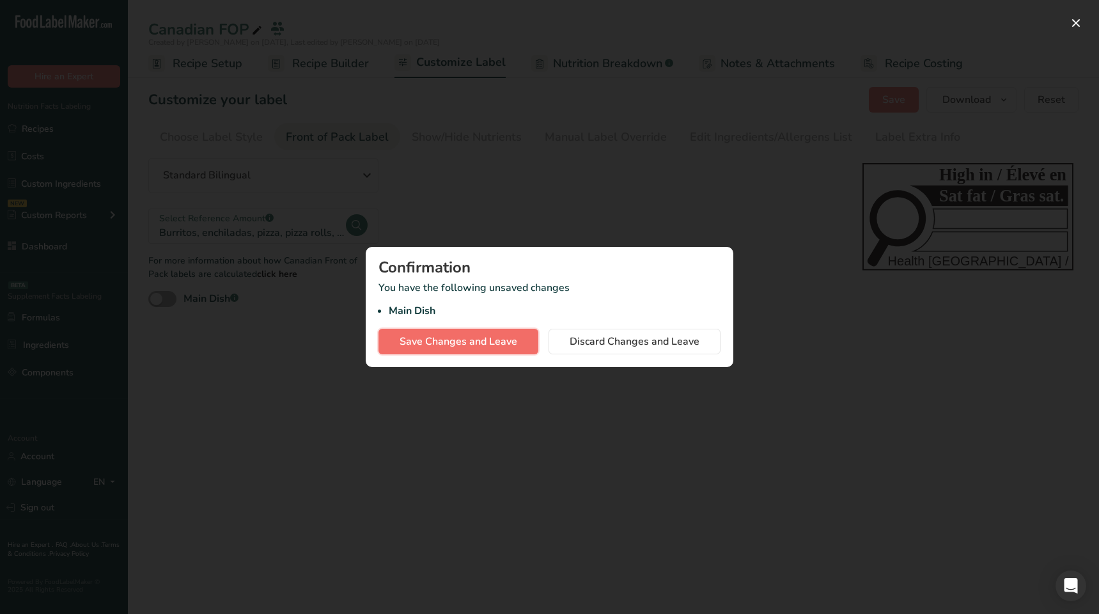
click at [470, 345] on span "Save Changes and Leave" at bounding box center [458, 341] width 118 height 15
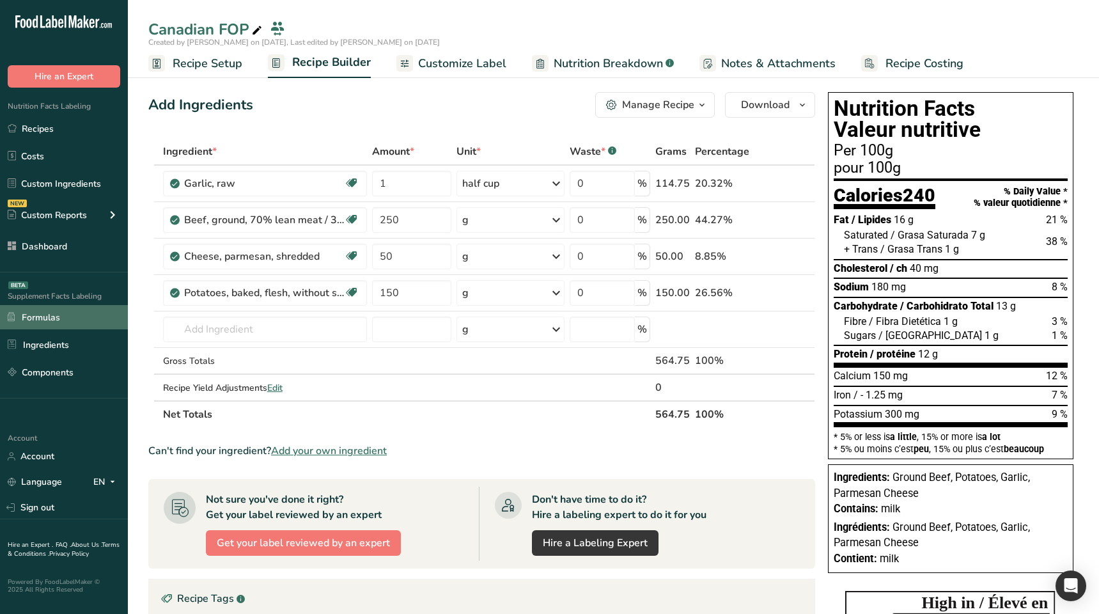
click at [72, 306] on link "Formulas" at bounding box center [64, 317] width 128 height 24
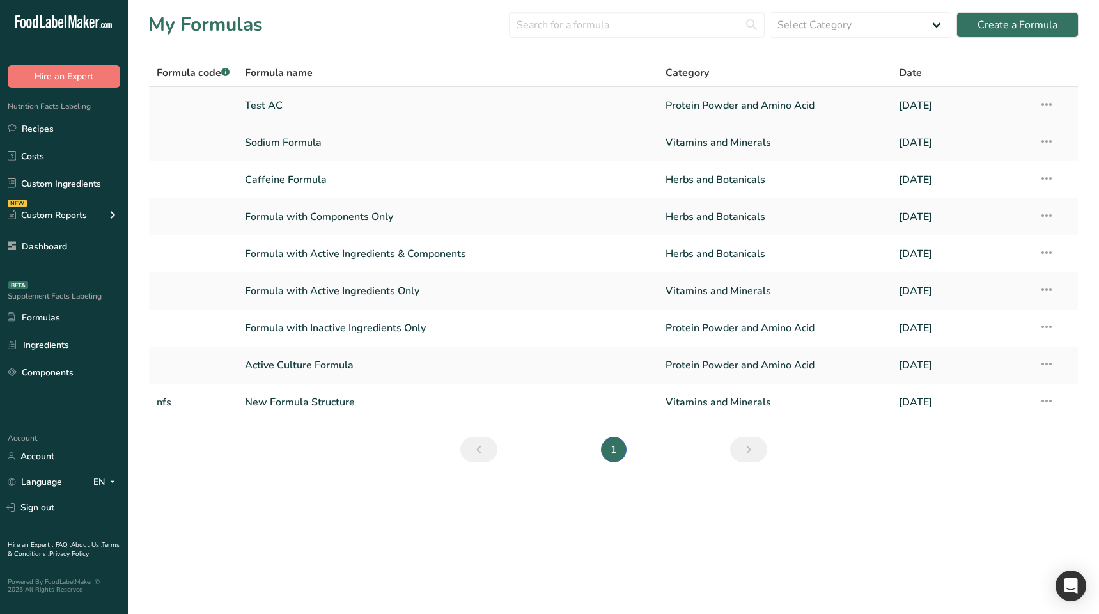
click at [487, 114] on link "Test AC" at bounding box center [447, 105] width 405 height 27
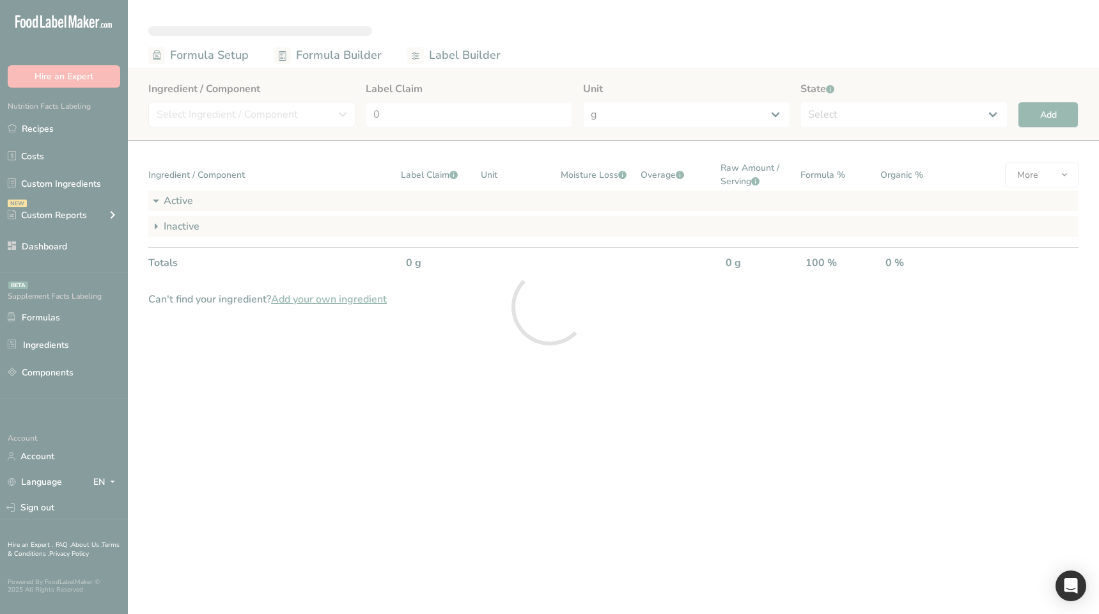
select select "6"
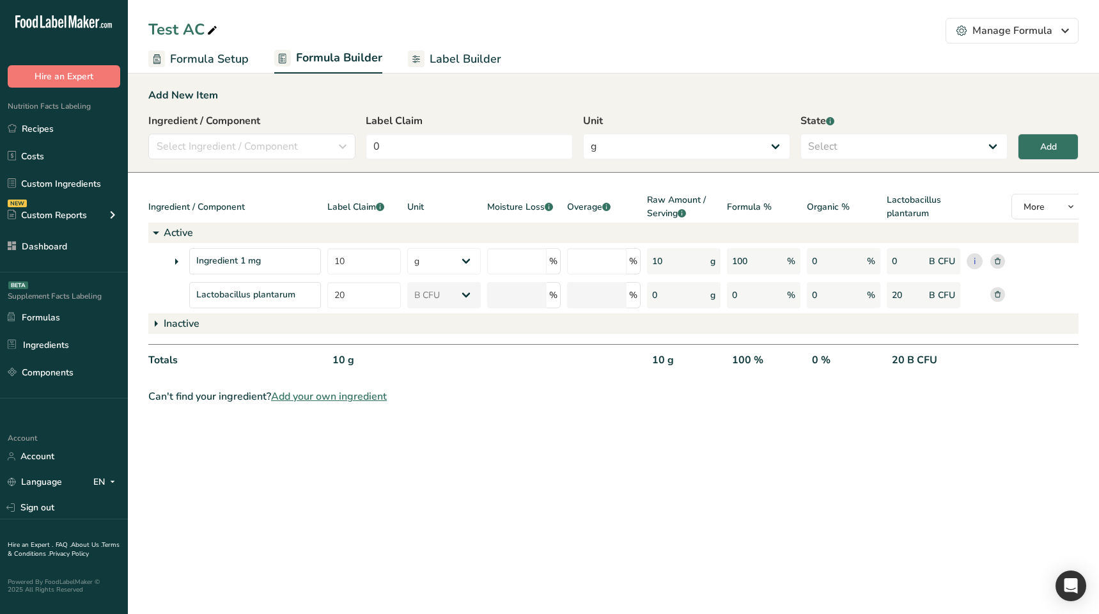
click at [451, 58] on span "Label Builder" at bounding box center [466, 58] width 72 height 17
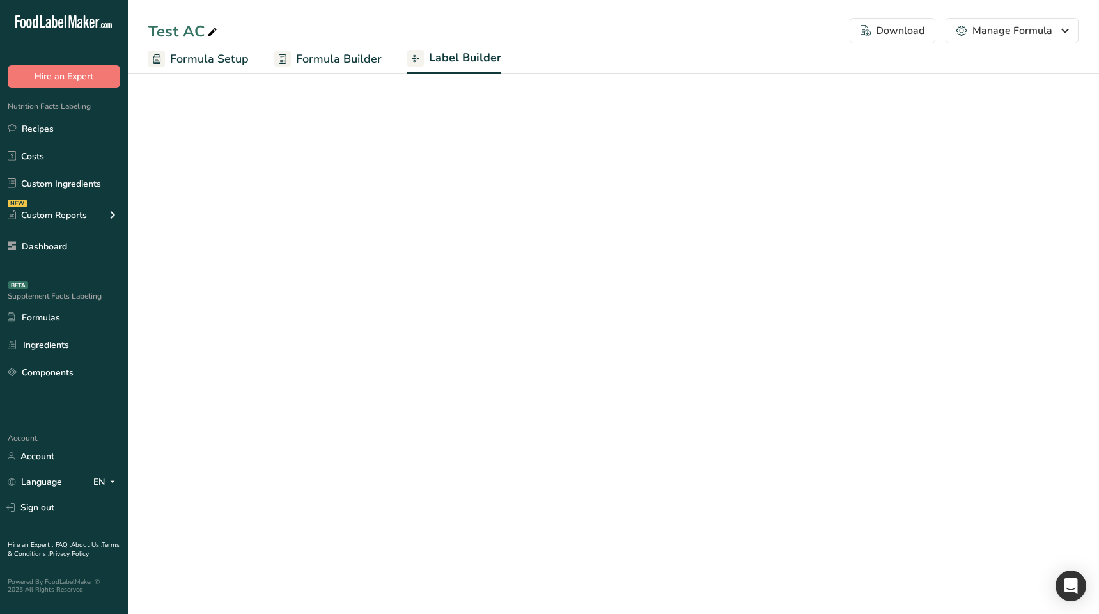
select select "Roboto"
select select "bold"
select select "center"
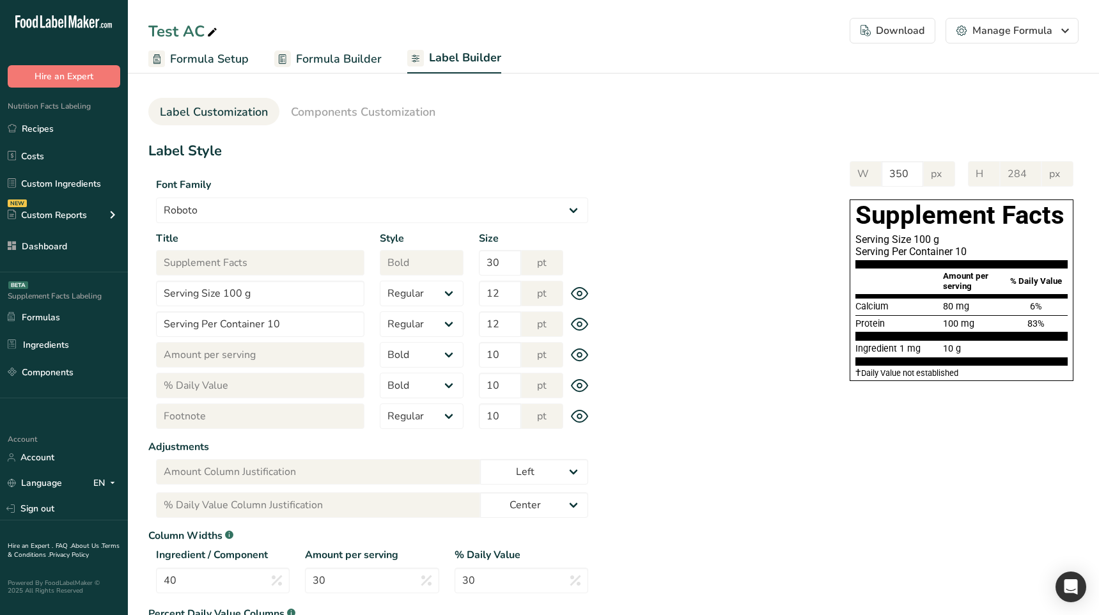
click at [328, 97] on section "Label Customization Components Customization Label Style Font Family Arial Robo…" at bounding box center [613, 400] width 971 height 667
click at [335, 114] on span "Components Customization" at bounding box center [363, 112] width 144 height 17
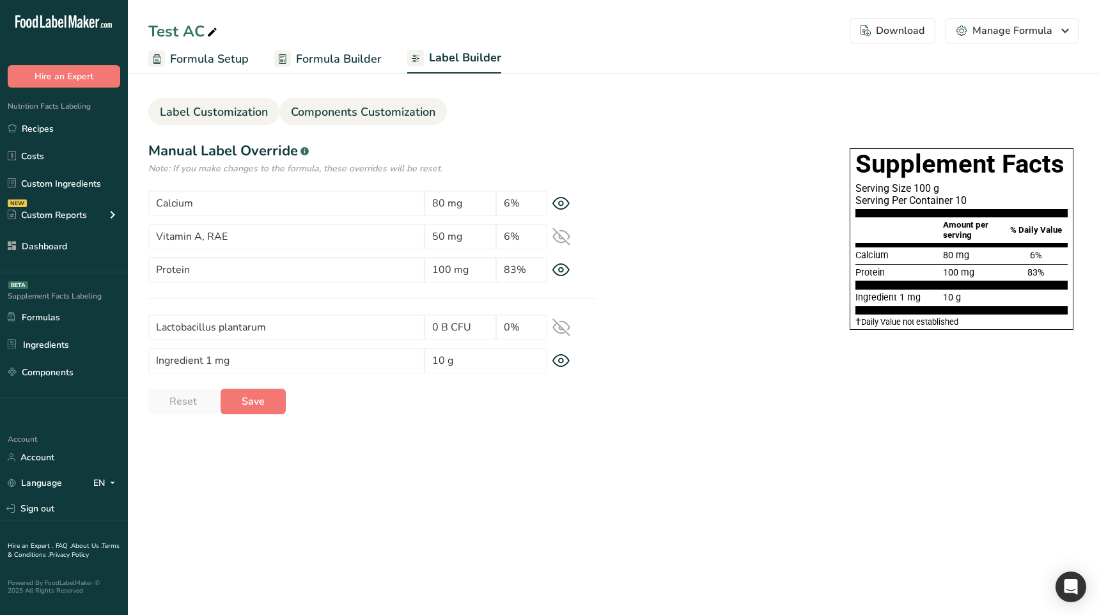
click at [254, 108] on span "Label Customization" at bounding box center [214, 112] width 108 height 17
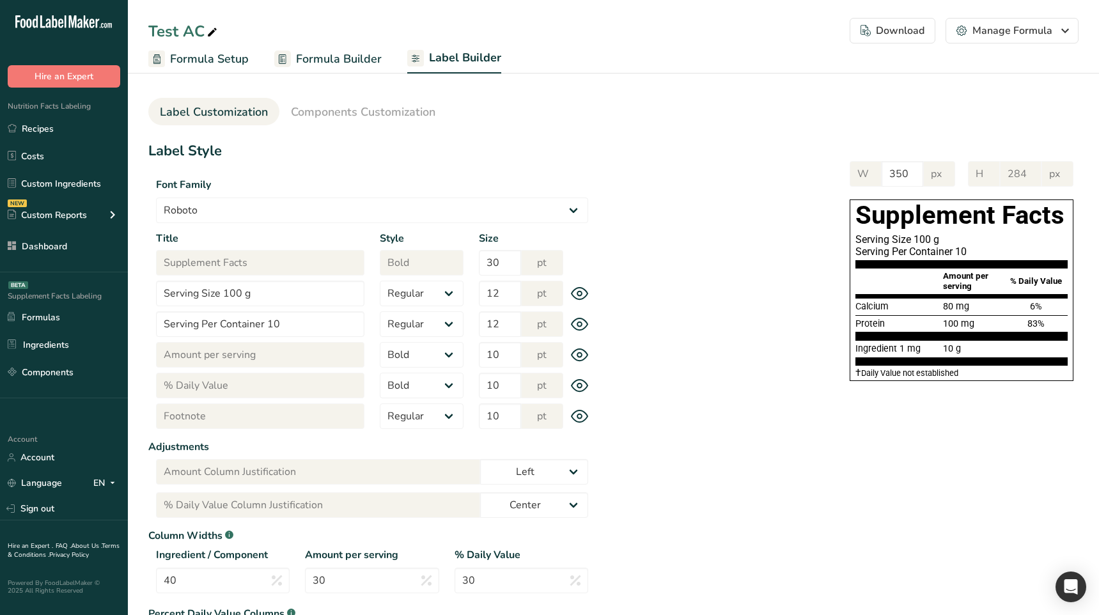
click at [330, 66] on span "Formula Builder" at bounding box center [339, 58] width 86 height 17
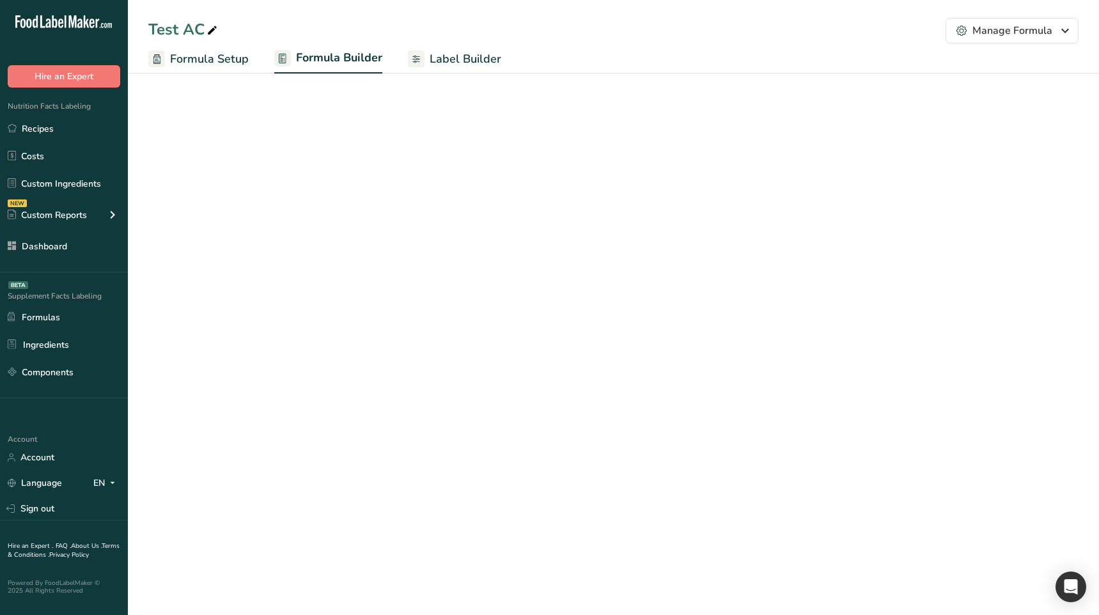
select select "6"
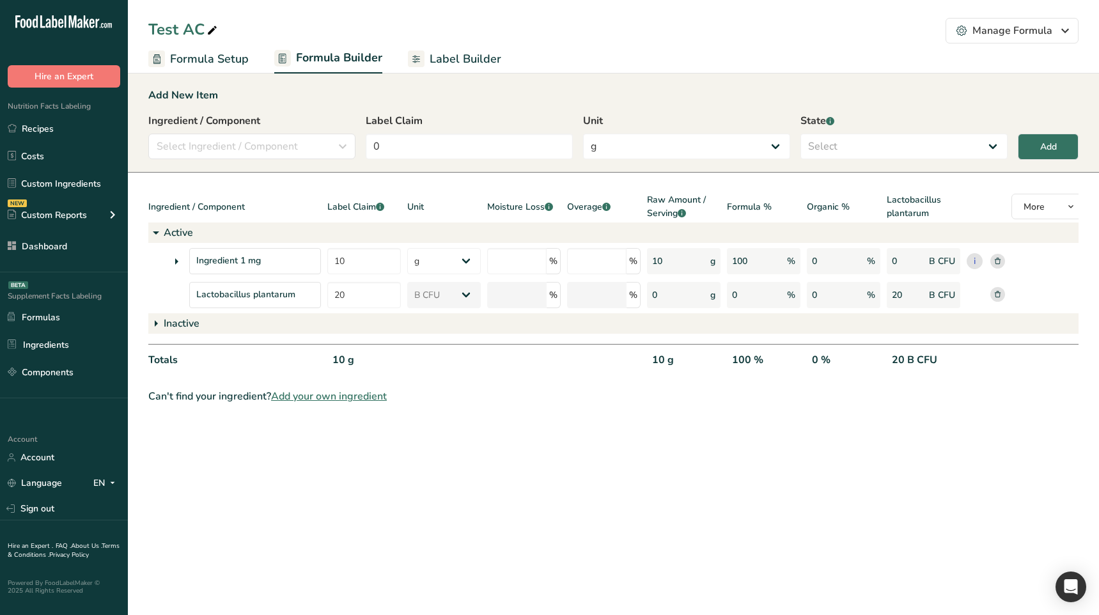
click at [999, 260] on icon at bounding box center [998, 261] width 6 height 6
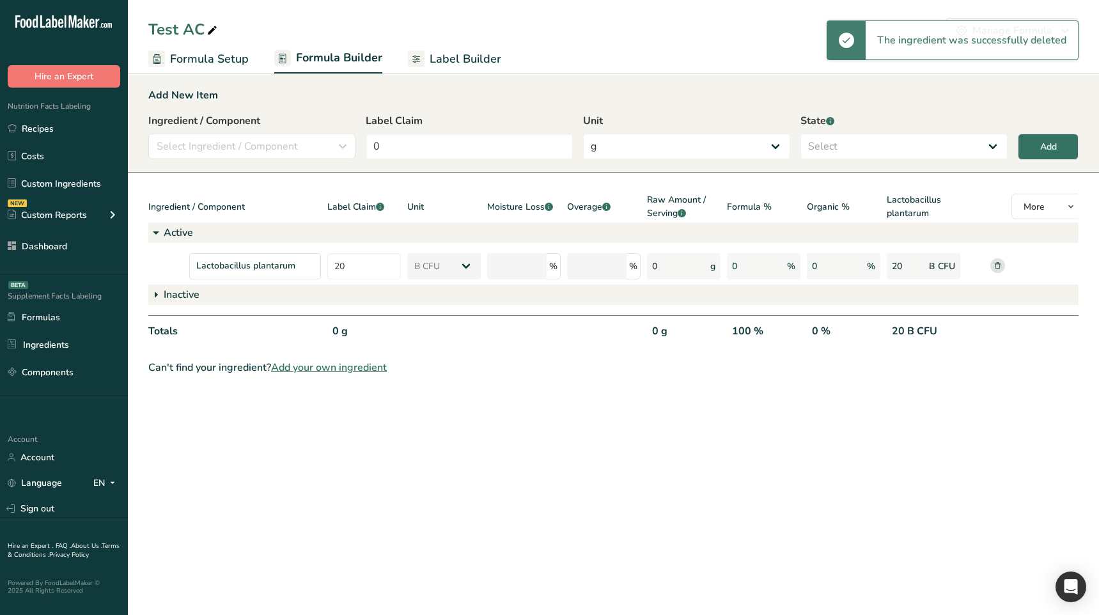
click at [439, 56] on span "Label Builder" at bounding box center [466, 58] width 72 height 17
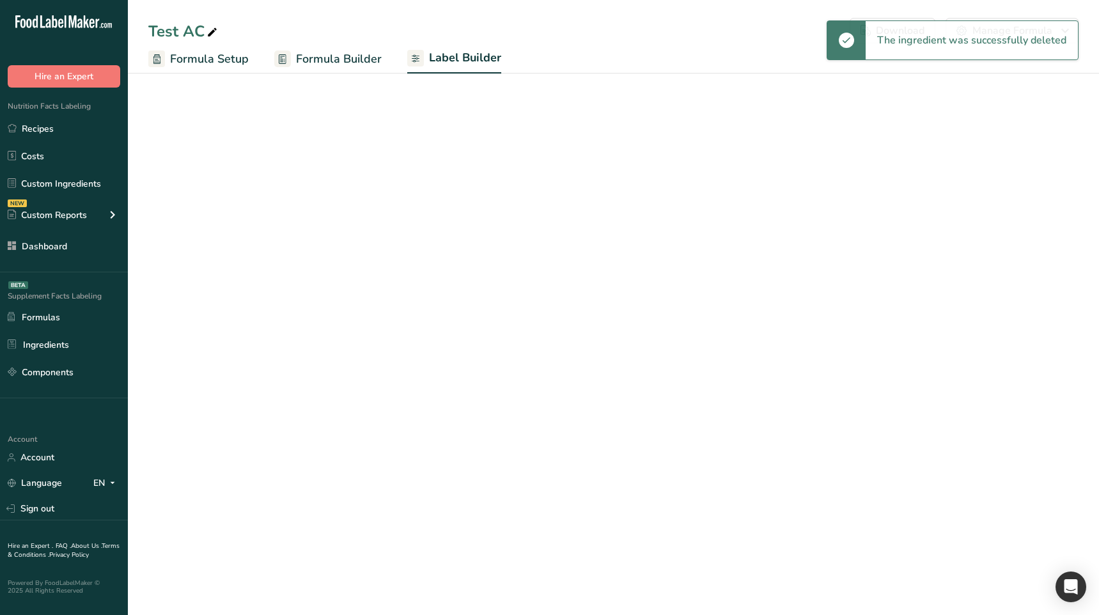
select select "Roboto"
select select "bold"
select select "center"
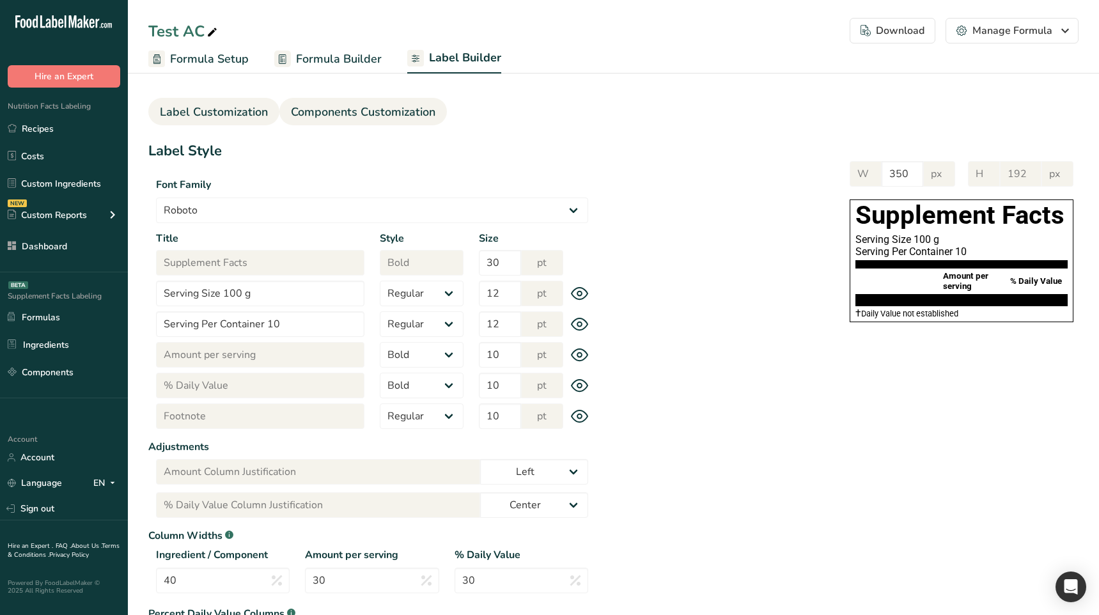
click at [374, 114] on span "Components Customization" at bounding box center [363, 112] width 144 height 17
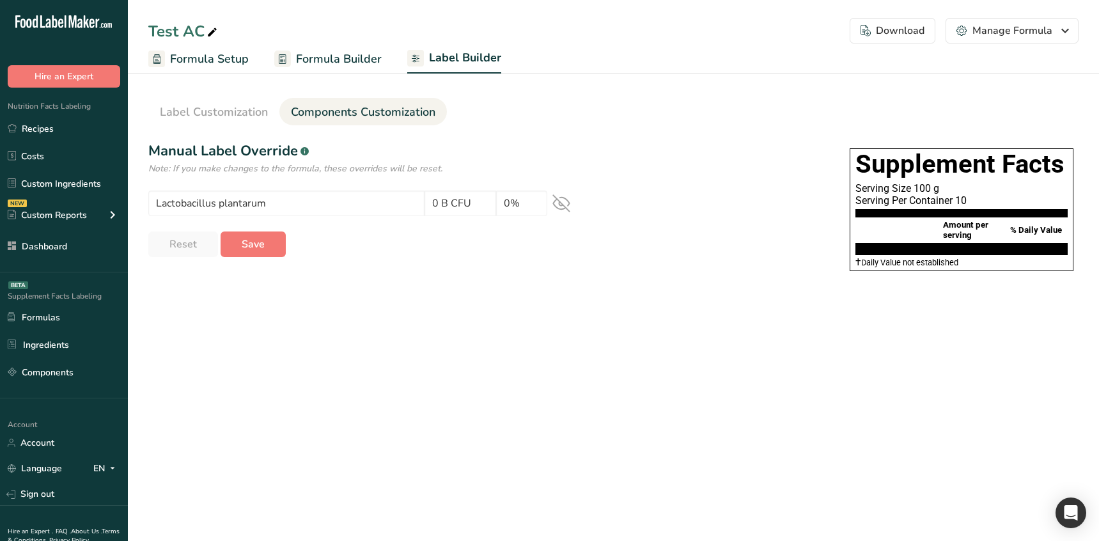
select select "Roboto"
select select "bold"
select select "center"
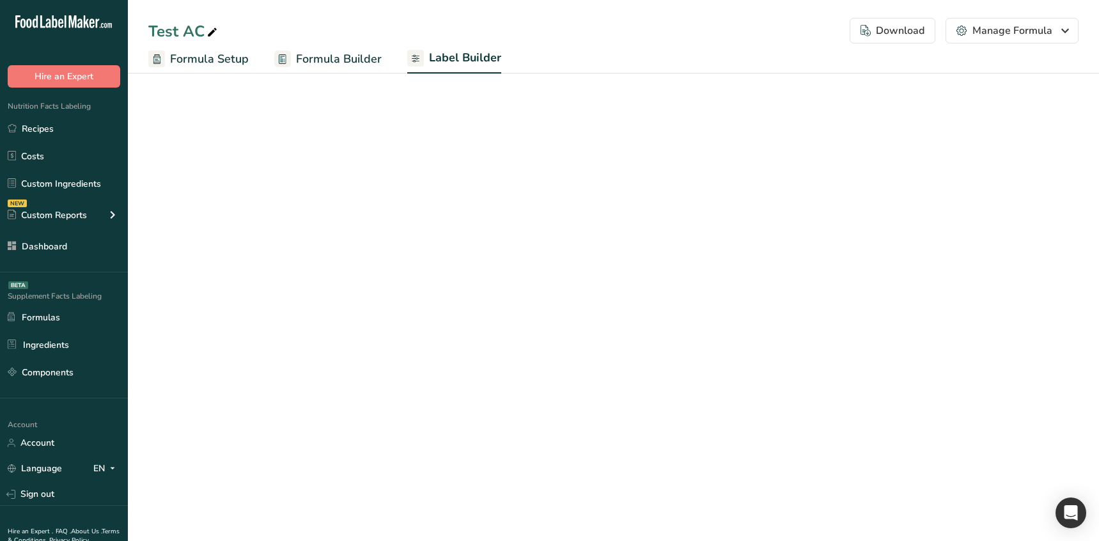
select select "Roboto"
select select "bold"
select select "center"
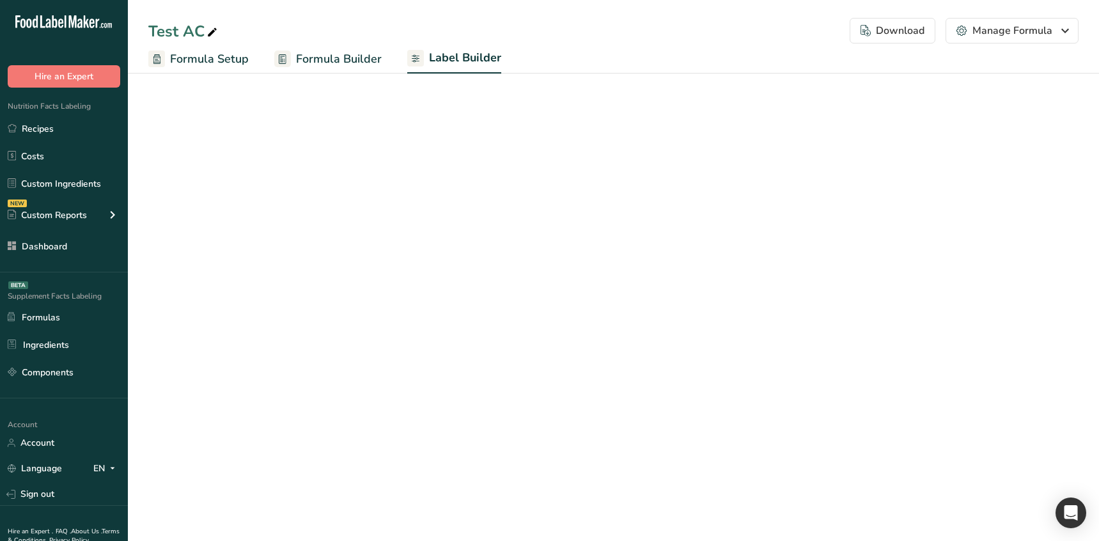
select select "Roboto"
select select "bold"
select select "center"
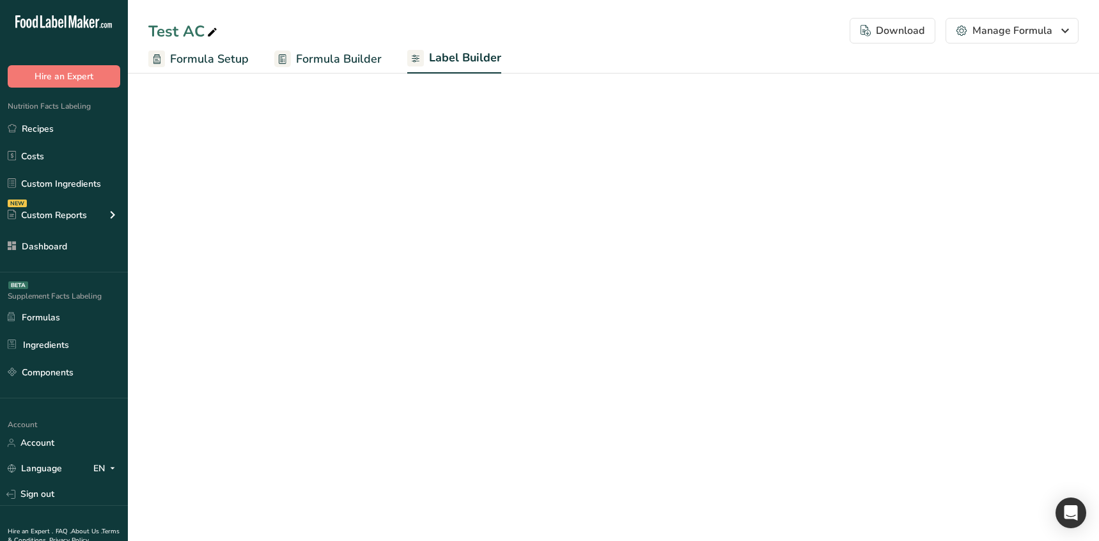
select select "Roboto"
select select "bold"
select select "center"
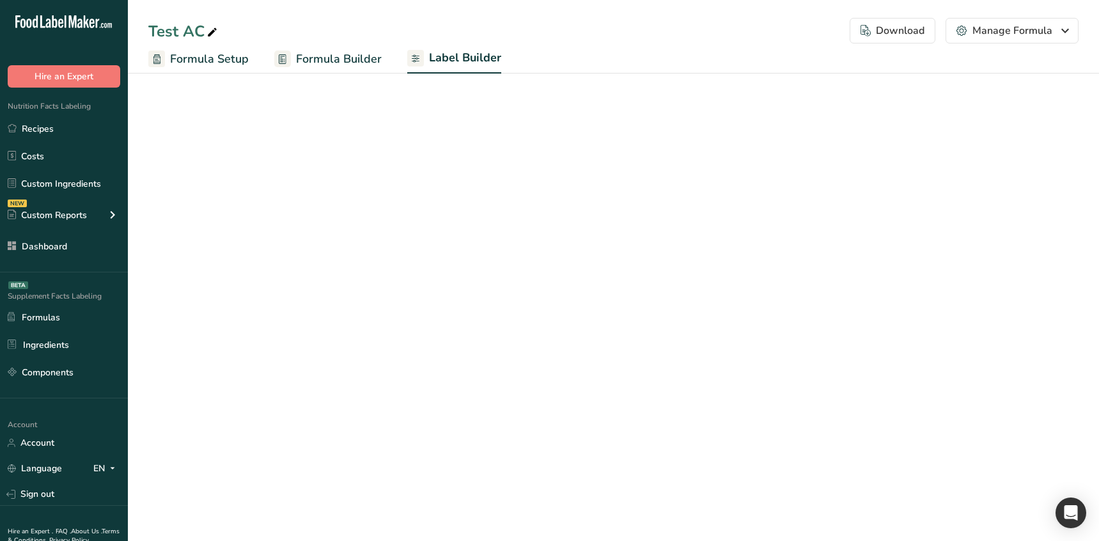
select select "Roboto"
select select "bold"
select select "center"
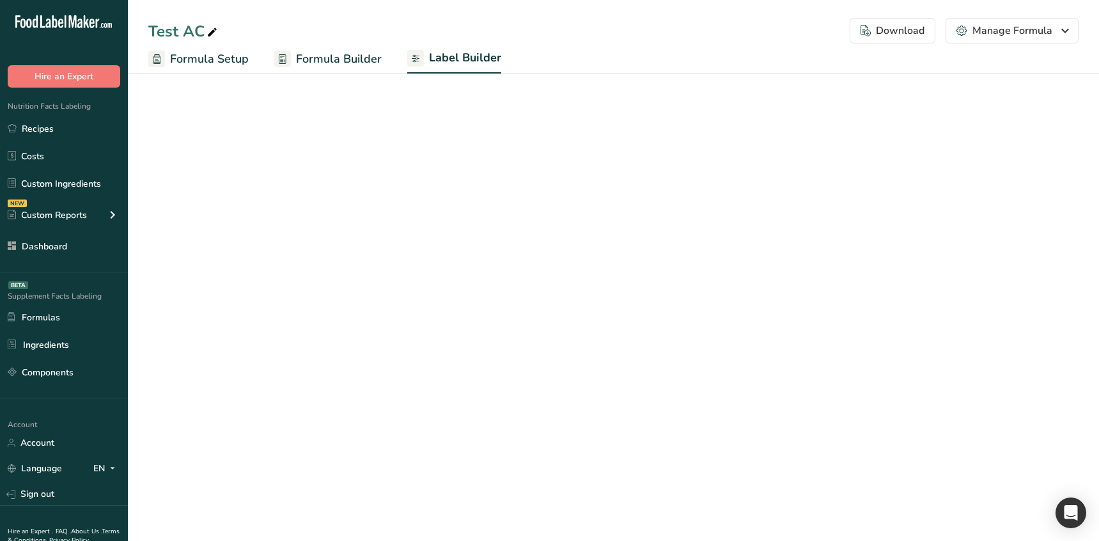
select select "Roboto"
select select "bold"
select select "center"
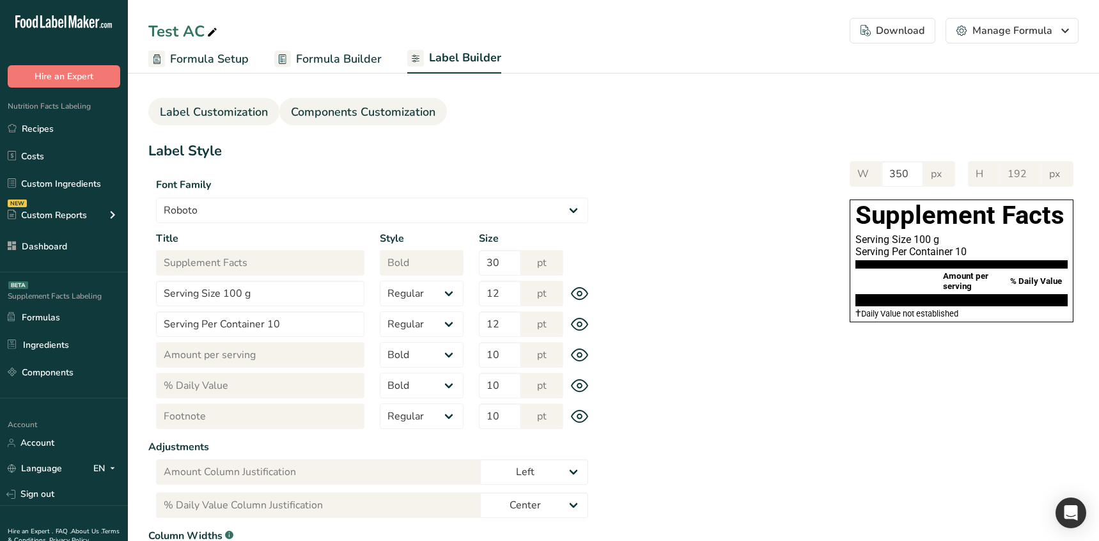
click at [408, 104] on span "Components Customization" at bounding box center [363, 112] width 144 height 17
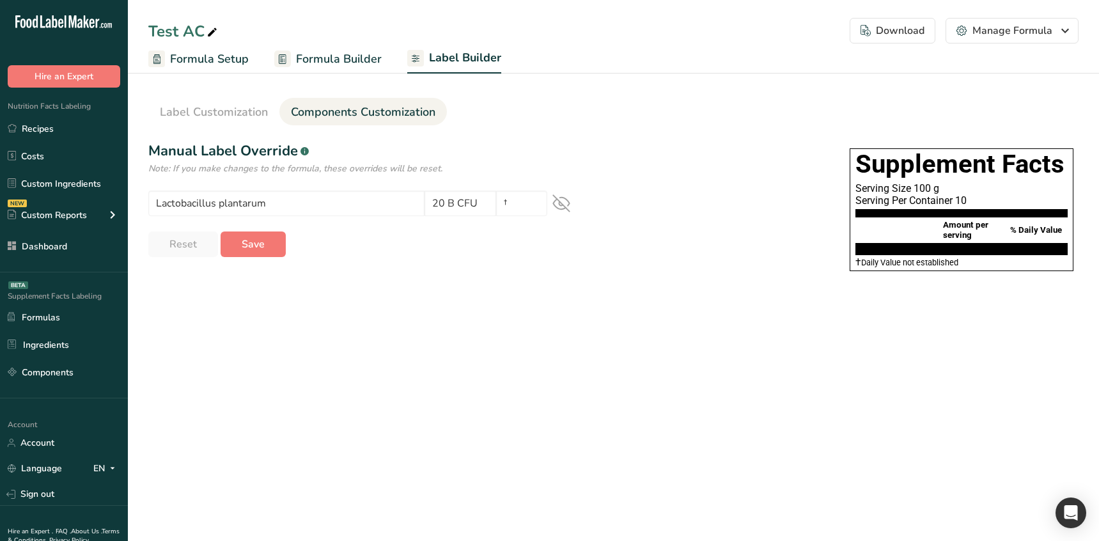
click at [488, 285] on section "Label Customization Components Customization Label Style Font Family Arial Robo…" at bounding box center [613, 183] width 971 height 232
click at [303, 419] on main "Test AC Download Choose what to show on your downloaded label Formula Name to a…" at bounding box center [549, 270] width 1099 height 541
click at [570, 197] on div "Lactobacillus plantarum 20 B CFU †" at bounding box center [371, 203] width 447 height 26
click at [566, 203] on icon at bounding box center [561, 203] width 18 height 18
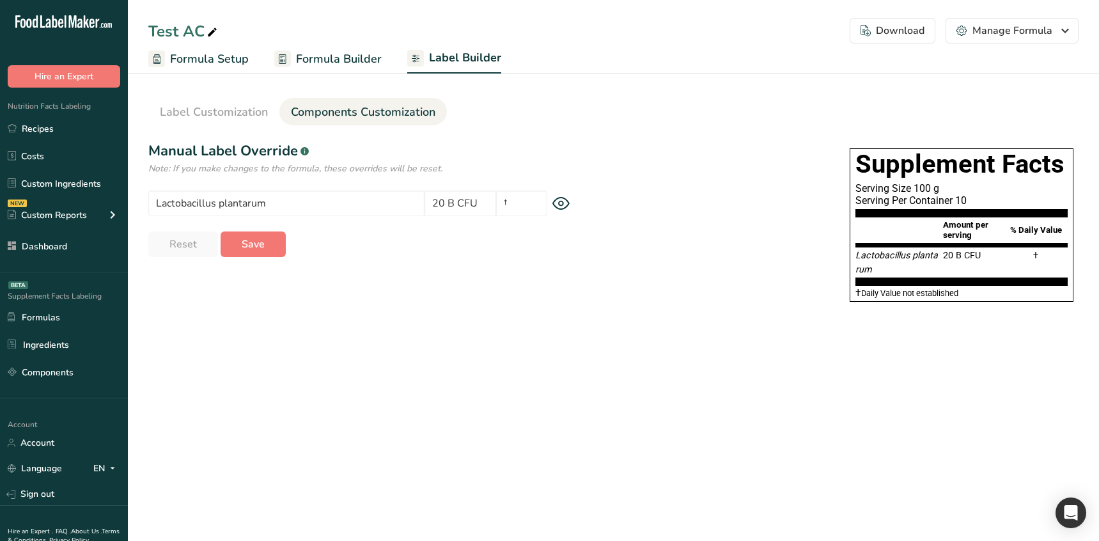
click at [566, 203] on icon at bounding box center [561, 203] width 18 height 13
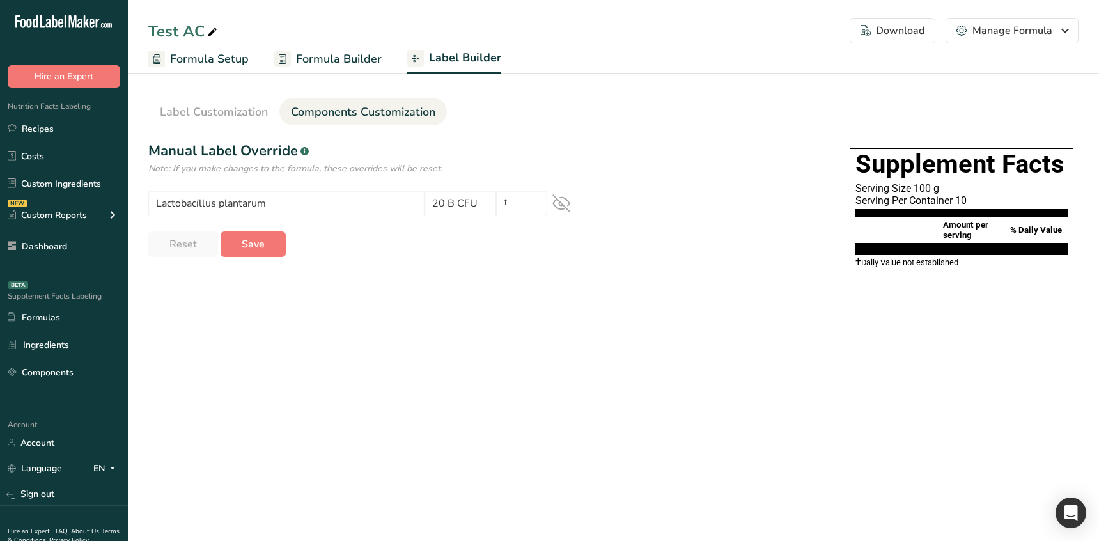
drag, startPoint x: 500, startPoint y: 355, endPoint x: 467, endPoint y: 346, distance: 34.4
click at [500, 355] on main "Test AC Download Choose what to show on your downloaded label Formula Name to a…" at bounding box center [549, 270] width 1099 height 541
click at [345, 61] on span "Formula Builder" at bounding box center [339, 58] width 86 height 17
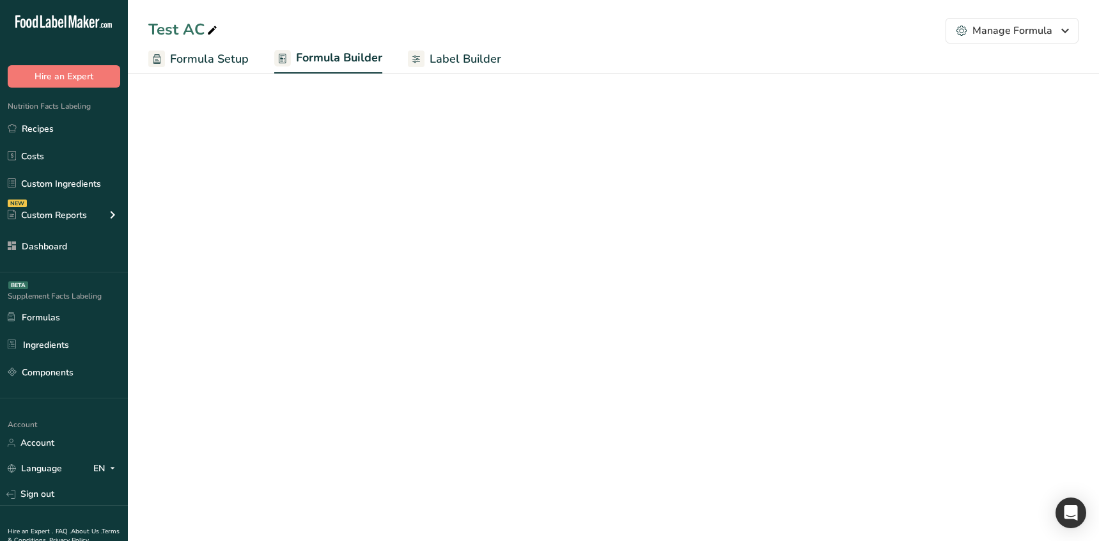
select select "6"
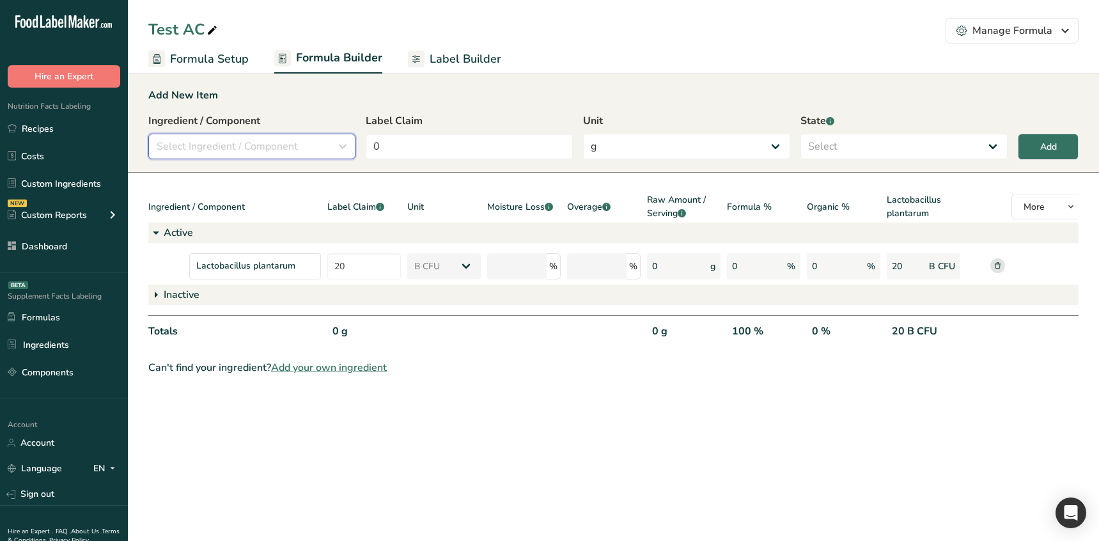
click at [291, 156] on button "Select Ingredient / Component" at bounding box center [251, 147] width 207 height 26
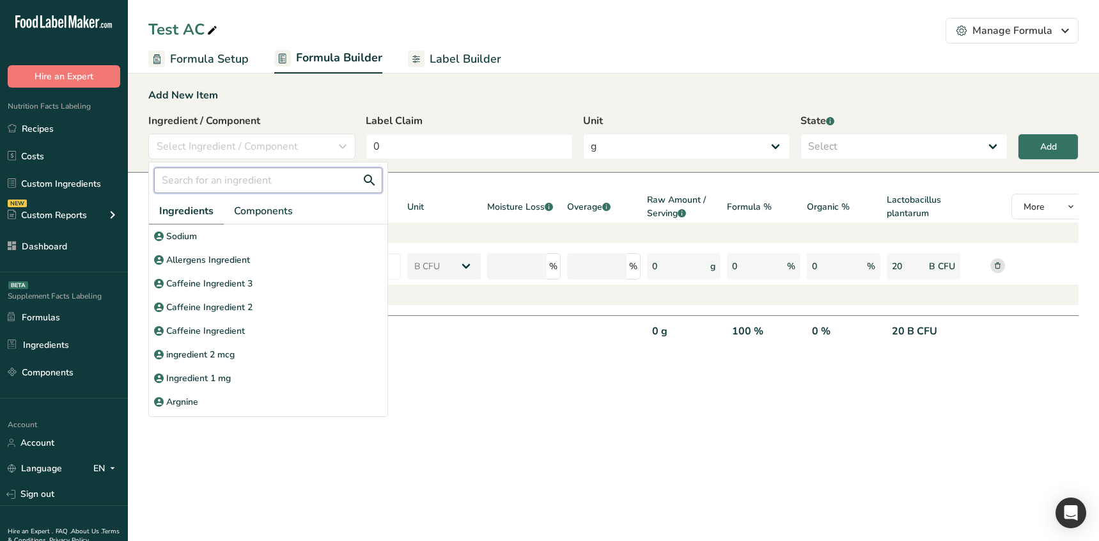
click at [240, 184] on input "text" at bounding box center [268, 180] width 228 height 26
drag, startPoint x: 235, startPoint y: 376, endPoint x: 243, endPoint y: 374, distance: 8.7
click at [235, 376] on div "Ingredient 1 mg" at bounding box center [268, 378] width 238 height 24
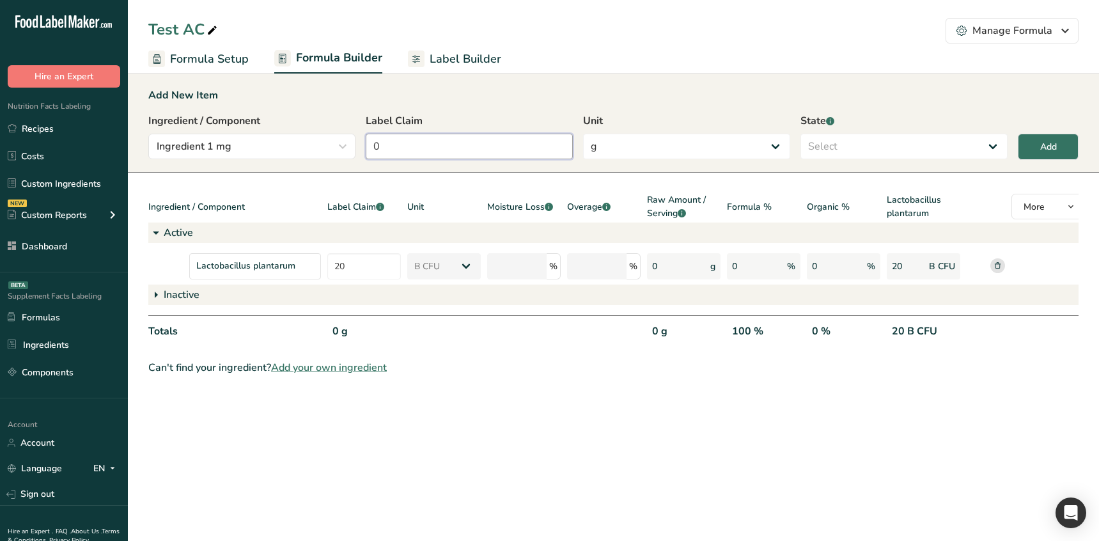
drag, startPoint x: 445, startPoint y: 143, endPoint x: 360, endPoint y: 136, distance: 85.3
click at [358, 136] on div "Ingredient / Component Ingredient 1 mg Ingredients Components Sodium Allergens …" at bounding box center [613, 140] width 930 height 54
type input "10"
click at [946, 146] on select "Select Active Inactive" at bounding box center [903, 147] width 207 height 26
select select "active"
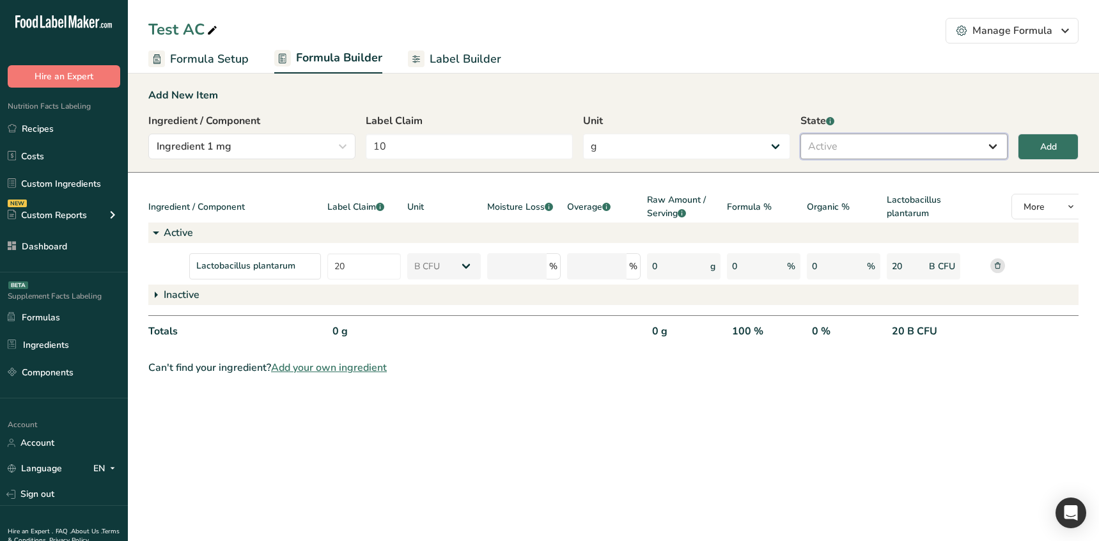
click at [800, 134] on select "Select Active Inactive" at bounding box center [903, 147] width 207 height 26
click at [1028, 151] on button "Add" at bounding box center [1048, 147] width 61 height 26
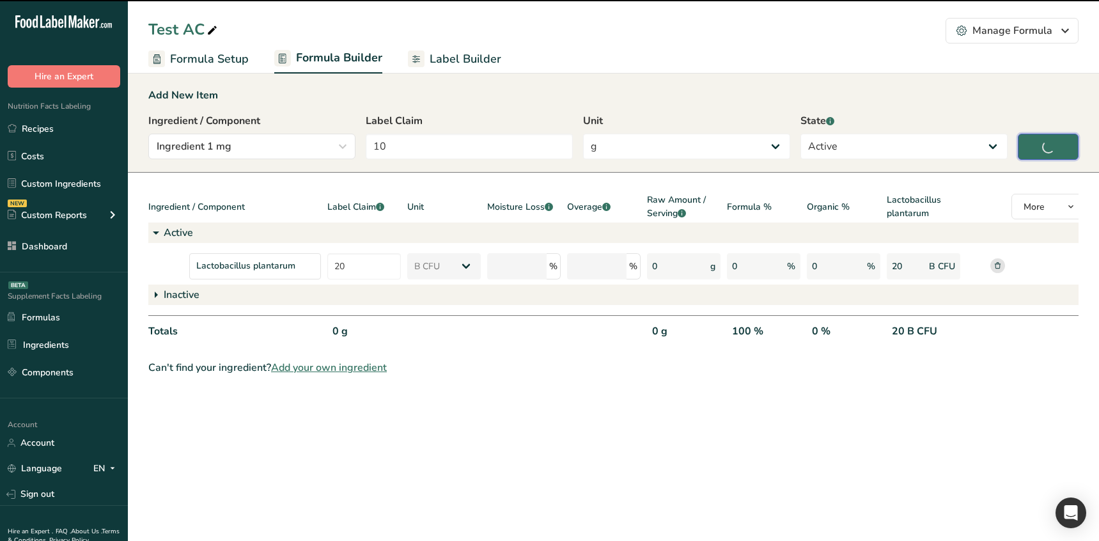
type input "0"
select select
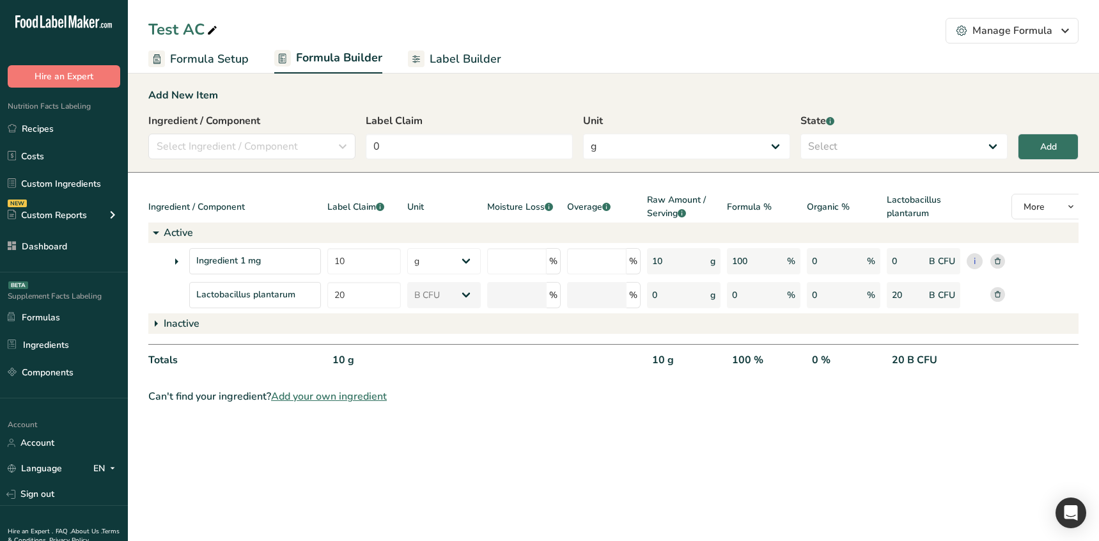
click at [183, 265] on icon at bounding box center [176, 261] width 15 height 23
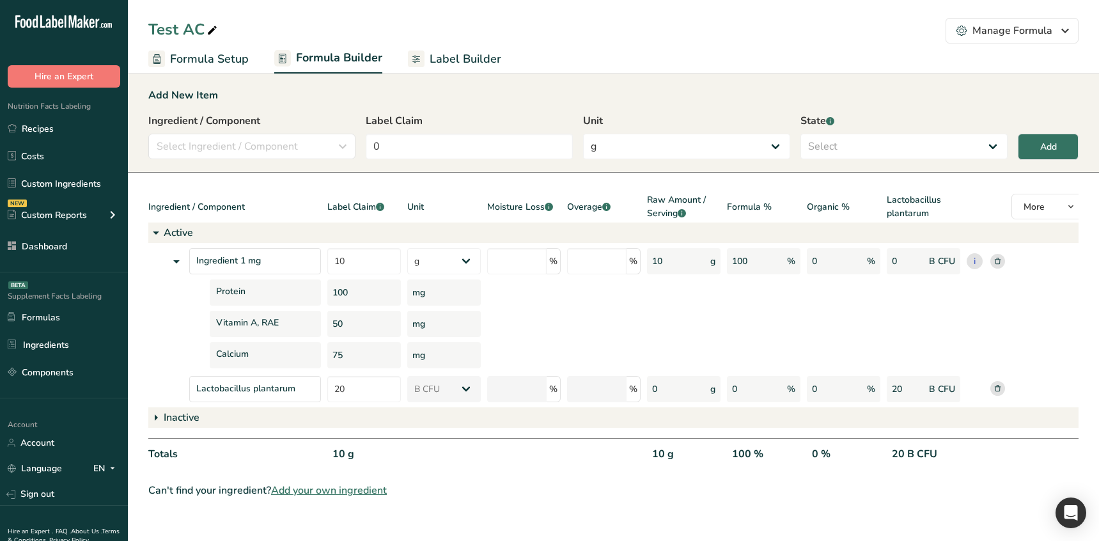
drag, startPoint x: 337, startPoint y: 290, endPoint x: 361, endPoint y: 290, distance: 24.3
click at [361, 290] on div "Protein 100 mg" at bounding box center [616, 292] width 936 height 26
click at [363, 291] on div "100" at bounding box center [364, 292] width 74 height 26
click at [442, 61] on span "Label Builder" at bounding box center [466, 58] width 72 height 17
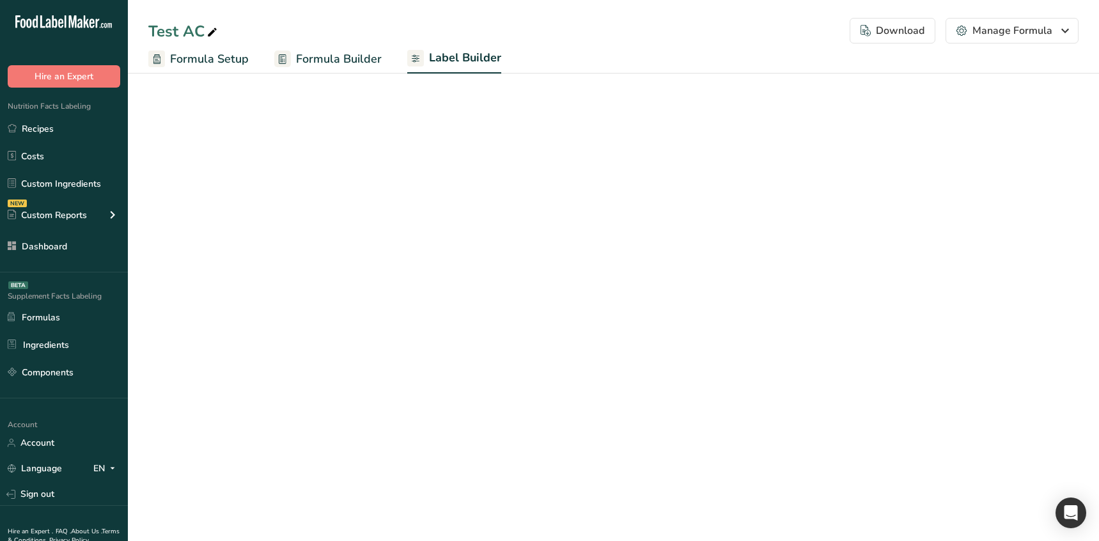
select select "Roboto"
select select "bold"
select select "center"
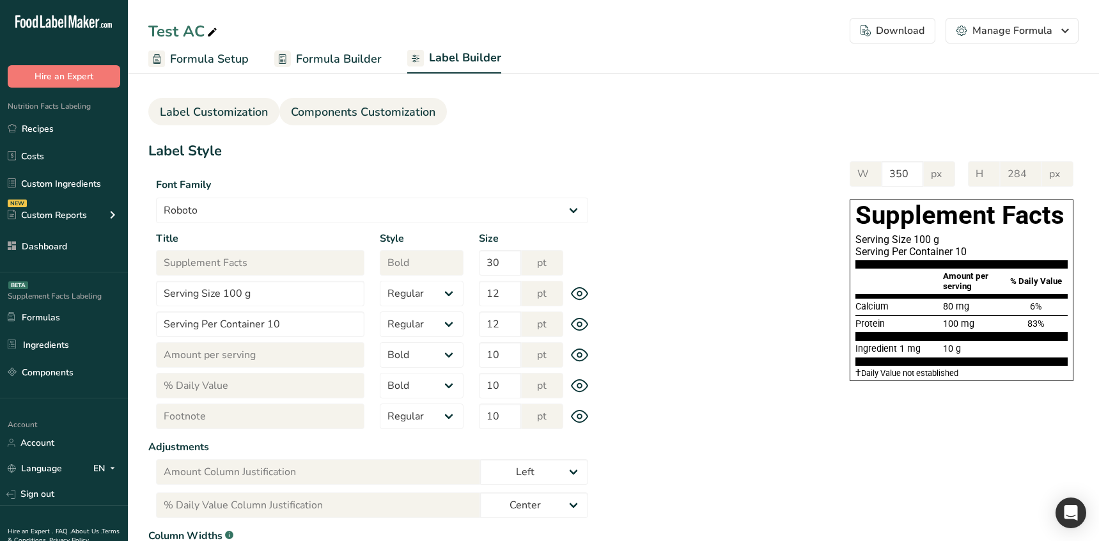
click at [364, 120] on span "Components Customization" at bounding box center [363, 112] width 144 height 17
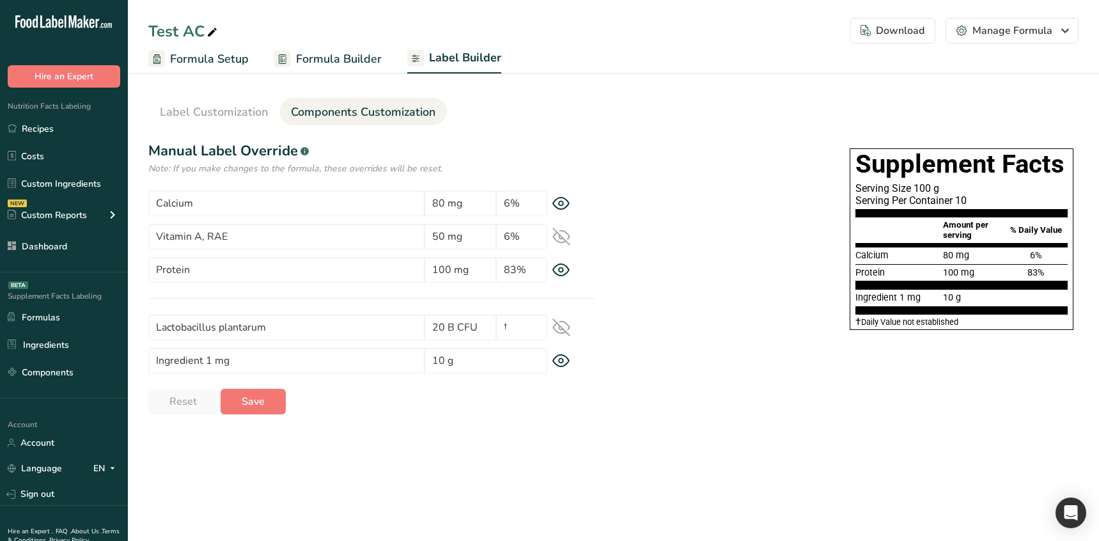
select select "Roboto"
select select "bold"
select select "center"
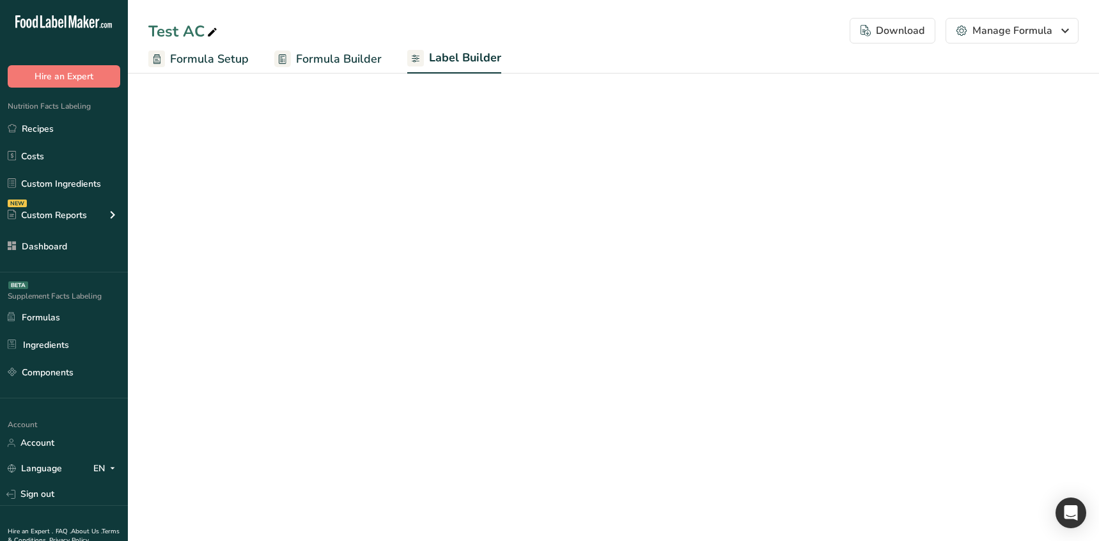
select select "Roboto"
select select "bold"
select select "center"
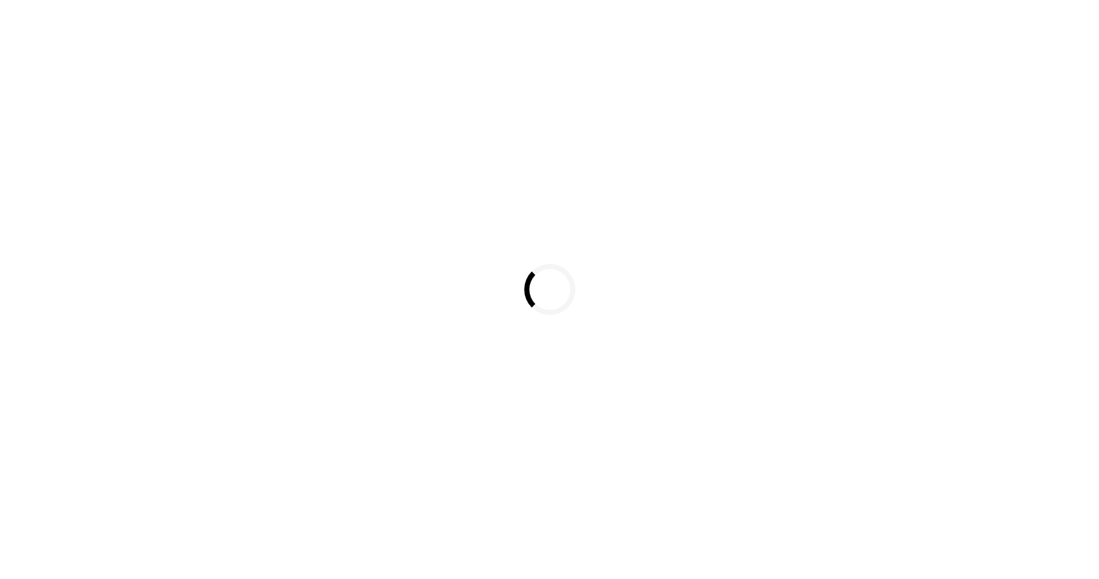
select select
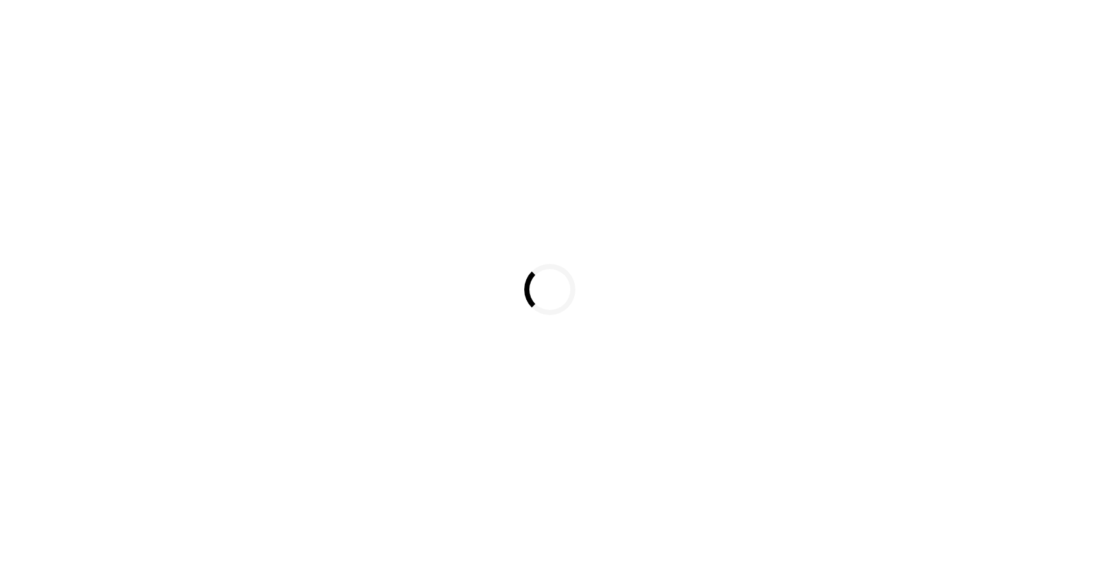
select select
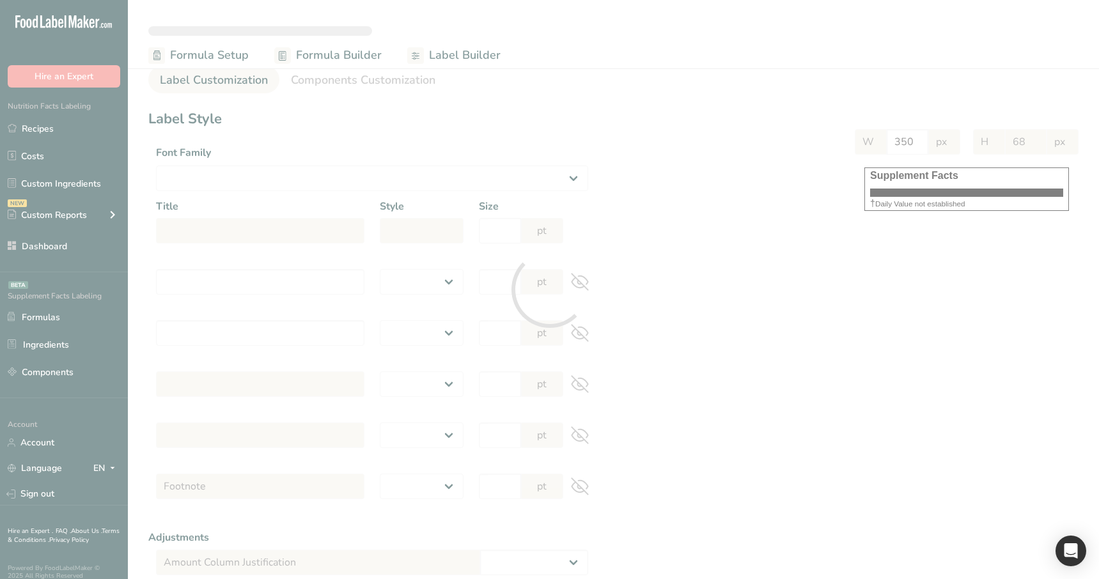
select select "Roboto"
type input "Supplement Facts"
select select "bold"
type input "30"
type input "Serving Size 100 g"
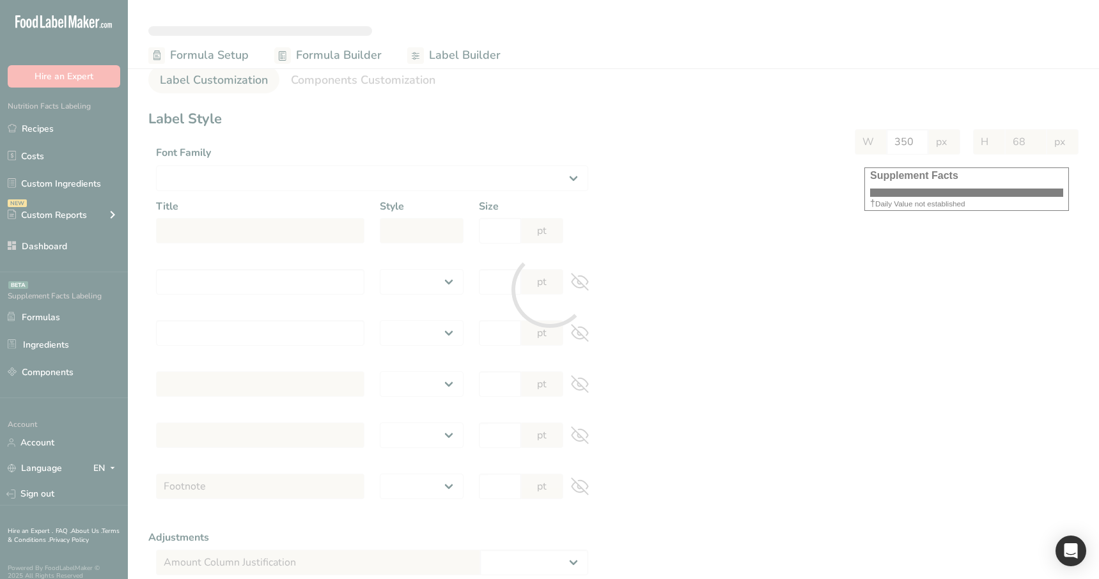
select select "regular"
type input "12"
type input "Serving Per Container 10"
select select "regular"
type input "12"
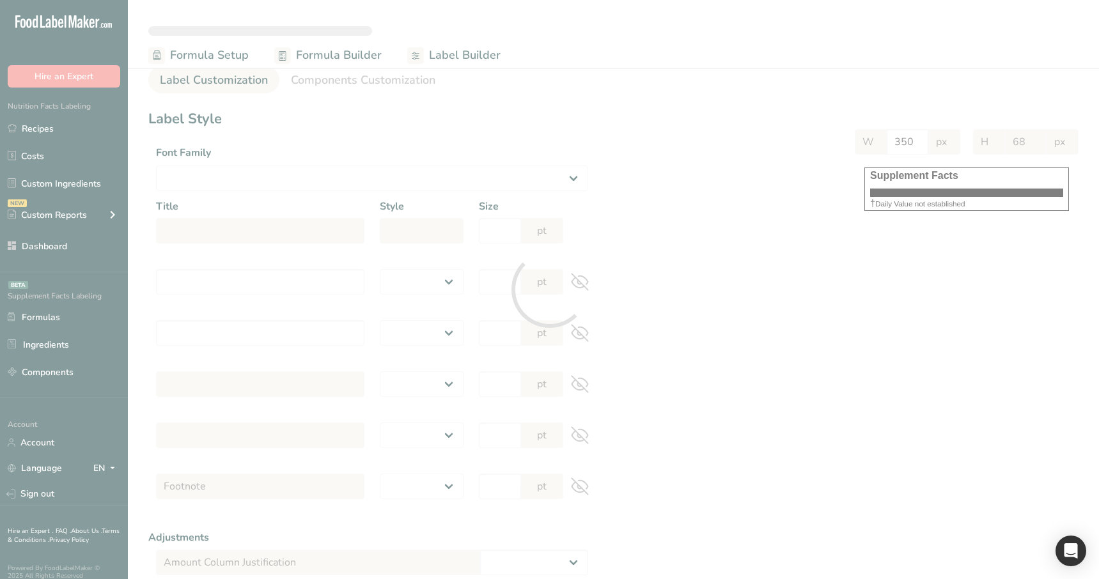
type input "Amount per serving"
select select "bold"
type input "10"
type input "% Daily Value"
select select "bold"
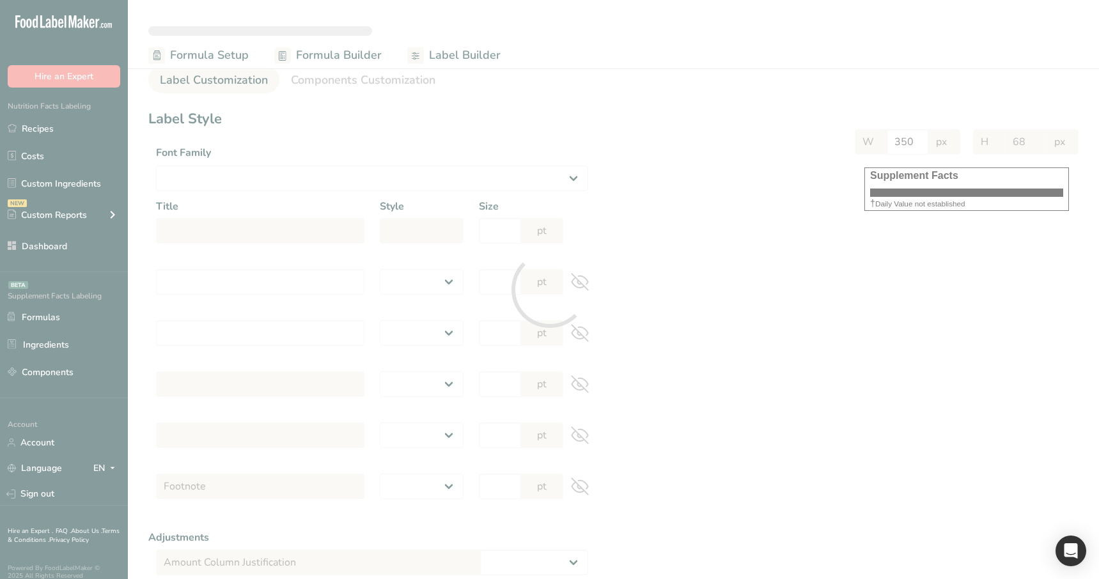
type input "10"
select select "regular"
type input "10"
select select "left"
type input "% Daily Value Column Justification"
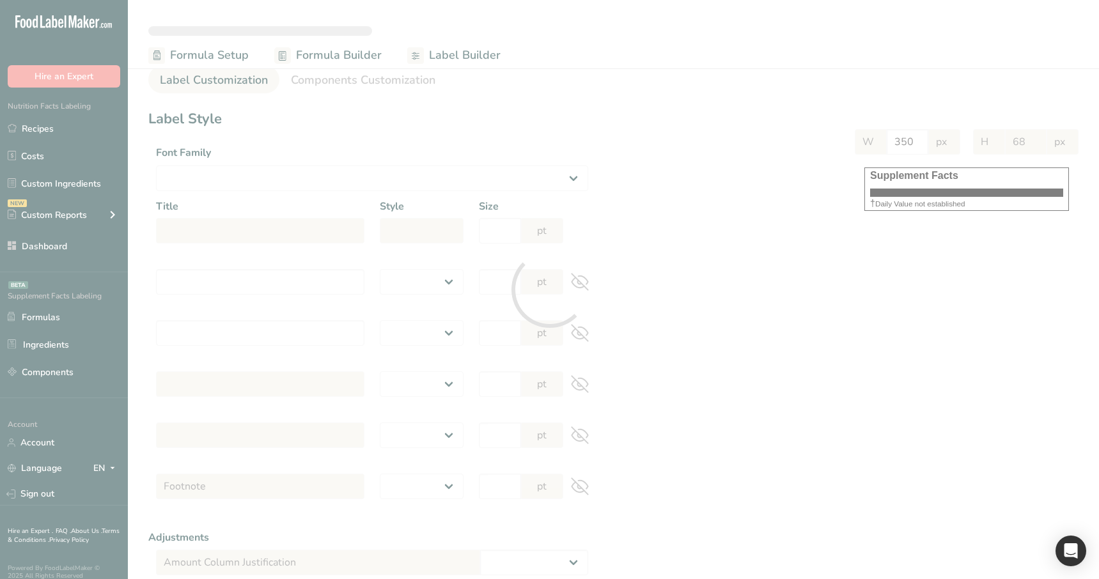
select select "center"
type input "40"
type input "30"
select select "% Daily Value"
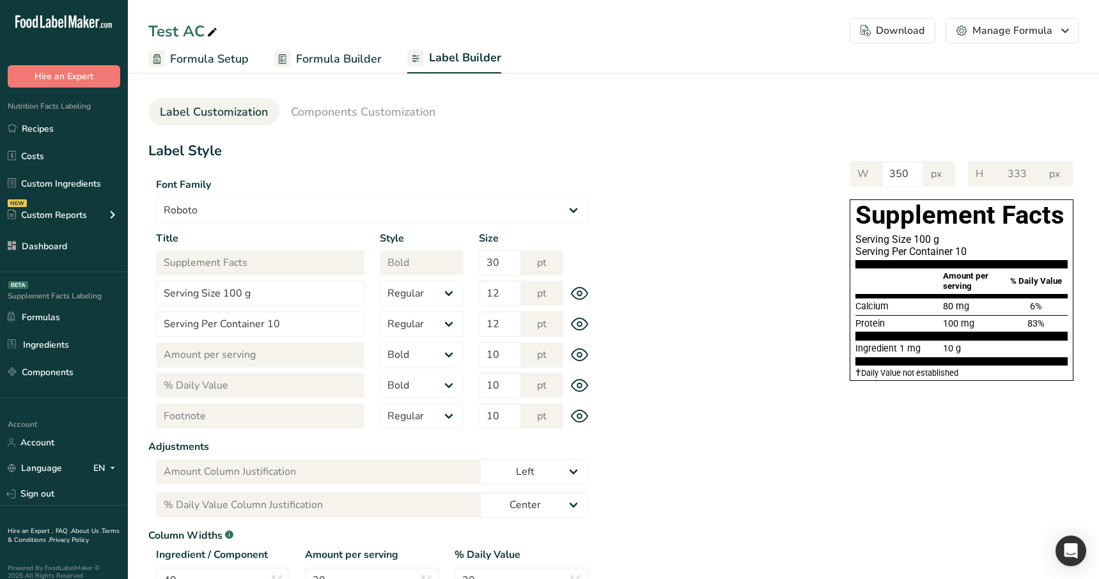
type input "285"
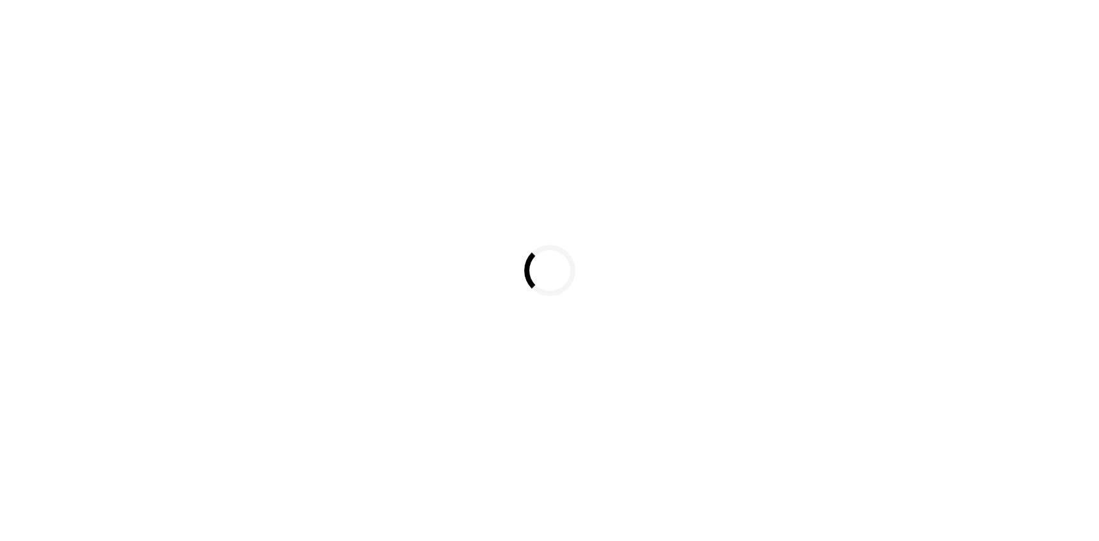
select select
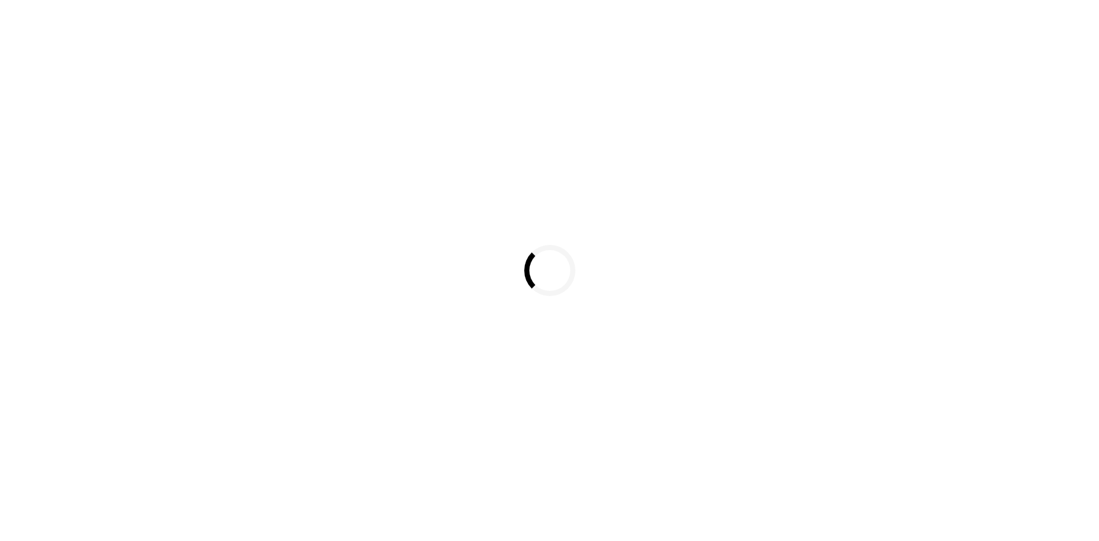
select select
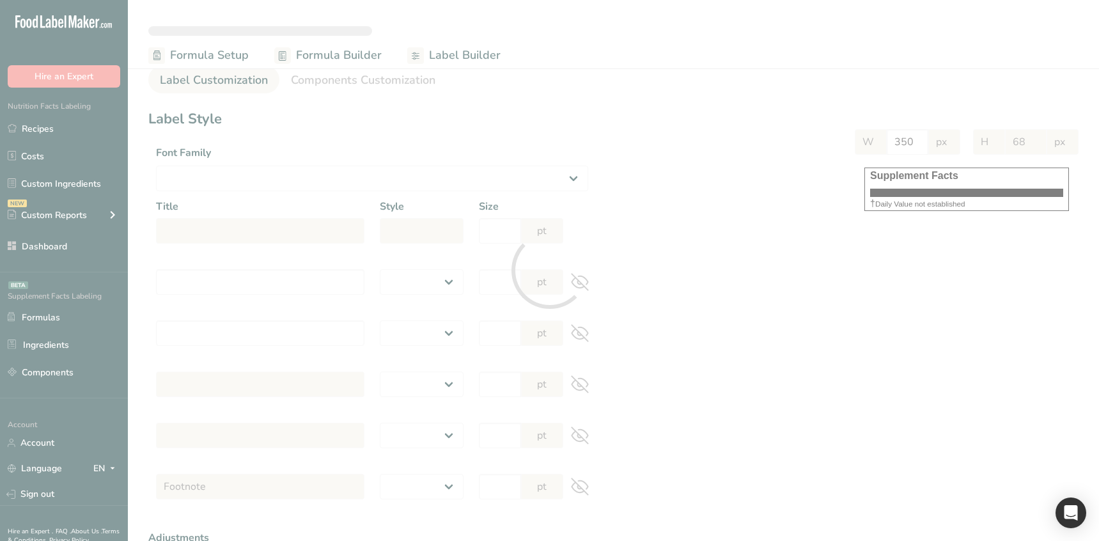
select select "Roboto"
type input "Supplement Facts"
select select "bold"
type input "30"
type input "Serving Size 100 g"
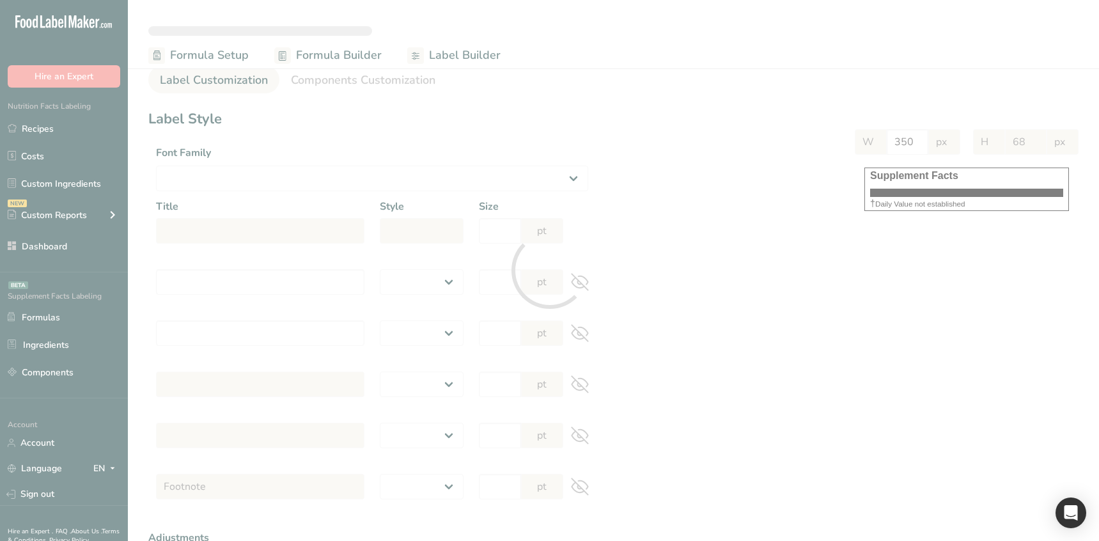
select select "regular"
type input "12"
type input "Serving Per Container 10"
select select "regular"
type input "12"
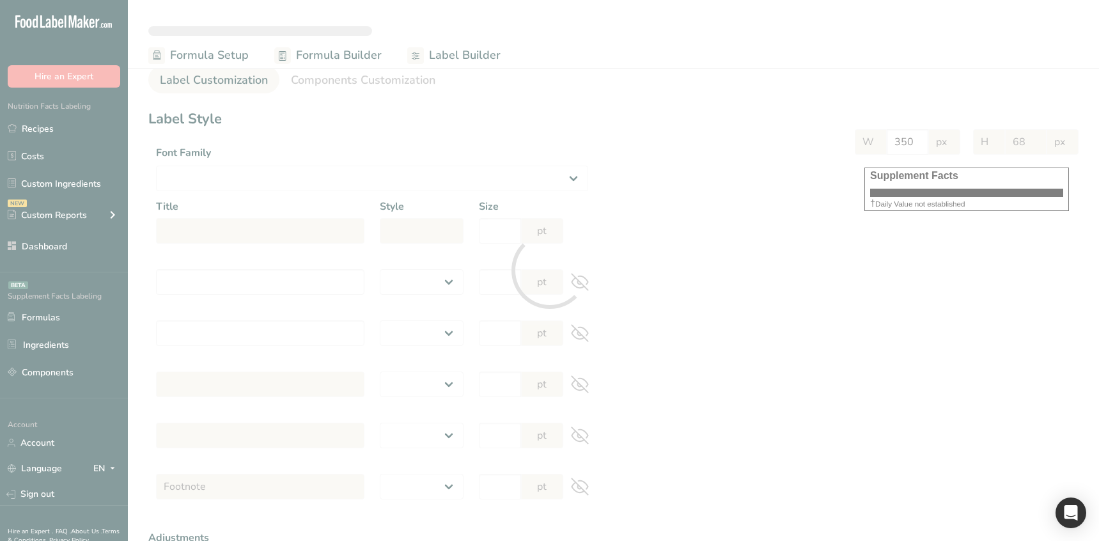
type input "Amount per serving"
select select "bold"
type input "10"
type input "% Daily Value"
select select "bold"
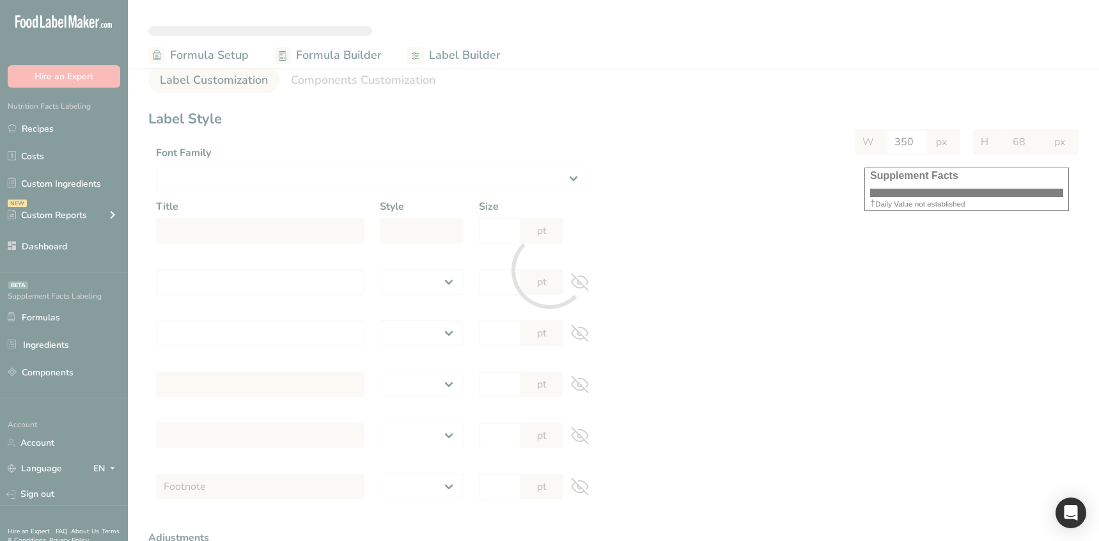
type input "10"
select select "regular"
type input "10"
select select "left"
type input "% Daily Value Column Justification"
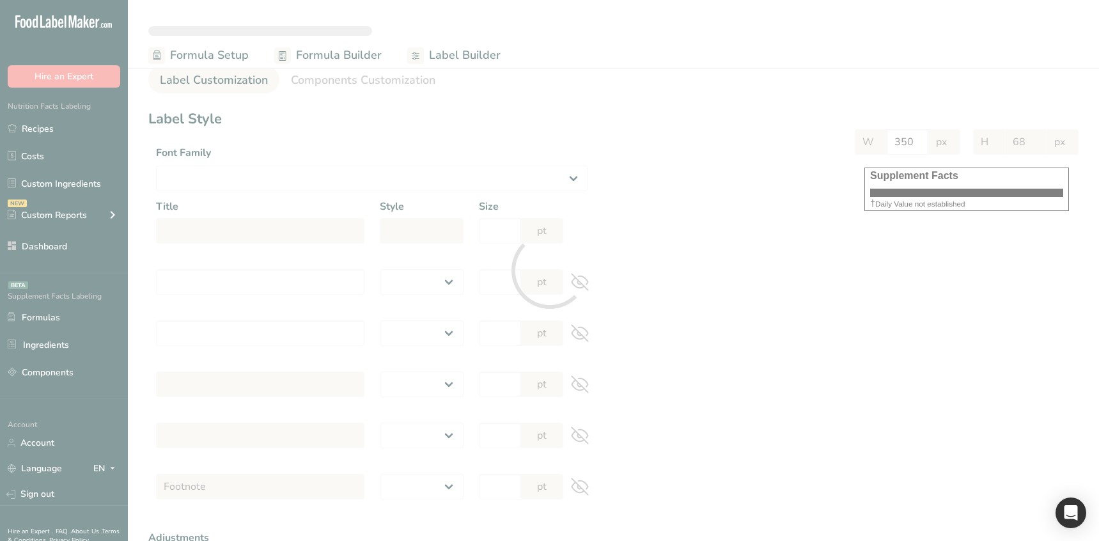
select select "center"
type input "40"
type input "30"
select select "% Daily Value"
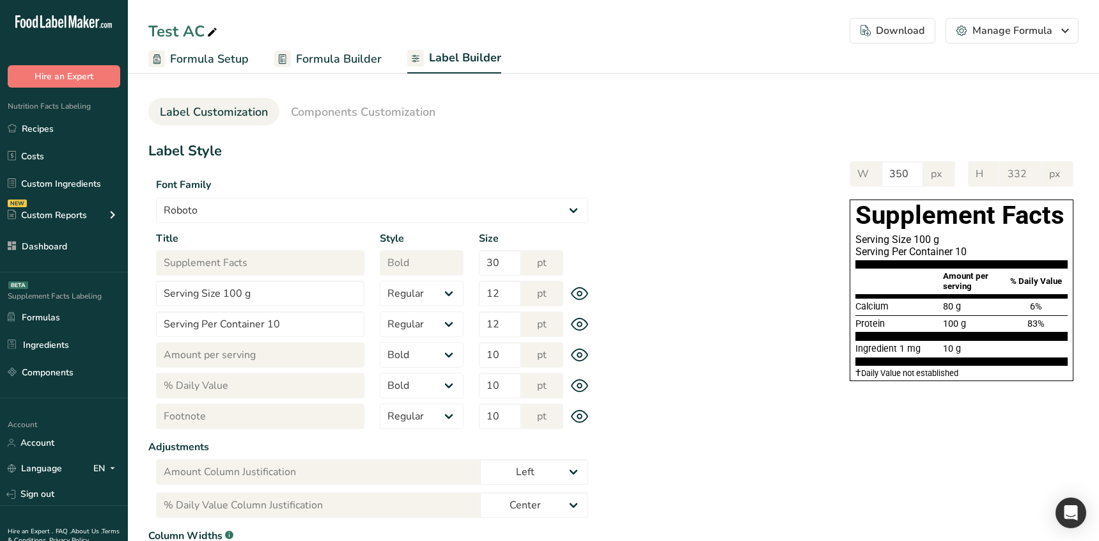
type input "284"
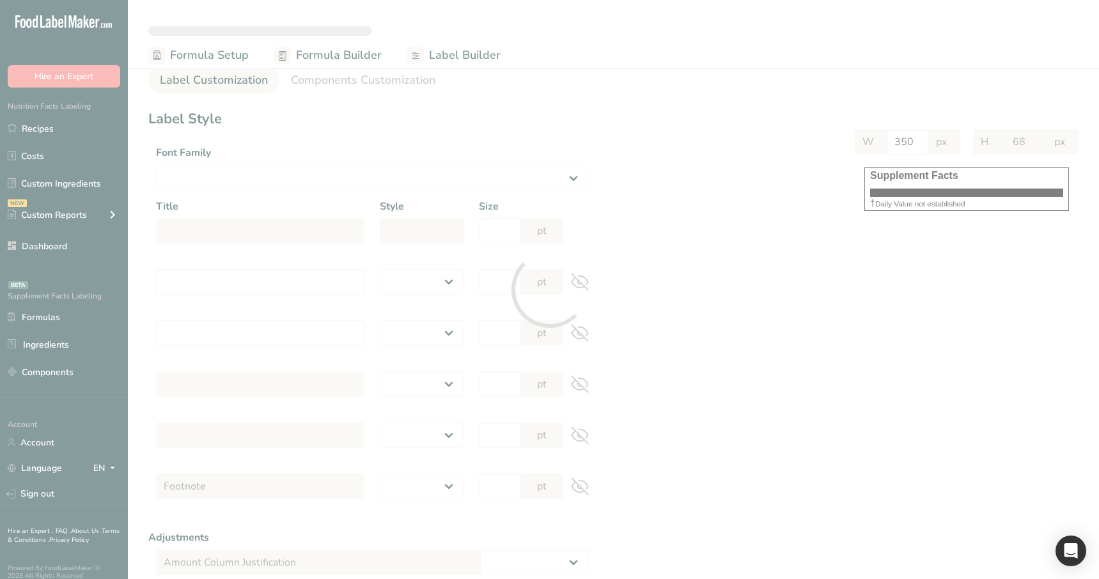
select select
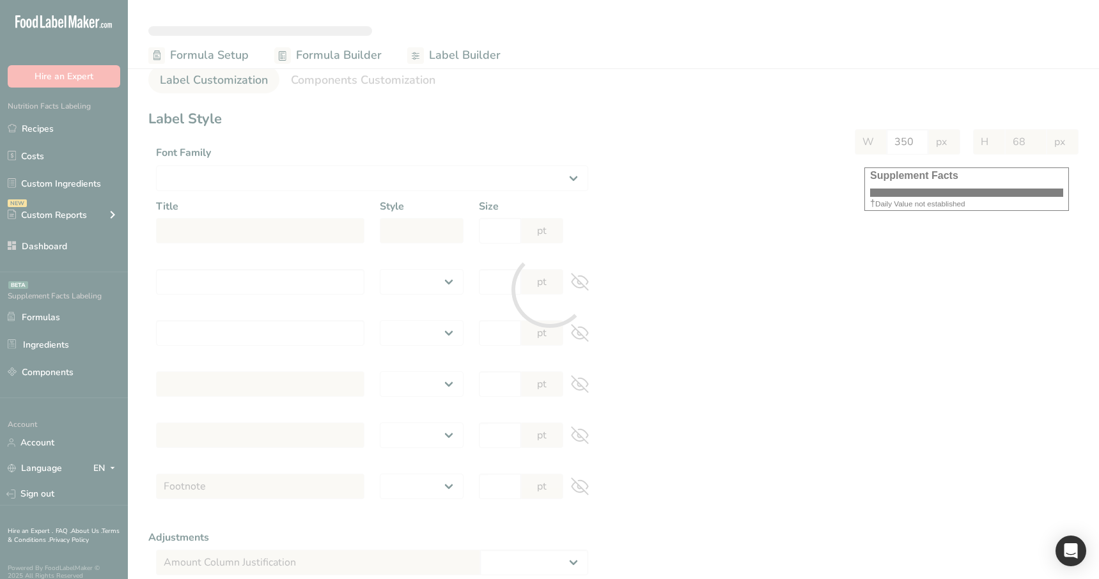
select select
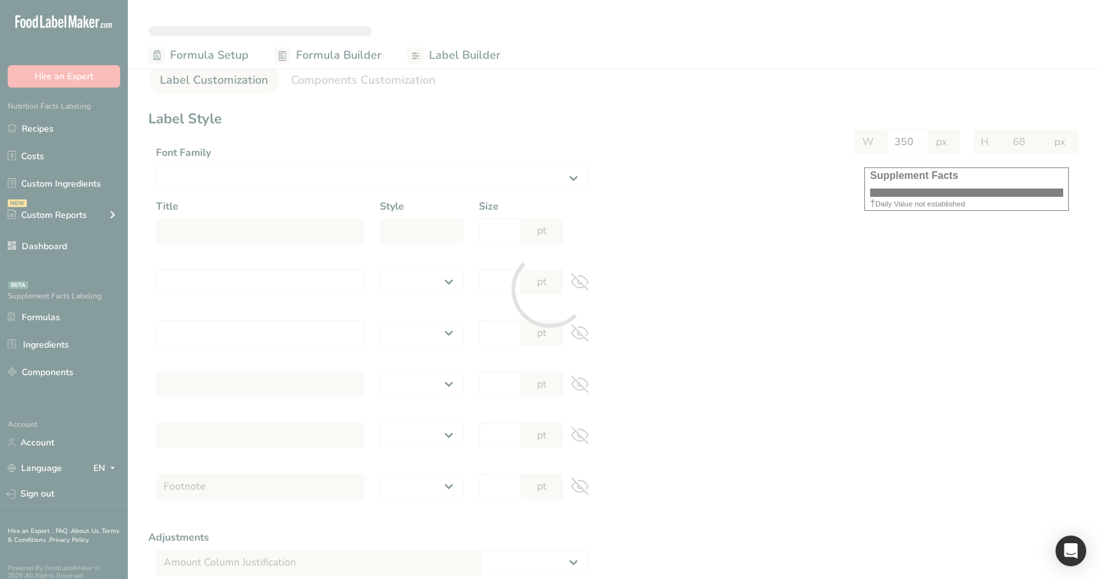
select select "Roboto"
type input "Supplement Facts"
select select "bold"
type input "30"
type input "Serving Size 100 g"
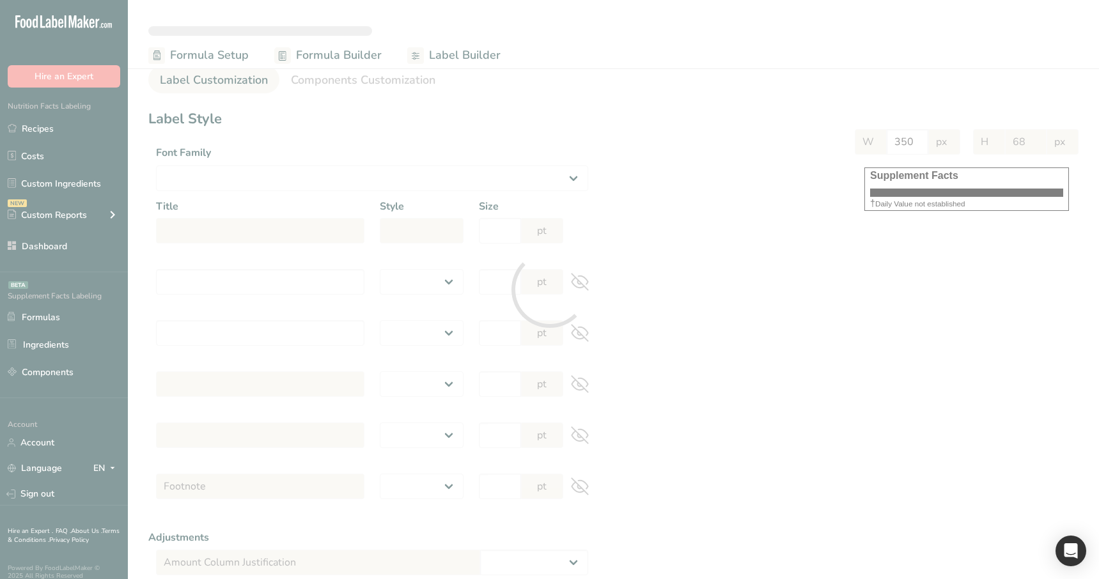
select select "regular"
type input "12"
type input "Serving Per Container 10"
select select "regular"
type input "12"
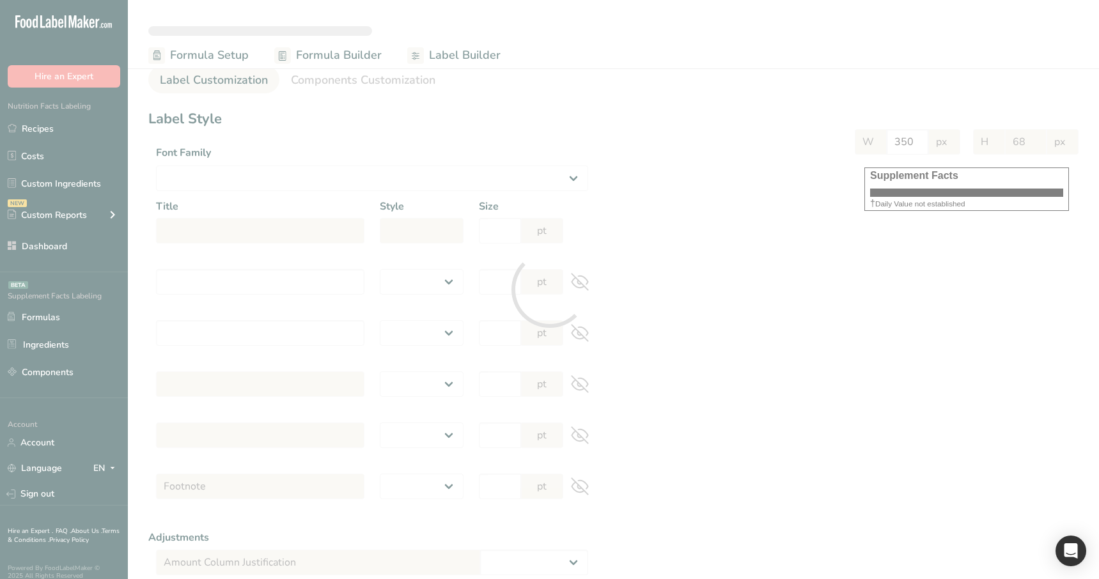
type input "Amount per serving"
select select "bold"
type input "10"
type input "% Daily Value"
select select "bold"
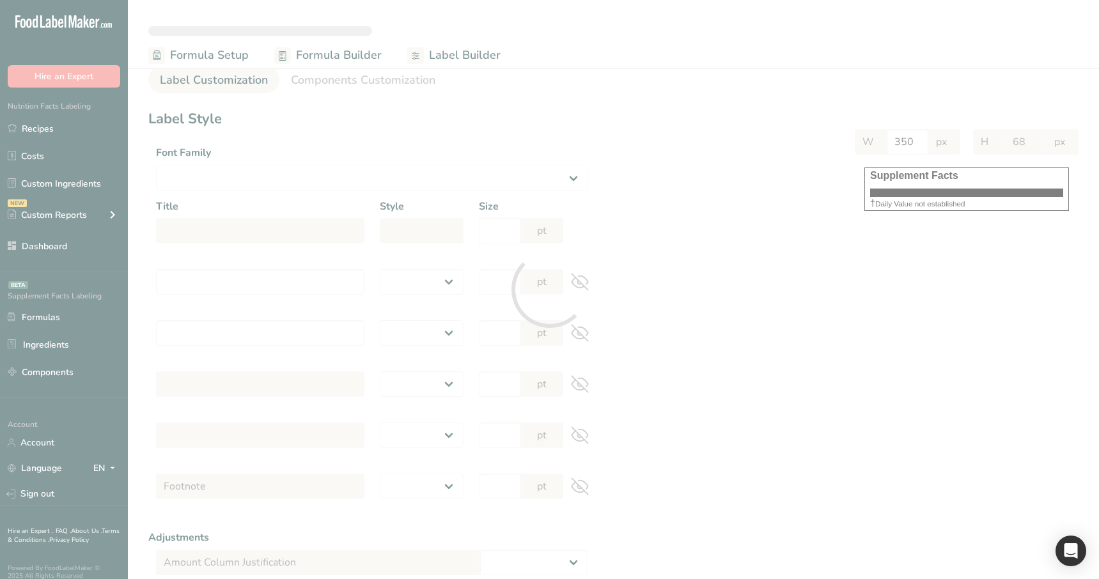
type input "10"
select select "regular"
type input "10"
select select "left"
type input "% Daily Value Column Justification"
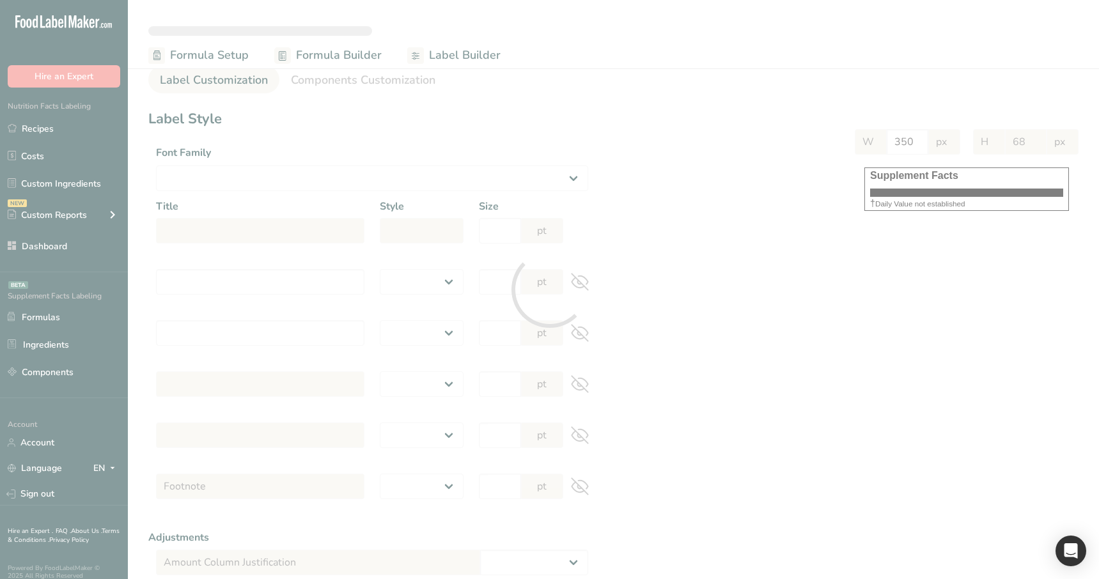
select select "center"
type input "40"
type input "30"
select select "% Daily Value"
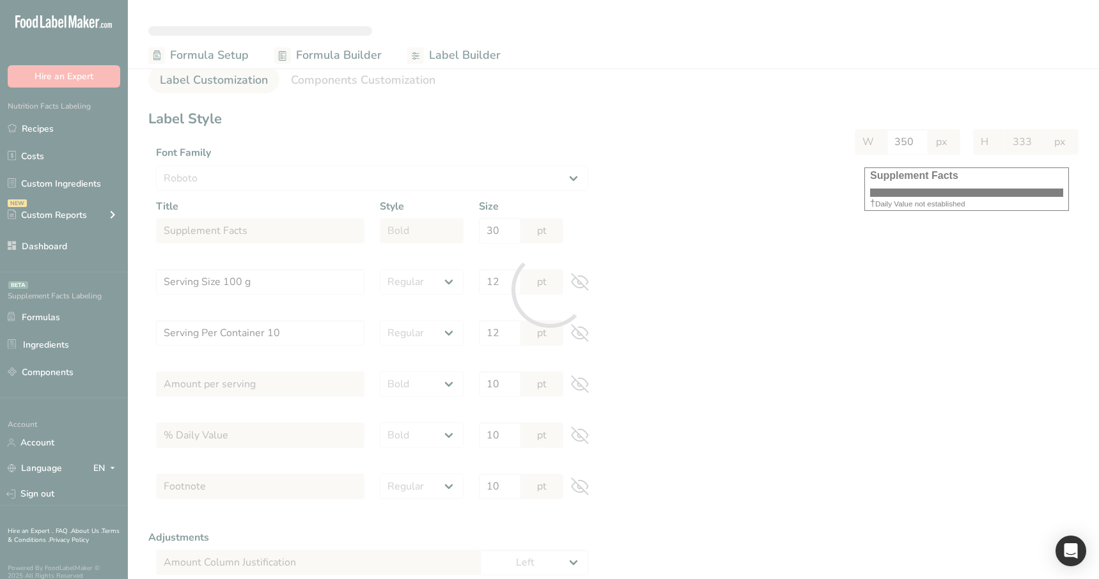
type input "285"
